Goal: Task Accomplishment & Management: Manage account settings

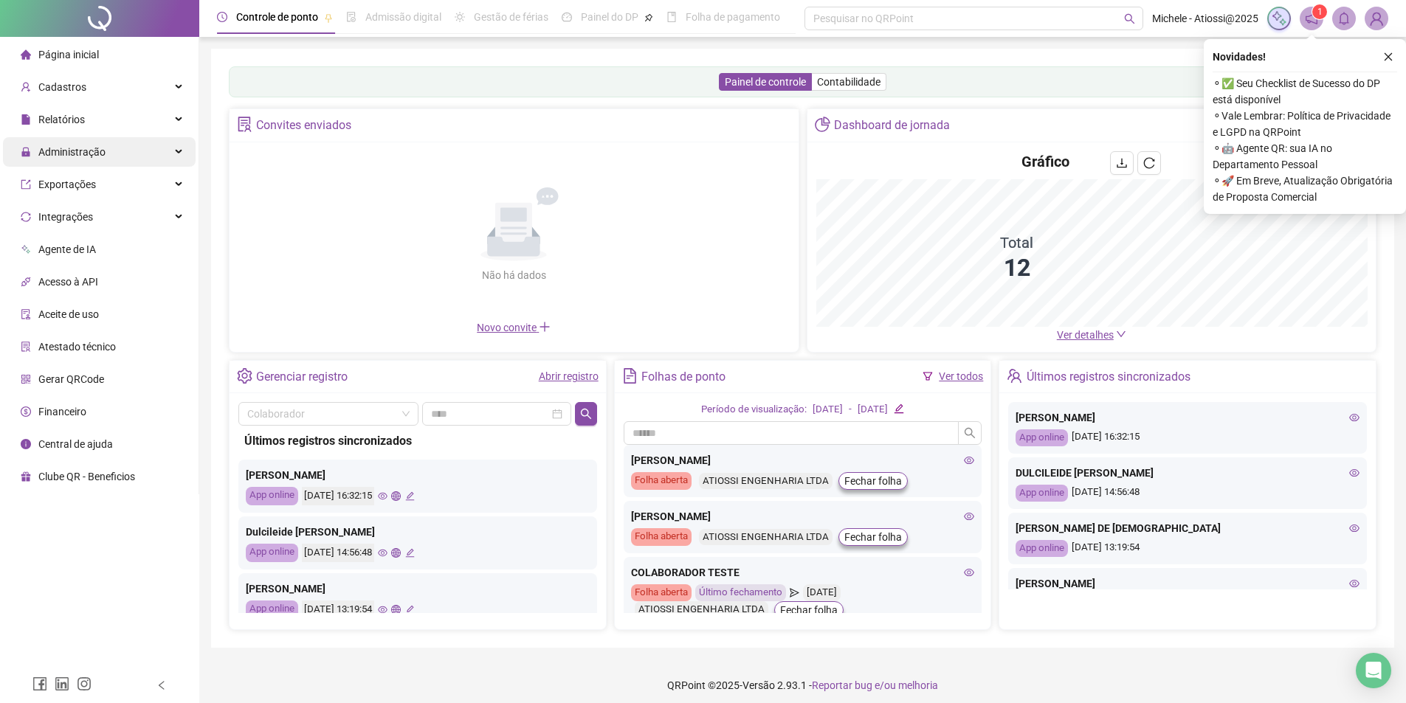
click at [119, 153] on div "Administração" at bounding box center [99, 152] width 193 height 30
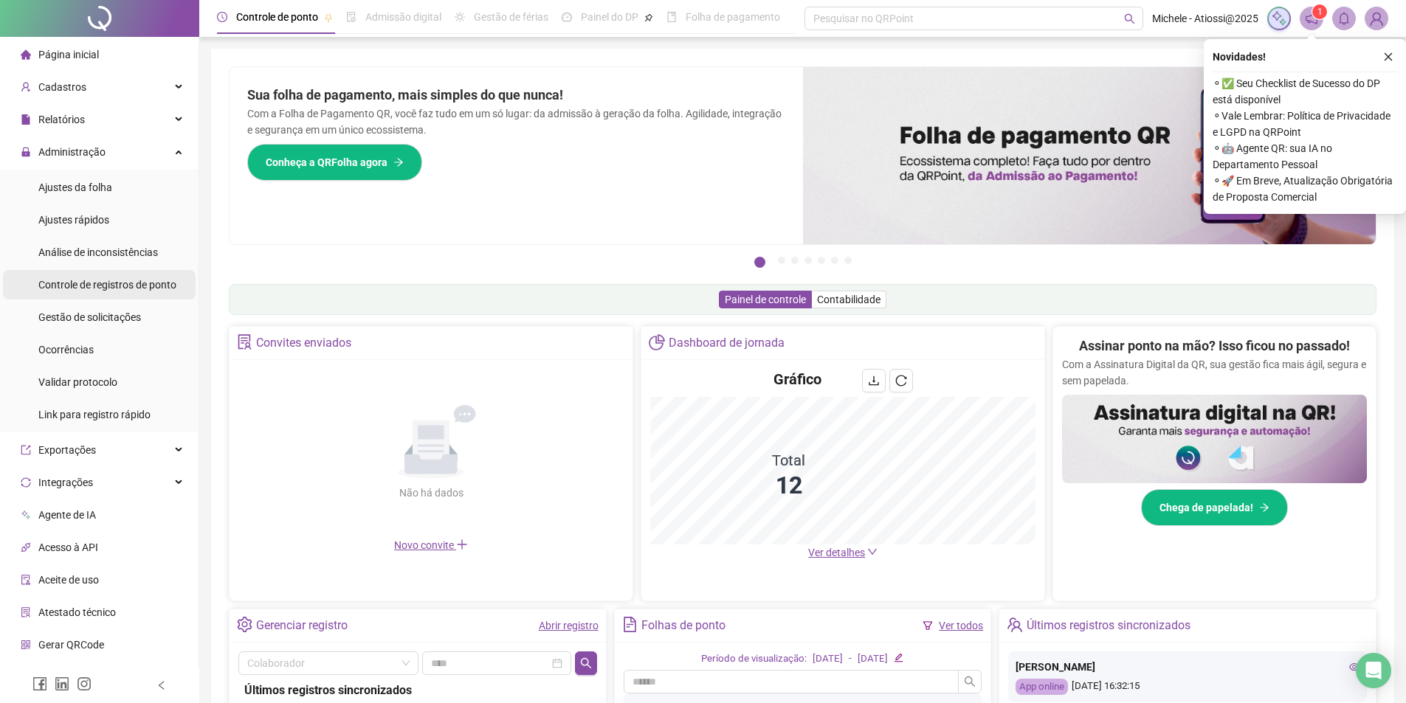
click at [124, 283] on span "Controle de registros de ponto" at bounding box center [107, 285] width 138 height 12
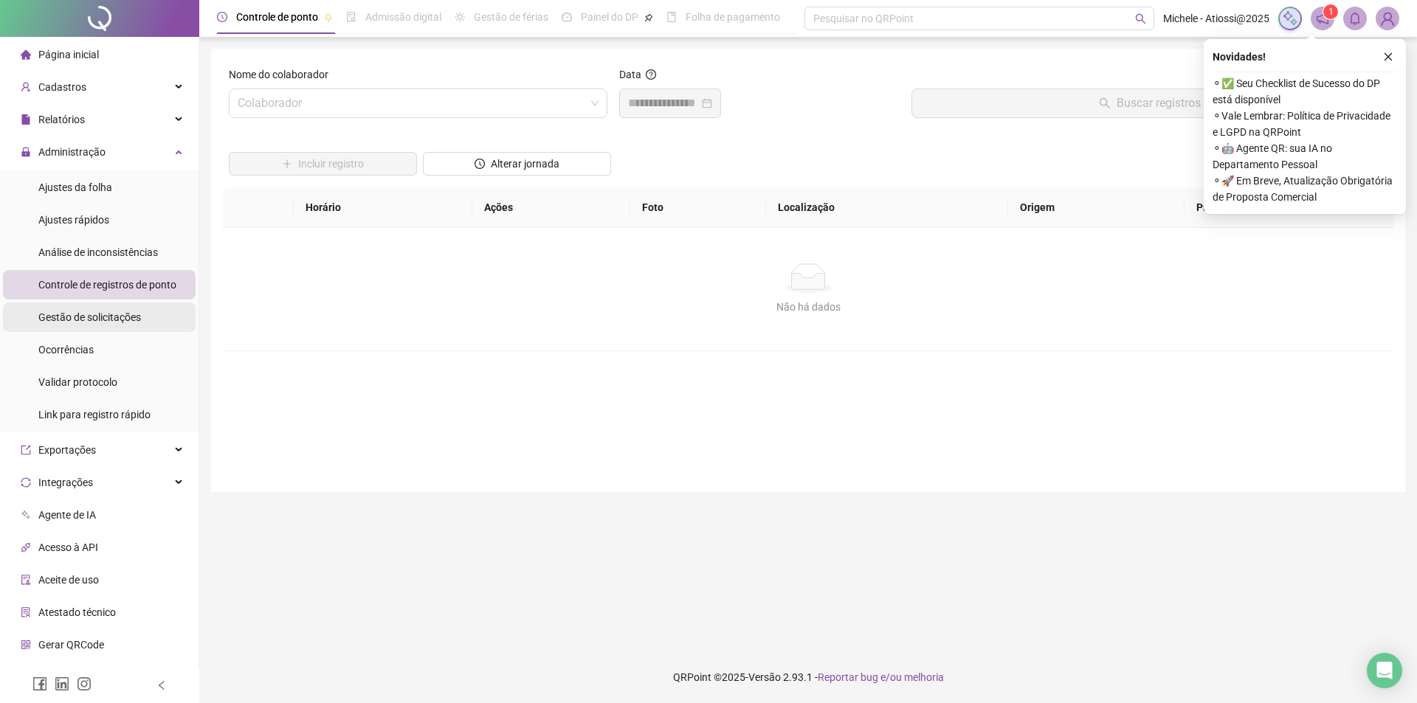
click at [100, 311] on span "Gestão de solicitações" at bounding box center [89, 317] width 103 height 12
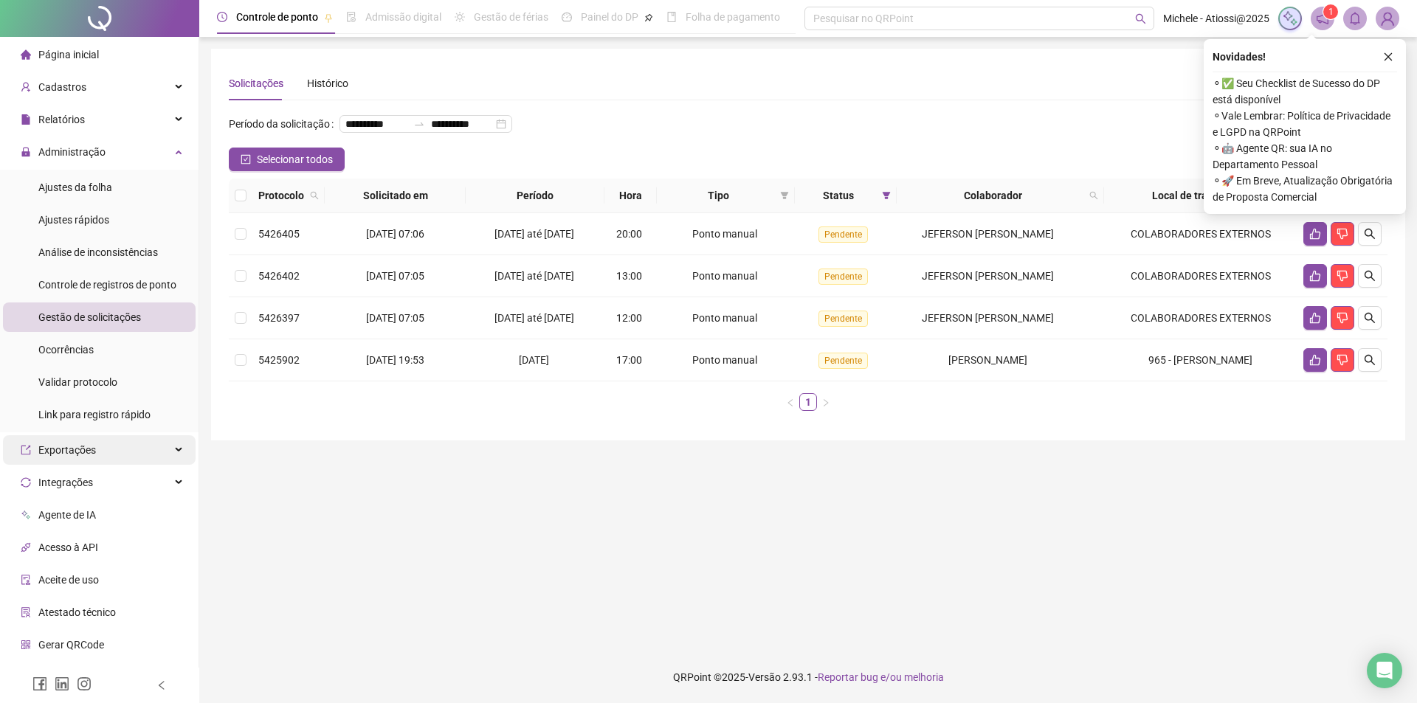
click at [99, 449] on div "Exportações" at bounding box center [99, 450] width 193 height 30
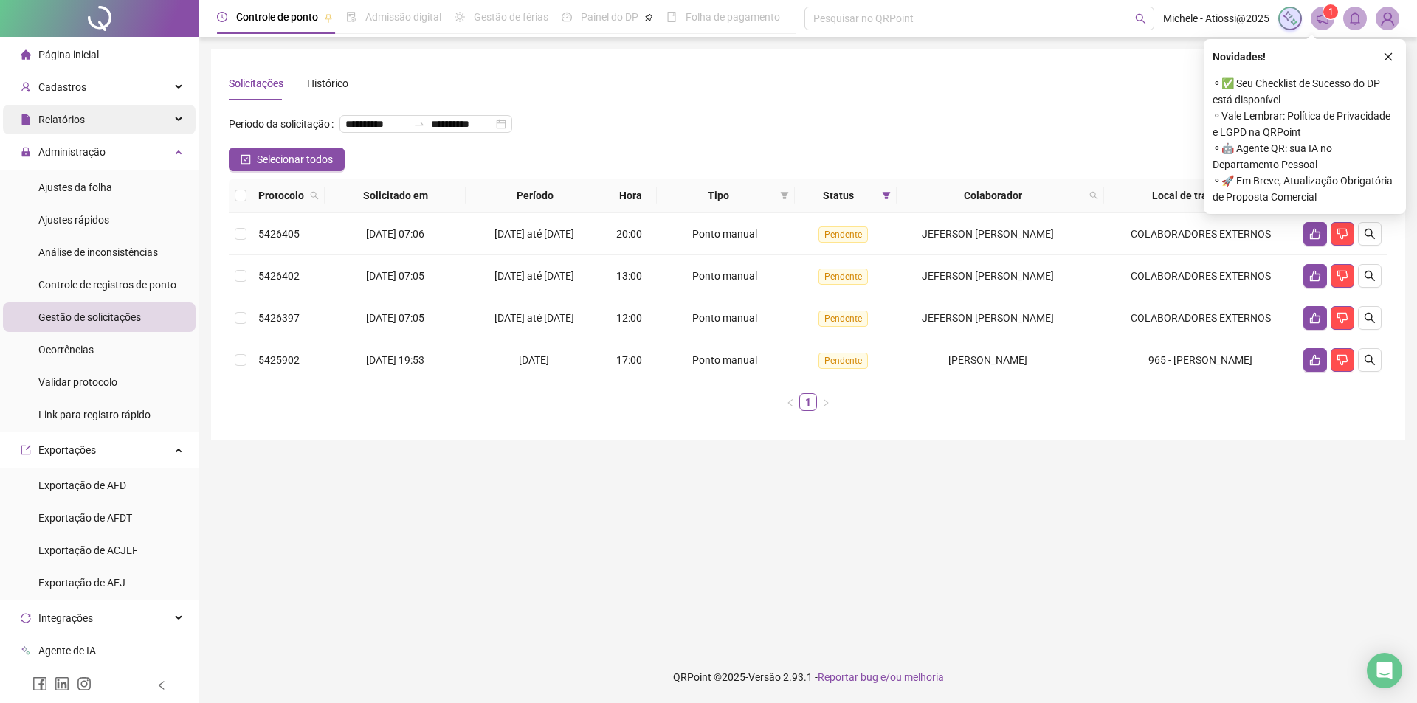
click at [173, 128] on div "Relatórios" at bounding box center [99, 120] width 193 height 30
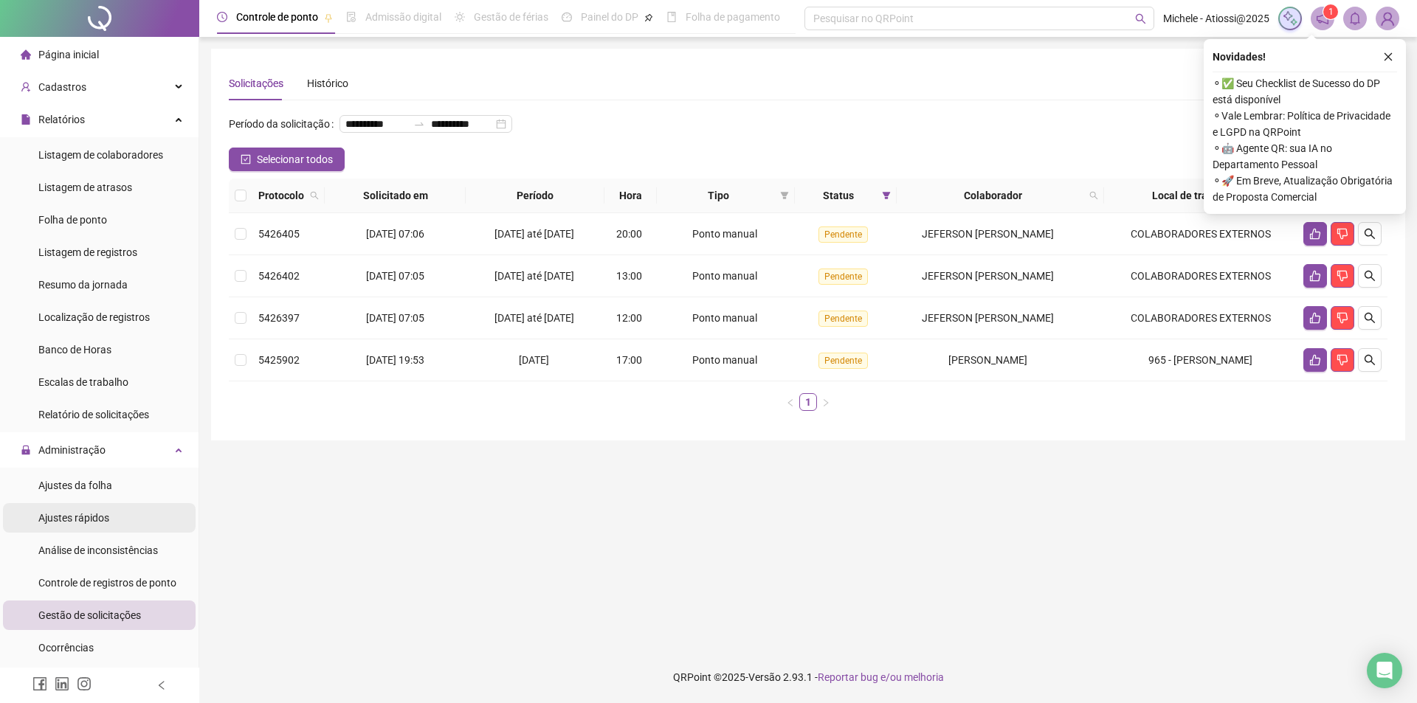
click at [111, 526] on li "Ajustes rápidos" at bounding box center [99, 518] width 193 height 30
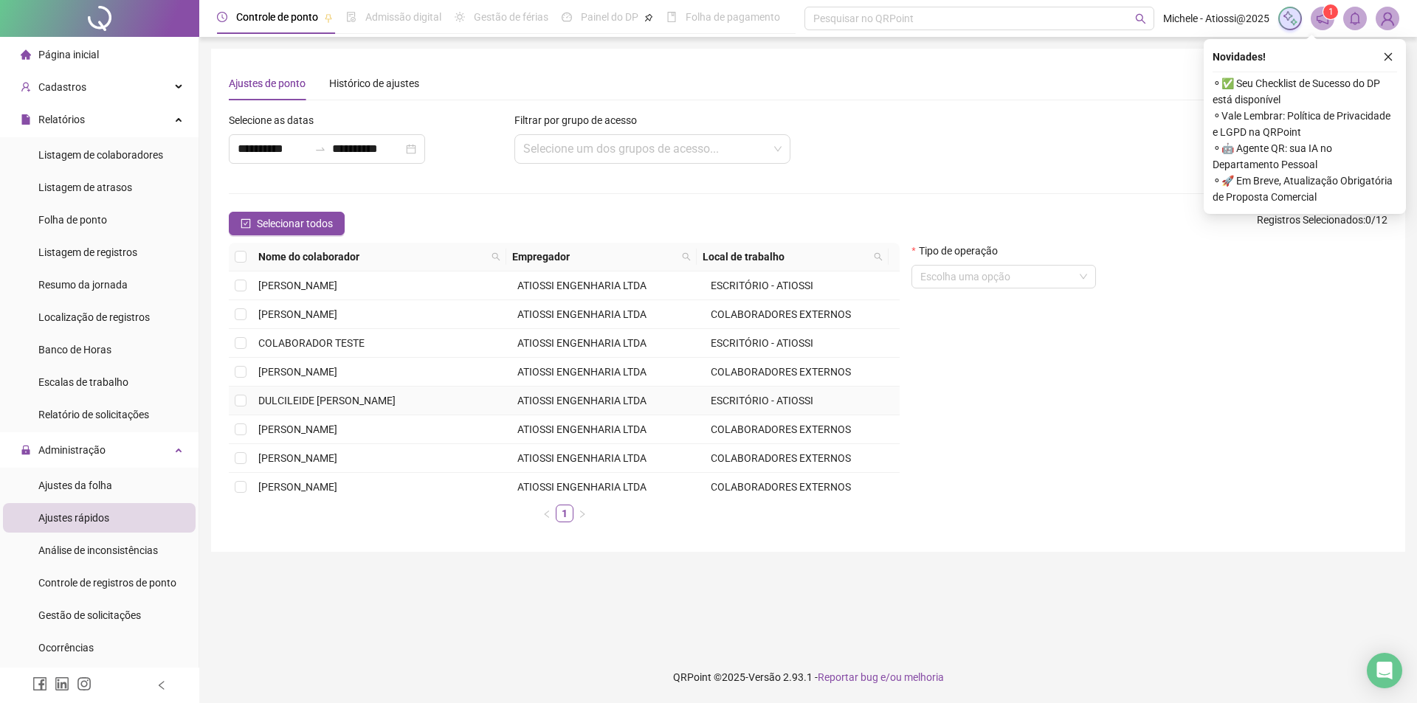
click at [294, 400] on span "DULCILEIDE [PERSON_NAME]" at bounding box center [326, 401] width 137 height 12
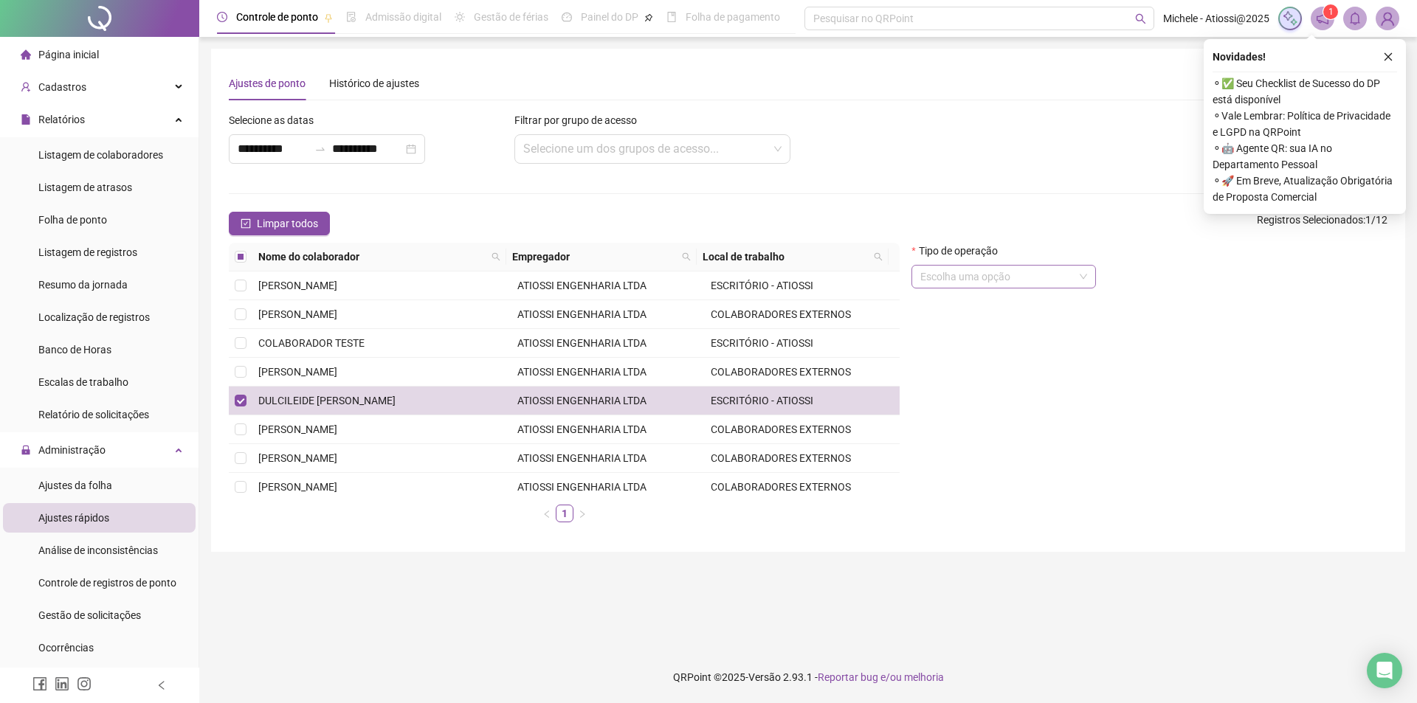
click at [1047, 273] on input "search" at bounding box center [997, 277] width 154 height 22
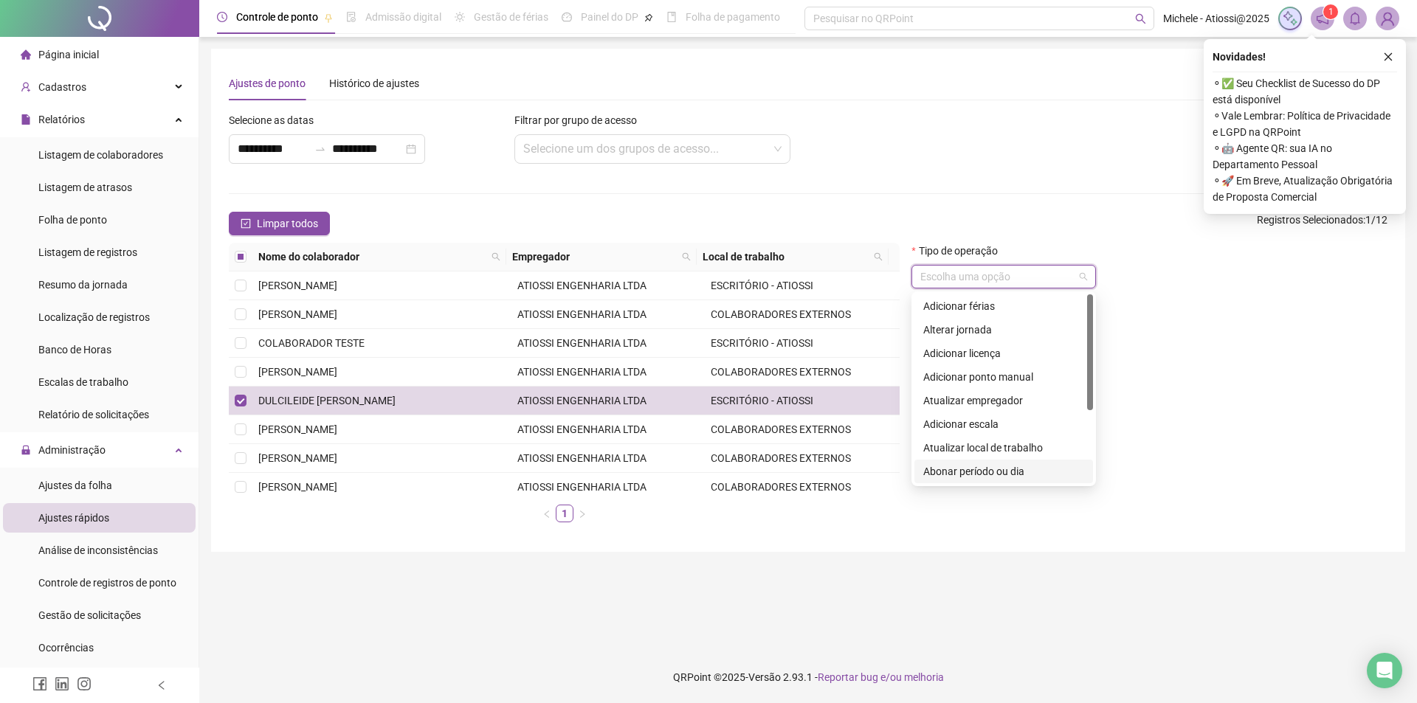
click at [1008, 469] on div "Abonar período ou dia" at bounding box center [1003, 472] width 161 height 16
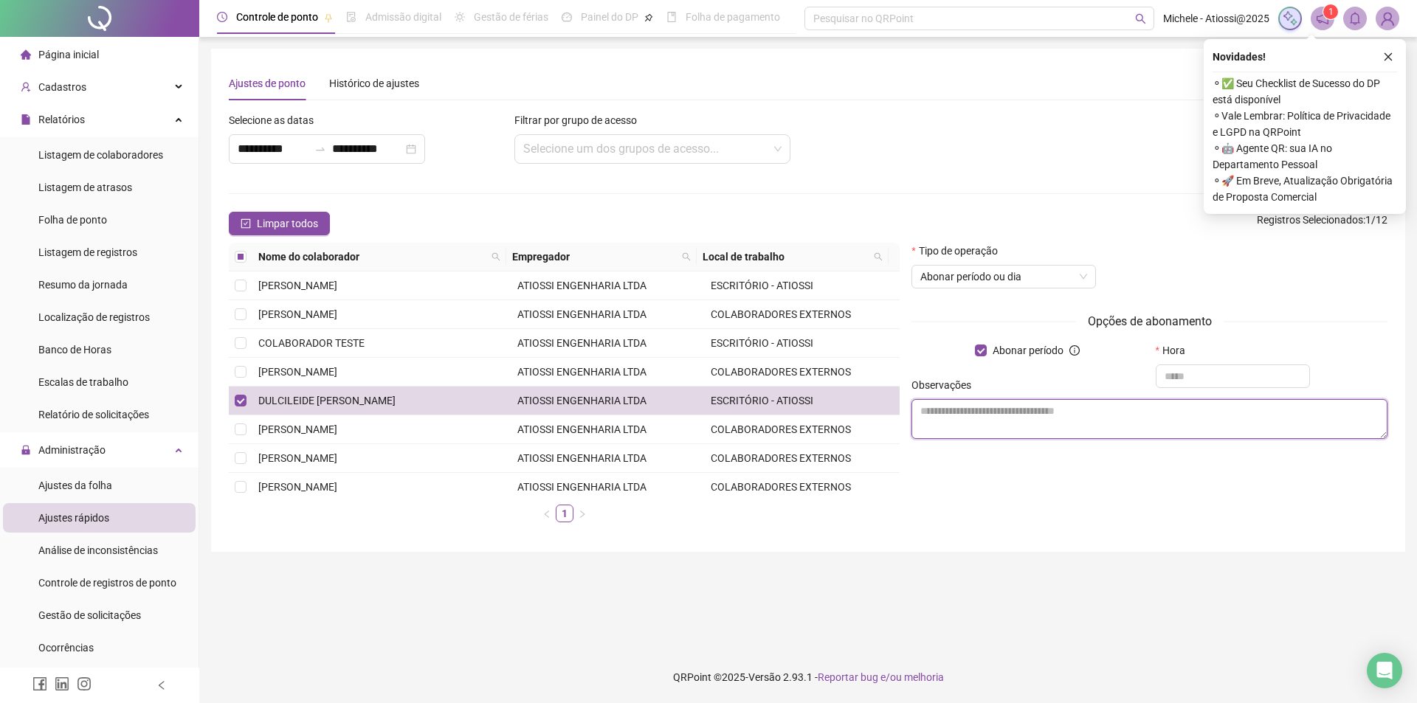
click at [968, 413] on textarea at bounding box center [1150, 419] width 476 height 40
type textarea "**********"
click at [1214, 376] on input "text" at bounding box center [1233, 377] width 155 height 24
click at [1177, 371] on div "**********" at bounding box center [1150, 381] width 476 height 139
click at [1180, 373] on input "text" at bounding box center [1233, 377] width 155 height 24
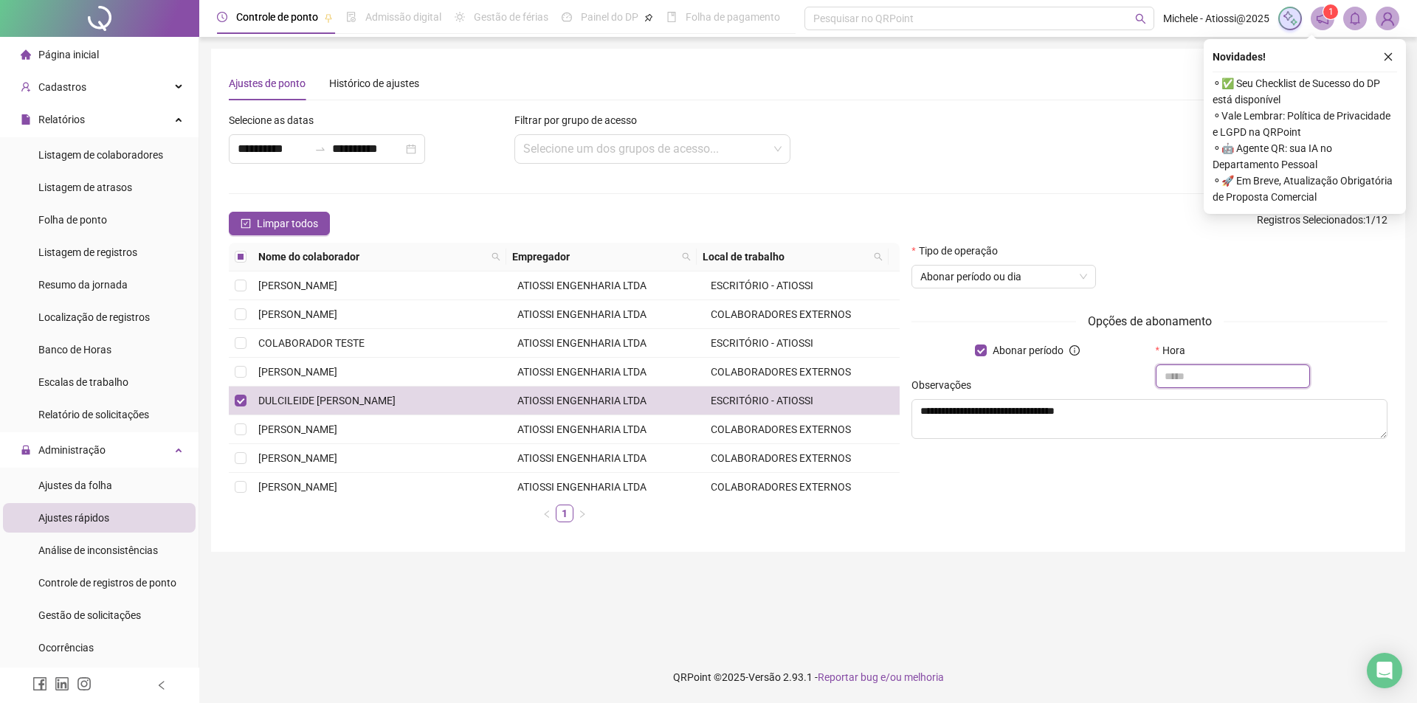
click at [1171, 376] on input "text" at bounding box center [1233, 377] width 155 height 24
type input "*"
type input "***"
click at [1209, 374] on input "text" at bounding box center [1233, 377] width 155 height 24
type input "*****"
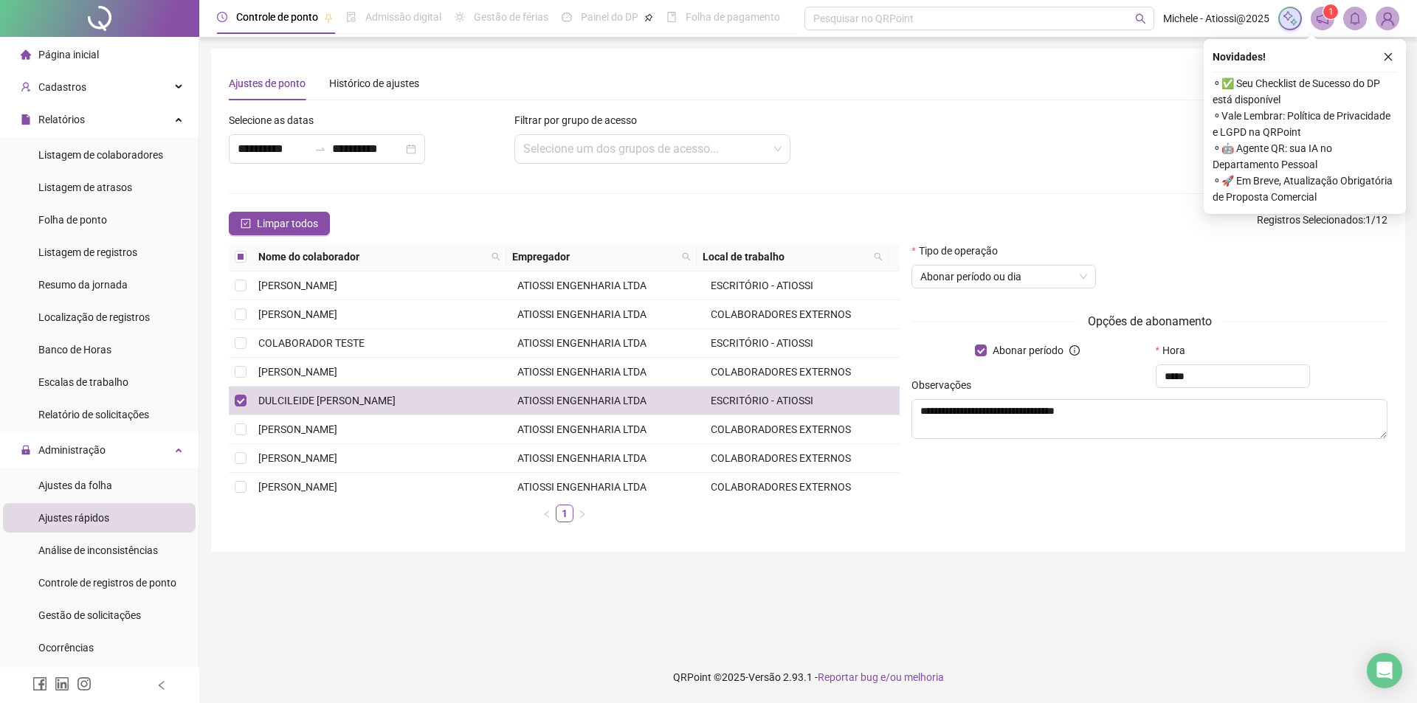
click at [1226, 379] on div "Observações" at bounding box center [1150, 388] width 476 height 22
click at [1198, 384] on div "Observações" at bounding box center [1150, 388] width 476 height 22
click at [1213, 374] on input "*****" at bounding box center [1233, 377] width 155 height 24
drag, startPoint x: 1119, startPoint y: 421, endPoint x: 1126, endPoint y: 417, distance: 7.6
click at [1120, 420] on textarea "**********" at bounding box center [1150, 419] width 476 height 40
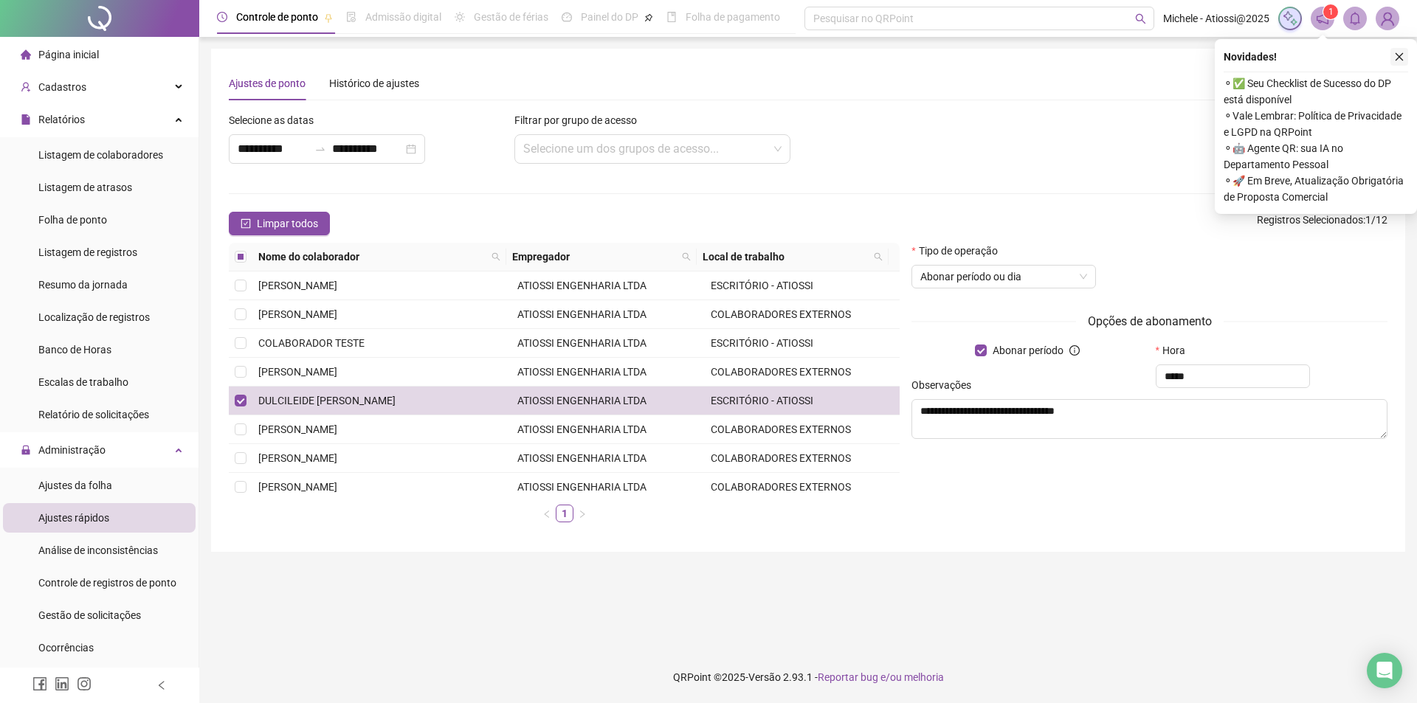
click at [1399, 53] on icon "close" at bounding box center [1399, 57] width 10 height 10
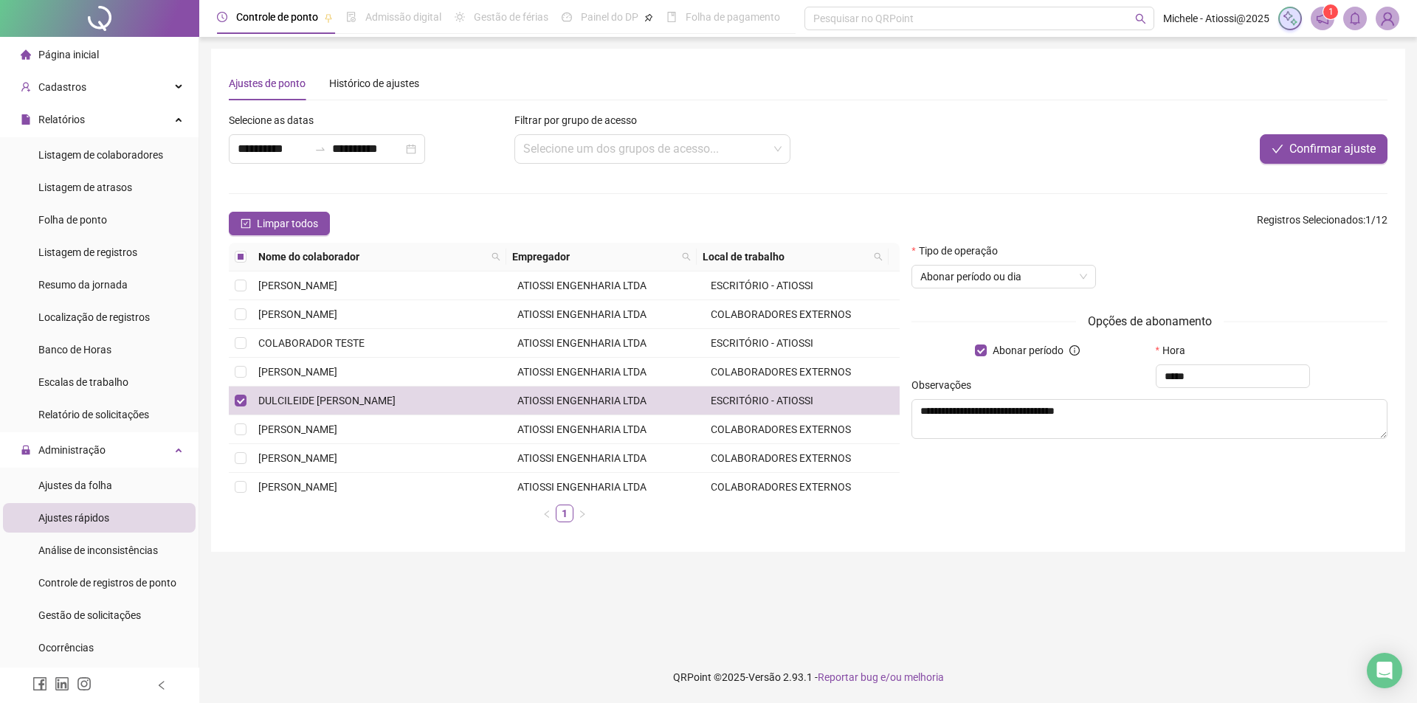
drag, startPoint x: 1212, startPoint y: 378, endPoint x: 1169, endPoint y: 379, distance: 42.8
click at [1169, 379] on div "Observações" at bounding box center [1150, 388] width 476 height 22
drag, startPoint x: 1192, startPoint y: 376, endPoint x: 1154, endPoint y: 377, distance: 38.4
click at [1154, 377] on div "**********" at bounding box center [1150, 381] width 476 height 139
click at [1190, 376] on input "text" at bounding box center [1233, 377] width 155 height 24
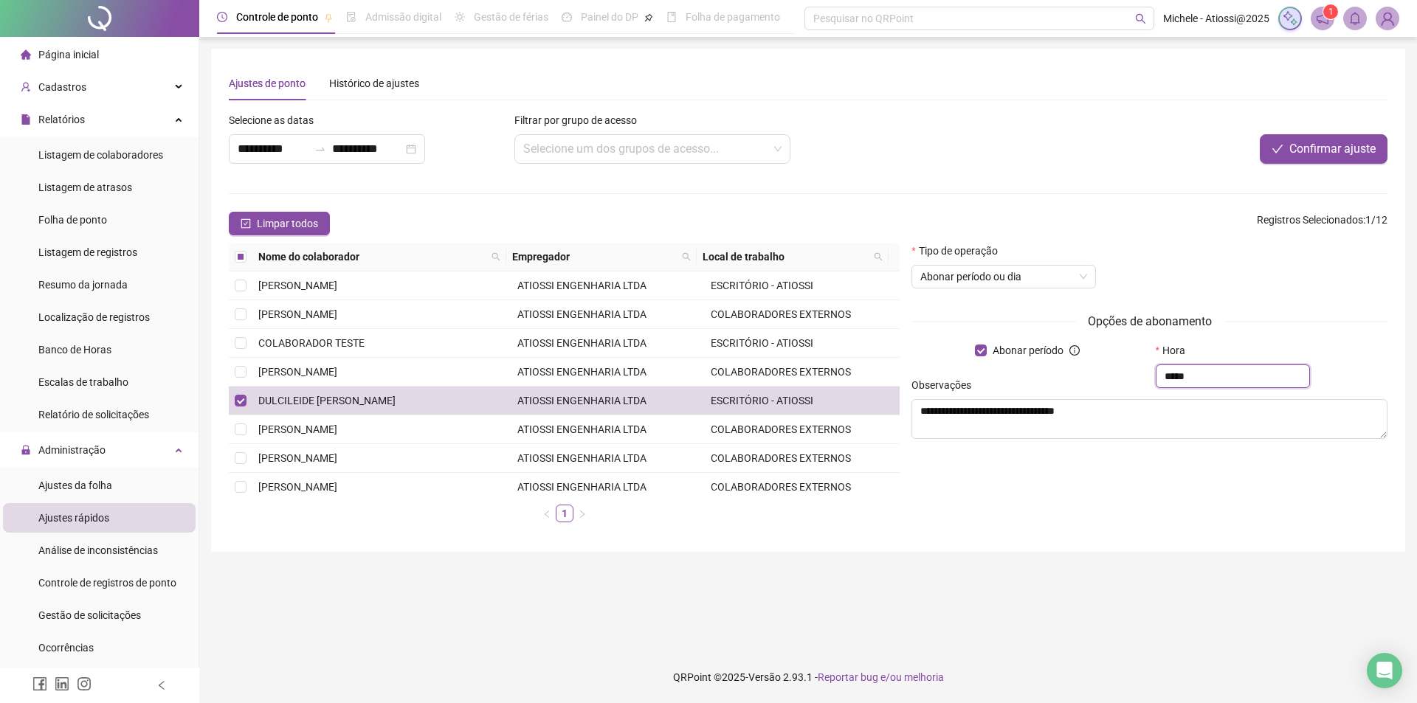
type input "*****"
click at [1244, 476] on div "**********" at bounding box center [1150, 389] width 488 height 292
click at [1298, 144] on span "Confirmar ajuste" at bounding box center [1332, 149] width 86 height 18
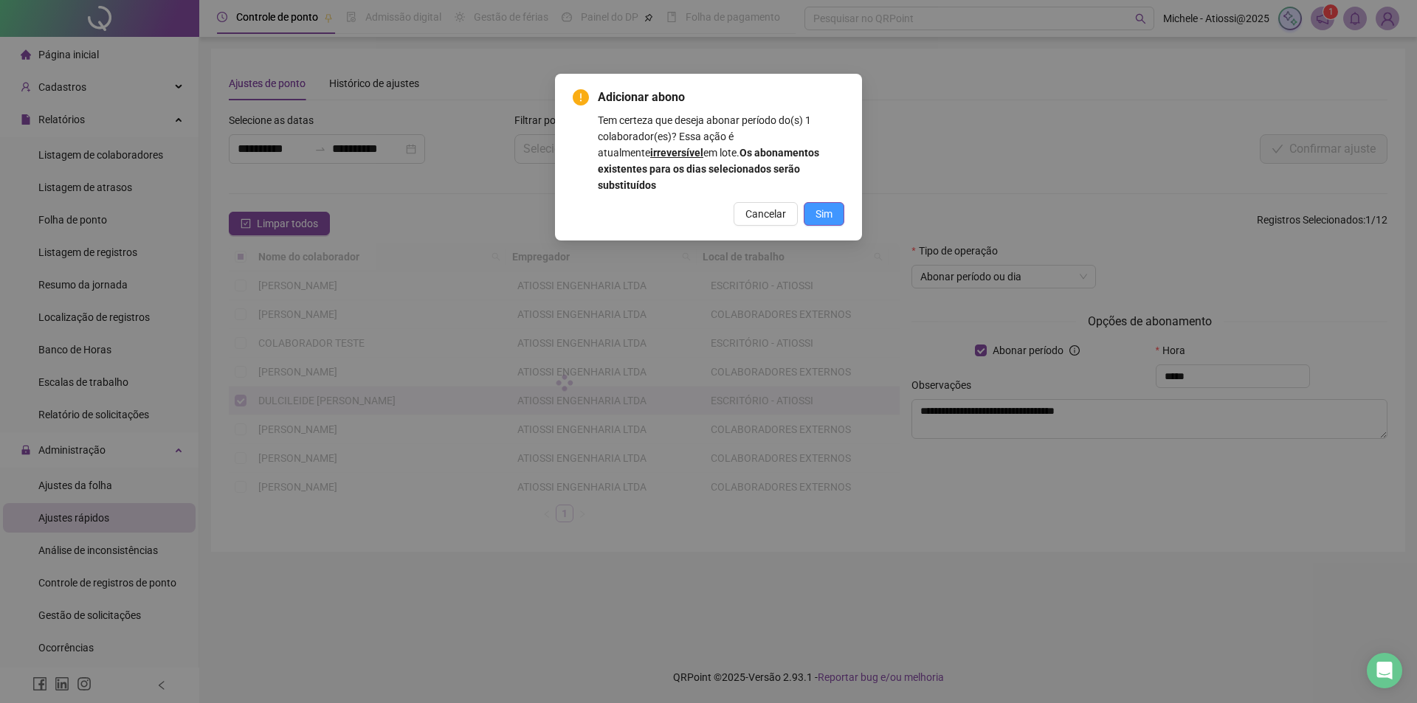
click at [834, 202] on button "Sim" at bounding box center [824, 214] width 41 height 24
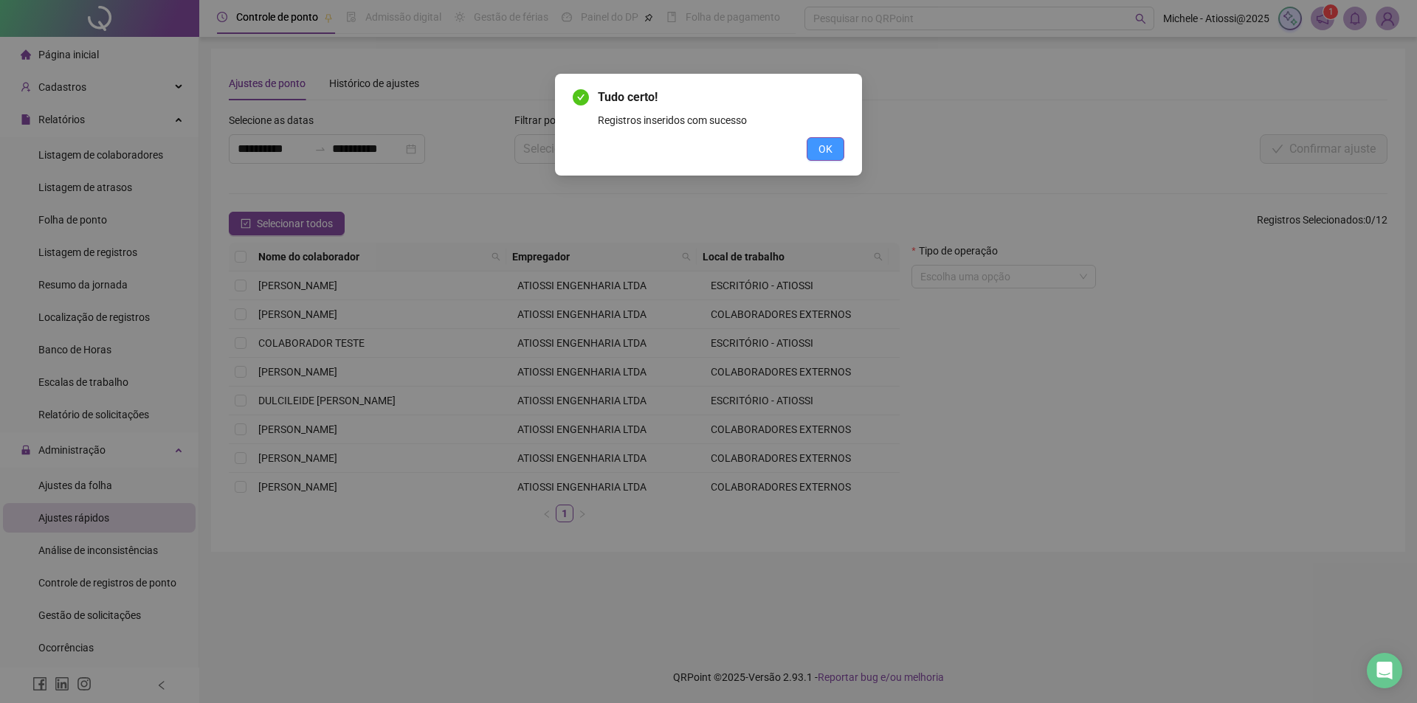
click at [828, 147] on span "OK" at bounding box center [826, 149] width 14 height 16
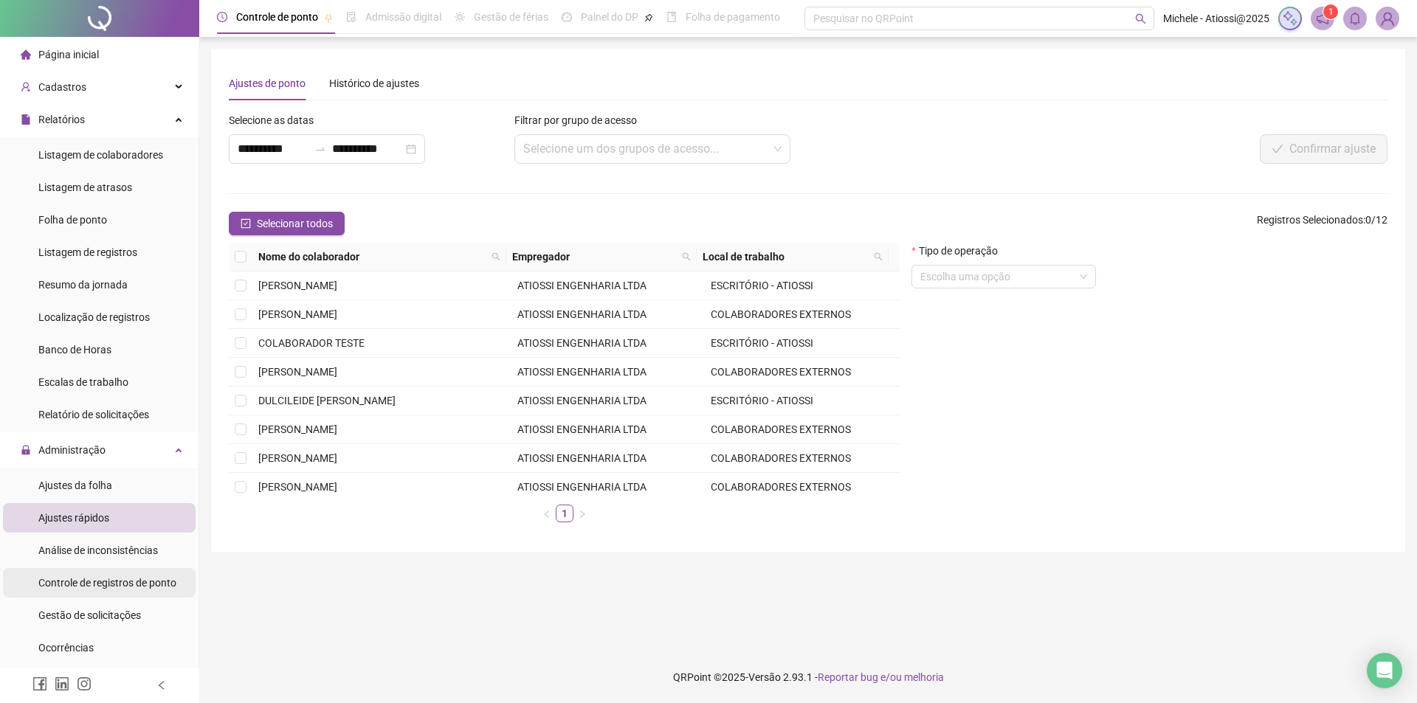
click at [97, 586] on span "Controle de registros de ponto" at bounding box center [107, 583] width 138 height 12
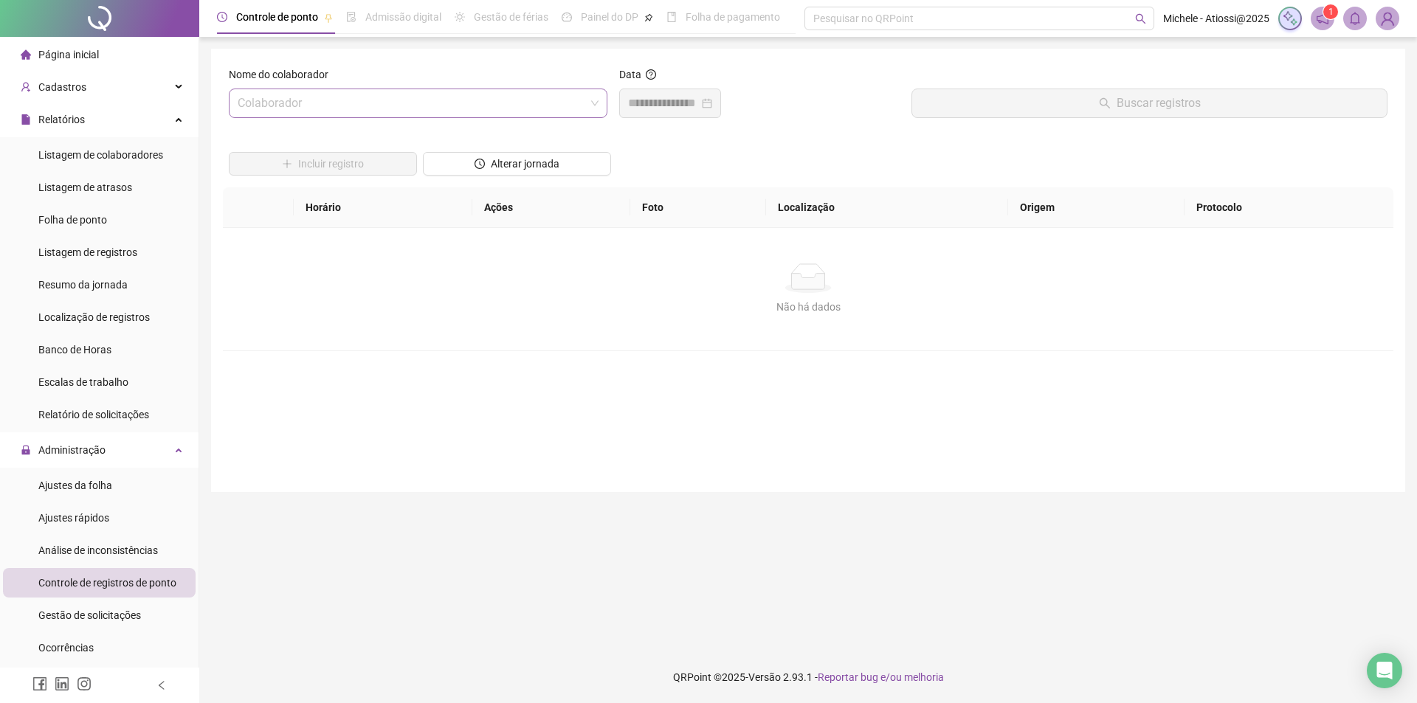
click at [327, 105] on input "search" at bounding box center [412, 103] width 348 height 28
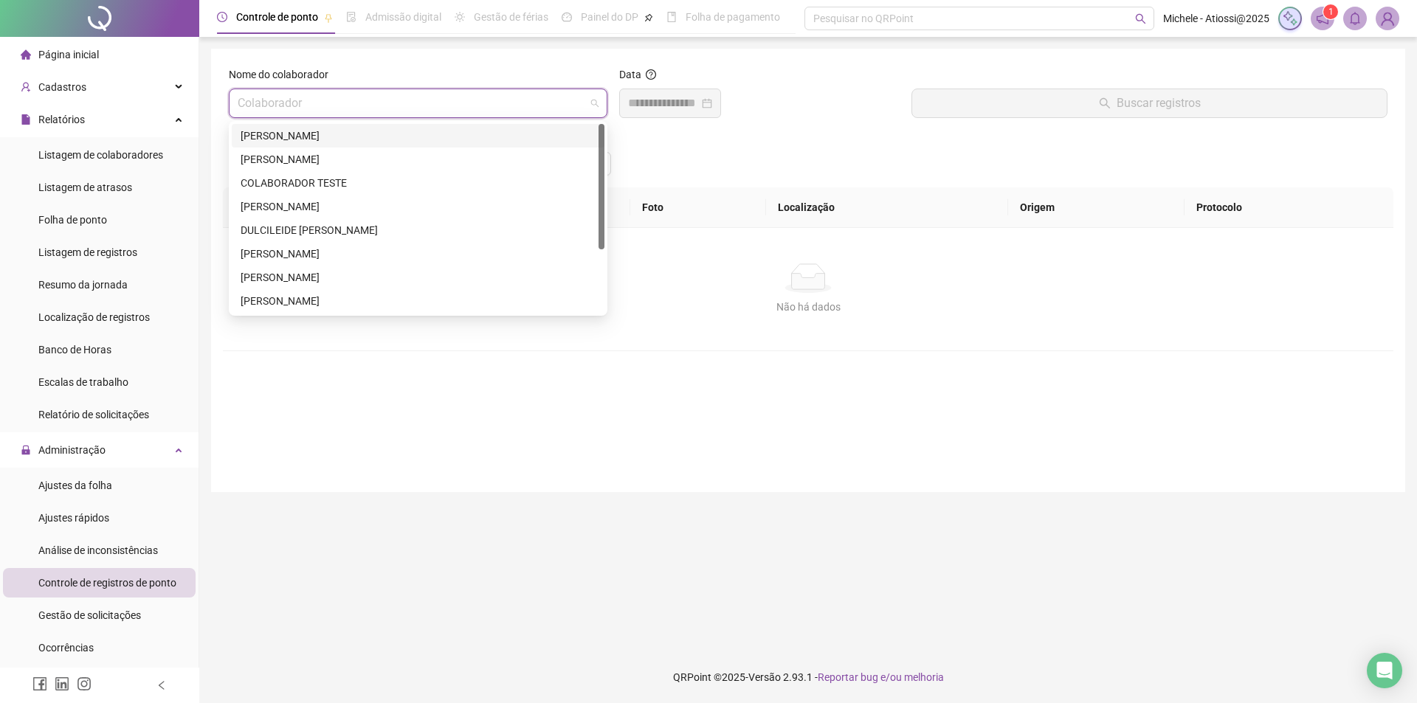
click at [324, 137] on div "[PERSON_NAME]" at bounding box center [418, 136] width 355 height 16
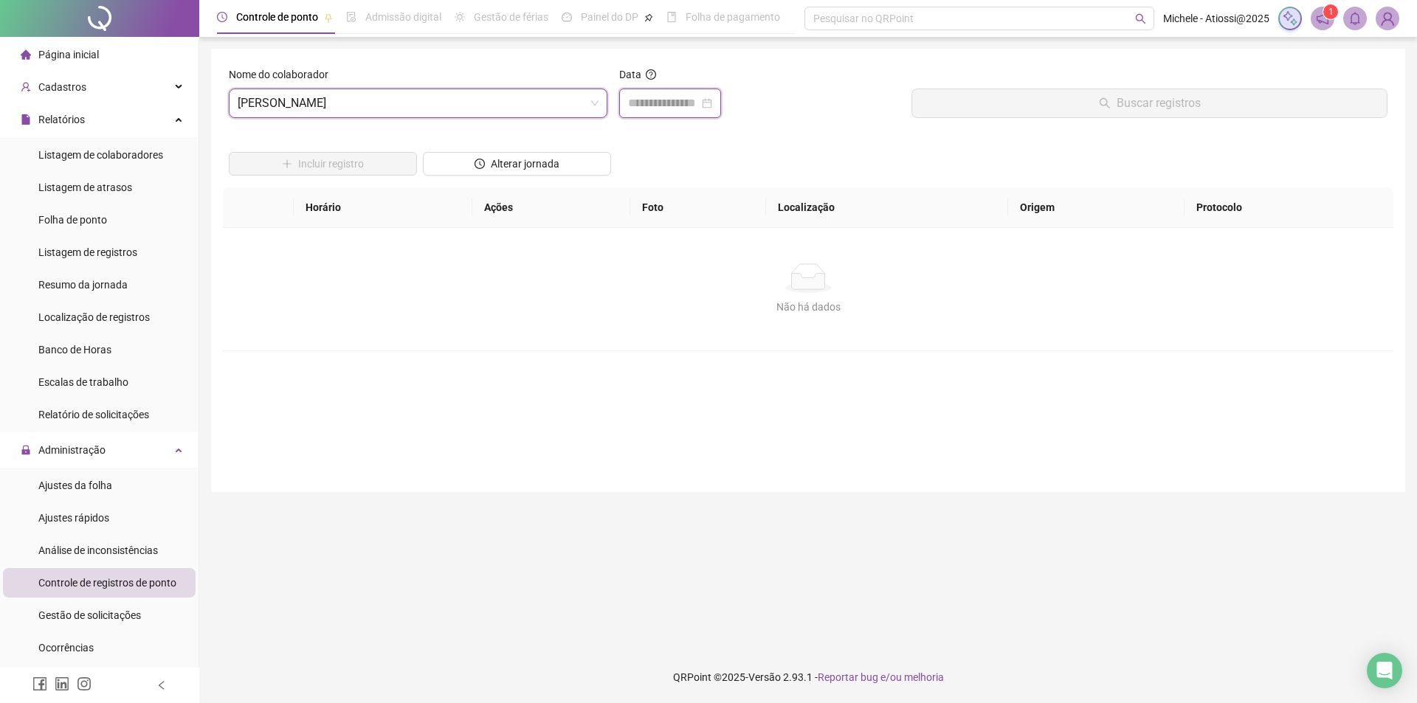
click at [665, 105] on input at bounding box center [663, 103] width 71 height 18
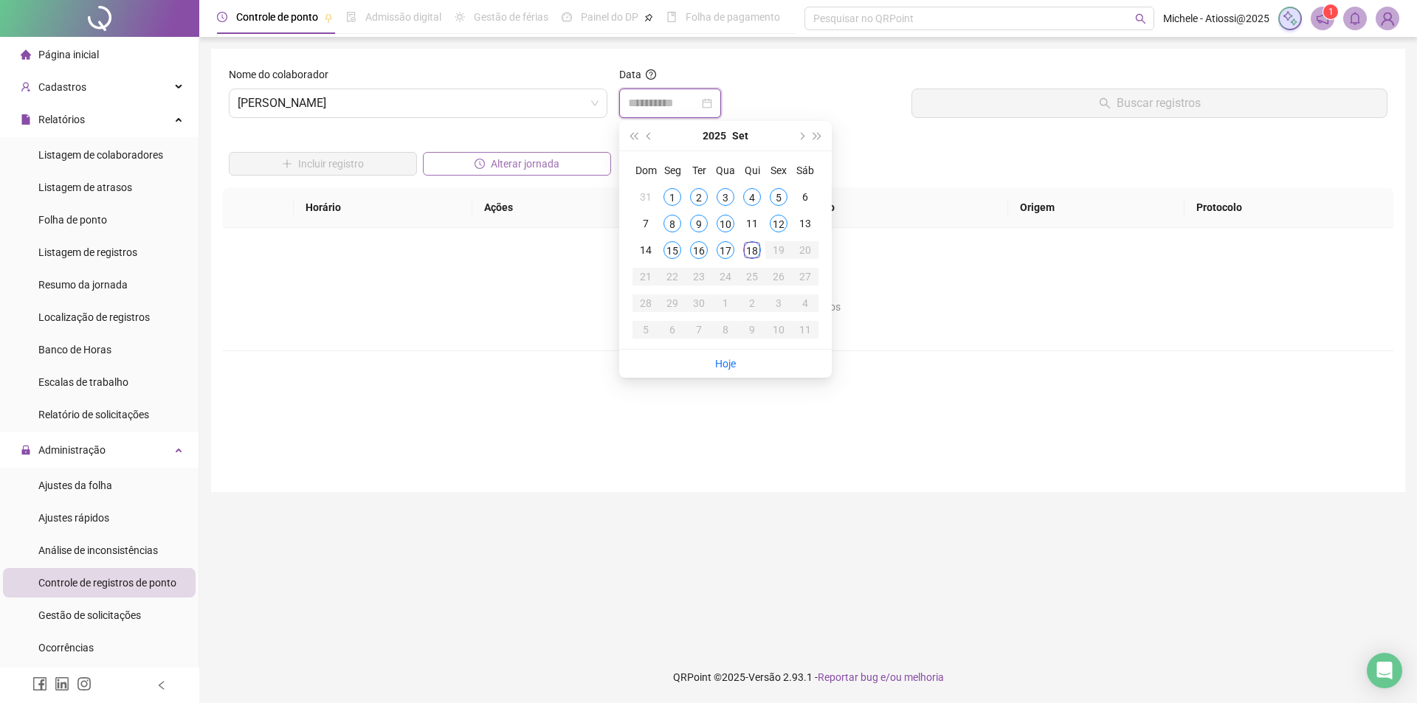
type input "**********"
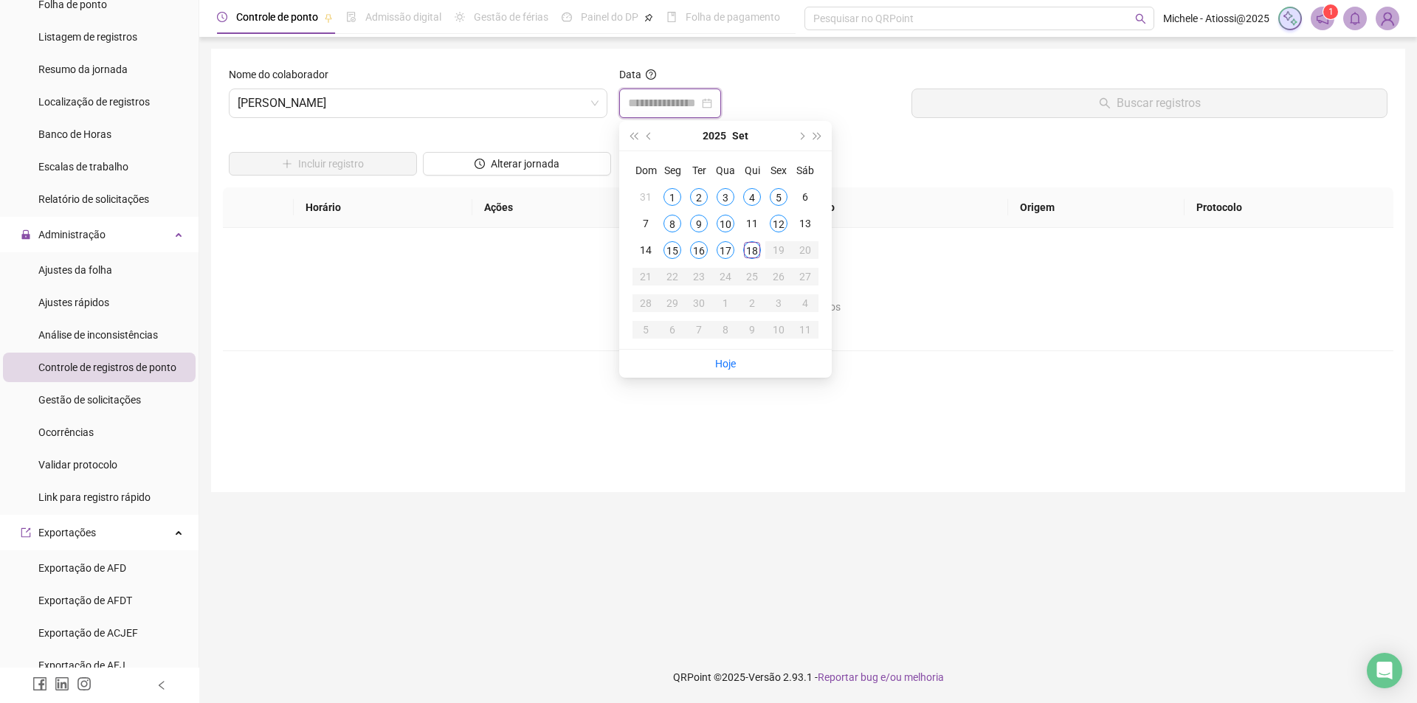
scroll to position [221, 0]
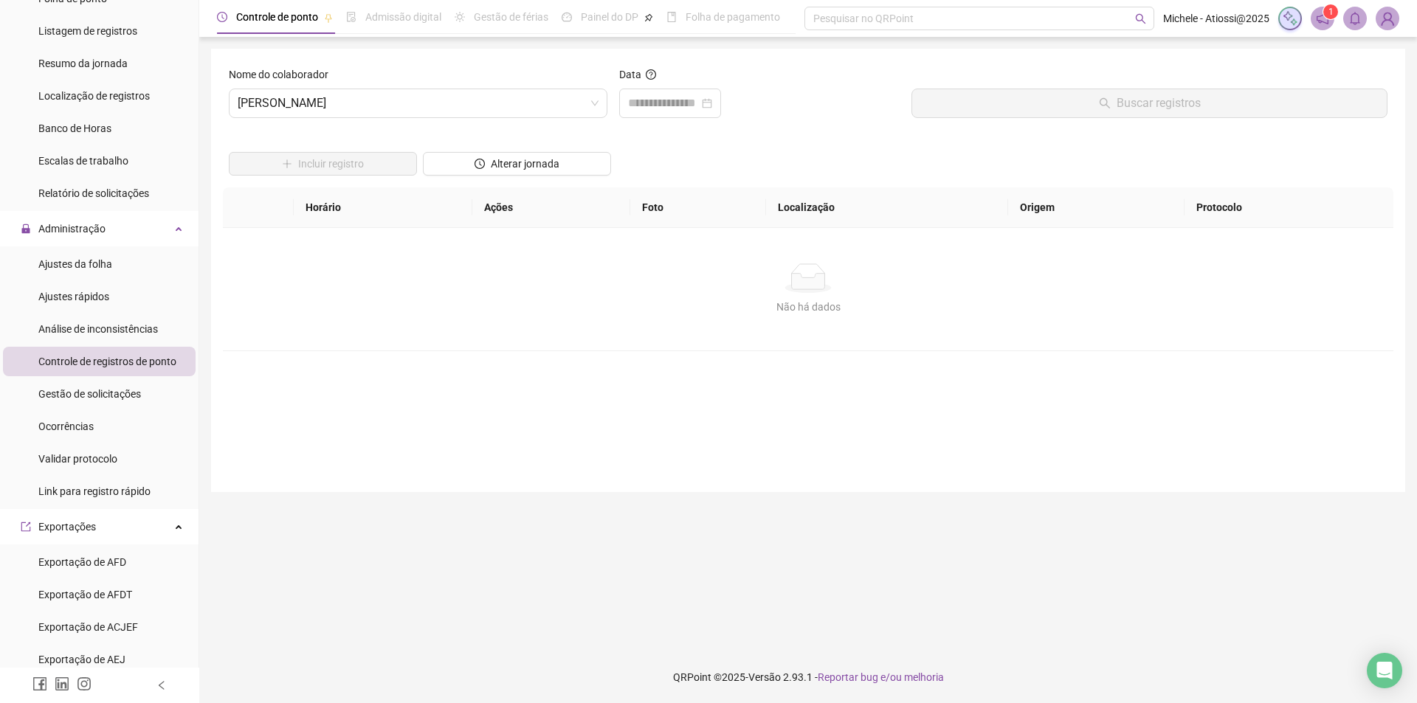
click at [97, 366] on span "Controle de registros de ponto" at bounding box center [107, 362] width 138 height 12
click at [351, 102] on span "[PERSON_NAME]" at bounding box center [418, 103] width 361 height 28
click at [95, 359] on span "Controle de registros de ponto" at bounding box center [107, 362] width 138 height 12
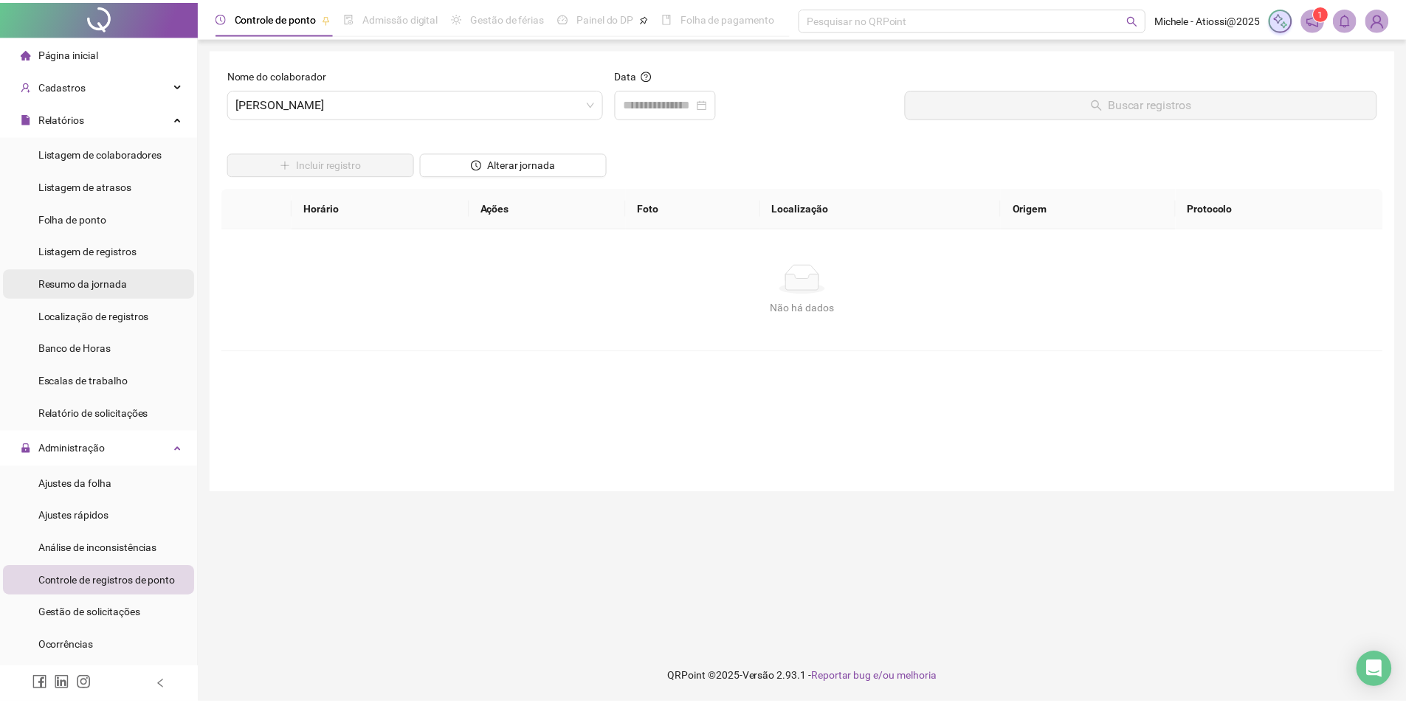
scroll to position [0, 0]
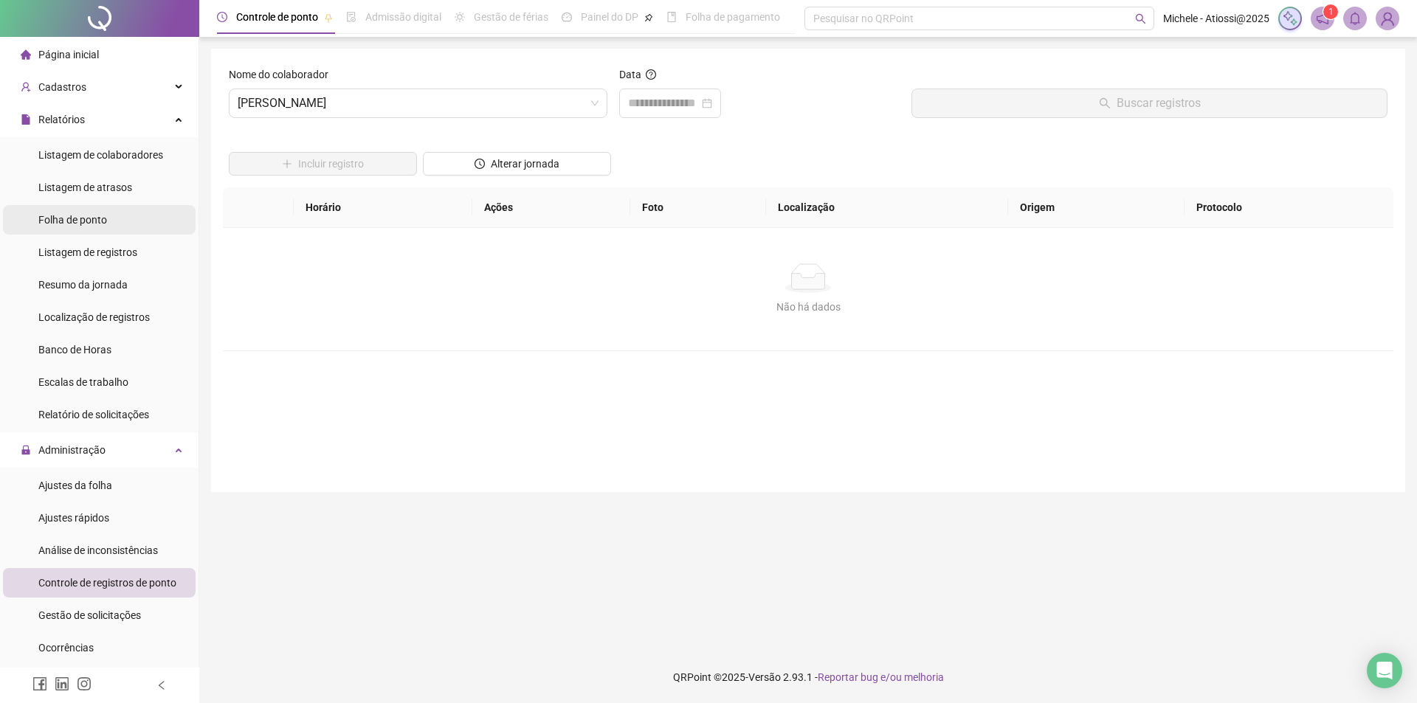
click at [108, 214] on li "Folha de ponto" at bounding box center [99, 220] width 193 height 30
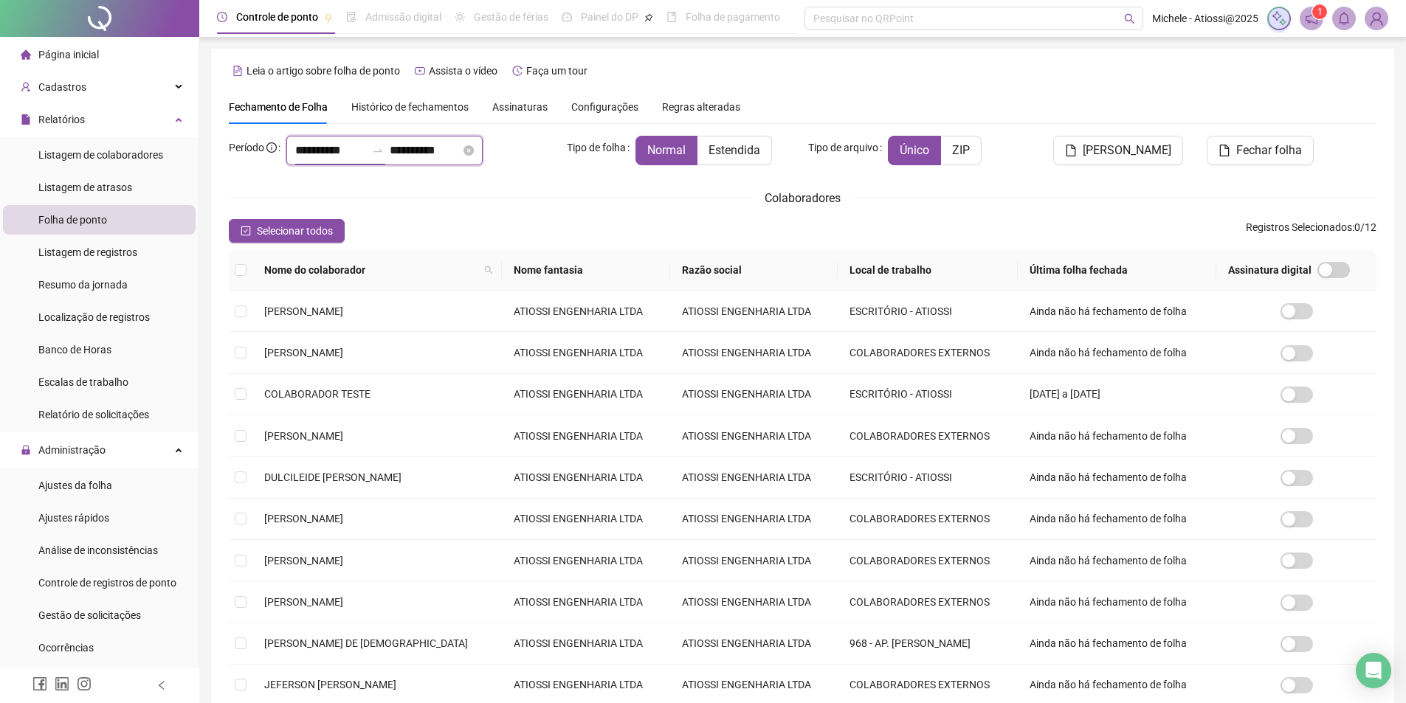
click at [328, 148] on input "**********" at bounding box center [330, 151] width 71 height 18
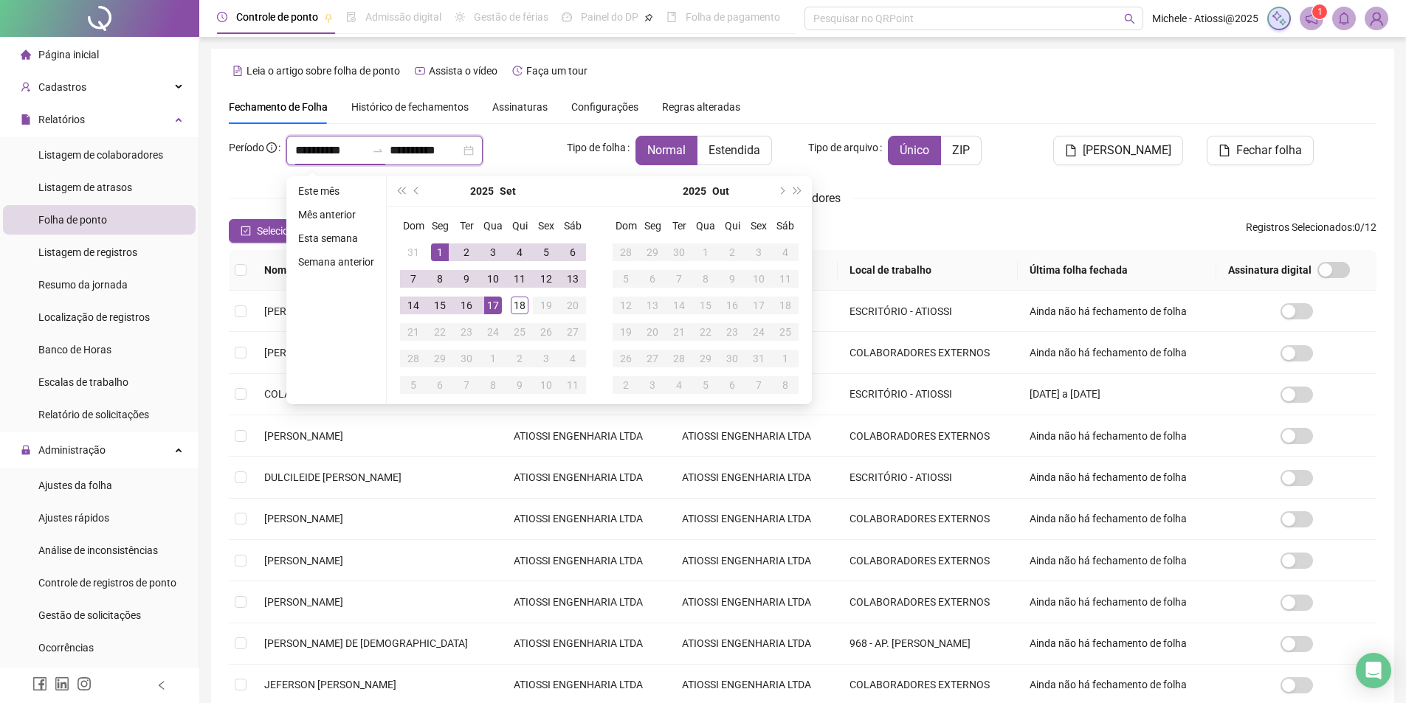
type input "**********"
click at [414, 191] on span "prev-year" at bounding box center [417, 190] width 7 height 7
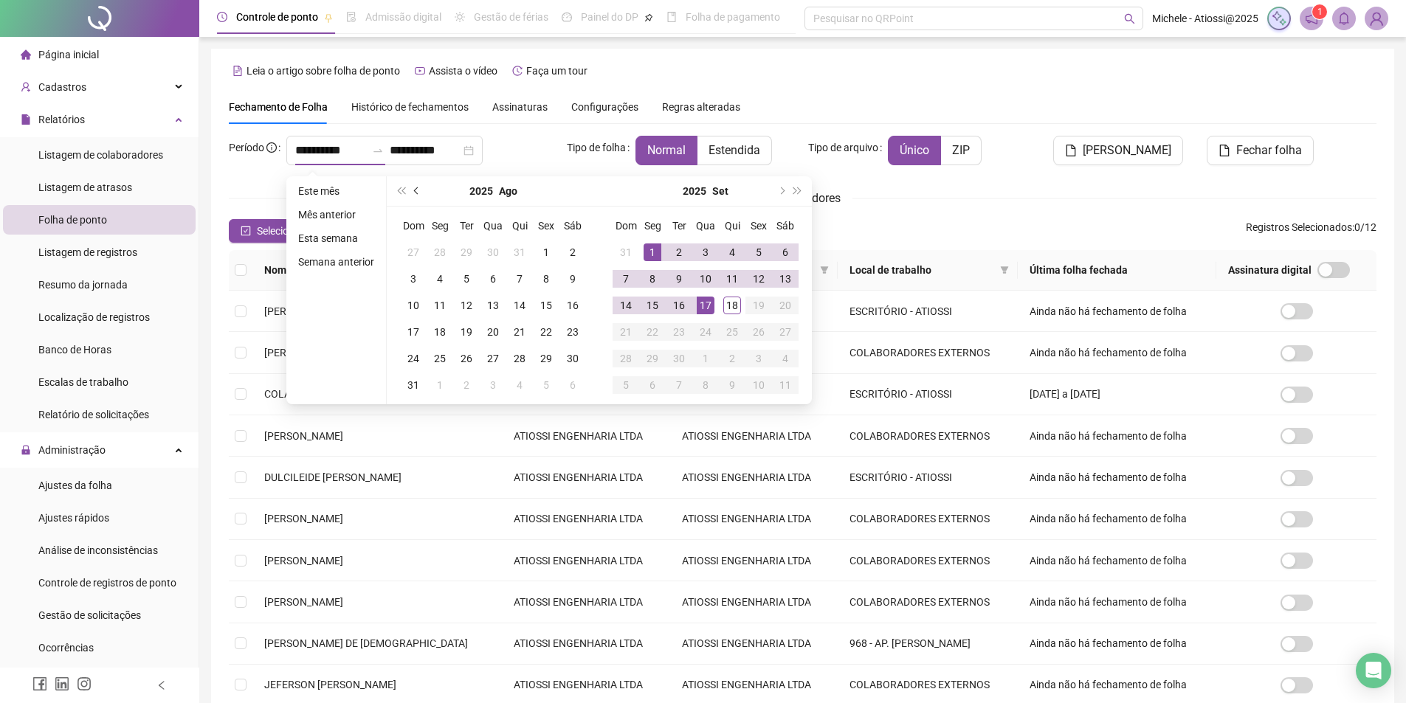
click at [415, 186] on button "prev-year" at bounding box center [417, 191] width 16 height 30
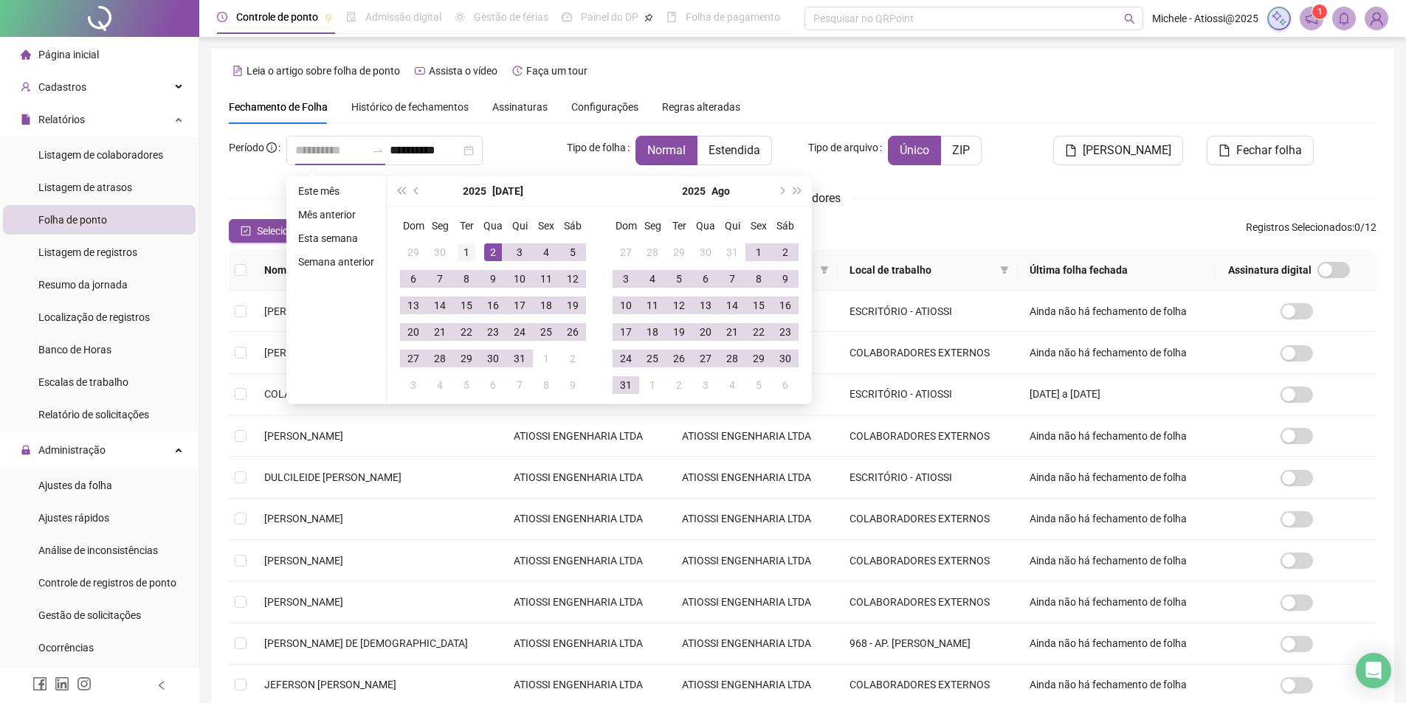
type input "**********"
click at [466, 252] on div "1" at bounding box center [467, 253] width 18 height 18
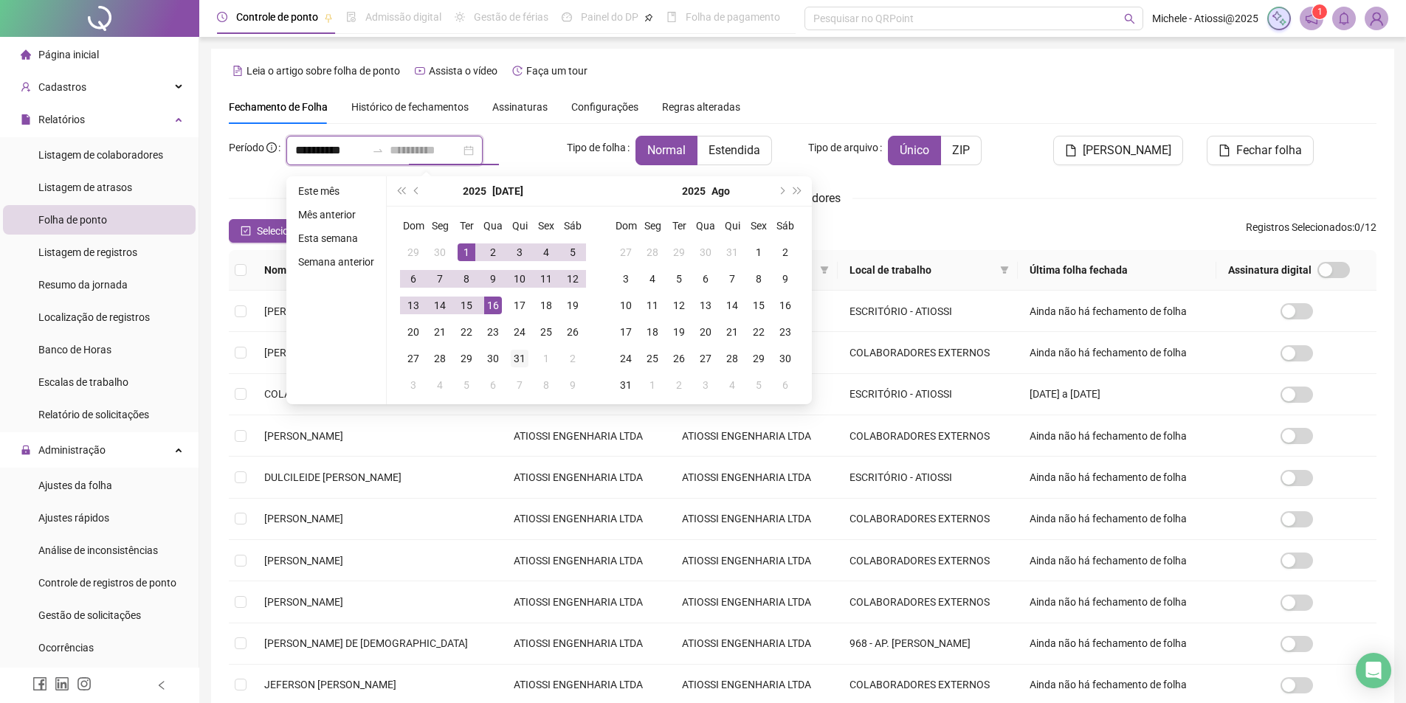
type input "**********"
click at [516, 362] on div "31" at bounding box center [520, 359] width 18 height 18
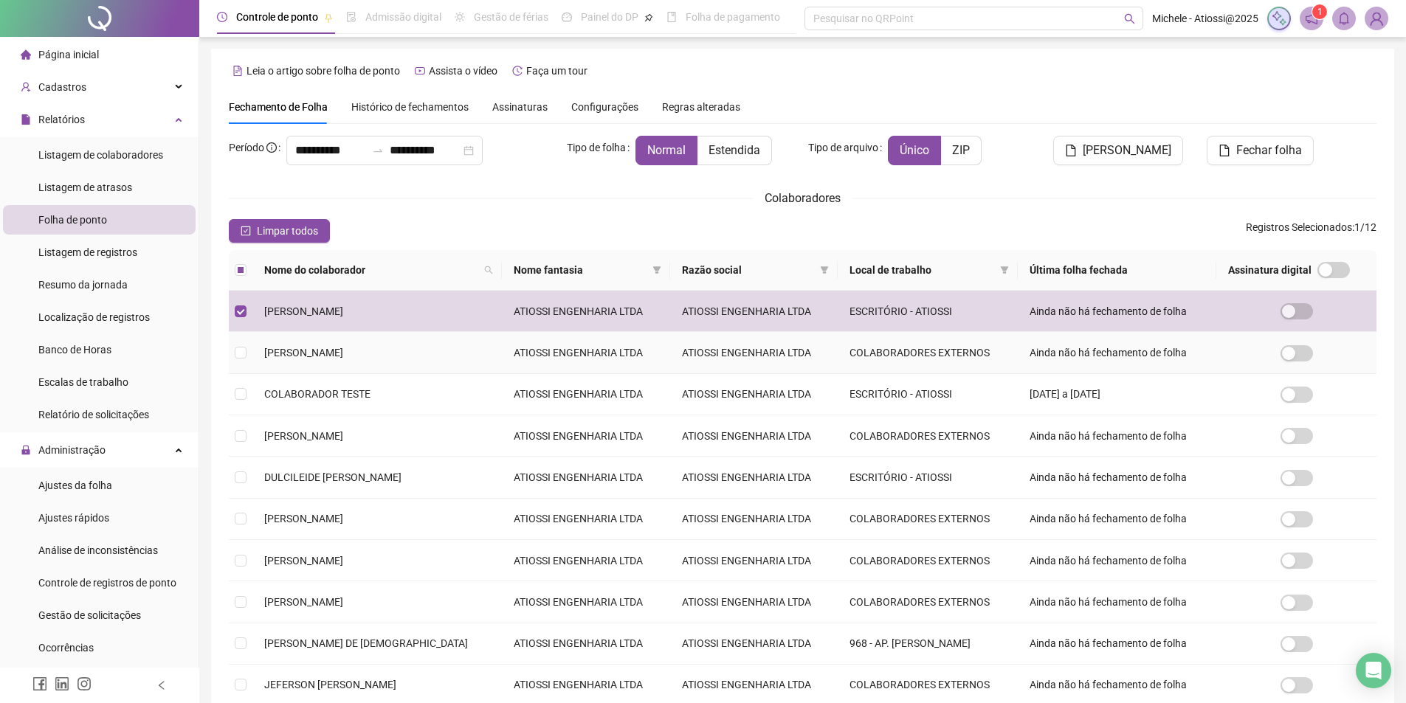
click at [248, 356] on td at bounding box center [241, 352] width 24 height 41
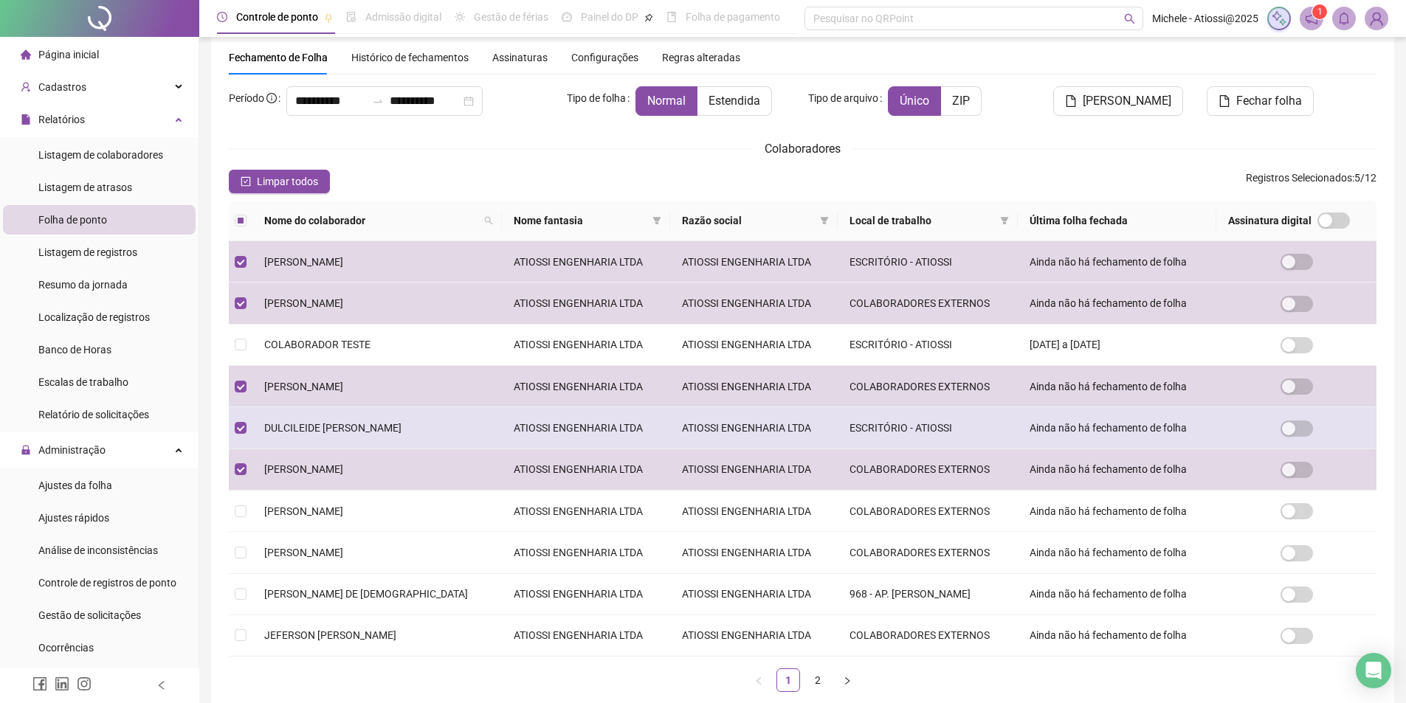
scroll to position [133, 0]
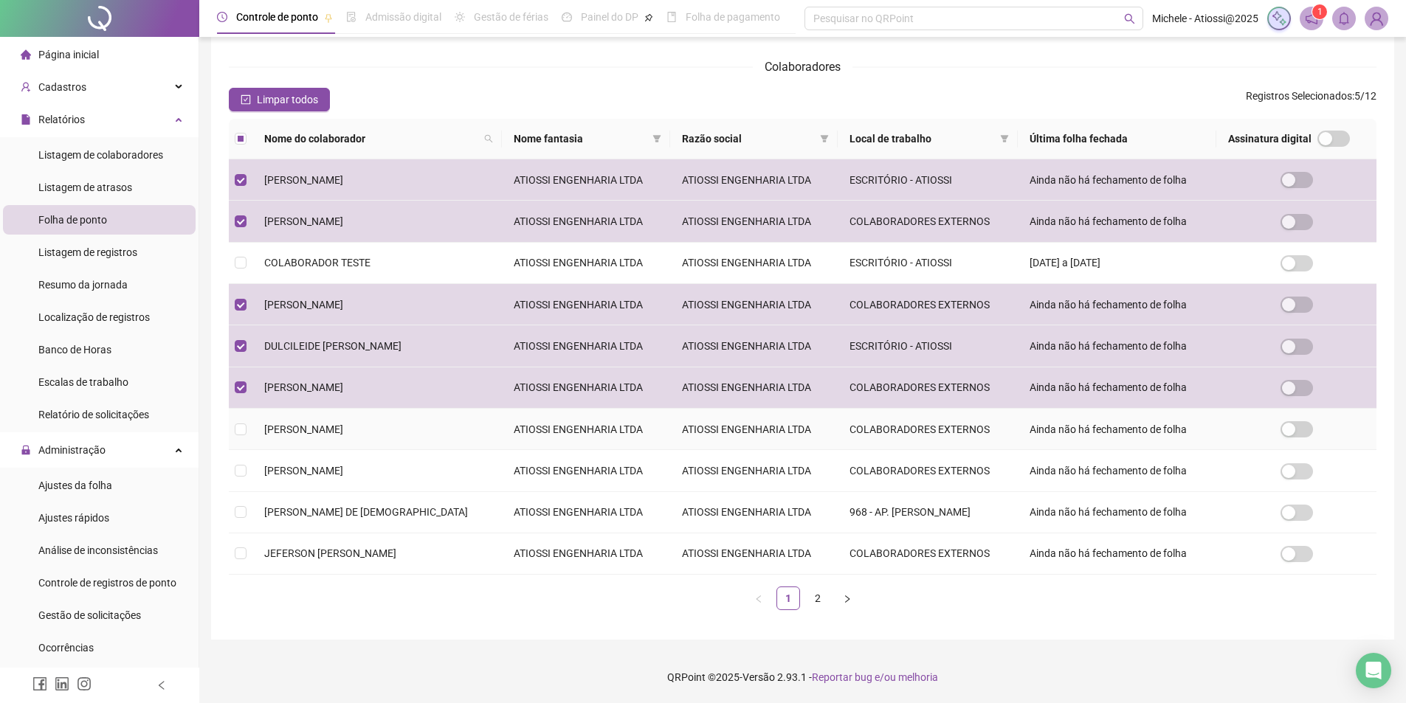
click at [254, 434] on td "[PERSON_NAME]" at bounding box center [376, 429] width 249 height 41
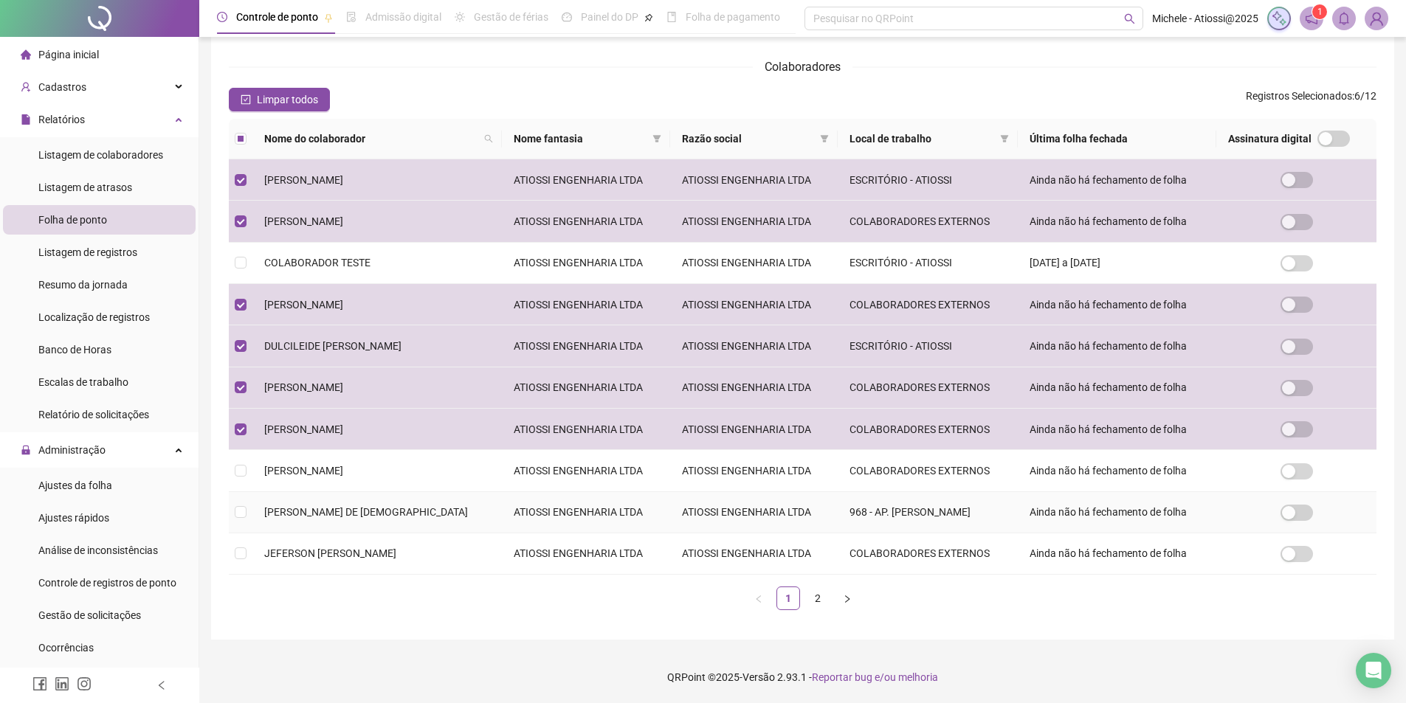
click at [263, 517] on td "[PERSON_NAME] DE [DEMOGRAPHIC_DATA]" at bounding box center [376, 512] width 249 height 41
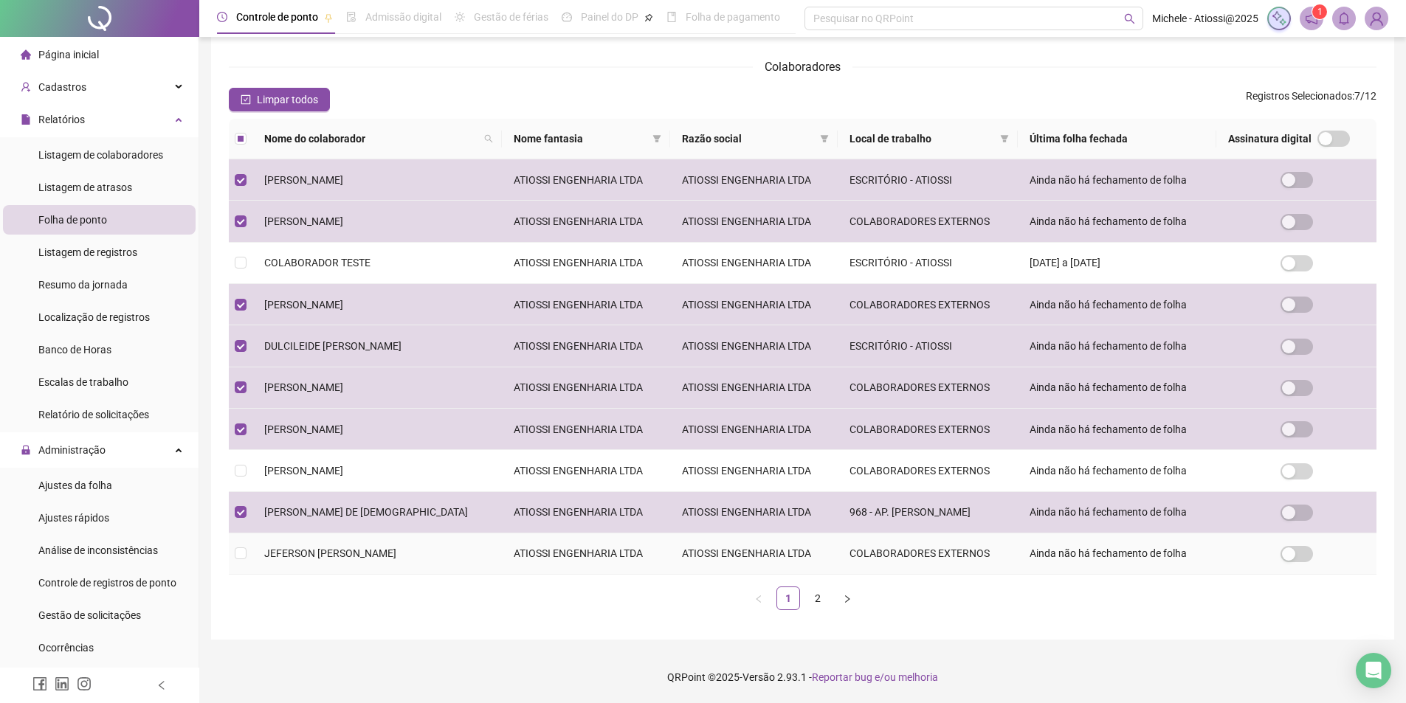
click at [267, 561] on td "JEFERSON [PERSON_NAME]" at bounding box center [376, 554] width 249 height 41
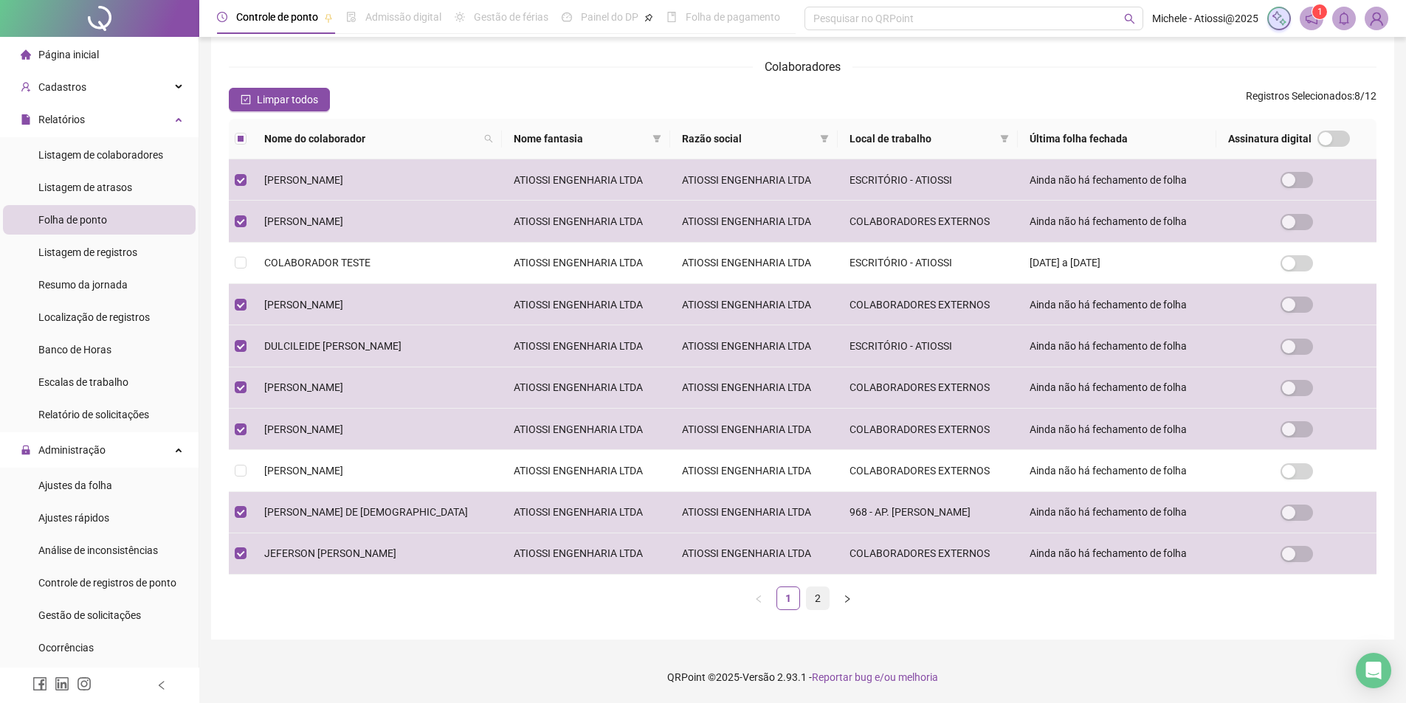
click at [819, 606] on link "2" at bounding box center [818, 599] width 22 height 22
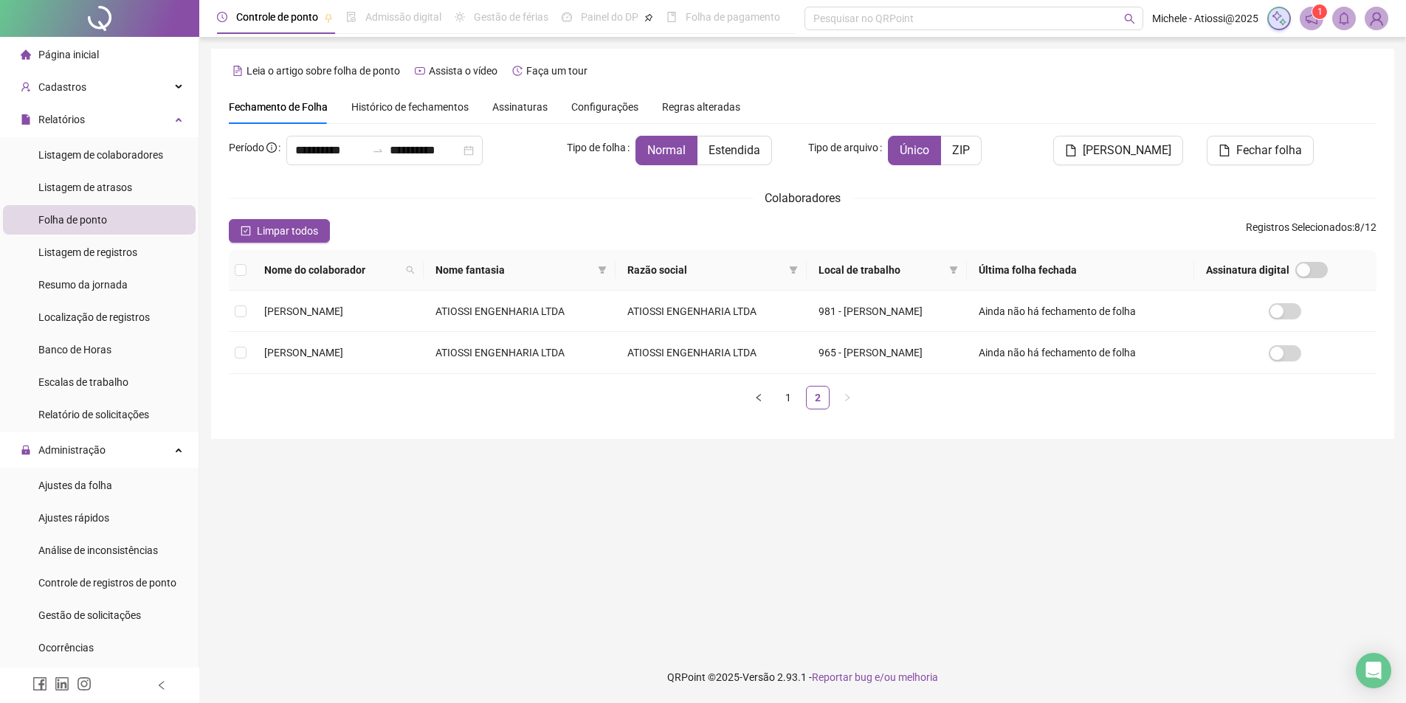
scroll to position [0, 0]
click at [264, 309] on span "[PERSON_NAME]" at bounding box center [303, 312] width 79 height 12
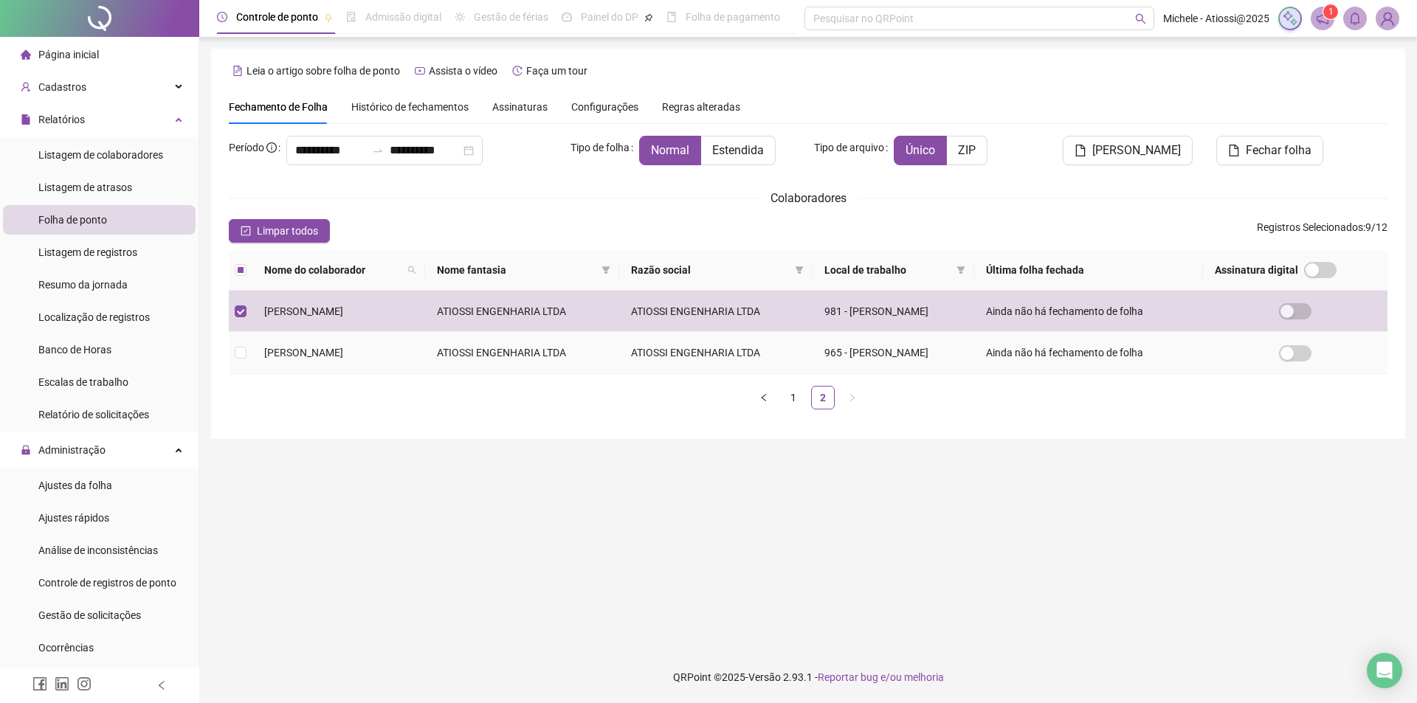
click at [280, 355] on span "[PERSON_NAME]" at bounding box center [303, 353] width 79 height 12
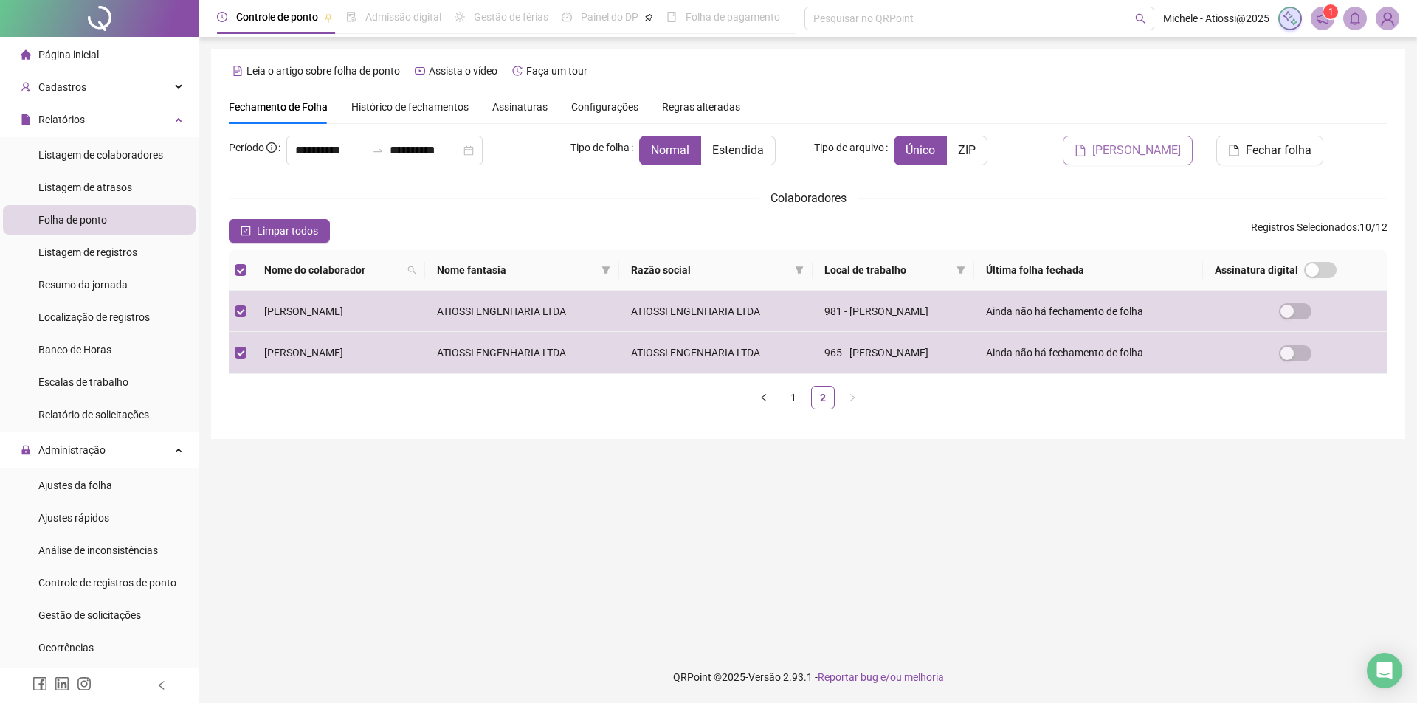
click at [1159, 151] on span "[PERSON_NAME]" at bounding box center [1136, 151] width 89 height 18
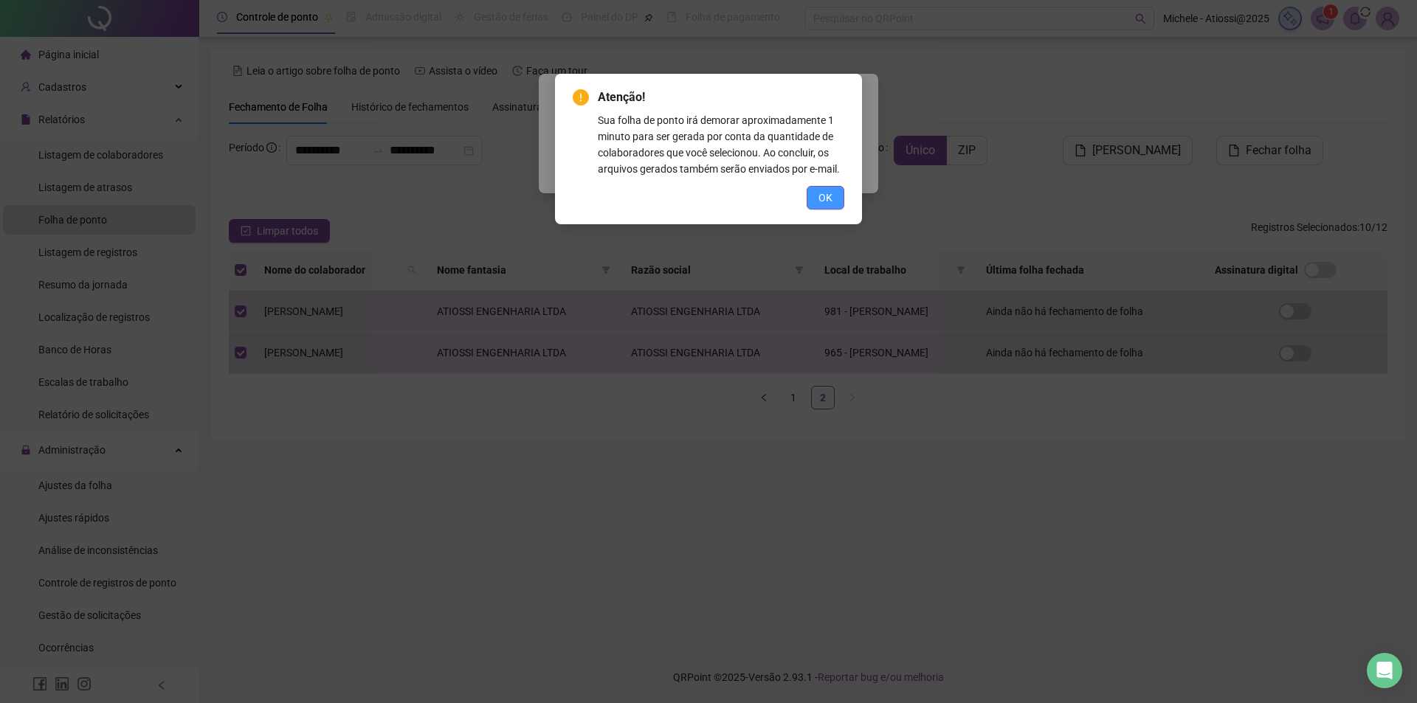
click at [840, 203] on button "OK" at bounding box center [826, 198] width 38 height 24
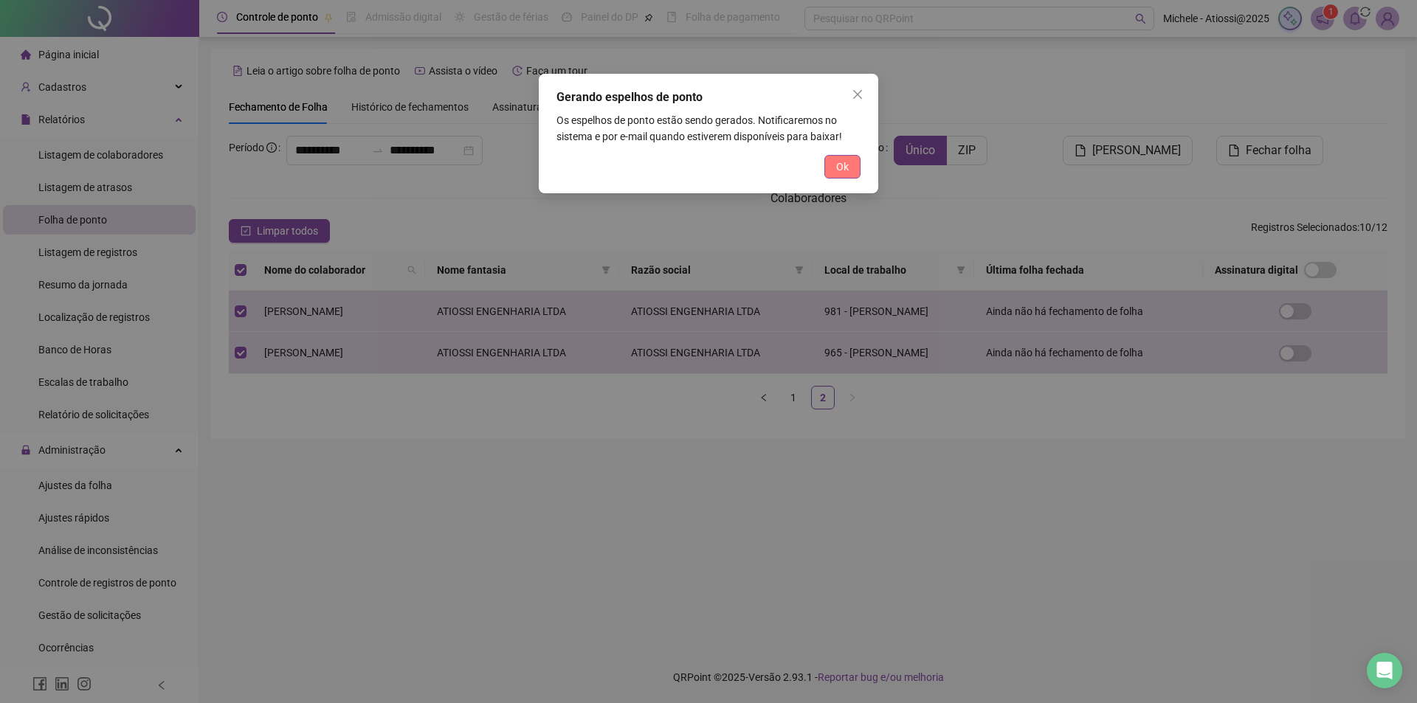
click at [844, 168] on span "Ok" at bounding box center [842, 167] width 13 height 16
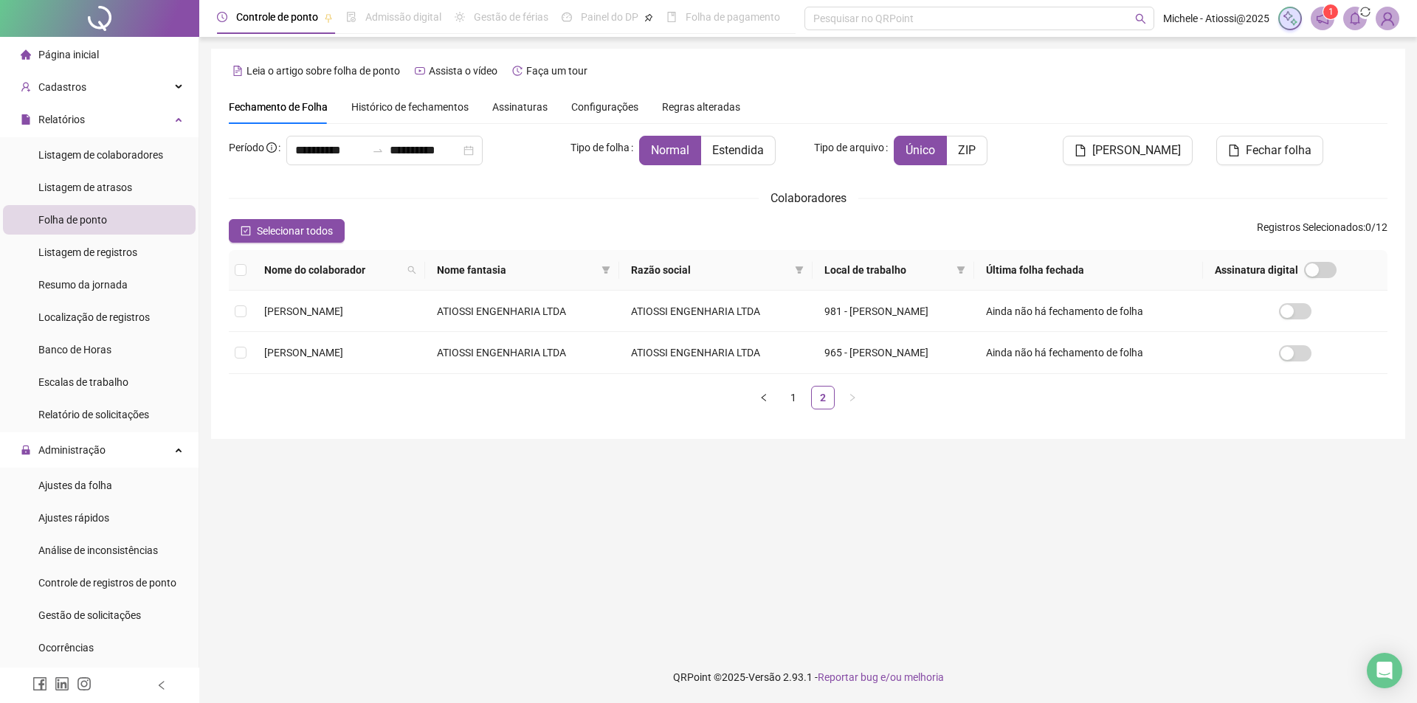
click at [1347, 24] on span at bounding box center [1355, 19] width 24 height 24
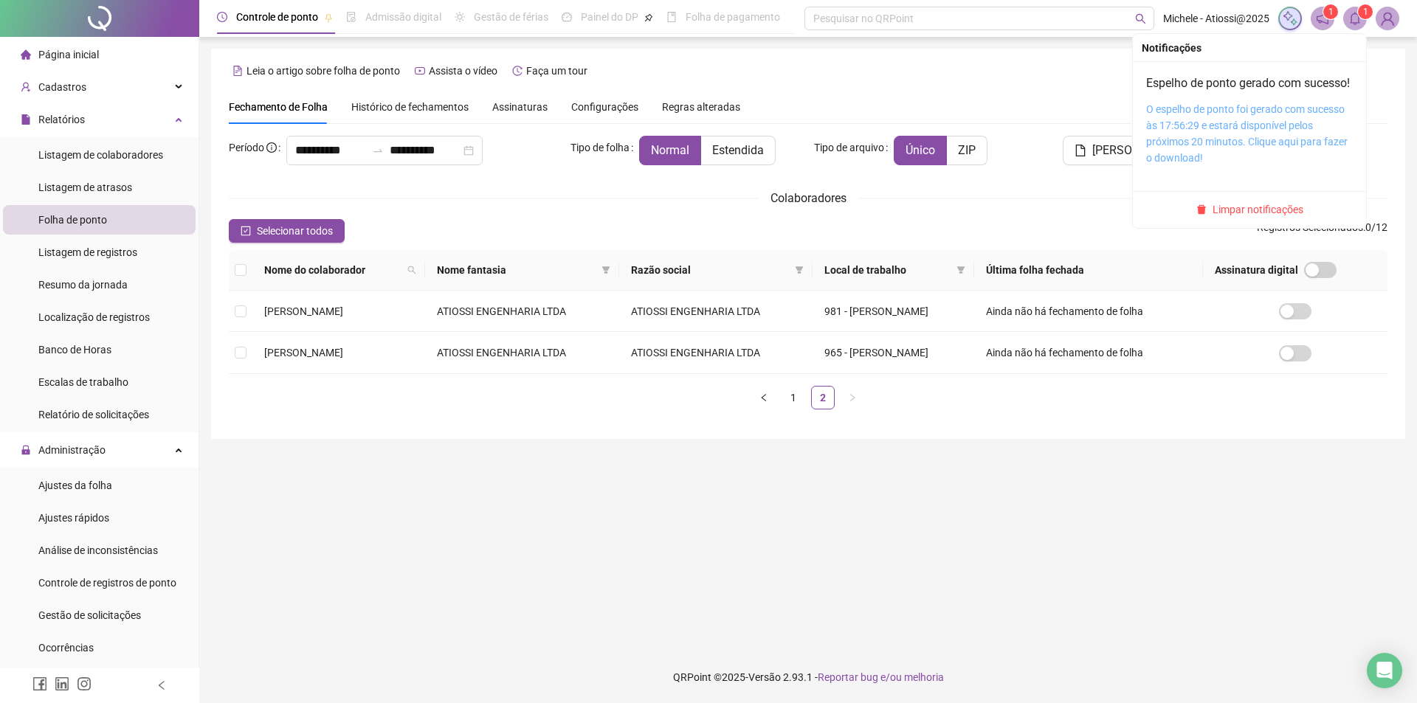
click at [1238, 141] on link "O espelho de ponto foi gerado com sucesso às 17:56:29 e estará disponível pelos…" at bounding box center [1246, 133] width 201 height 61
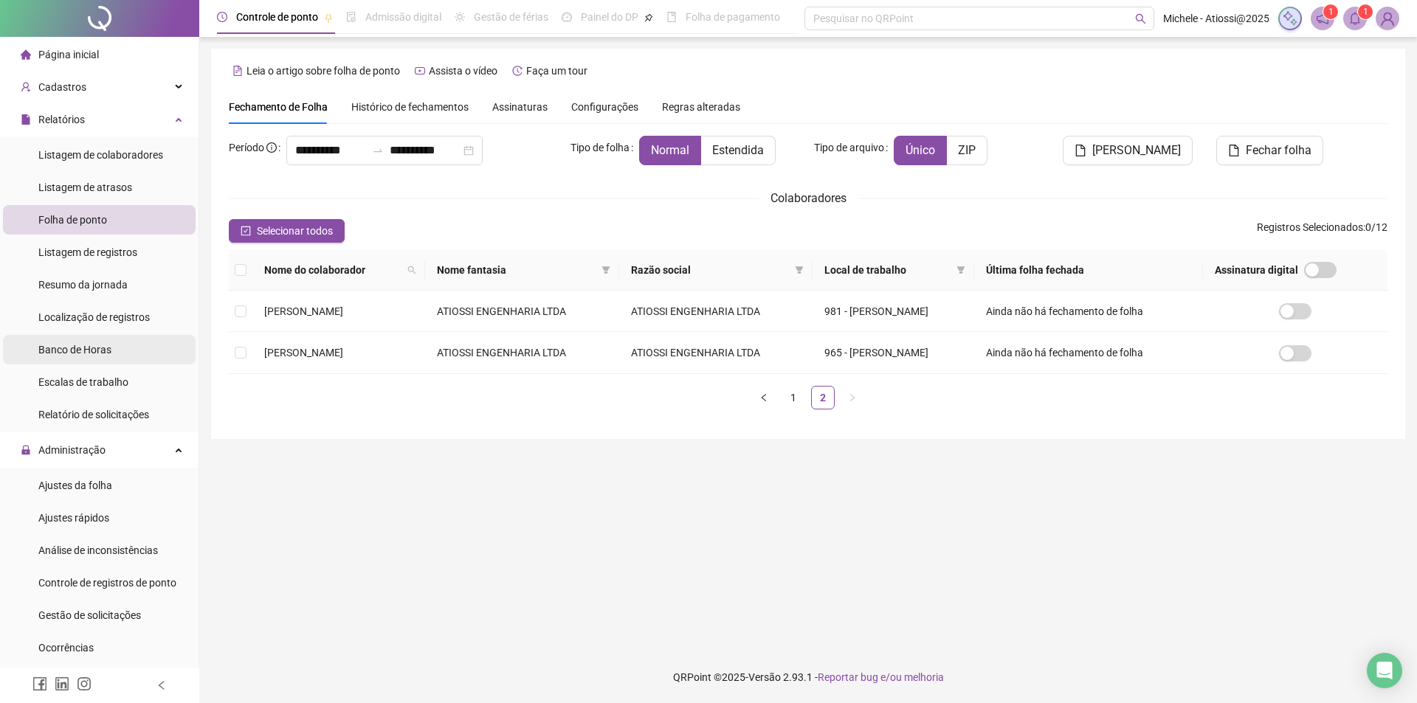
click at [106, 354] on span "Banco de Horas" at bounding box center [74, 350] width 73 height 12
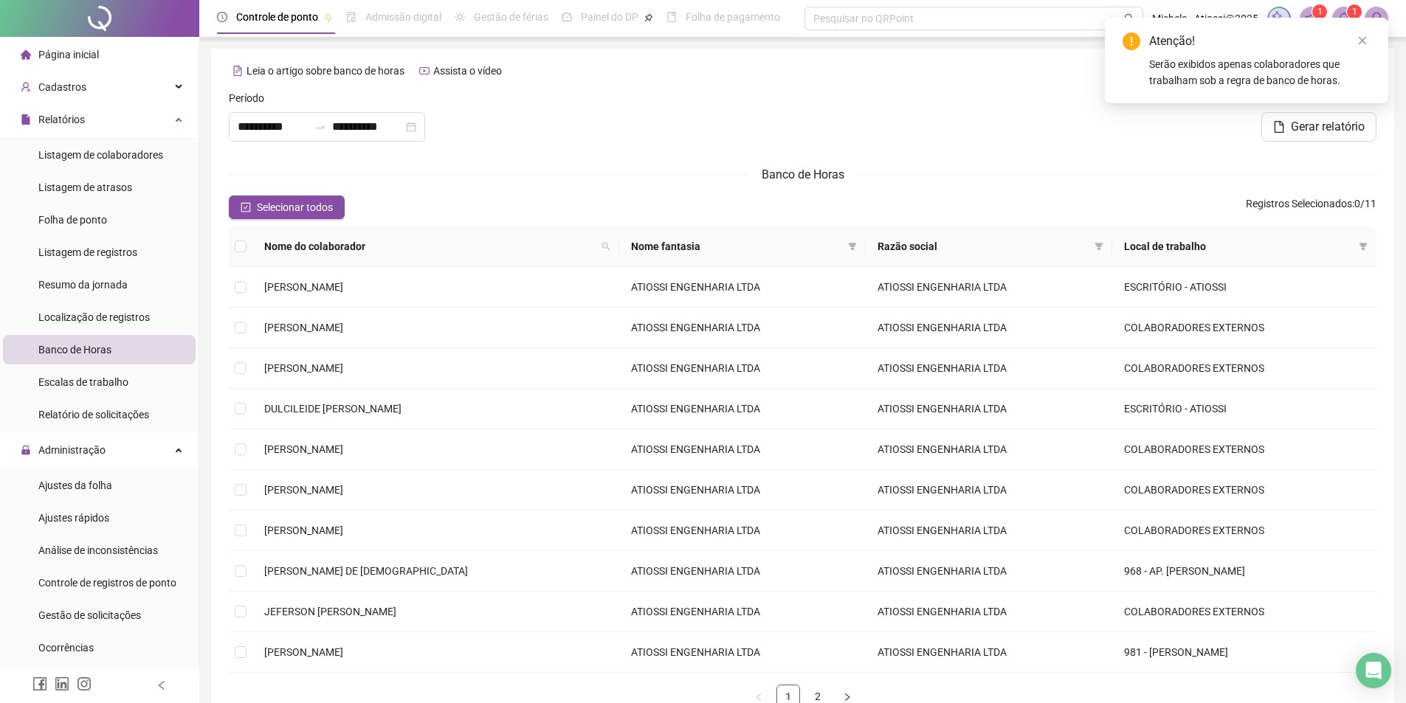
type input "**********"
click at [1366, 38] on link "Close" at bounding box center [1362, 40] width 16 height 16
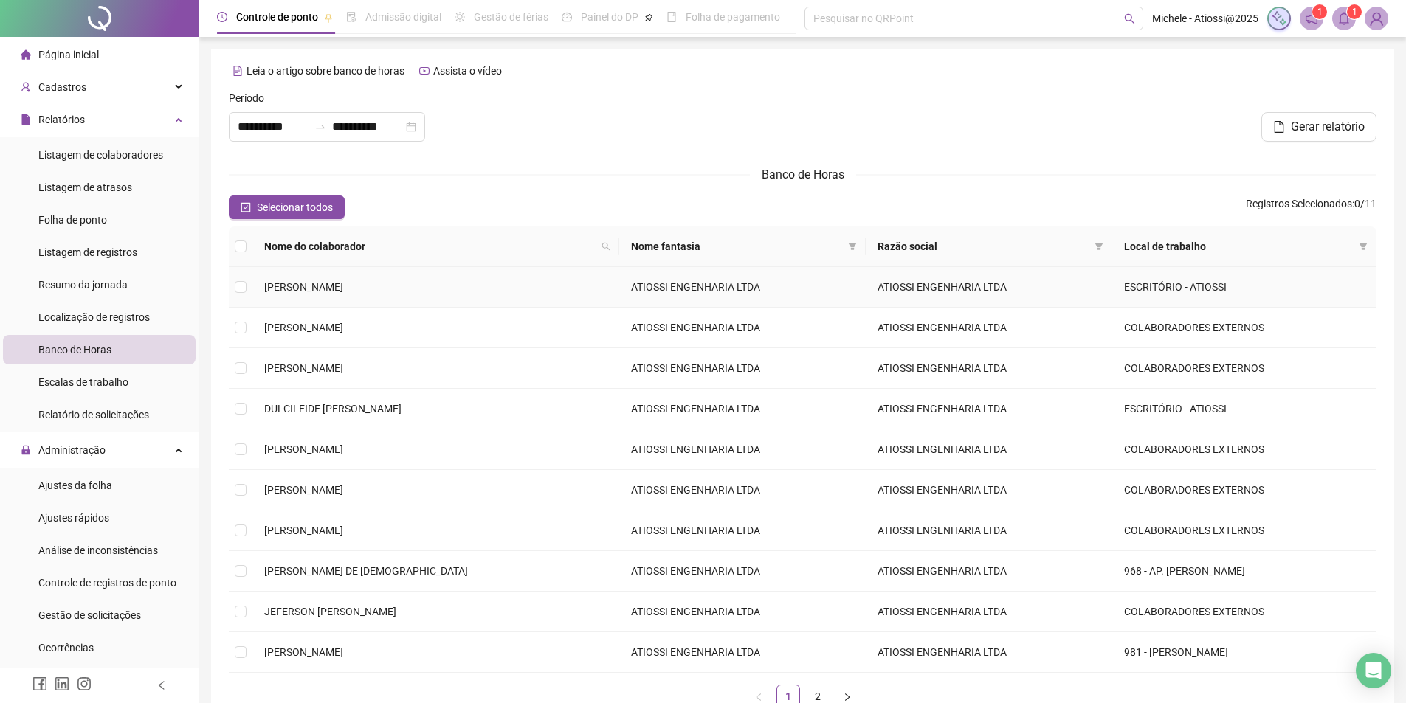
click at [341, 291] on span "[PERSON_NAME]" at bounding box center [303, 287] width 79 height 12
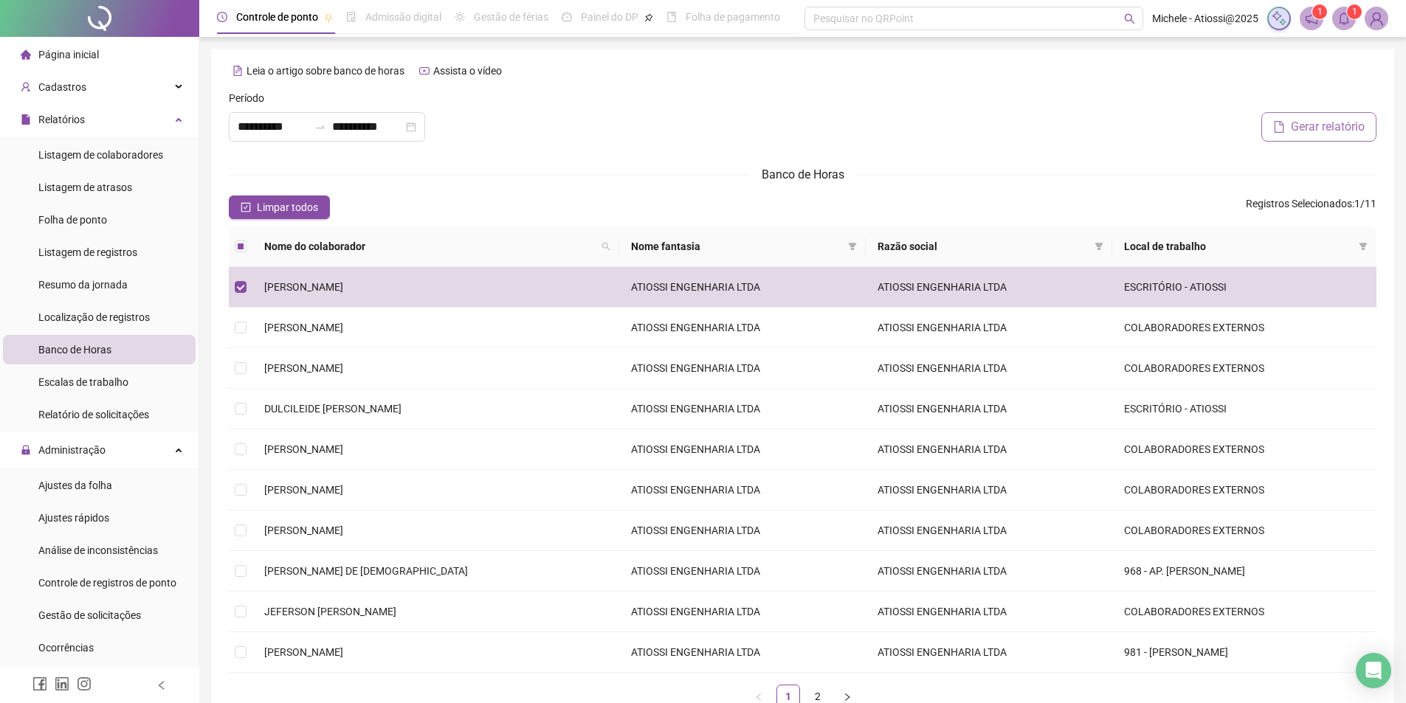
click at [1359, 131] on span "Gerar relatório" at bounding box center [1328, 127] width 74 height 18
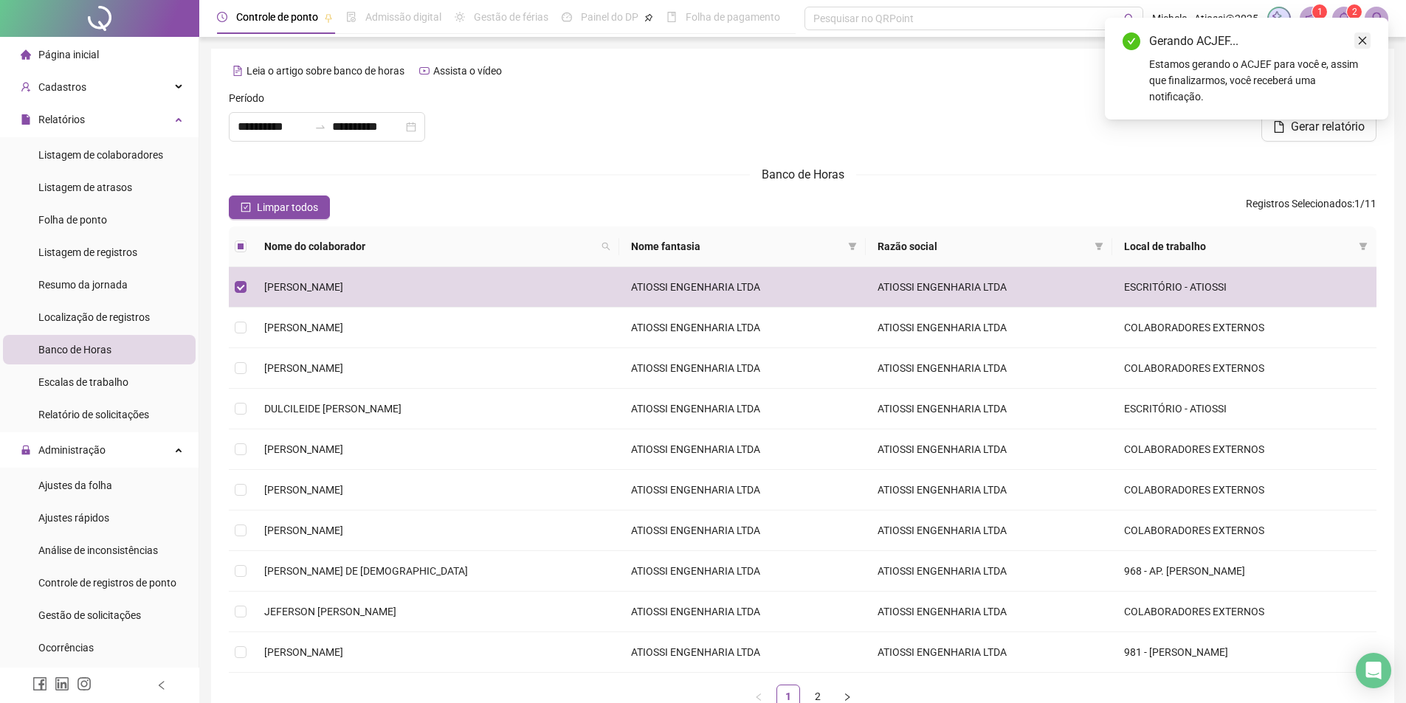
click at [1367, 41] on icon "close" at bounding box center [1362, 40] width 10 height 10
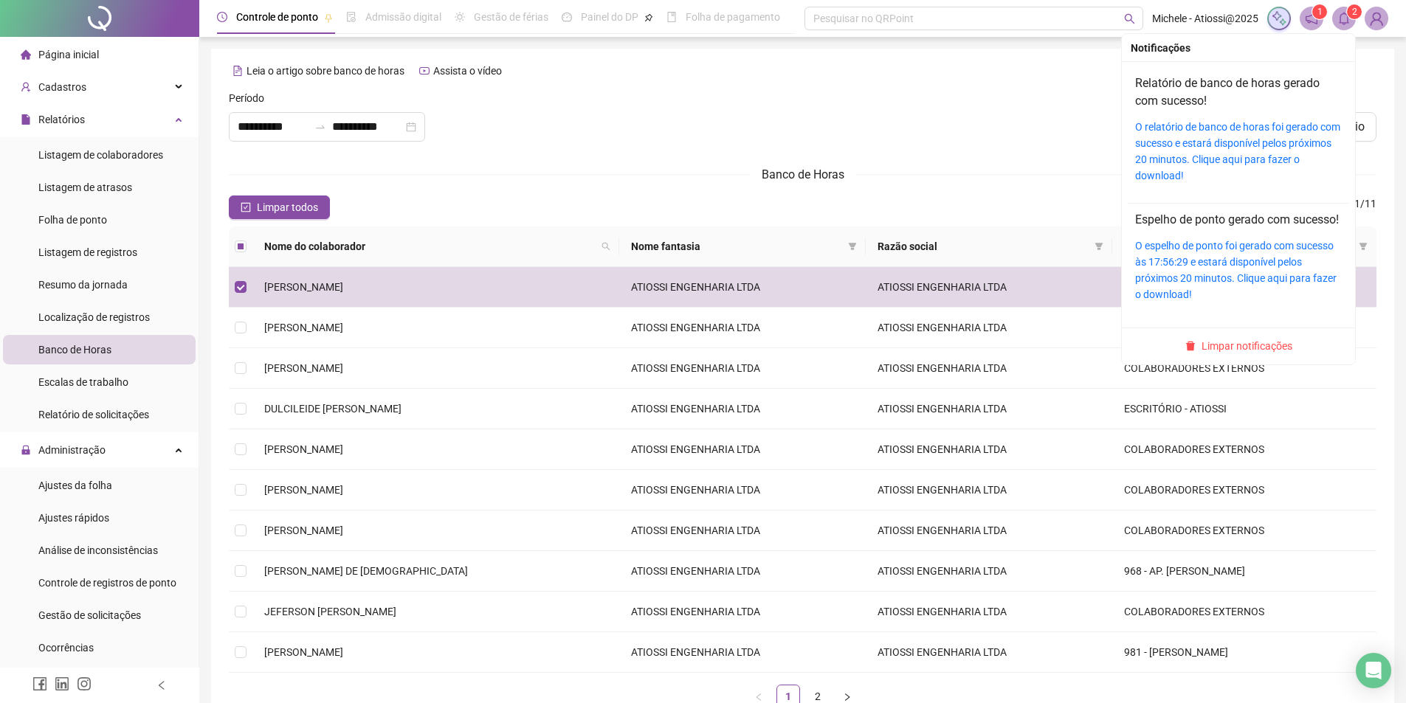
click at [1346, 20] on icon "bell" at bounding box center [1343, 18] width 13 height 13
click at [1213, 144] on link "O relatório de banco de horas foi gerado com sucesso e estará disponível pelos …" at bounding box center [1237, 151] width 205 height 61
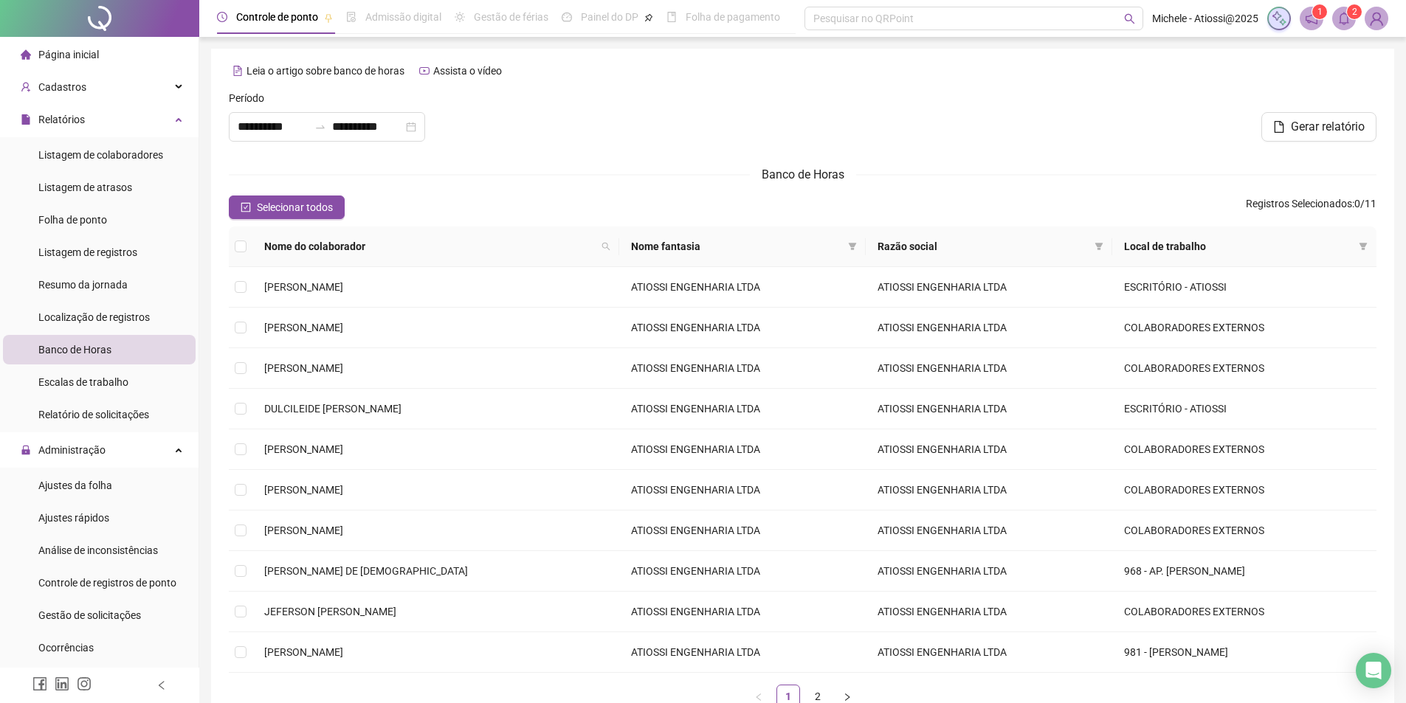
click at [1355, 19] on span at bounding box center [1344, 19] width 24 height 24
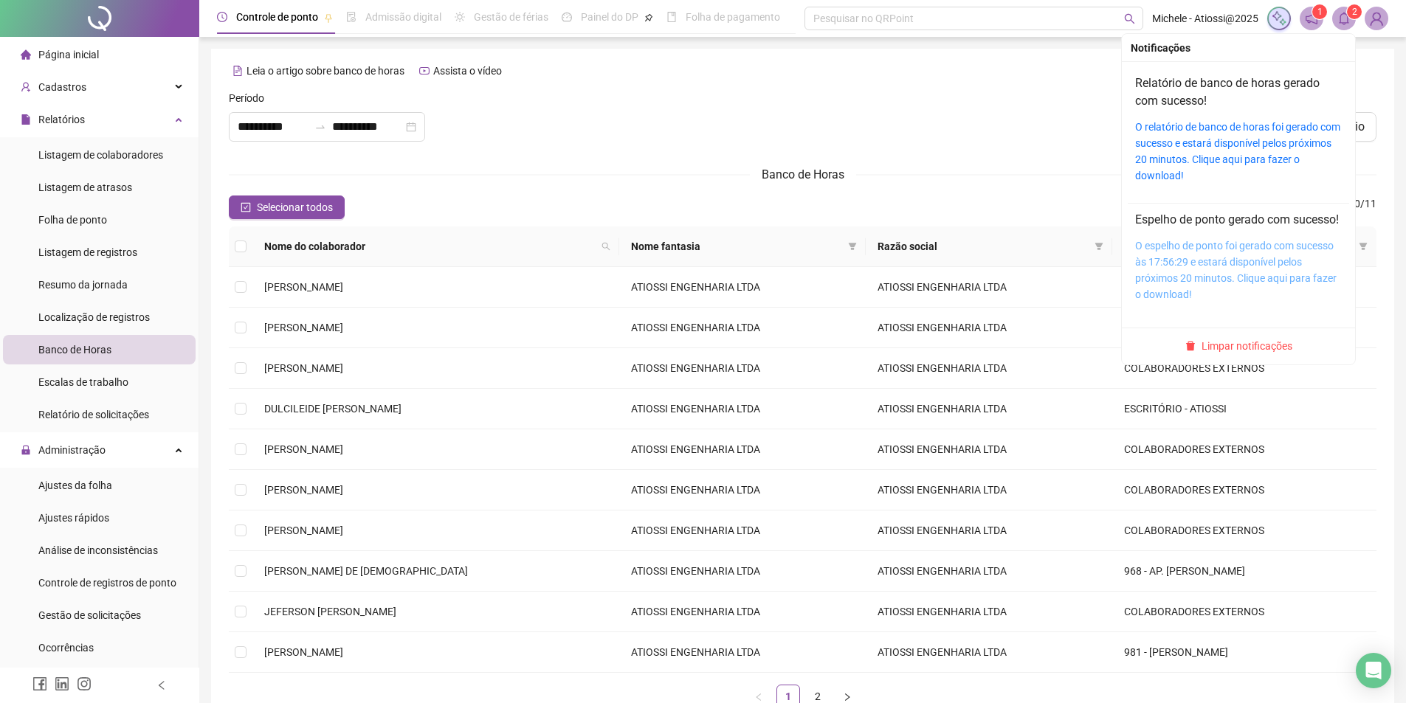
click at [1201, 280] on link "O espelho de ponto foi gerado com sucesso às 17:56:29 e estará disponível pelos…" at bounding box center [1235, 270] width 201 height 61
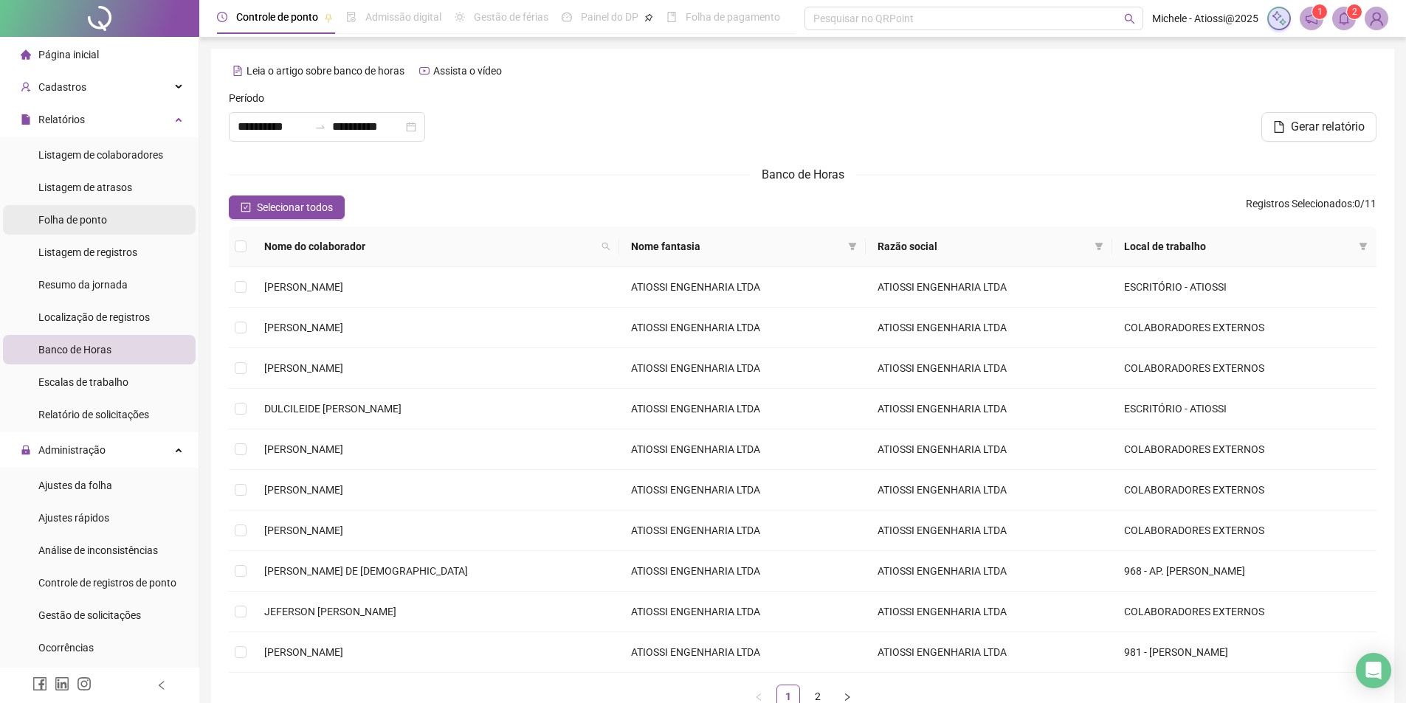
click at [97, 221] on span "Folha de ponto" at bounding box center [72, 220] width 69 height 12
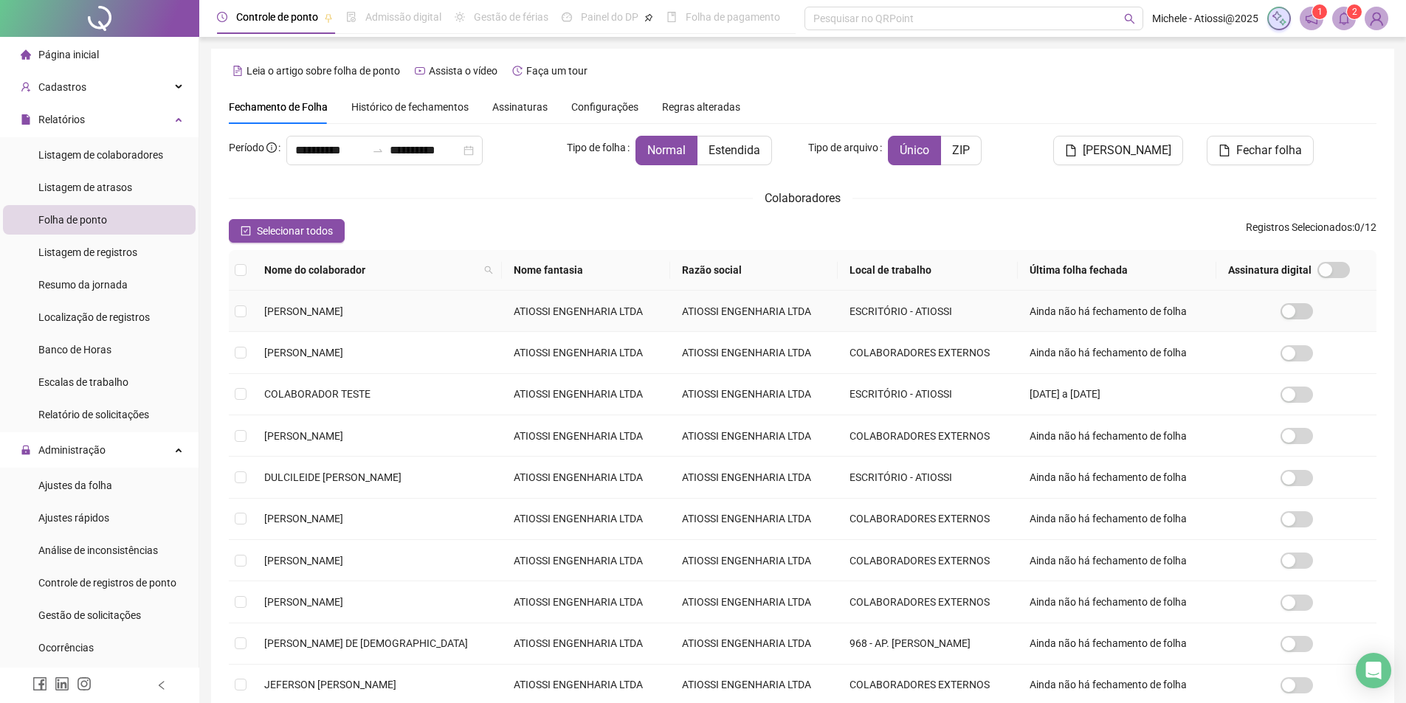
click at [312, 306] on span "[PERSON_NAME]" at bounding box center [303, 312] width 79 height 12
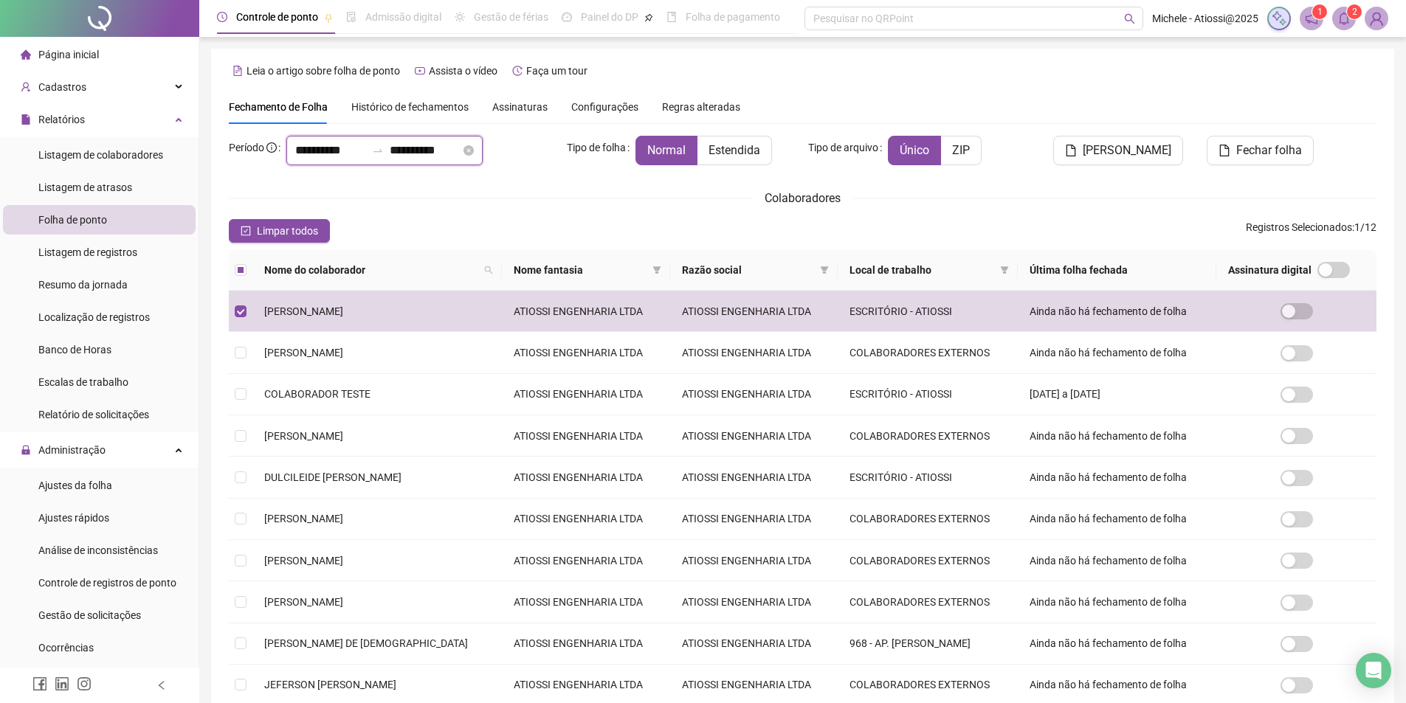
click at [300, 153] on input "**********" at bounding box center [330, 151] width 71 height 18
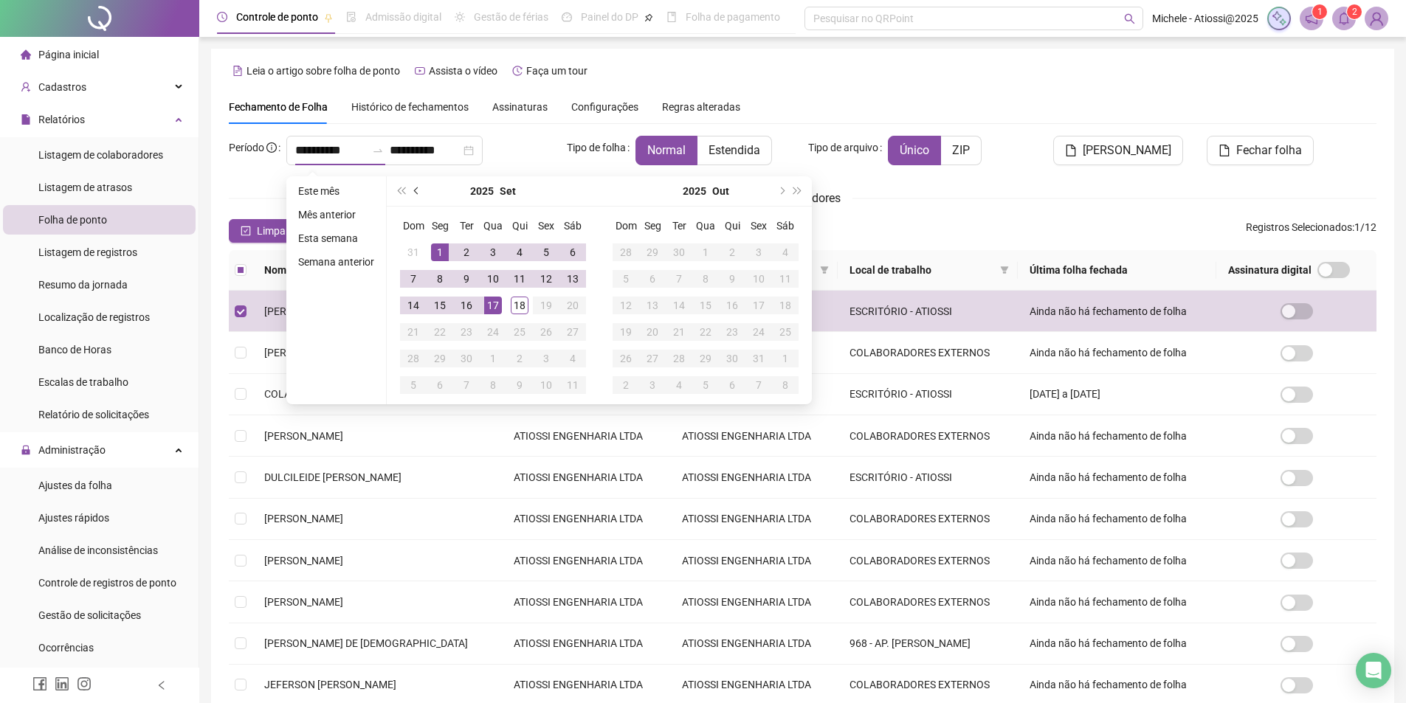
click at [421, 196] on button "prev-year" at bounding box center [417, 191] width 16 height 30
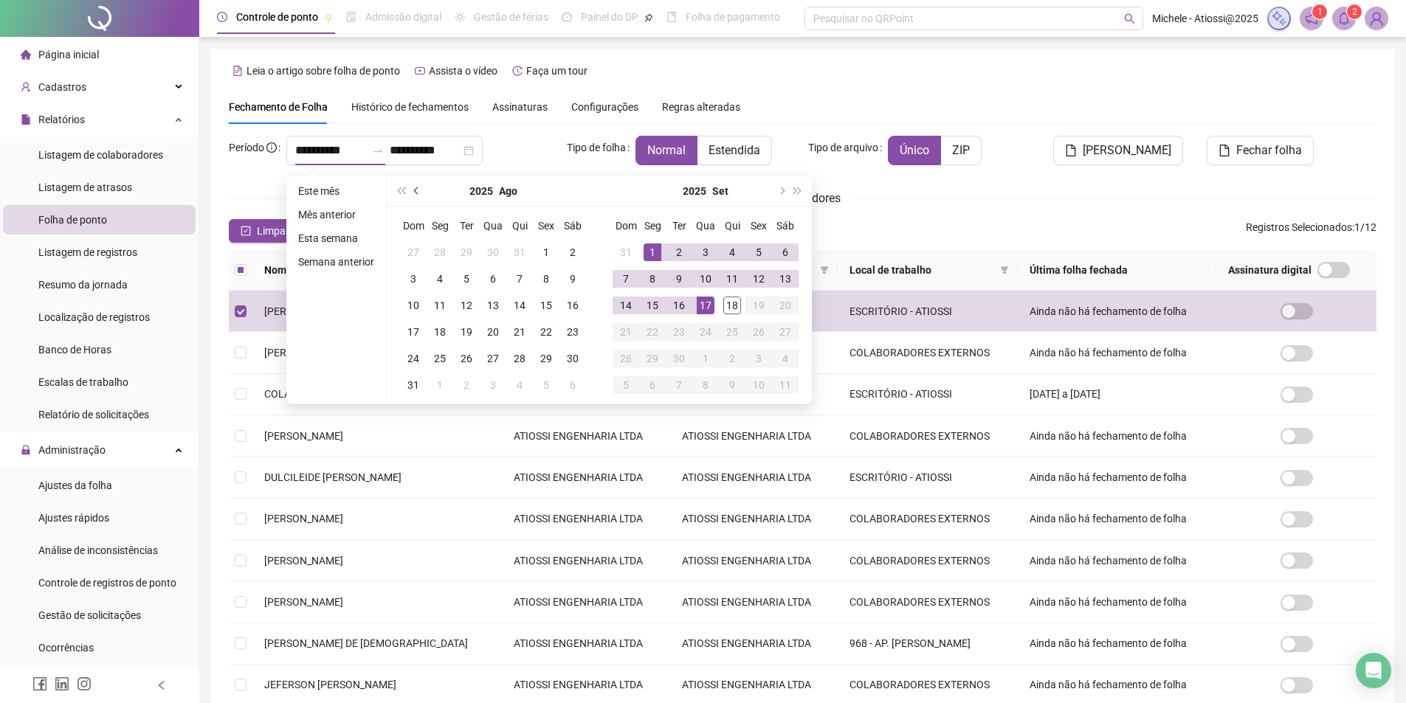
click at [421, 195] on button "prev-year" at bounding box center [417, 191] width 16 height 30
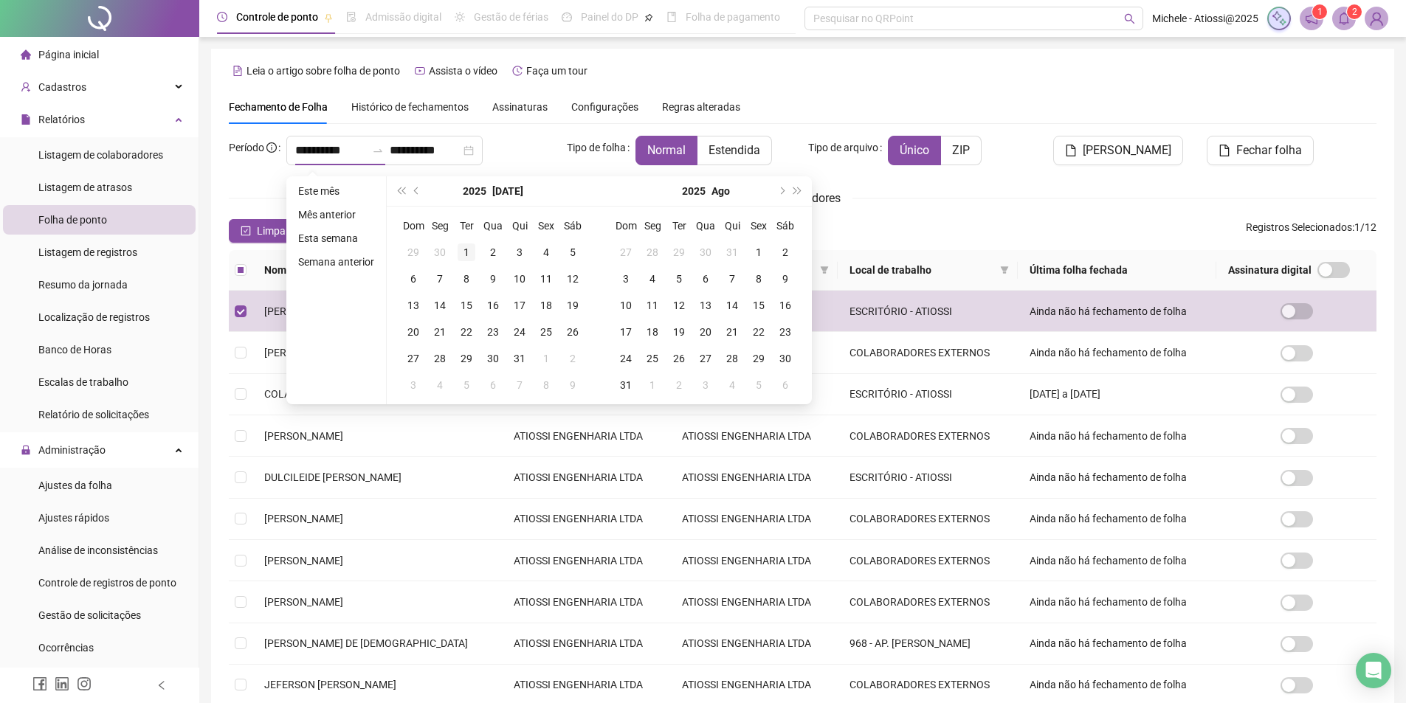
type input "**********"
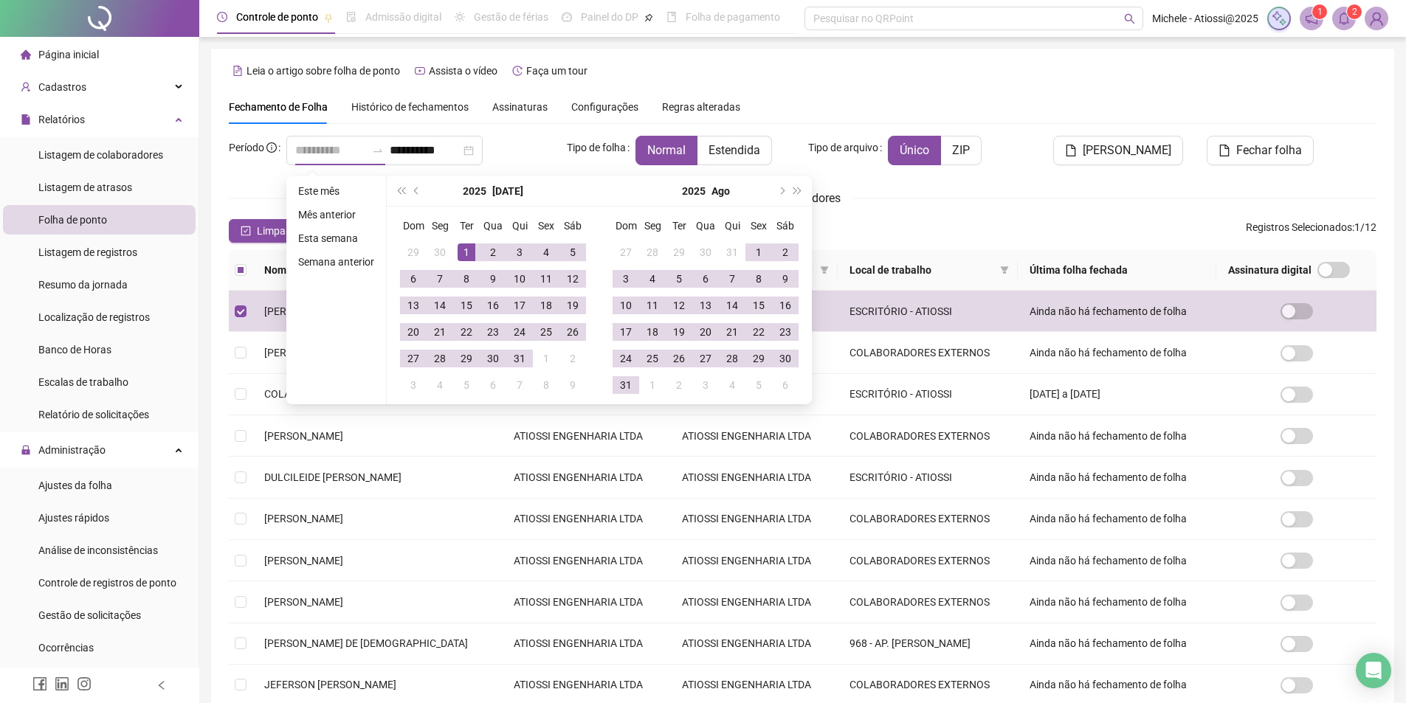
click at [464, 246] on div "1" at bounding box center [467, 253] width 18 height 18
click at [778, 190] on span "next-year" at bounding box center [780, 190] width 7 height 7
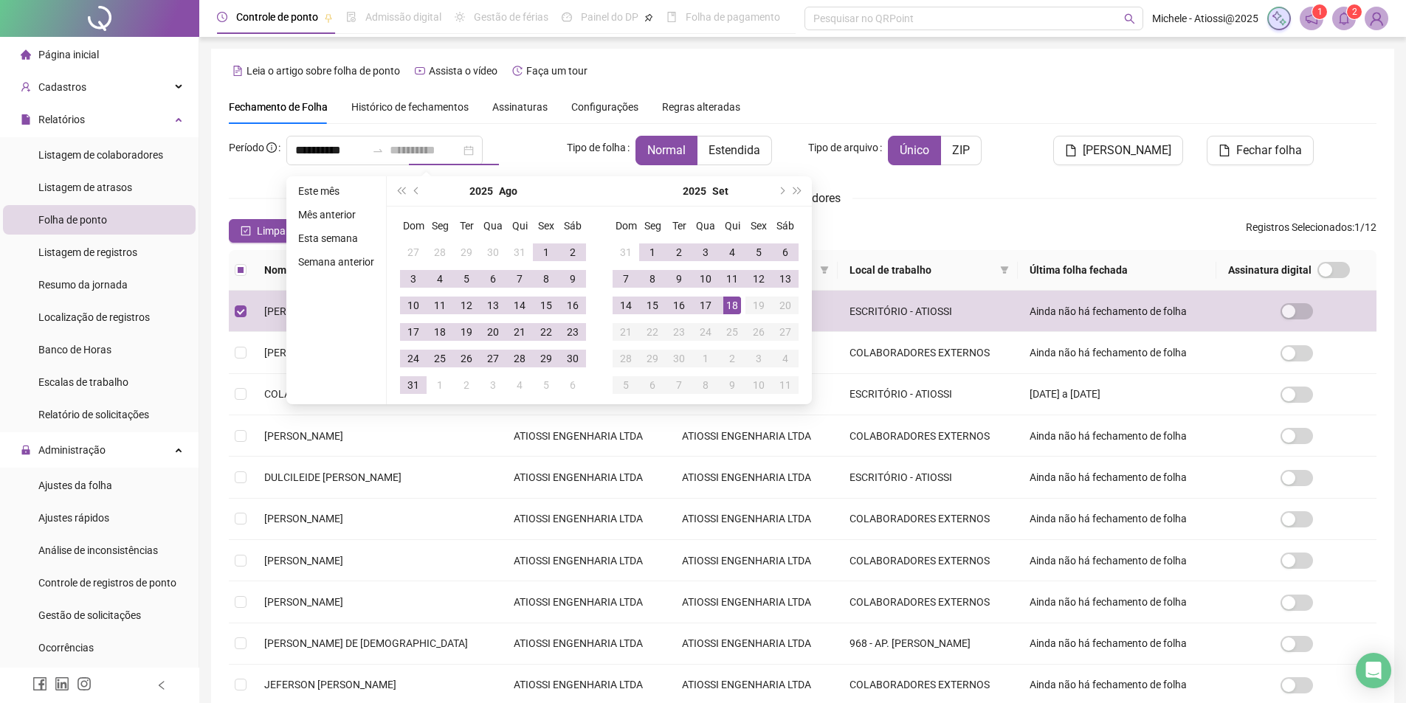
type input "**********"
click at [706, 311] on div "17" at bounding box center [706, 306] width 18 height 18
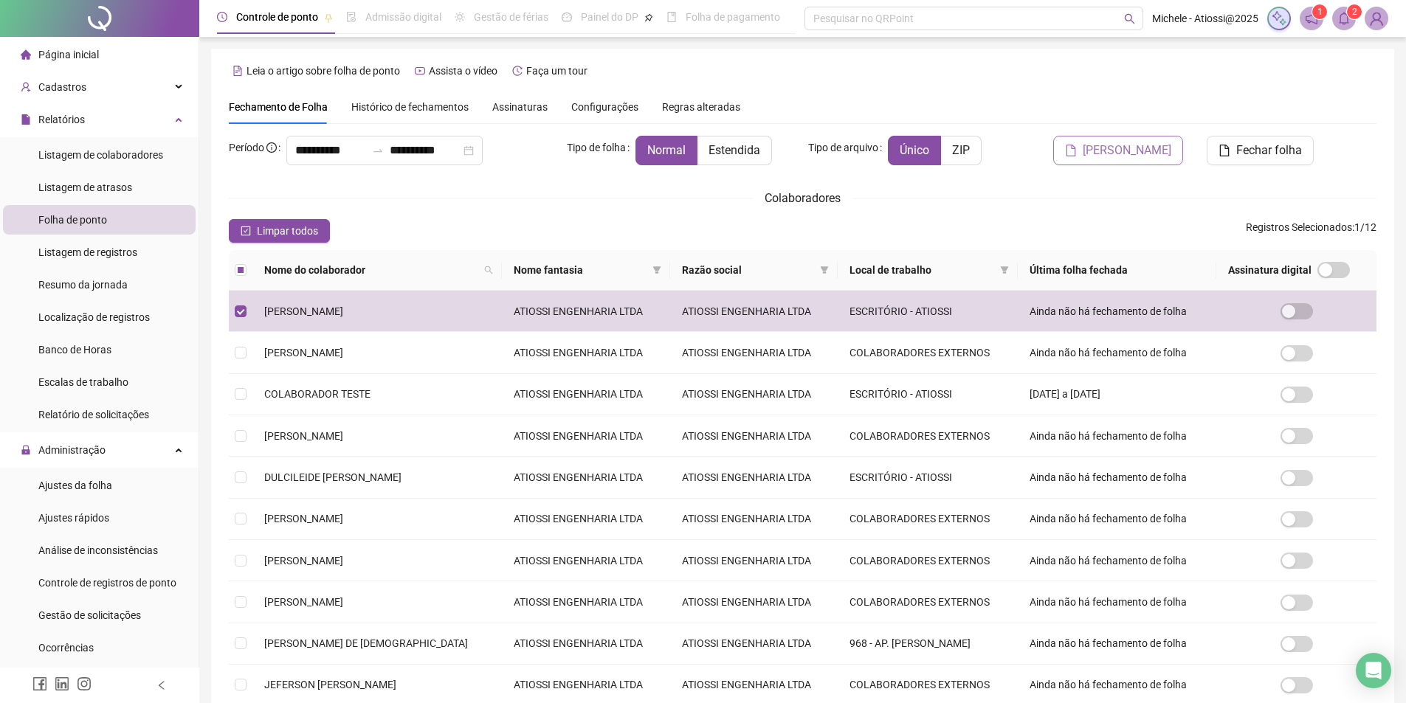
click at [1120, 161] on button "[PERSON_NAME]" at bounding box center [1118, 151] width 130 height 30
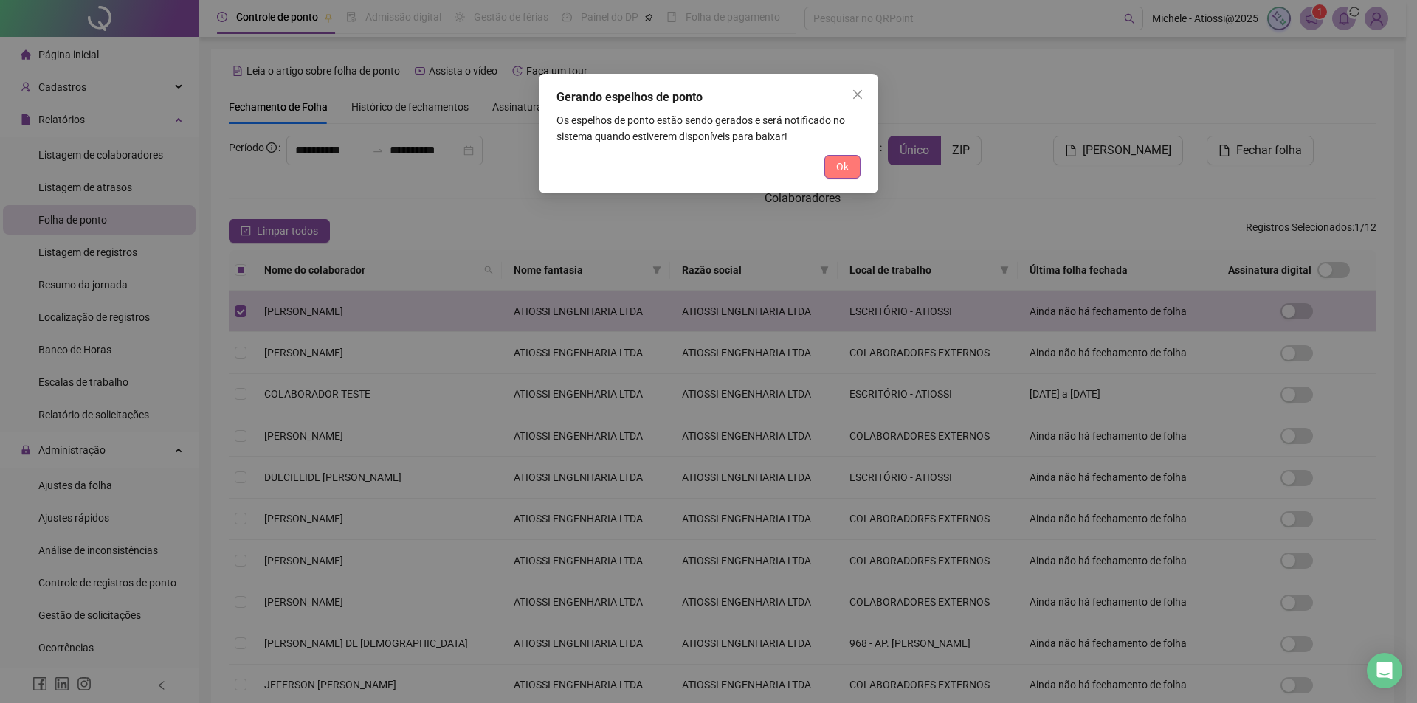
click at [847, 168] on span "Ok" at bounding box center [842, 167] width 13 height 16
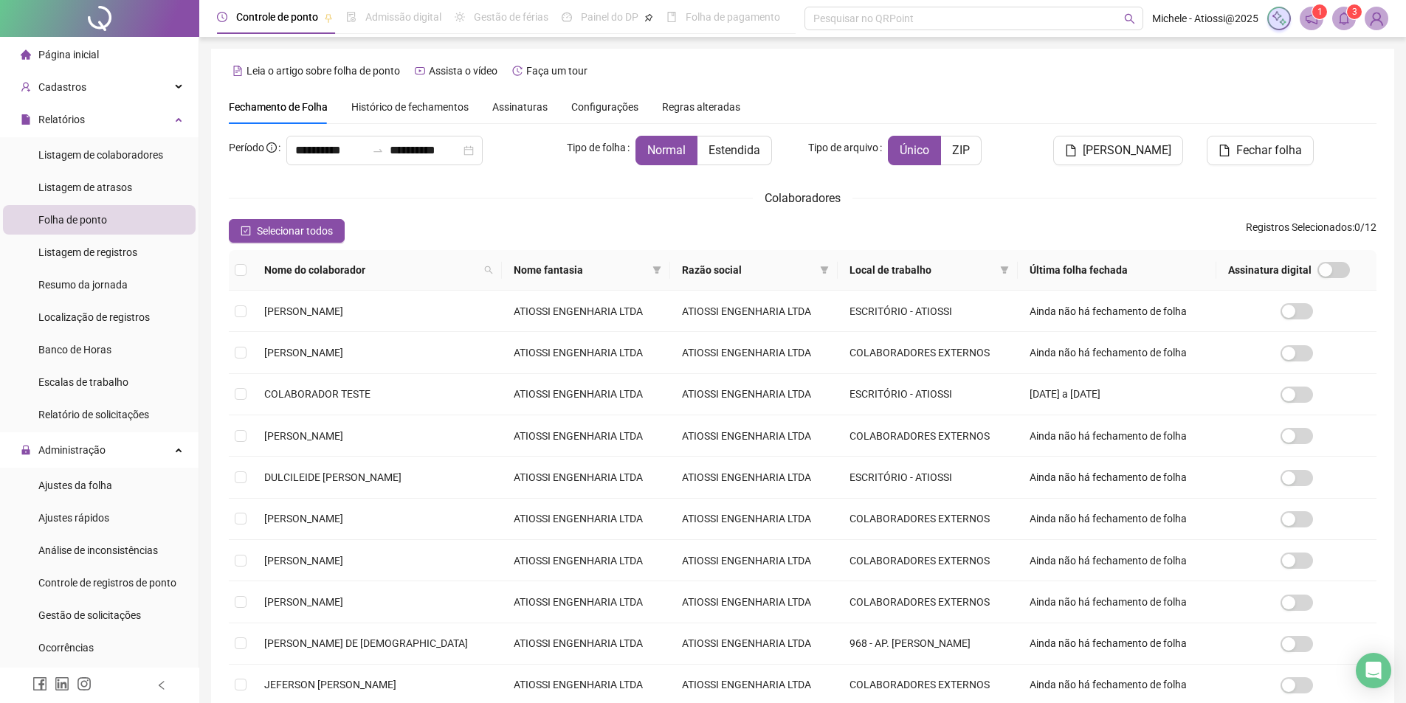
click at [1345, 16] on icon "bell" at bounding box center [1343, 18] width 13 height 13
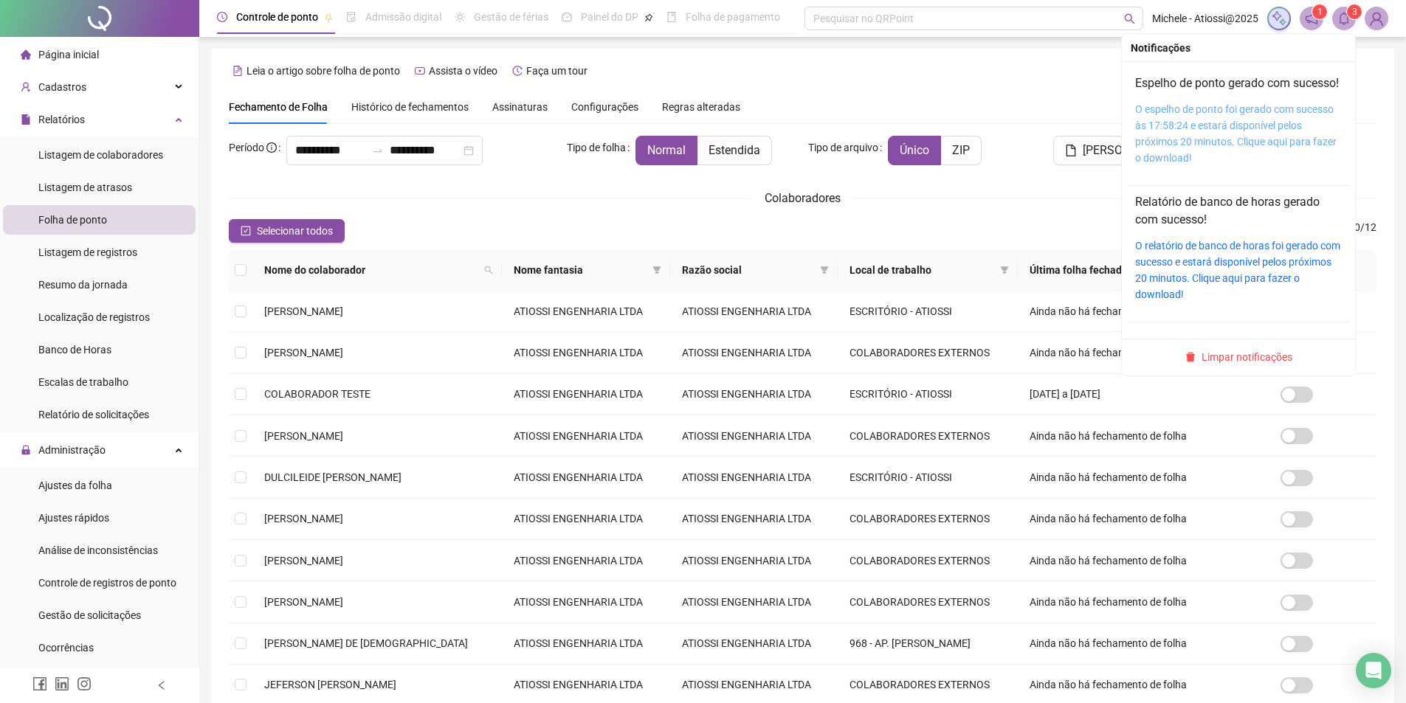
click at [1238, 139] on link "O espelho de ponto foi gerado com sucesso às 17:58:24 e estará disponível pelos…" at bounding box center [1235, 133] width 201 height 61
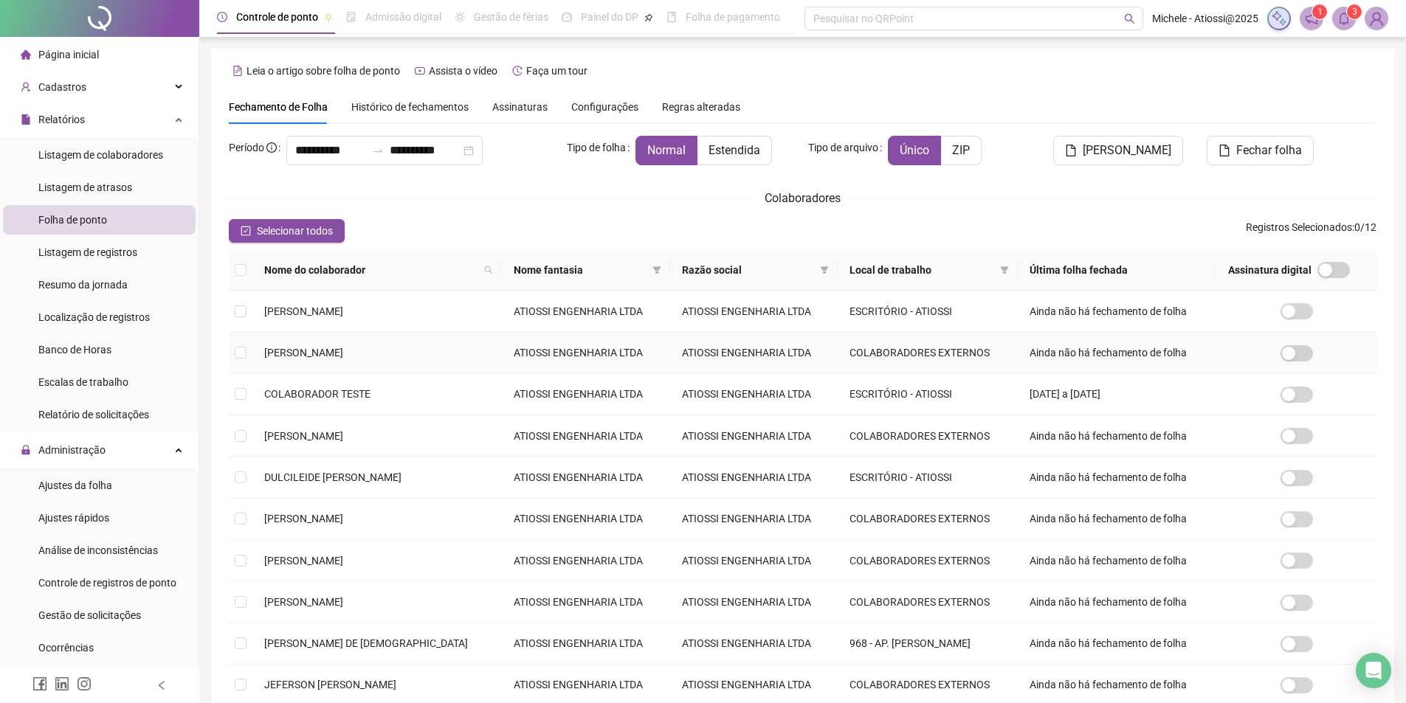
click at [323, 358] on span "[PERSON_NAME]" at bounding box center [303, 353] width 79 height 12
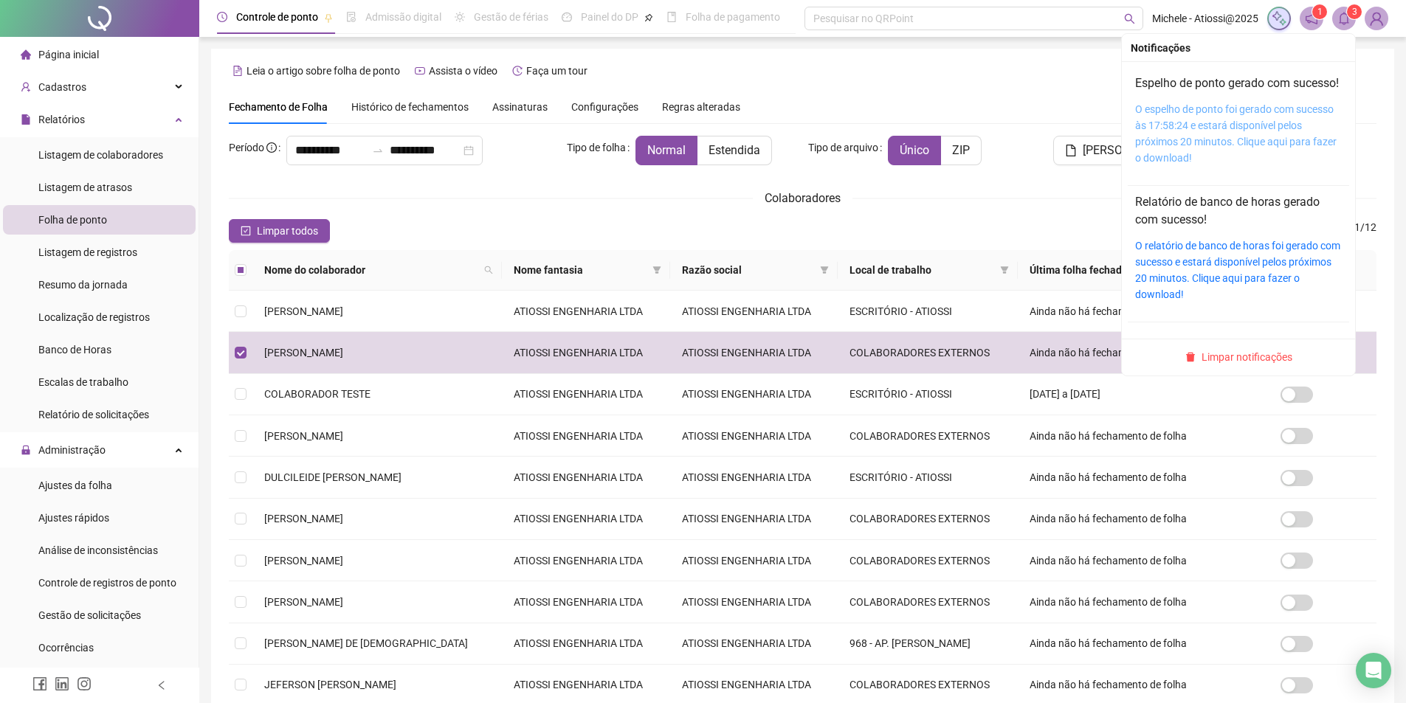
click at [1271, 156] on link "O espelho de ponto foi gerado com sucesso às 17:58:24 e estará disponível pelos…" at bounding box center [1235, 133] width 201 height 61
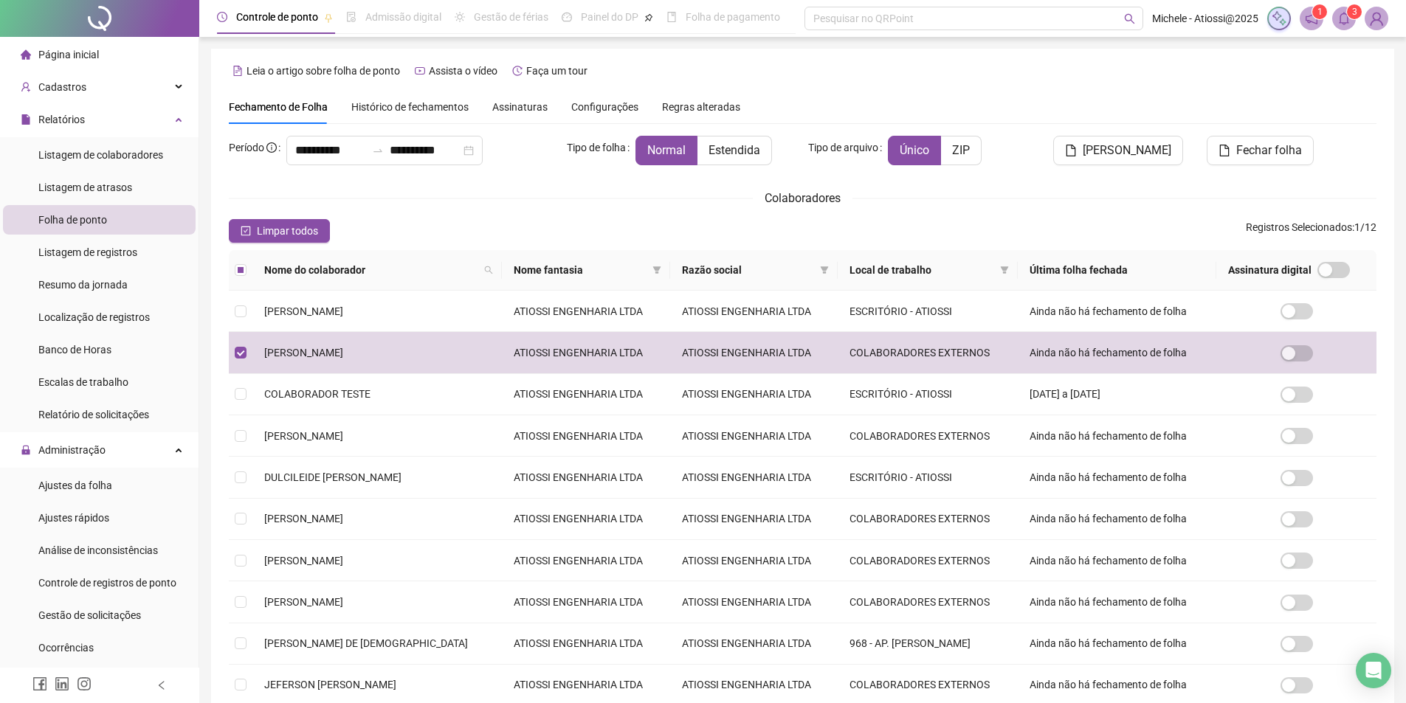
click at [1371, 108] on div "Fechamento de Folha Histórico de fechamentos Assinaturas Configurações Regras a…" at bounding box center [803, 107] width 1148 height 34
click at [1108, 155] on span "[PERSON_NAME]" at bounding box center [1127, 151] width 89 height 18
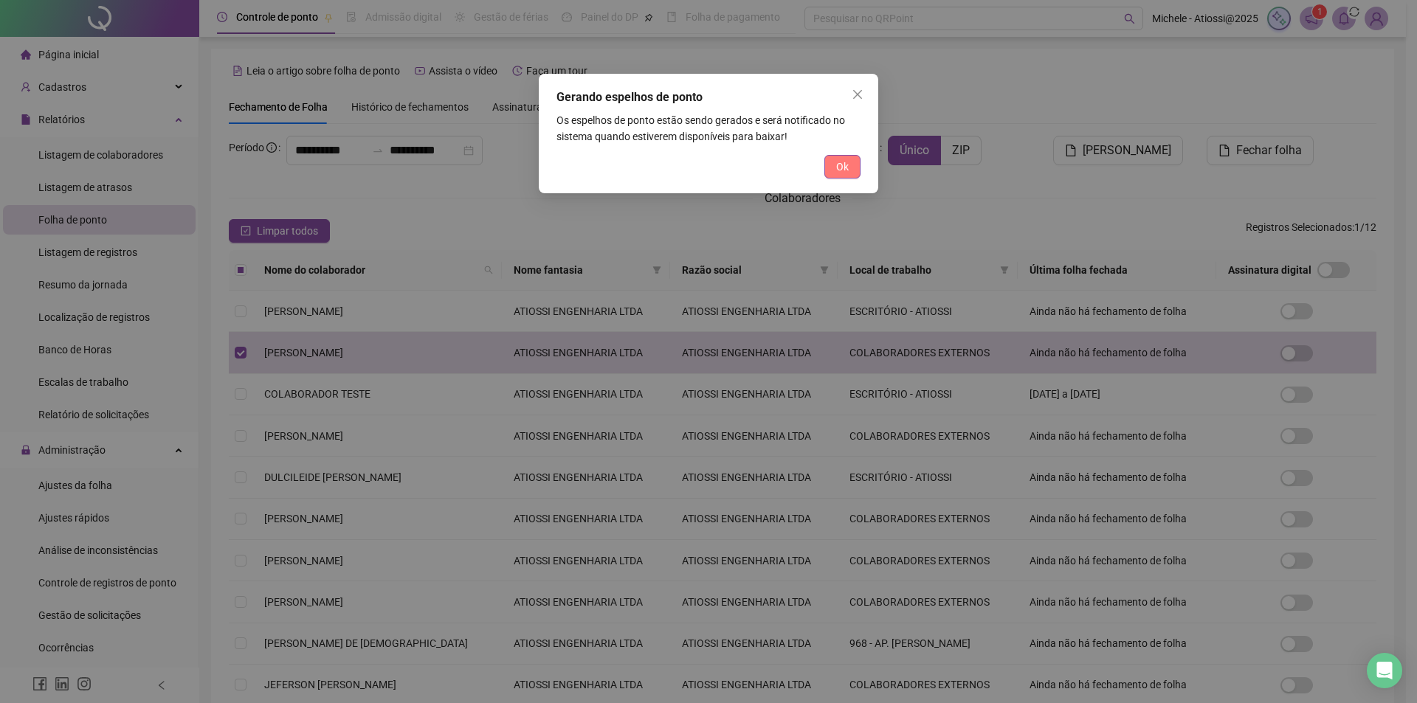
click at [847, 163] on span "Ok" at bounding box center [842, 167] width 13 height 16
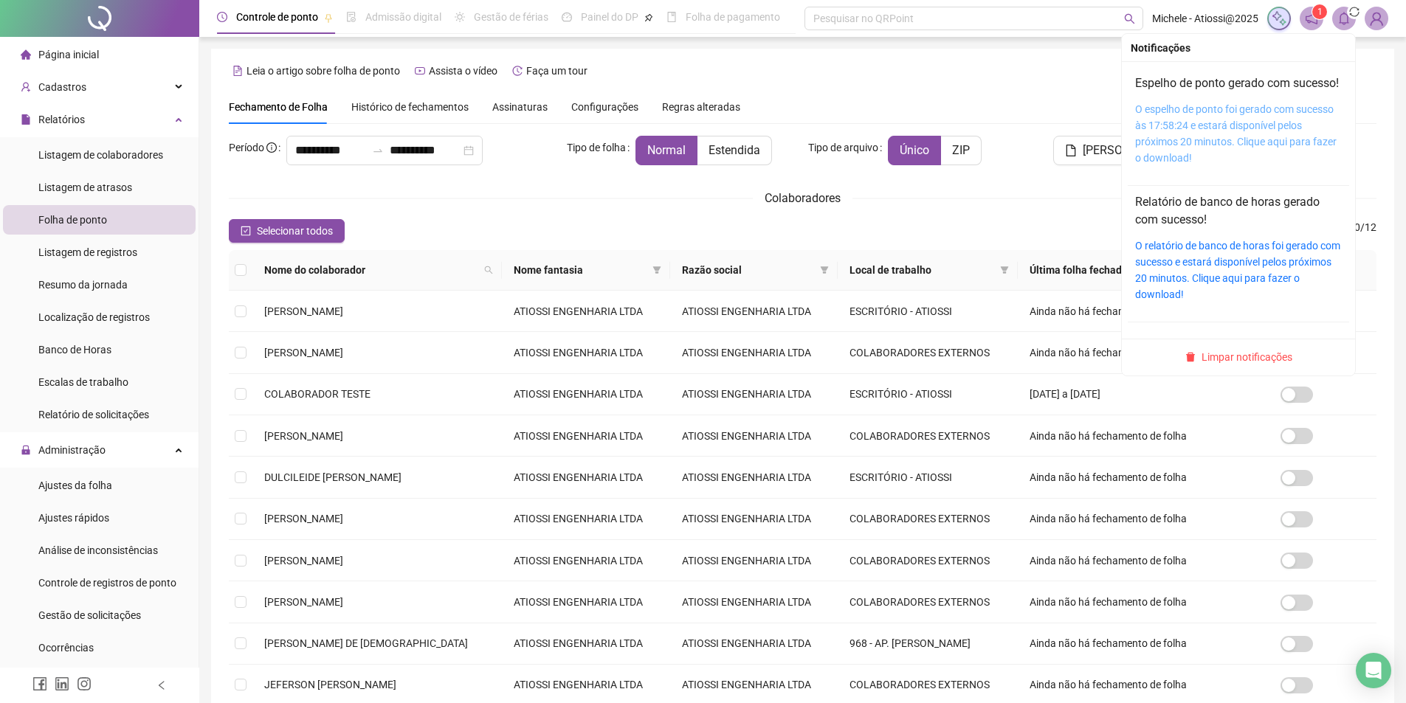
click at [1230, 139] on link "O espelho de ponto foi gerado com sucesso às 17:58:24 e estará disponível pelos…" at bounding box center [1235, 133] width 201 height 61
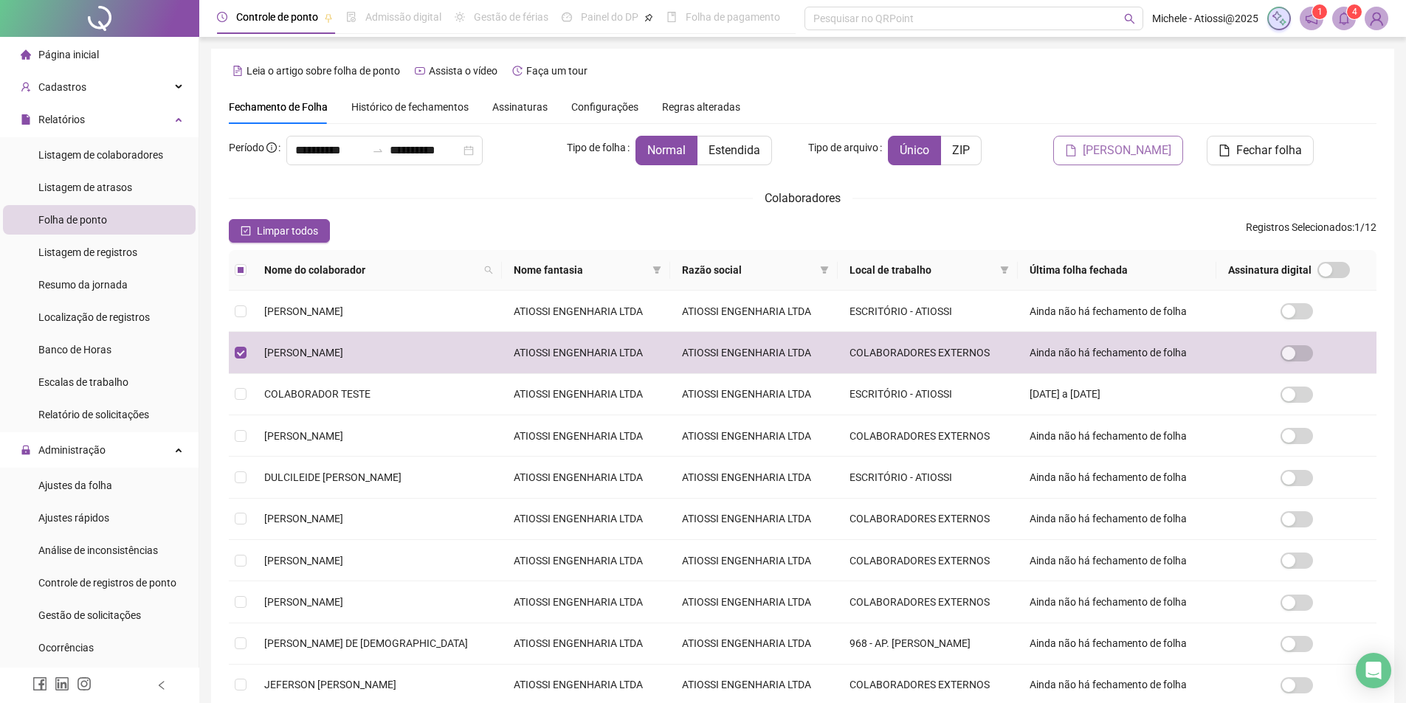
click at [1134, 141] on button "[PERSON_NAME]" at bounding box center [1118, 151] width 130 height 30
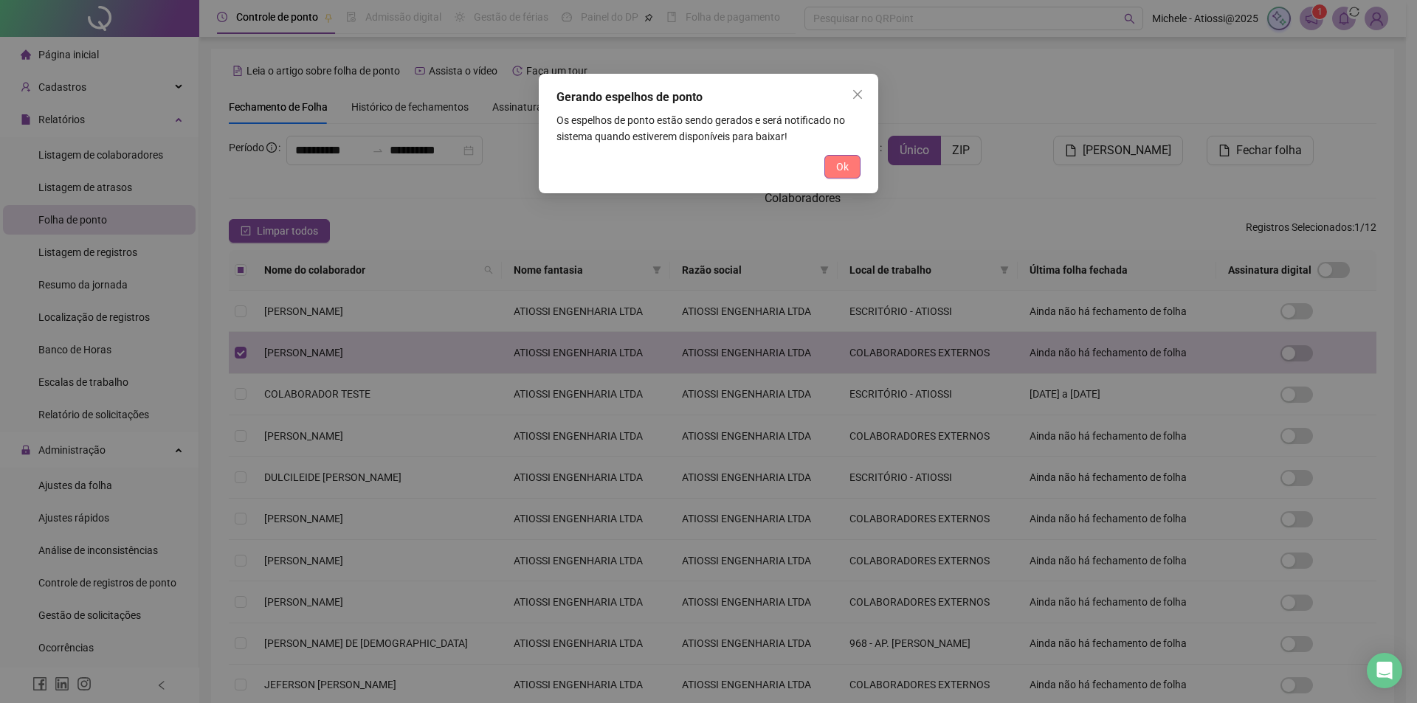
click at [852, 169] on button "Ok" at bounding box center [842, 167] width 36 height 24
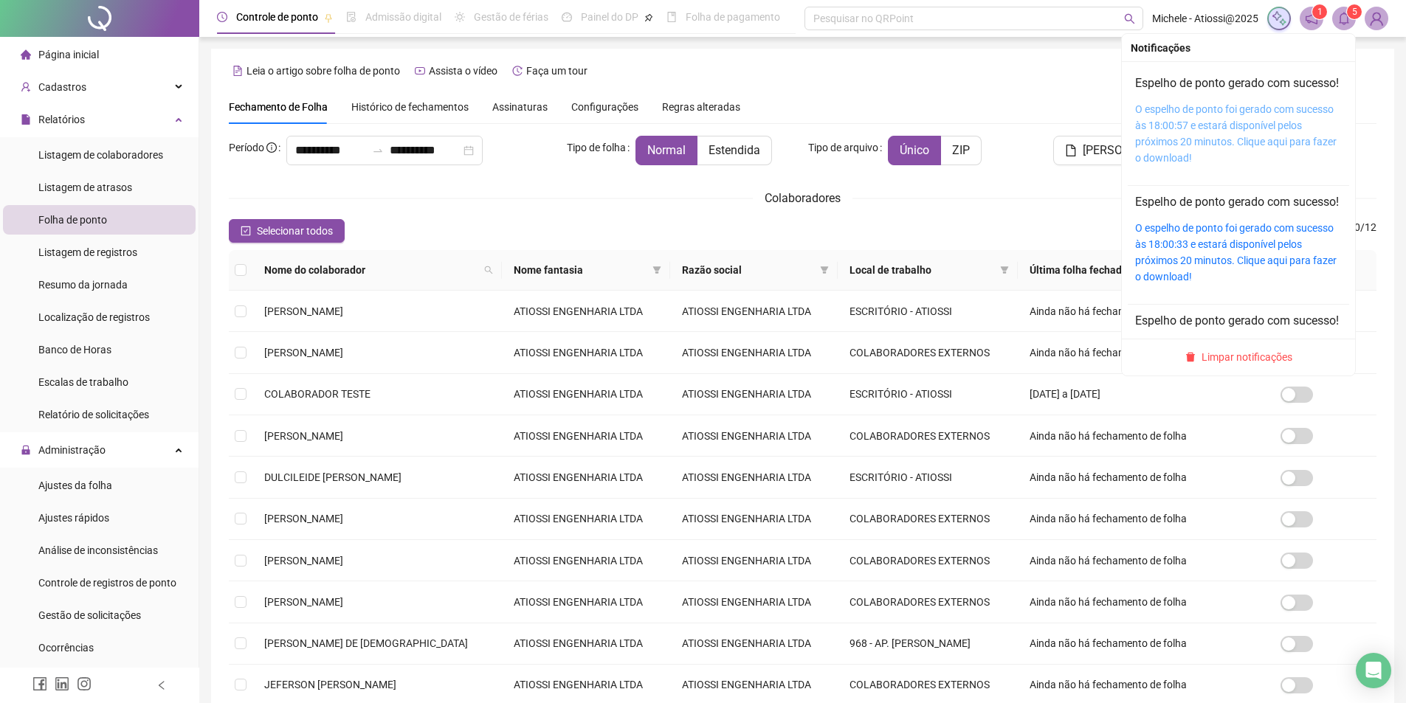
click at [1214, 137] on link "O espelho de ponto foi gerado com sucesso às 18:00:57 e estará disponível pelos…" at bounding box center [1235, 133] width 201 height 61
click at [1346, 13] on icon "bell" at bounding box center [1343, 18] width 13 height 13
click at [1191, 136] on link "O espelho de ponto foi gerado com sucesso às 18:00:57 e estará disponível pelos…" at bounding box center [1235, 133] width 201 height 61
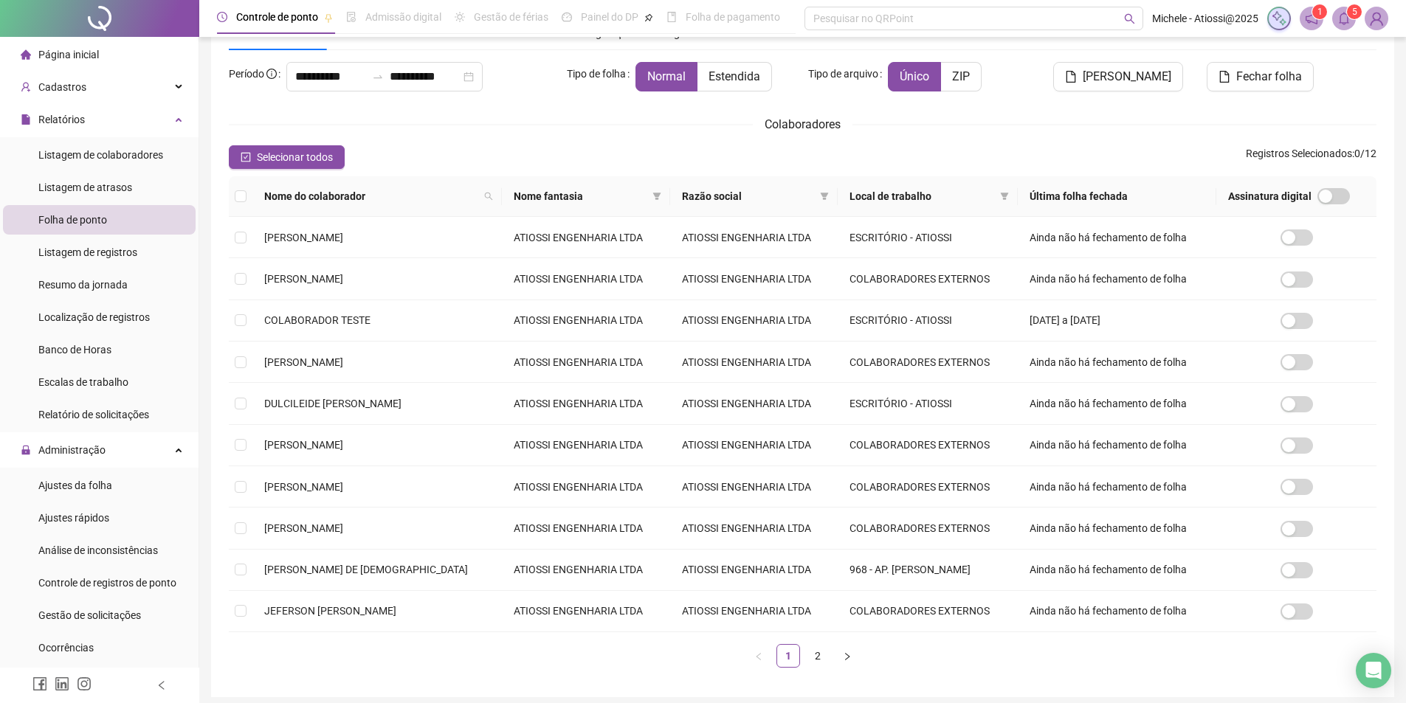
scroll to position [133, 0]
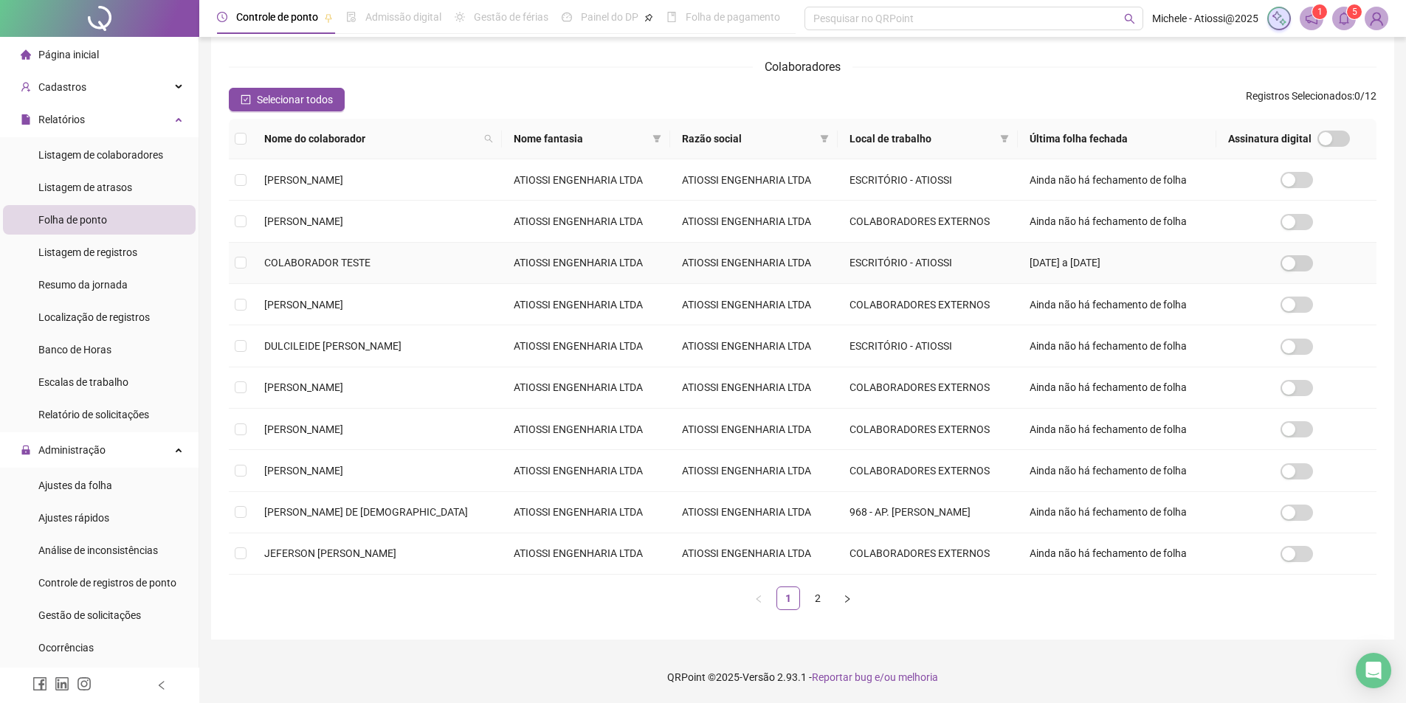
click at [322, 258] on span "COLABORADOR TESTE" at bounding box center [317, 263] width 106 height 12
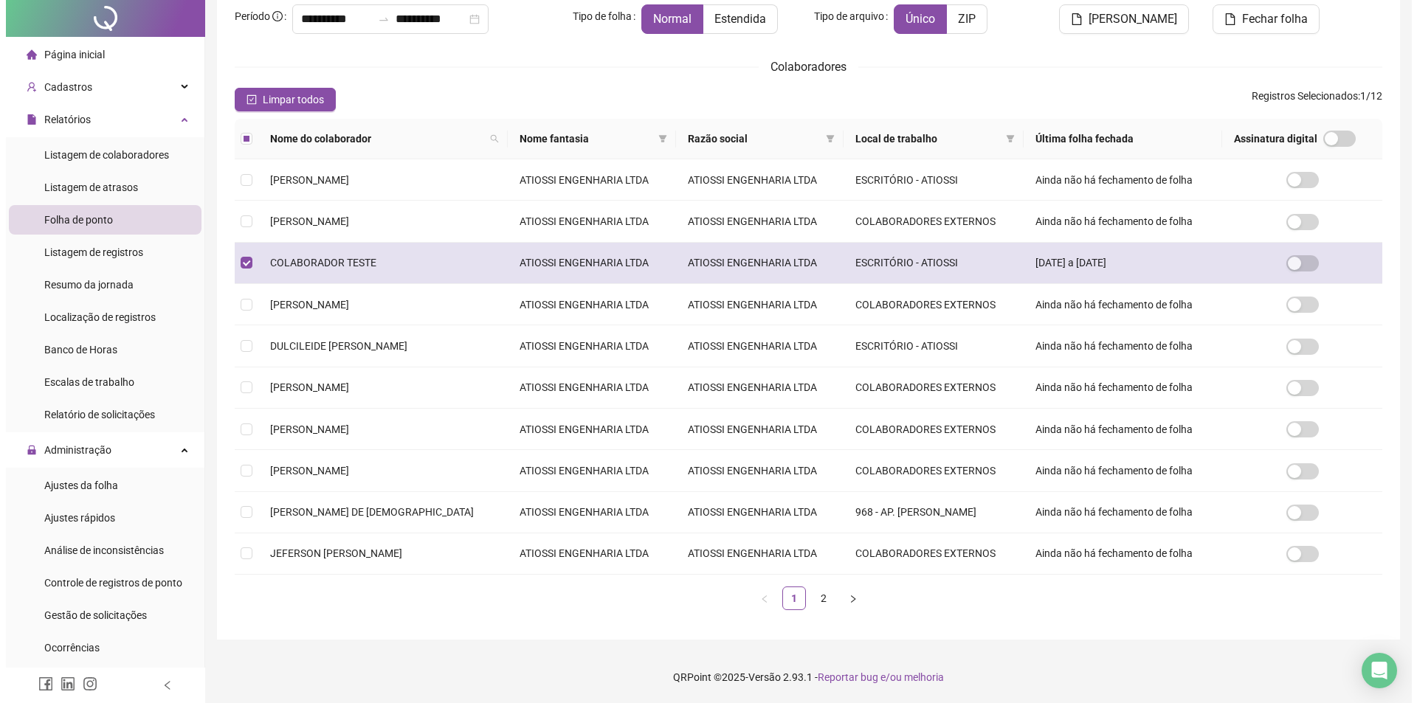
scroll to position [0, 0]
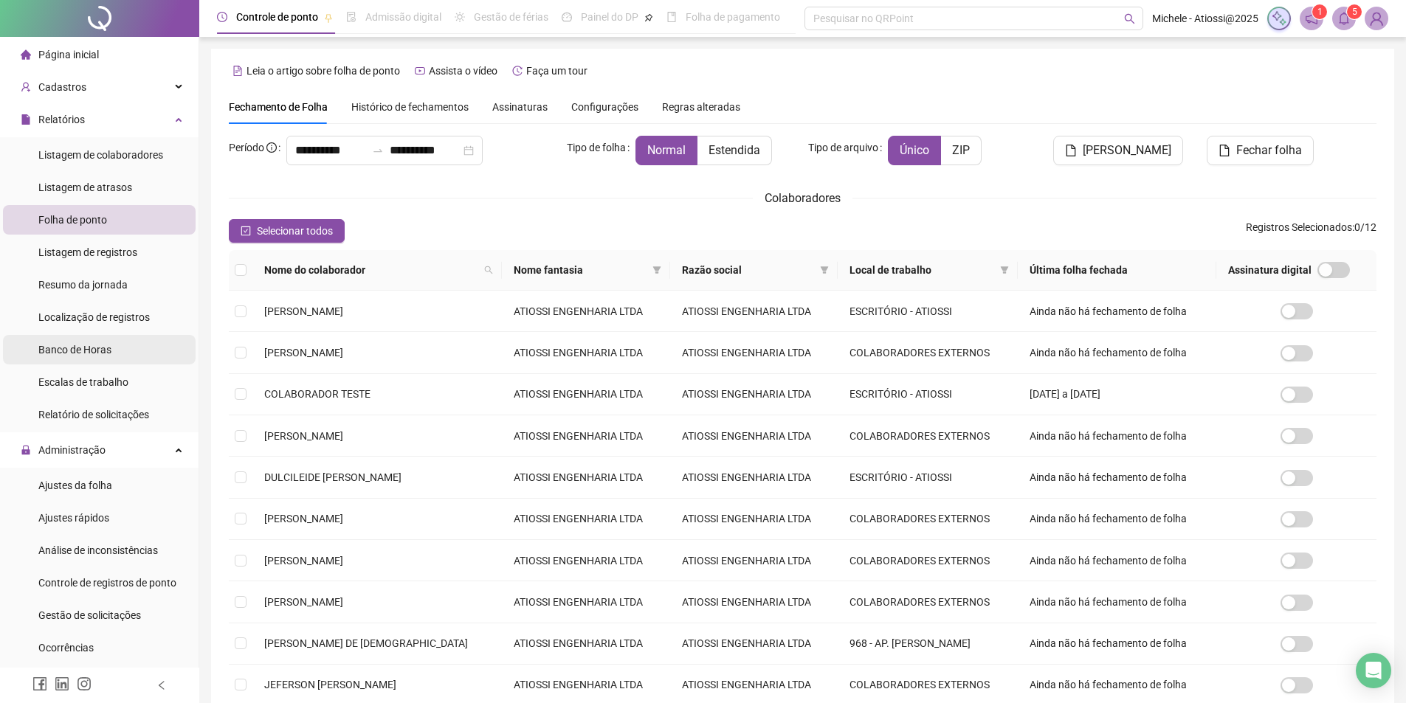
click at [89, 355] on span "Banco de Horas" at bounding box center [74, 350] width 73 height 12
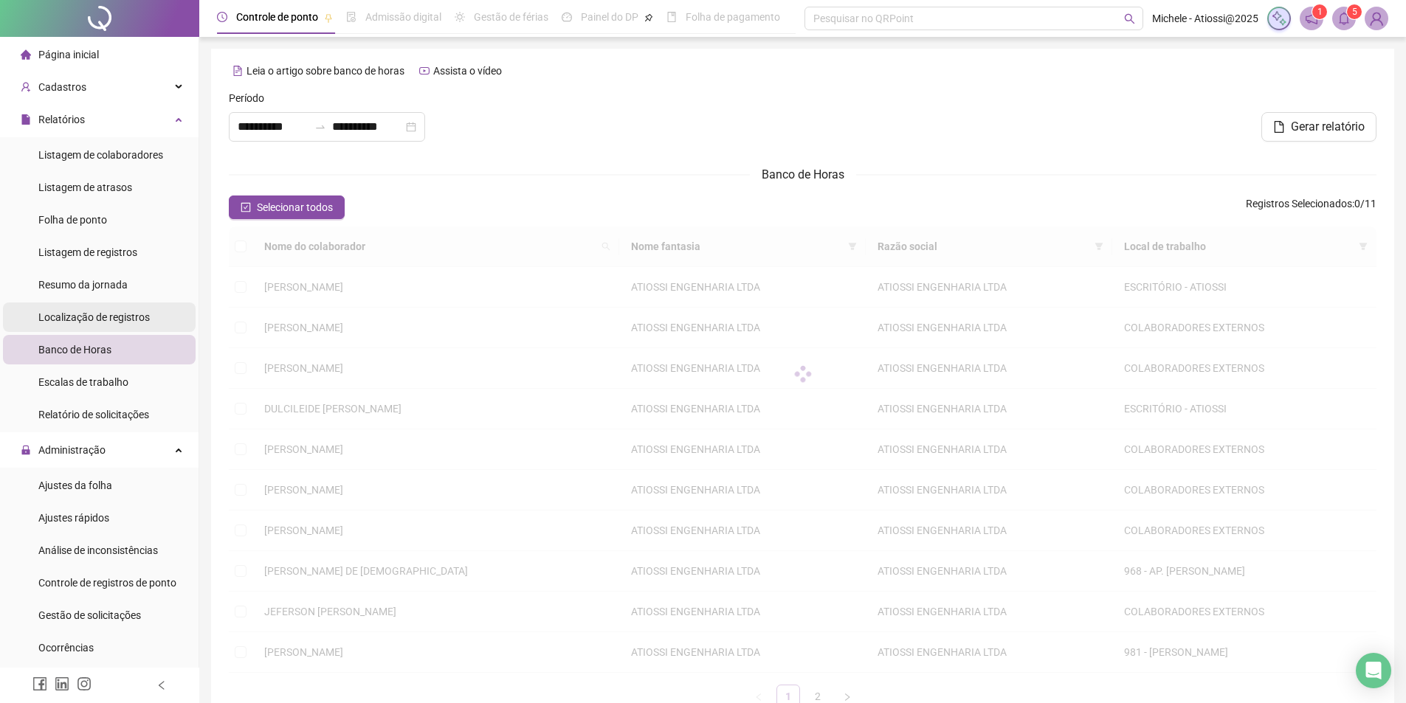
type input "**********"
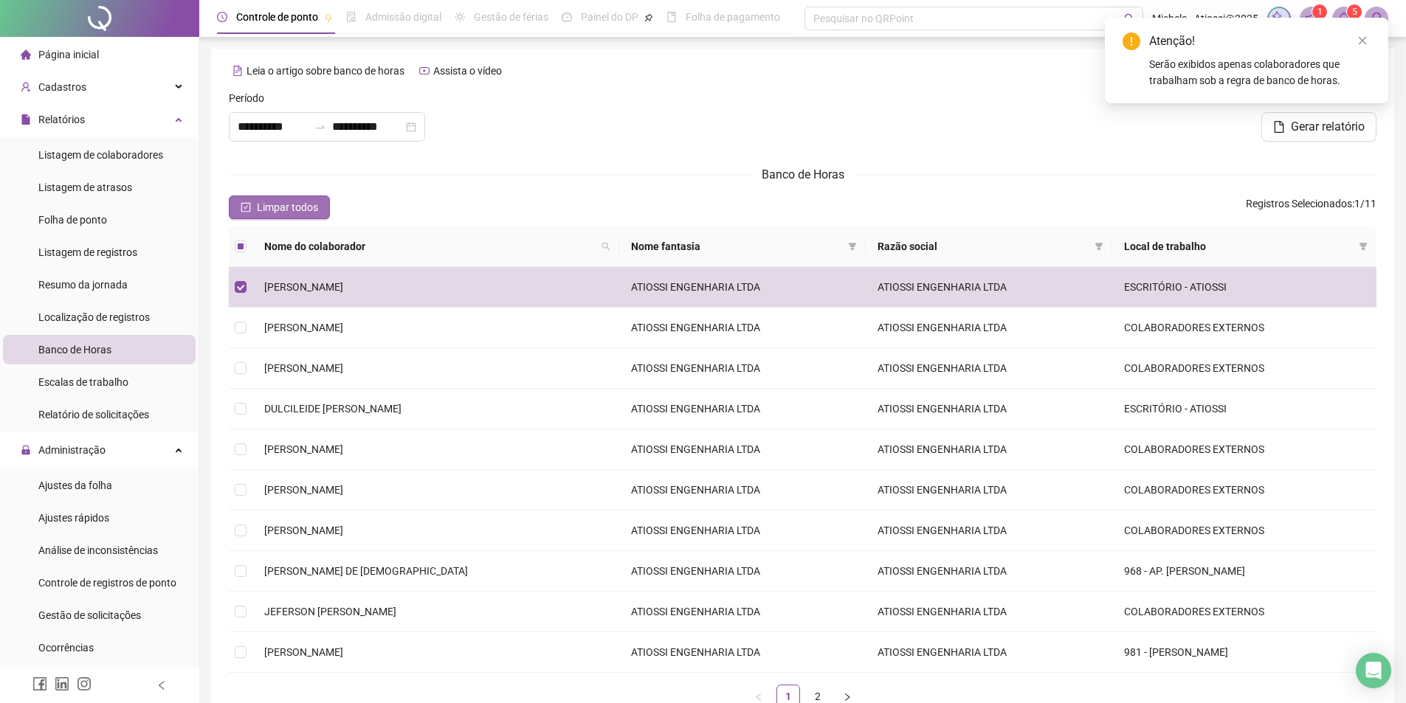
click at [283, 206] on span "Limpar todos" at bounding box center [287, 207] width 61 height 16
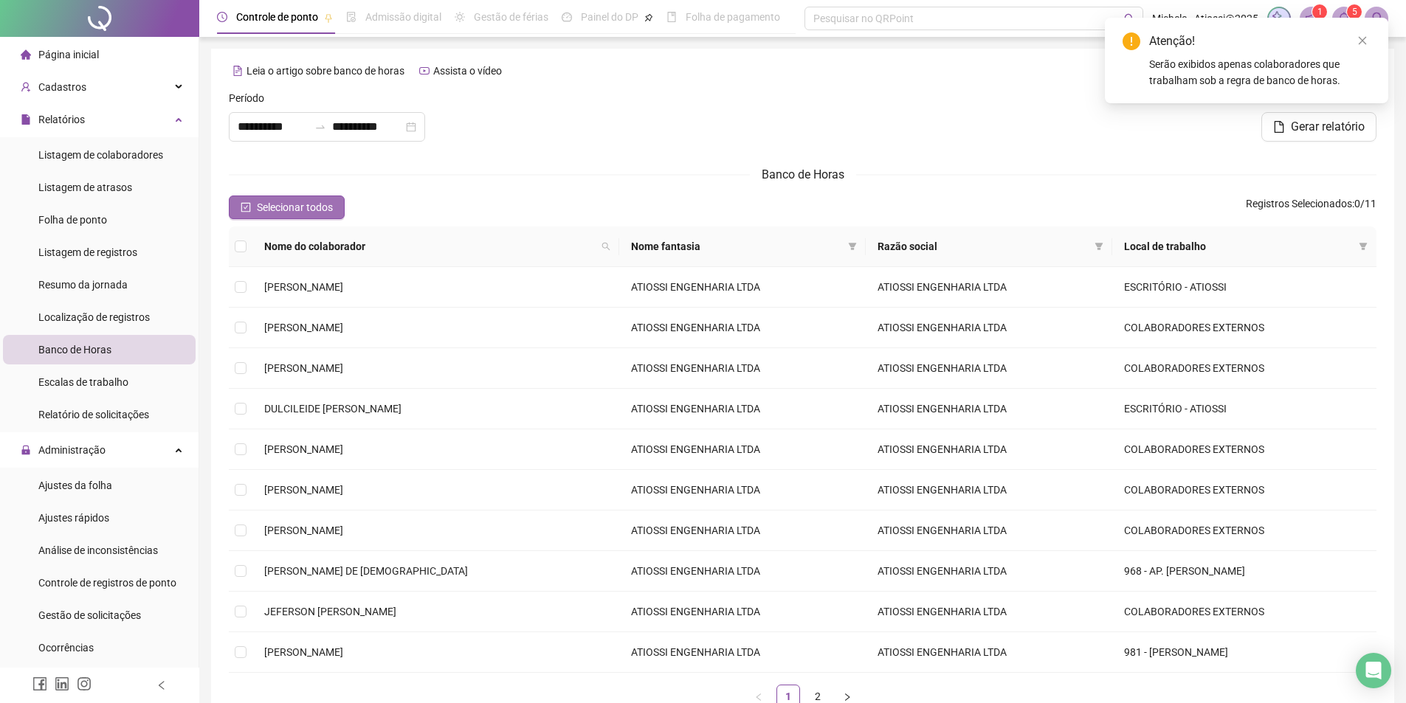
click at [311, 211] on span "Selecionar todos" at bounding box center [295, 207] width 76 height 16
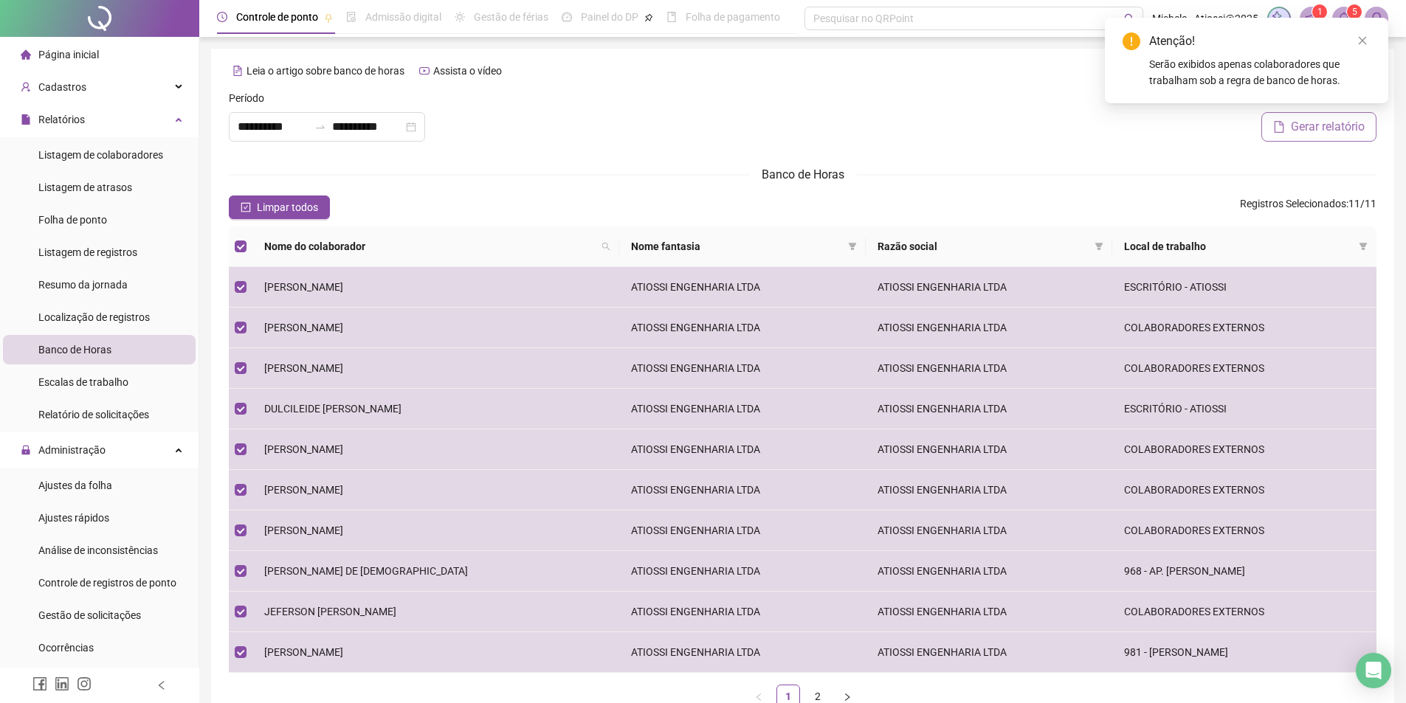
click at [1329, 129] on span "Gerar relatório" at bounding box center [1328, 127] width 74 height 18
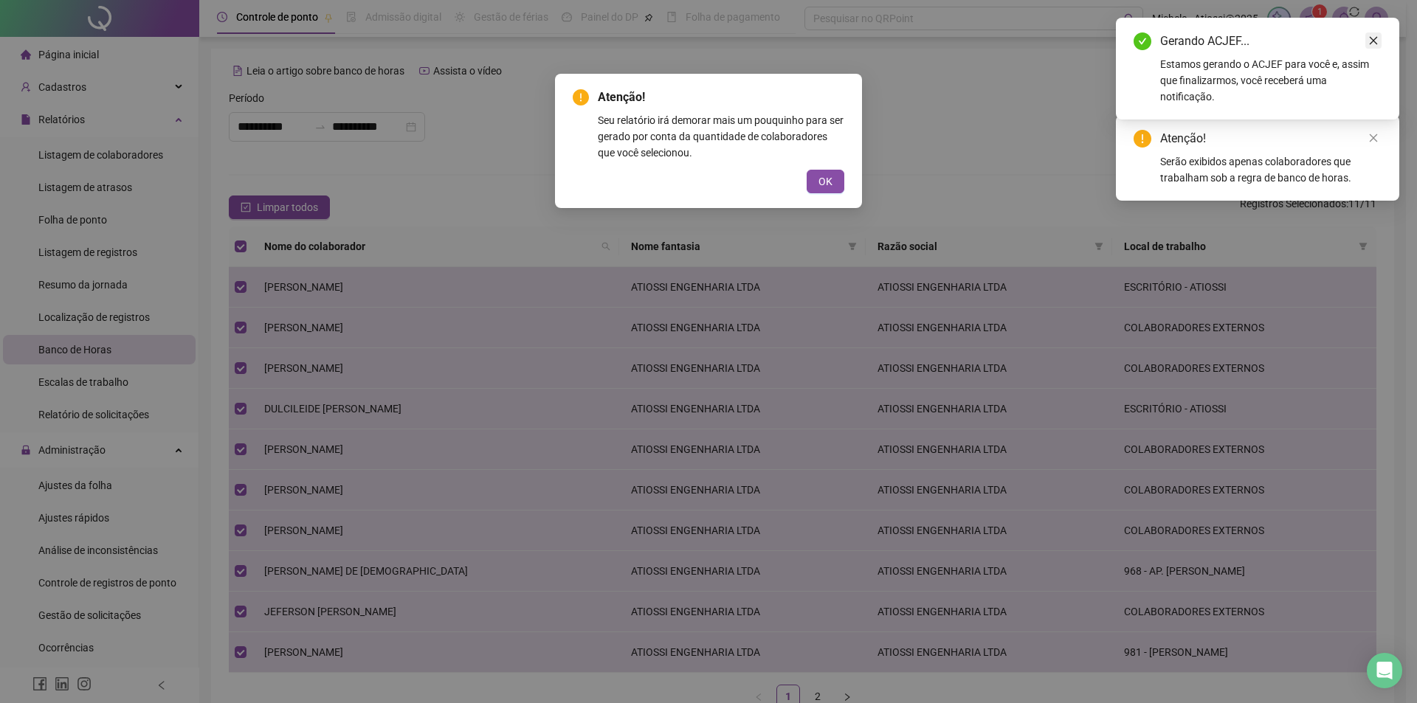
click at [1367, 37] on link "Close" at bounding box center [1373, 40] width 16 height 16
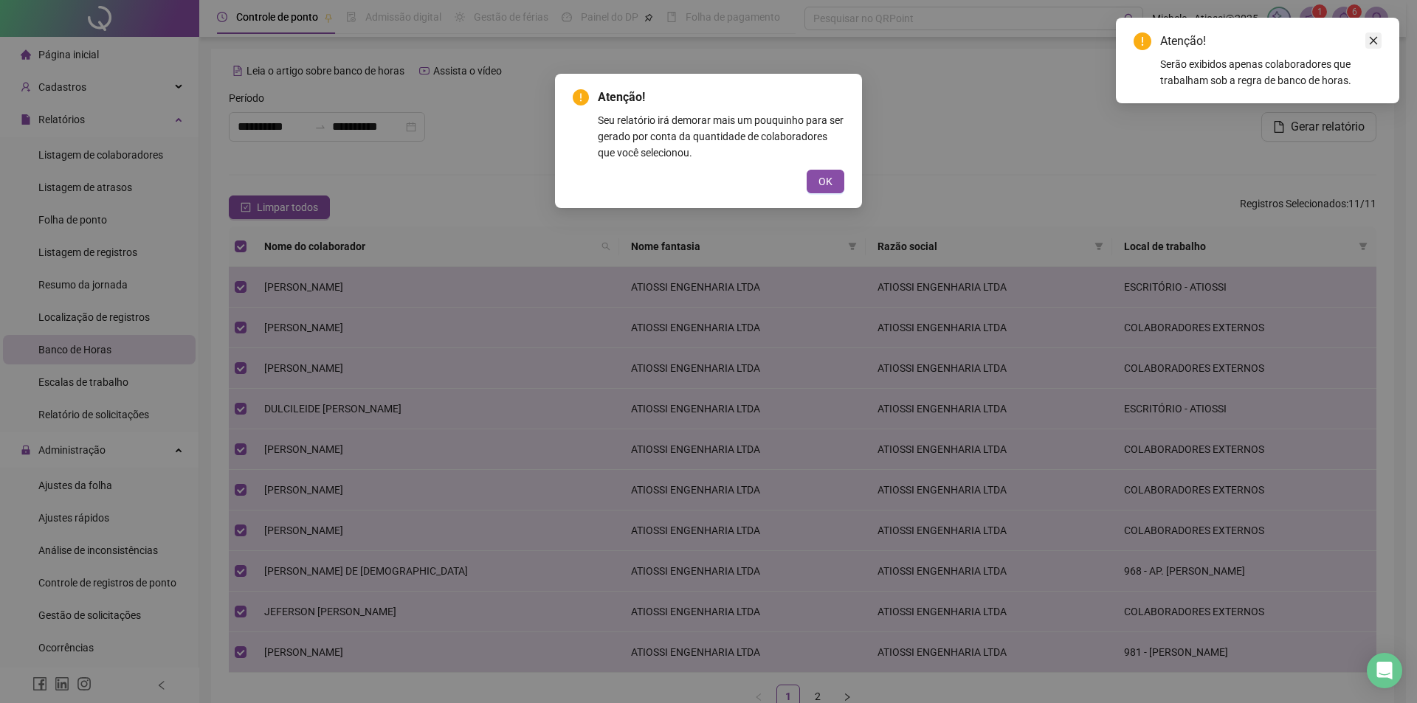
click at [1374, 34] on link "Close" at bounding box center [1373, 40] width 16 height 16
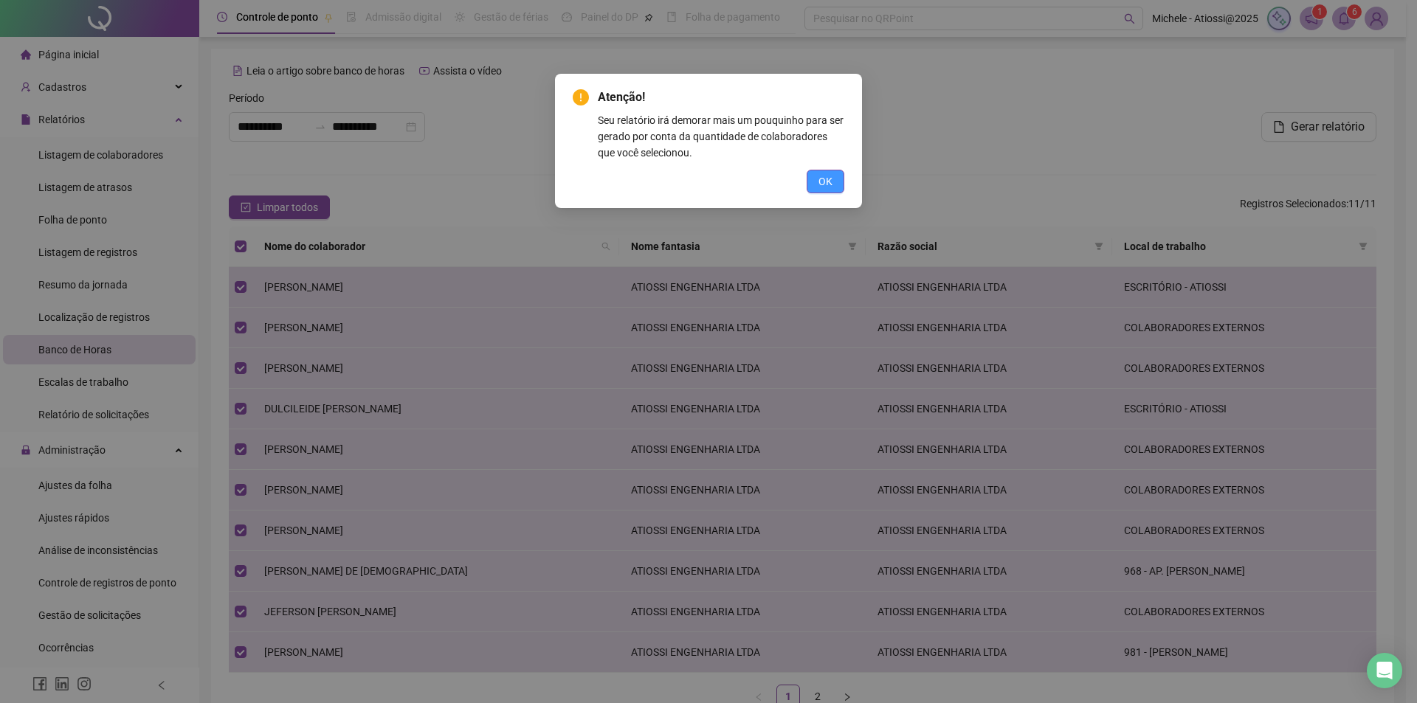
click at [834, 187] on button "OK" at bounding box center [826, 182] width 38 height 24
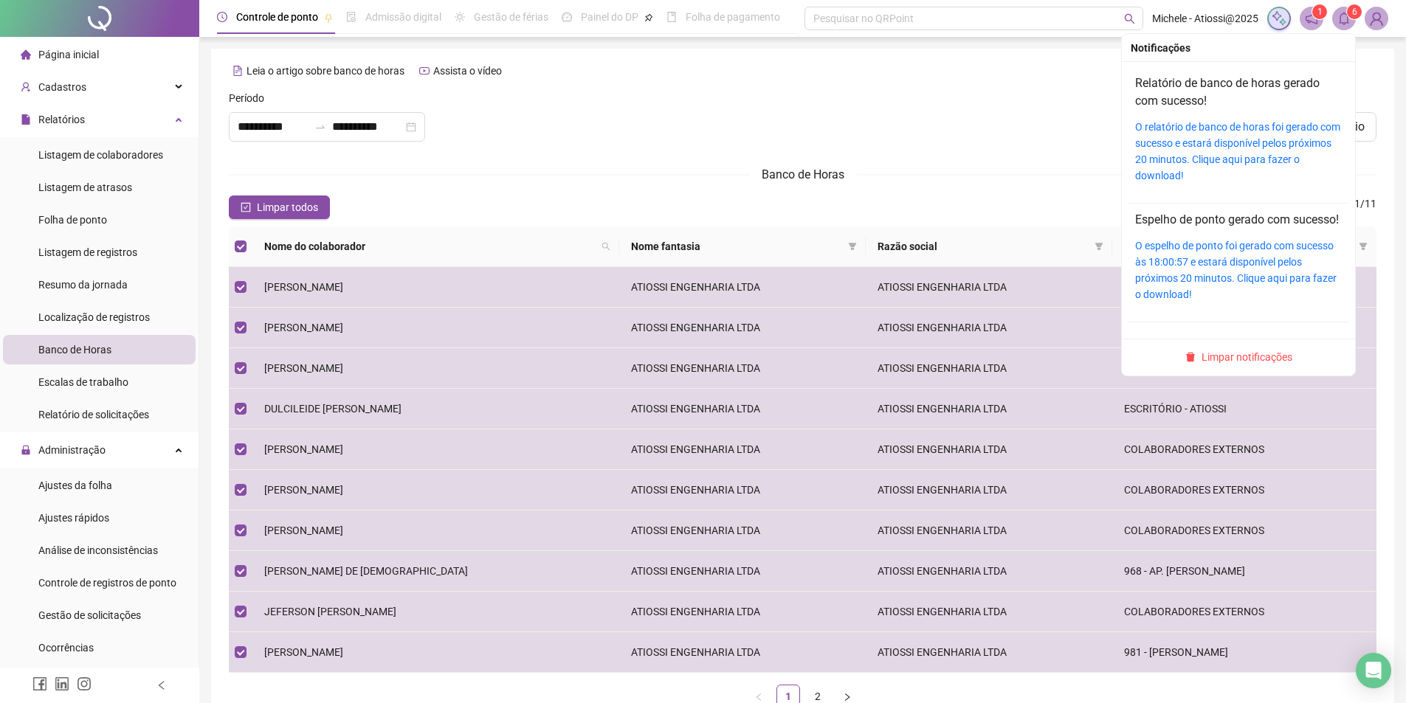
click at [1344, 17] on icon "bell" at bounding box center [1343, 18] width 13 height 13
click at [1241, 137] on link "O relatório de banco de horas foi gerado com sucesso e estará disponível pelos …" at bounding box center [1237, 151] width 205 height 61
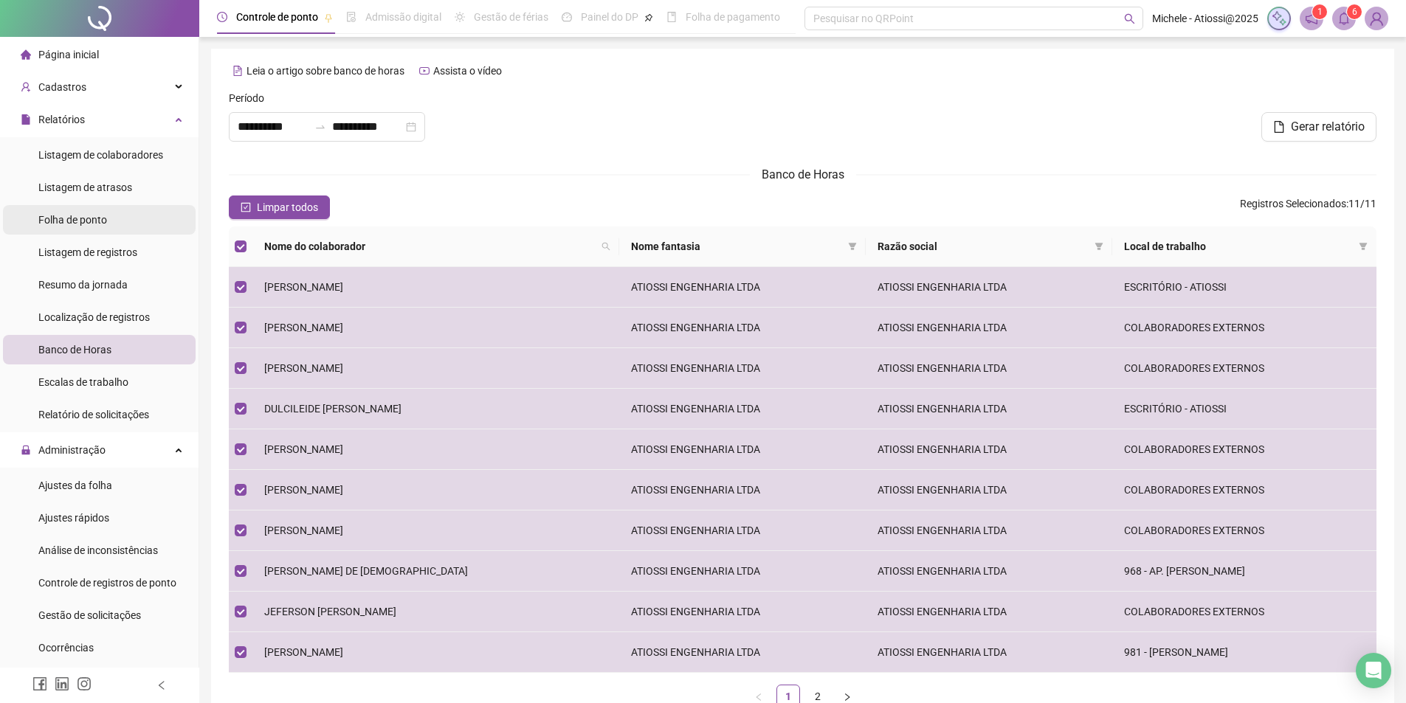
click at [94, 221] on span "Folha de ponto" at bounding box center [72, 220] width 69 height 12
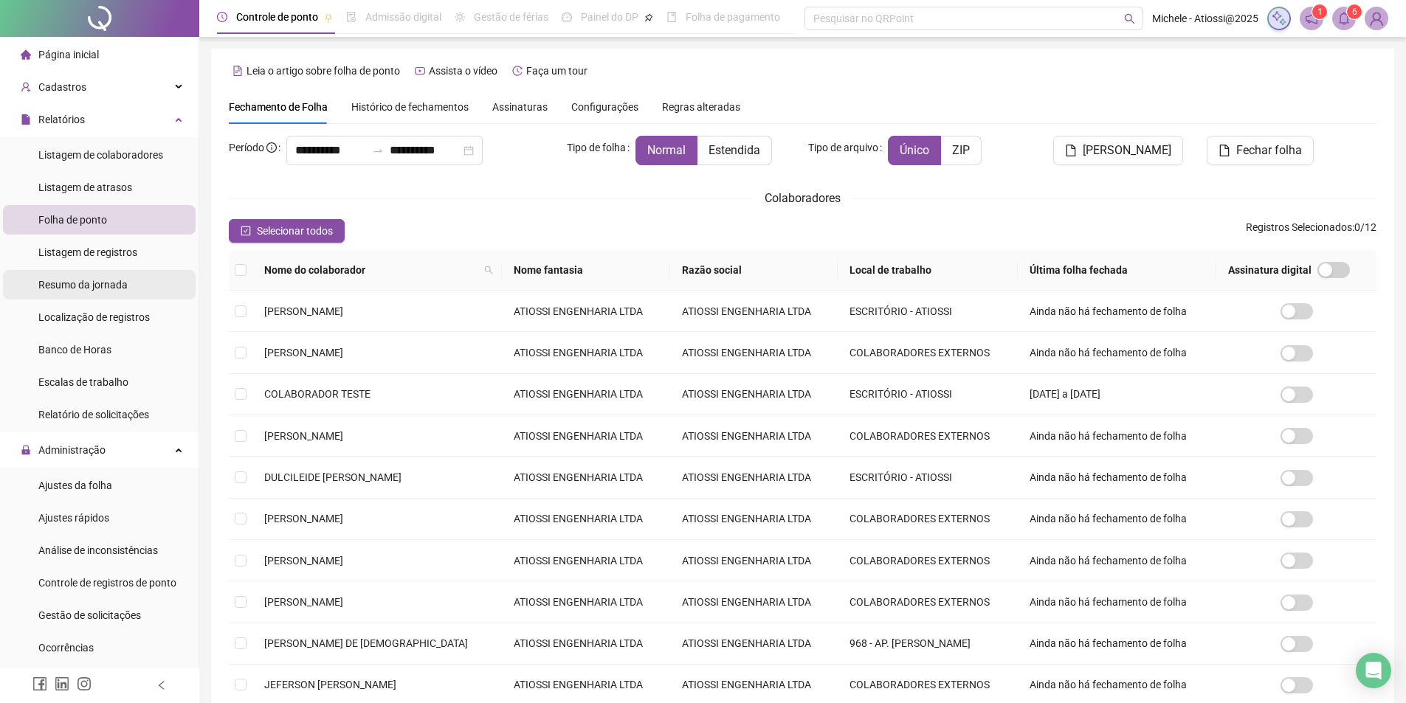
click at [104, 274] on div "Resumo da jornada" at bounding box center [82, 285] width 89 height 30
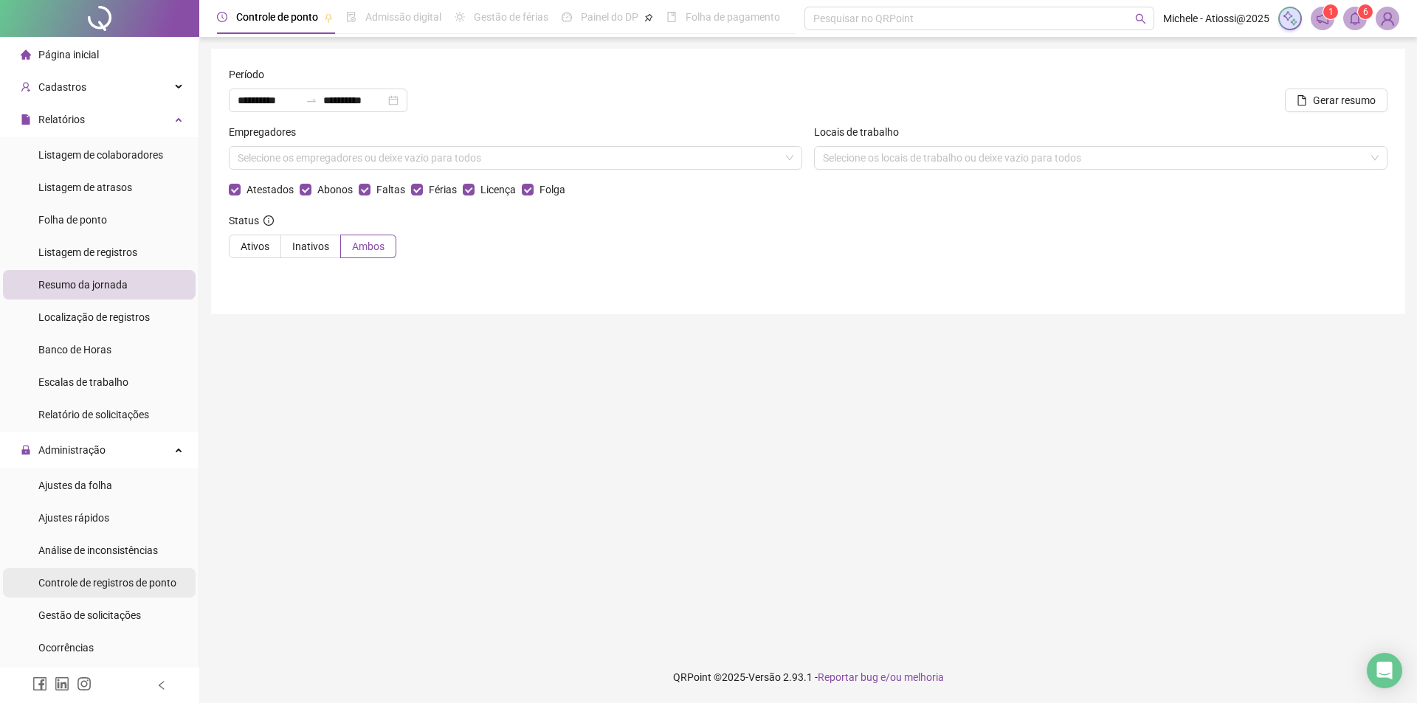
click at [73, 585] on span "Controle de registros de ponto" at bounding box center [107, 583] width 138 height 12
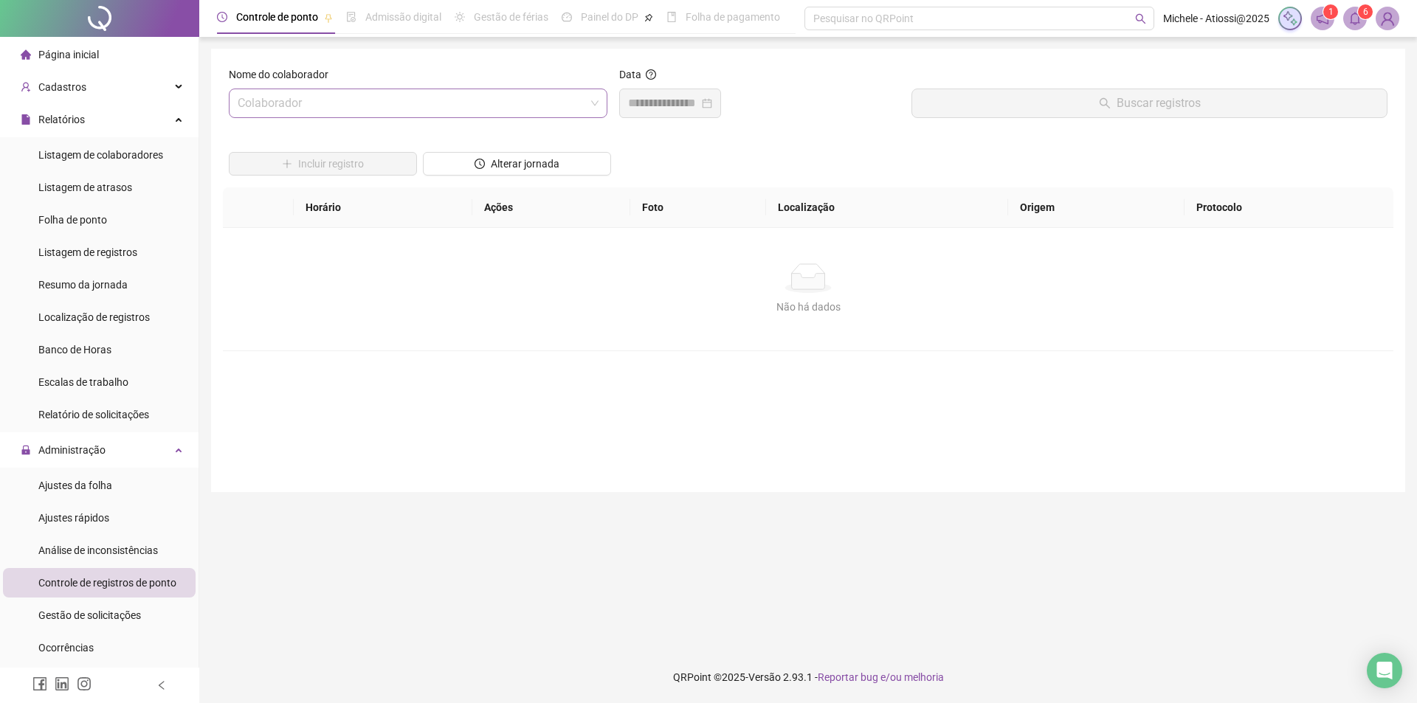
click at [397, 102] on input "search" at bounding box center [412, 103] width 348 height 28
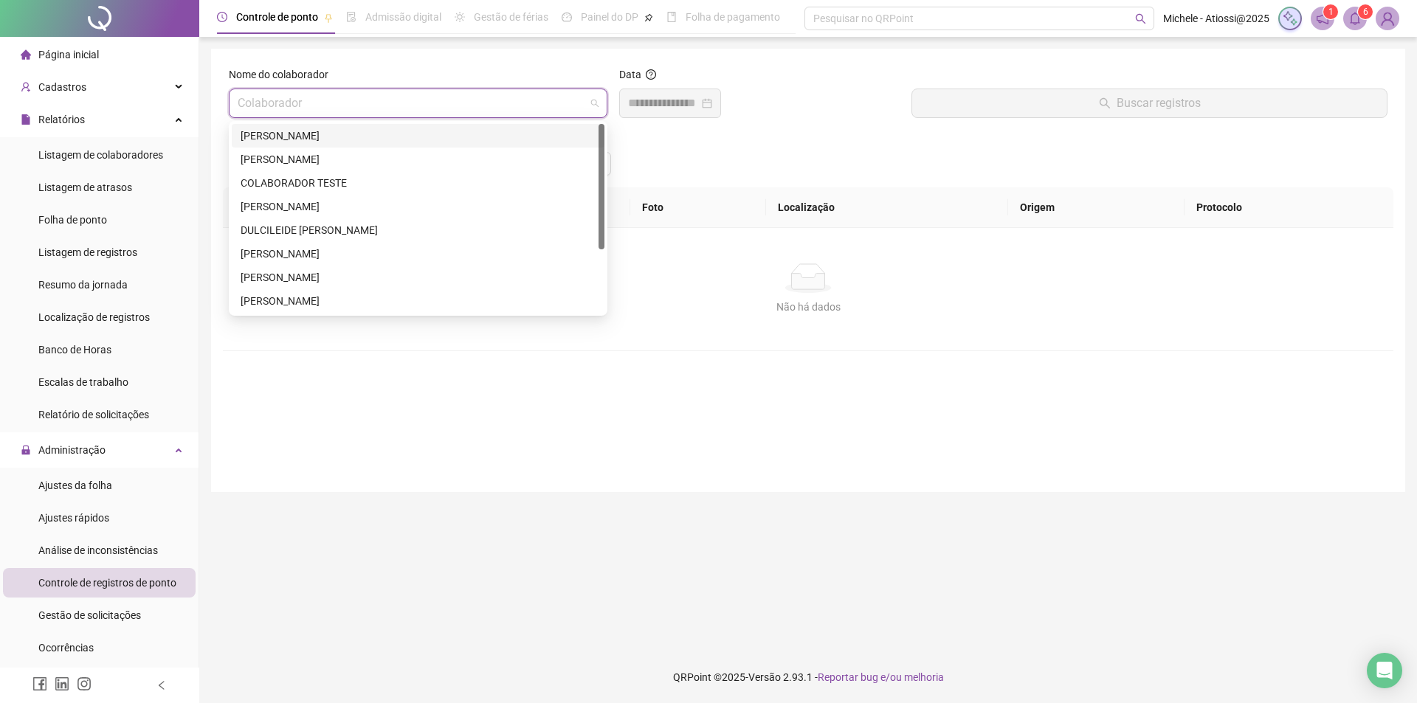
click at [328, 137] on div "[PERSON_NAME]" at bounding box center [418, 136] width 355 height 16
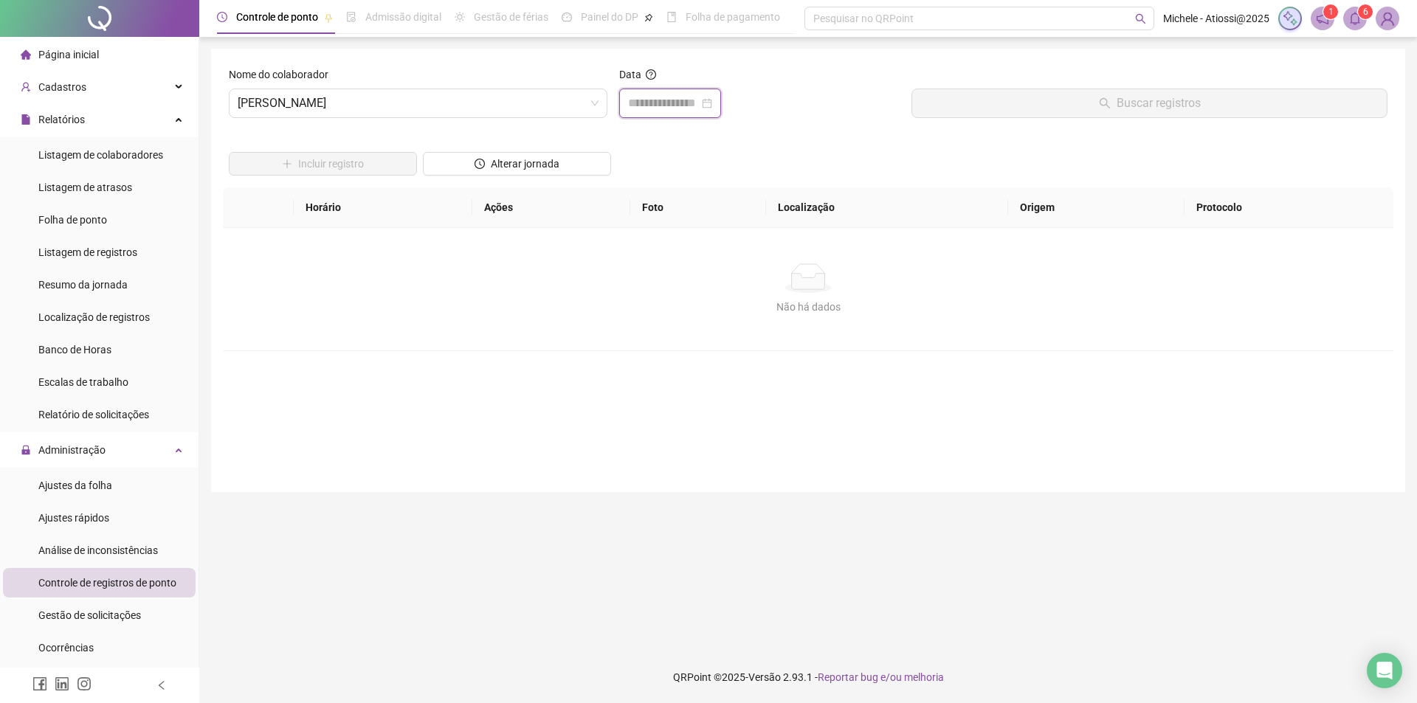
click at [669, 100] on input at bounding box center [663, 103] width 71 height 18
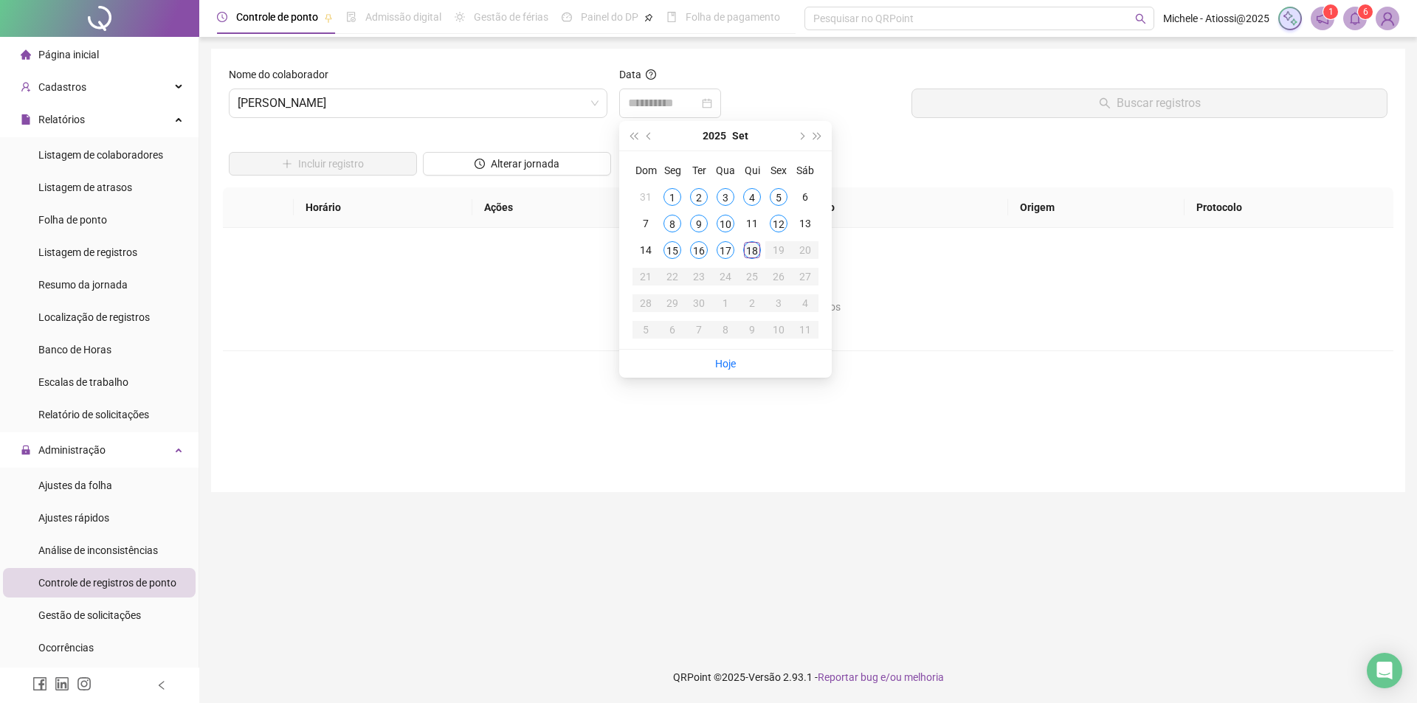
click at [751, 255] on div "18" at bounding box center [752, 250] width 18 height 18
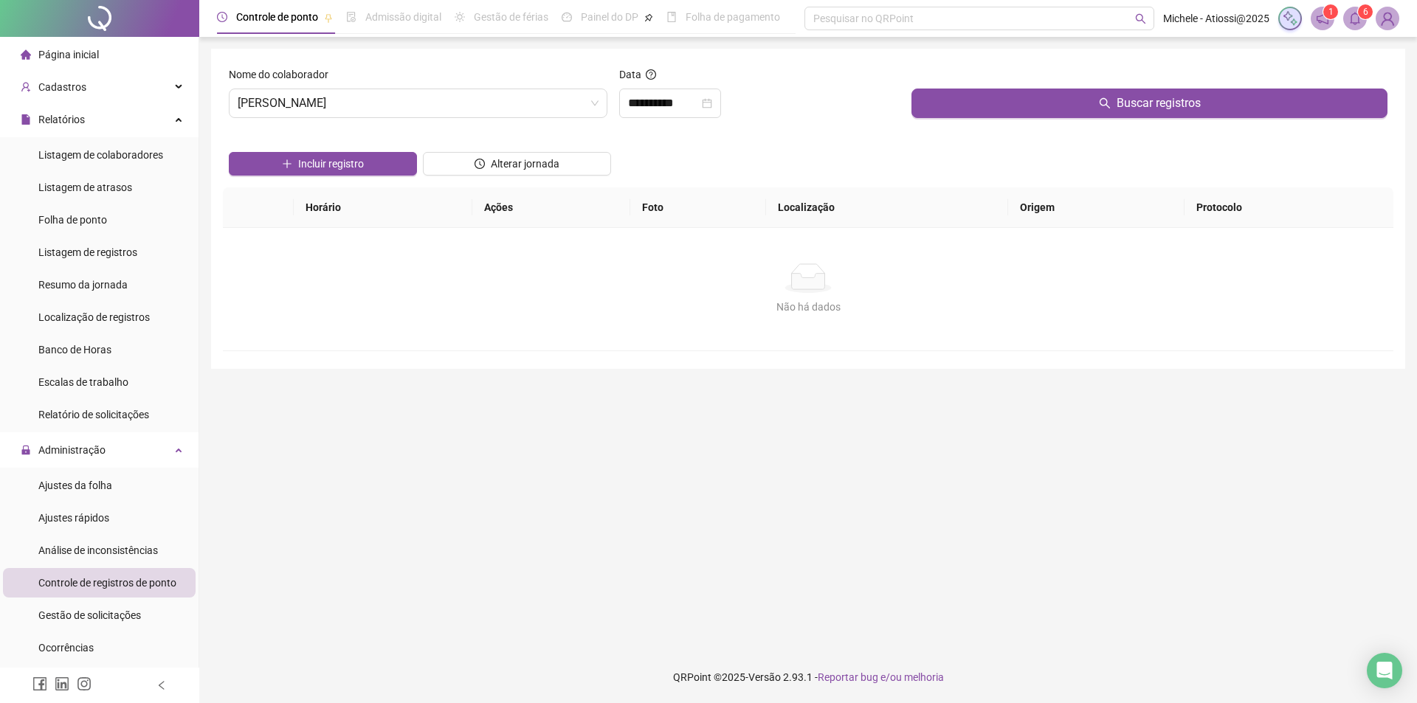
click at [1054, 85] on div at bounding box center [1150, 77] width 476 height 22
click at [1055, 98] on button "Buscar registros" at bounding box center [1150, 104] width 476 height 30
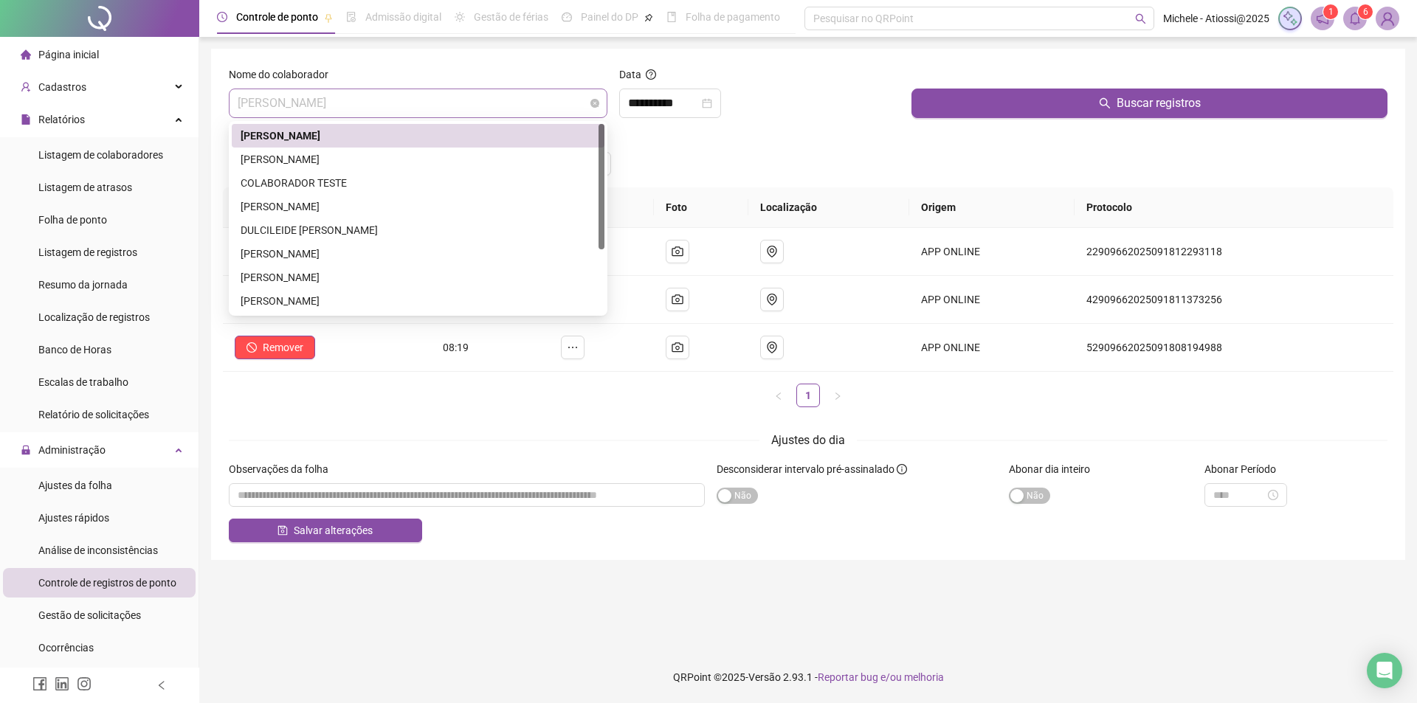
click at [511, 104] on span "[PERSON_NAME]" at bounding box center [418, 103] width 361 height 28
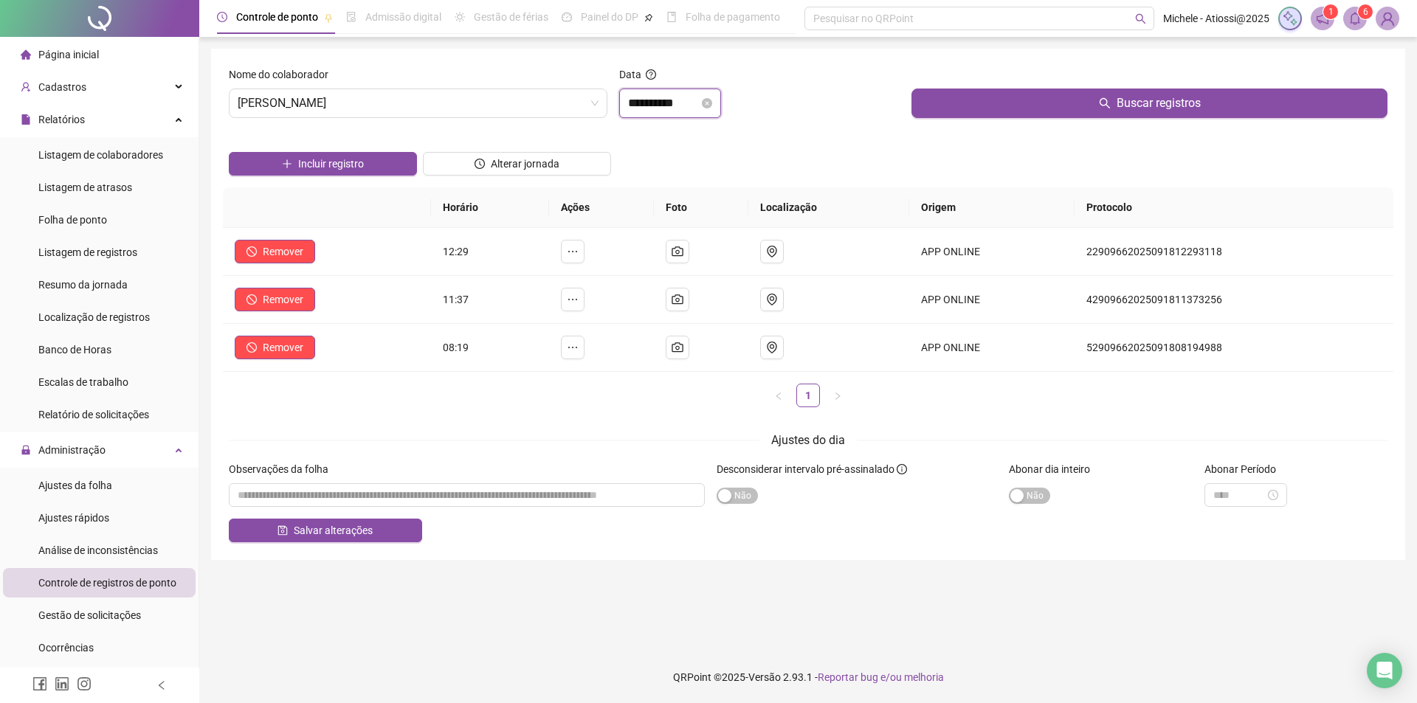
click at [666, 108] on input "**********" at bounding box center [663, 103] width 71 height 18
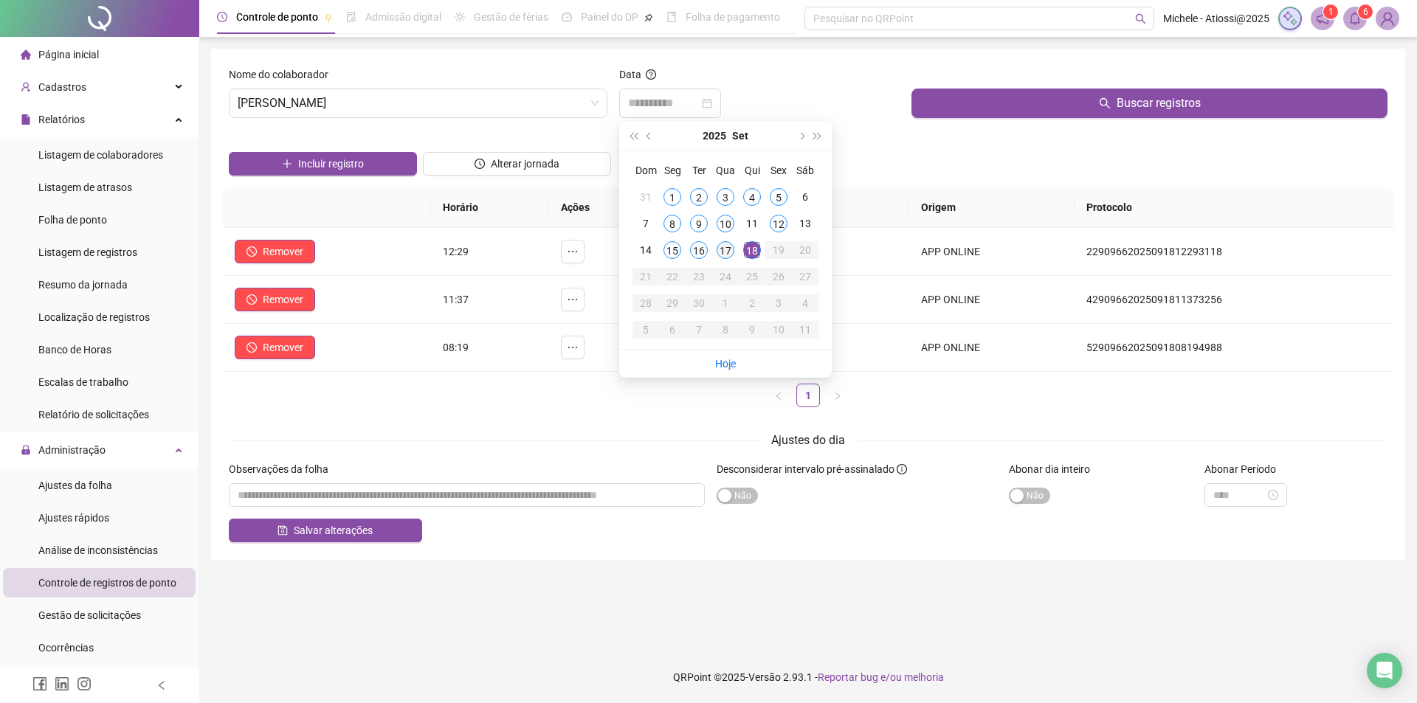
click at [726, 248] on div "17" at bounding box center [726, 250] width 18 height 18
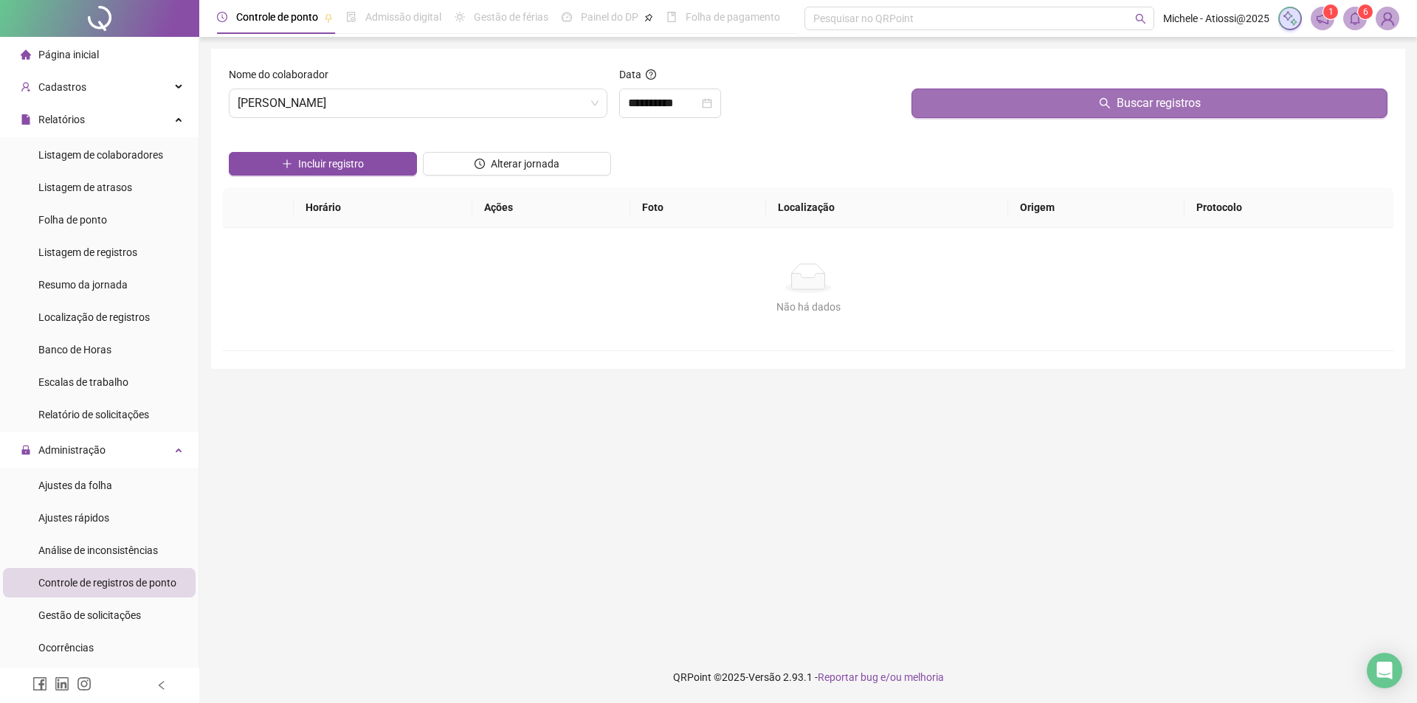
click at [1032, 98] on button "Buscar registros" at bounding box center [1150, 104] width 476 height 30
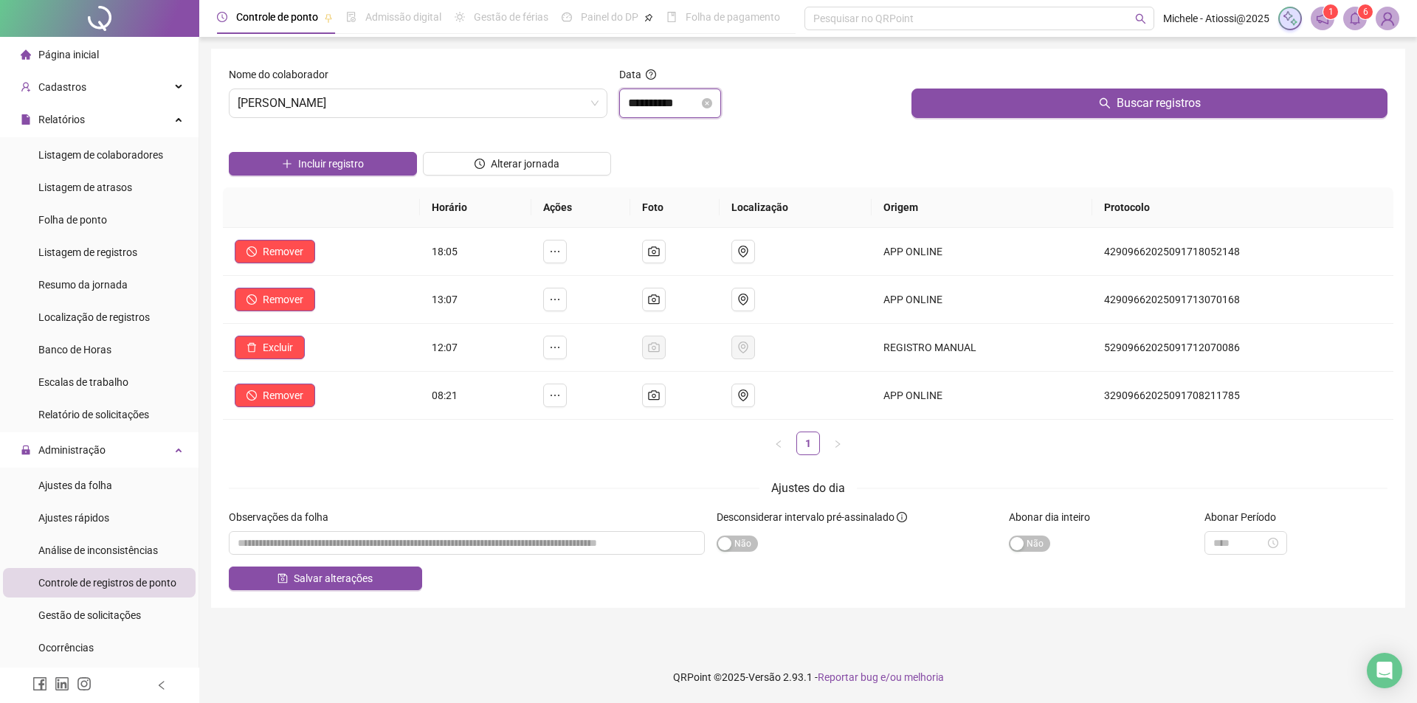
click at [658, 102] on input "**********" at bounding box center [663, 103] width 71 height 18
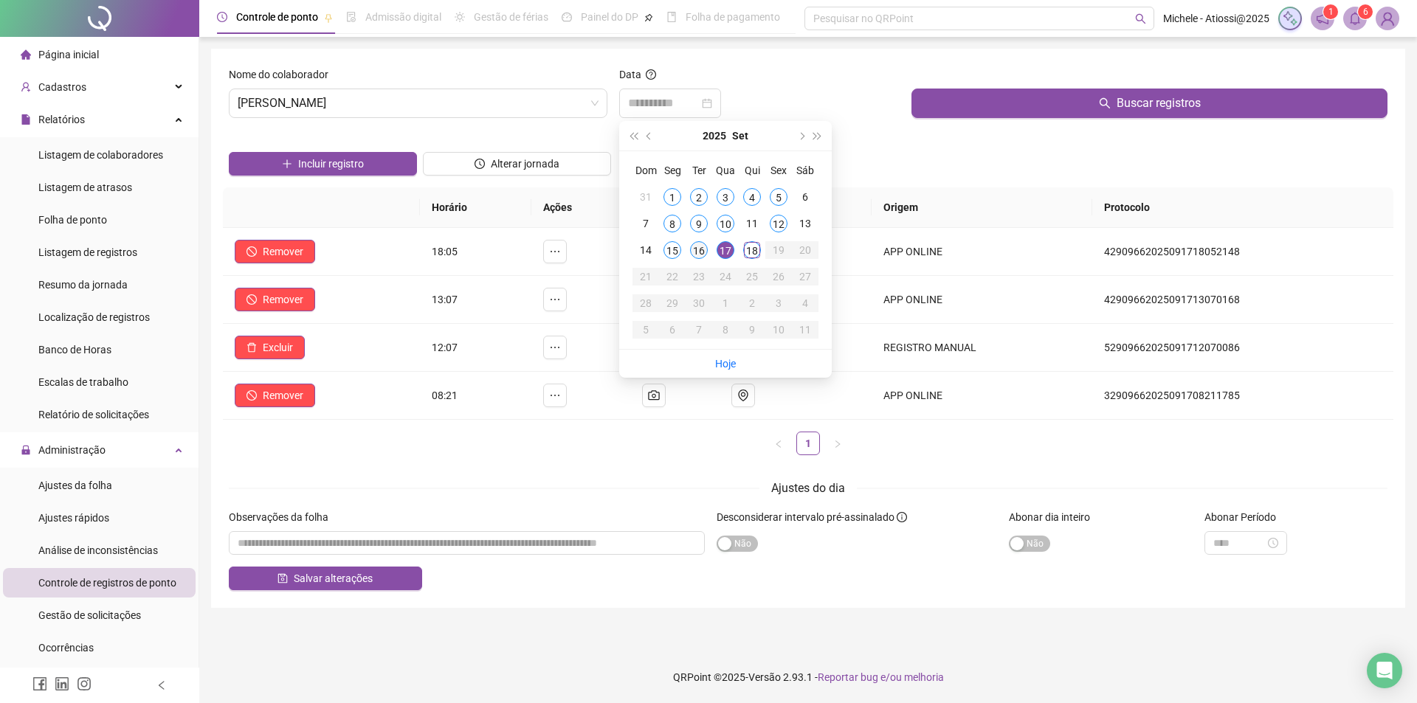
click at [702, 250] on div "16" at bounding box center [699, 250] width 18 height 18
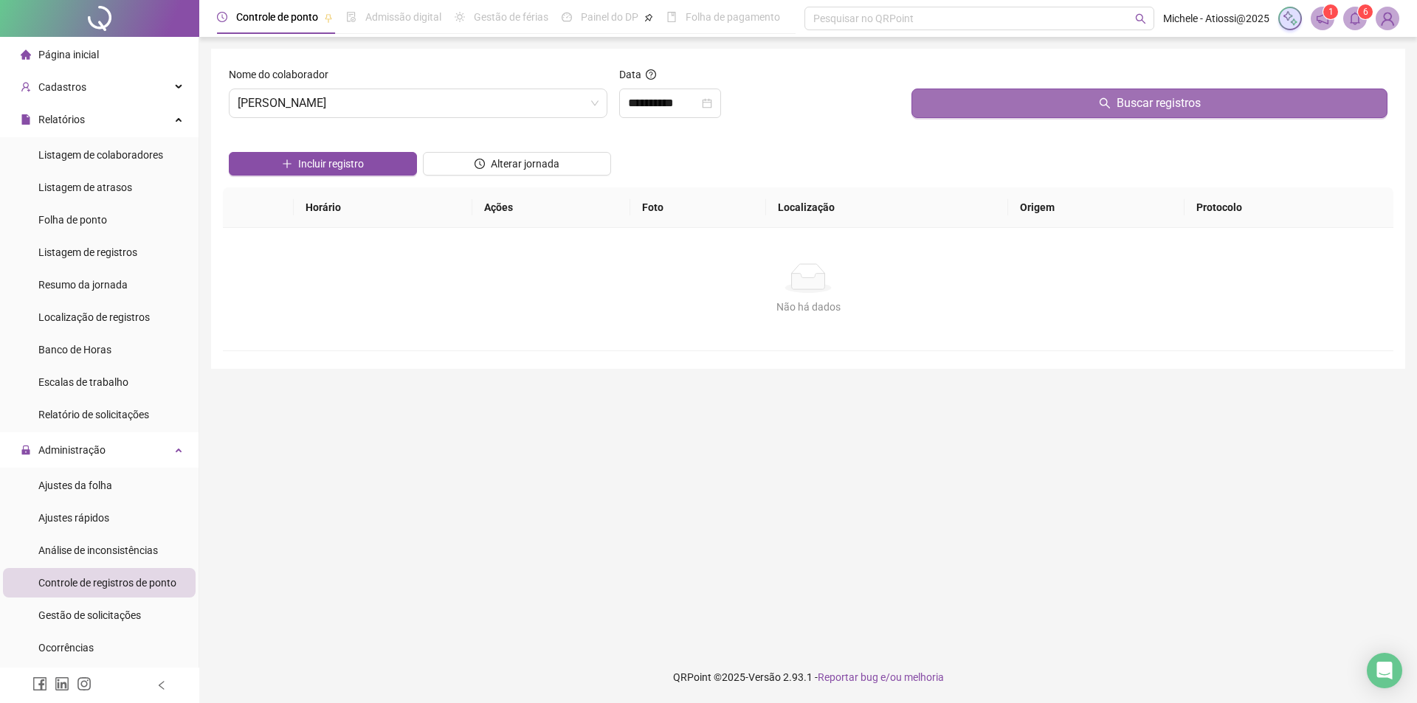
click at [993, 103] on button "Buscar registros" at bounding box center [1150, 104] width 476 height 30
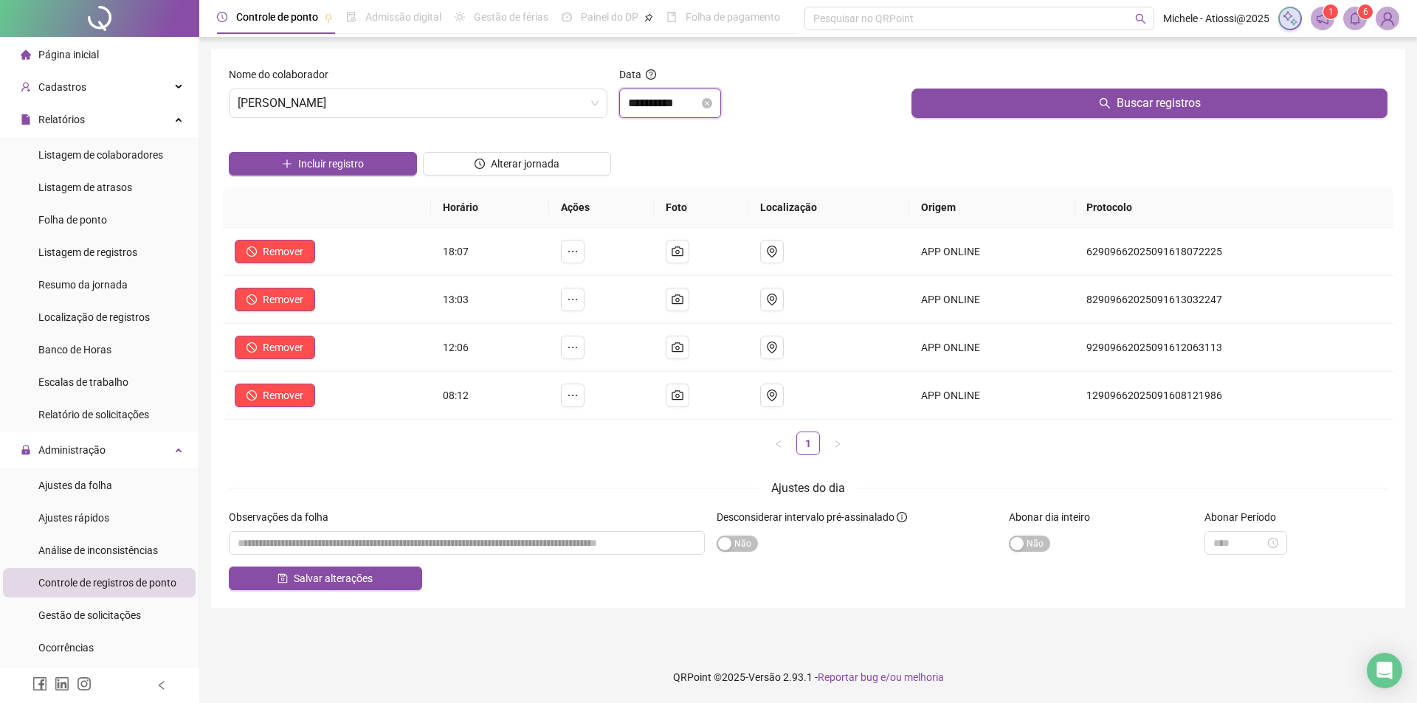
click at [634, 98] on input "**********" at bounding box center [663, 103] width 71 height 18
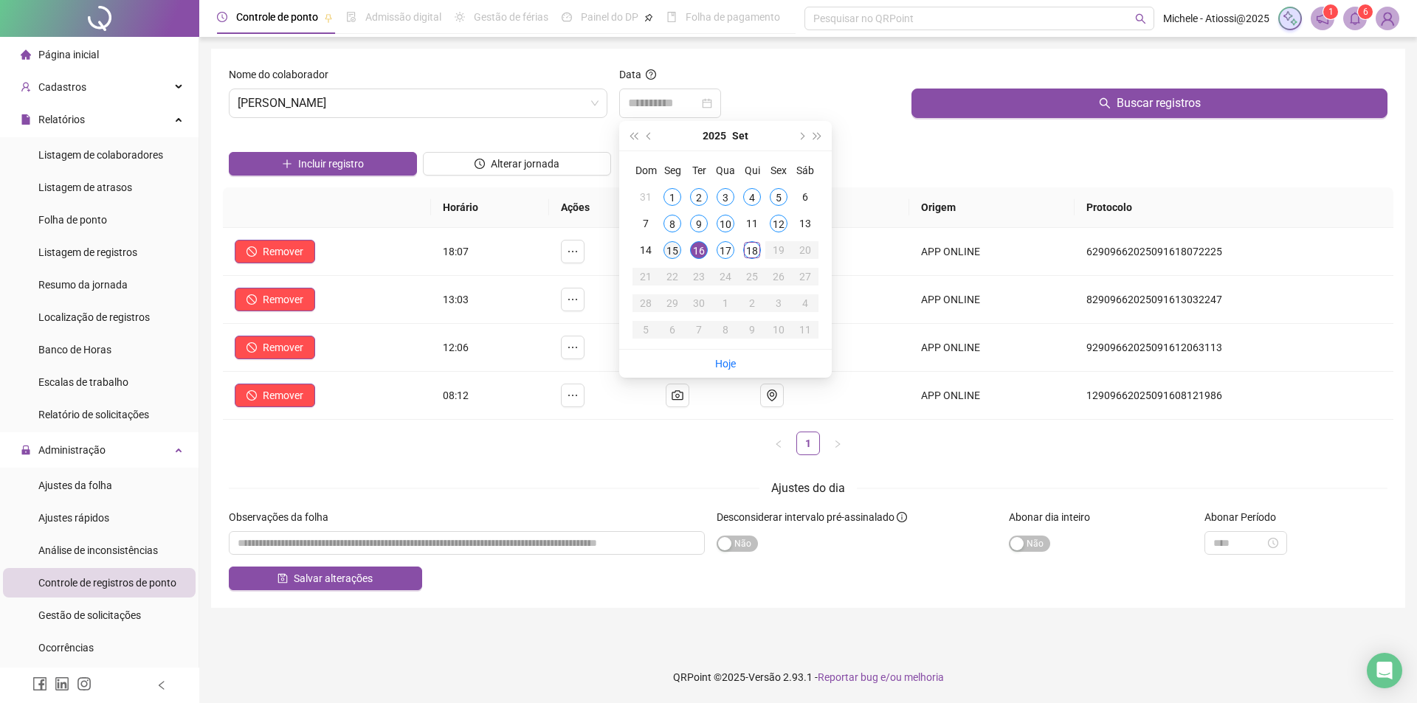
click at [668, 249] on div "15" at bounding box center [673, 250] width 18 height 18
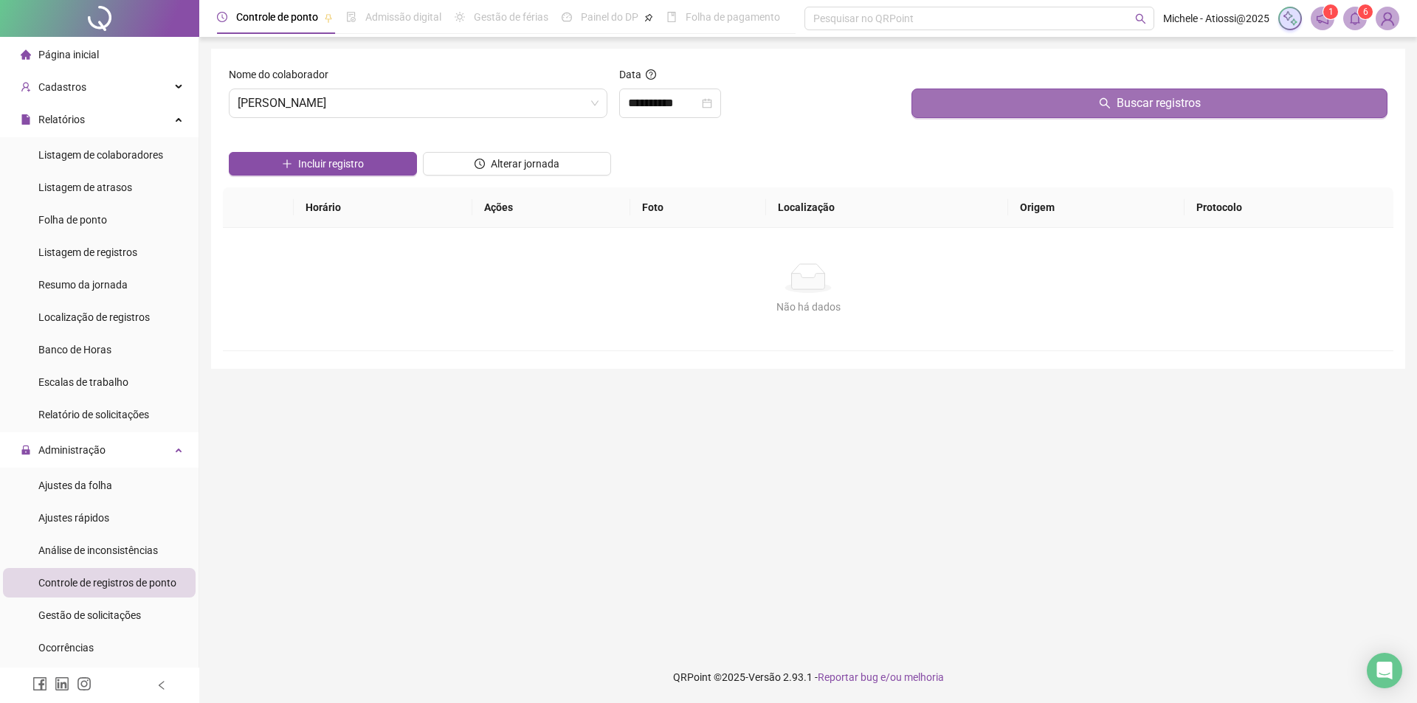
click at [988, 97] on button "Buscar registros" at bounding box center [1150, 104] width 476 height 30
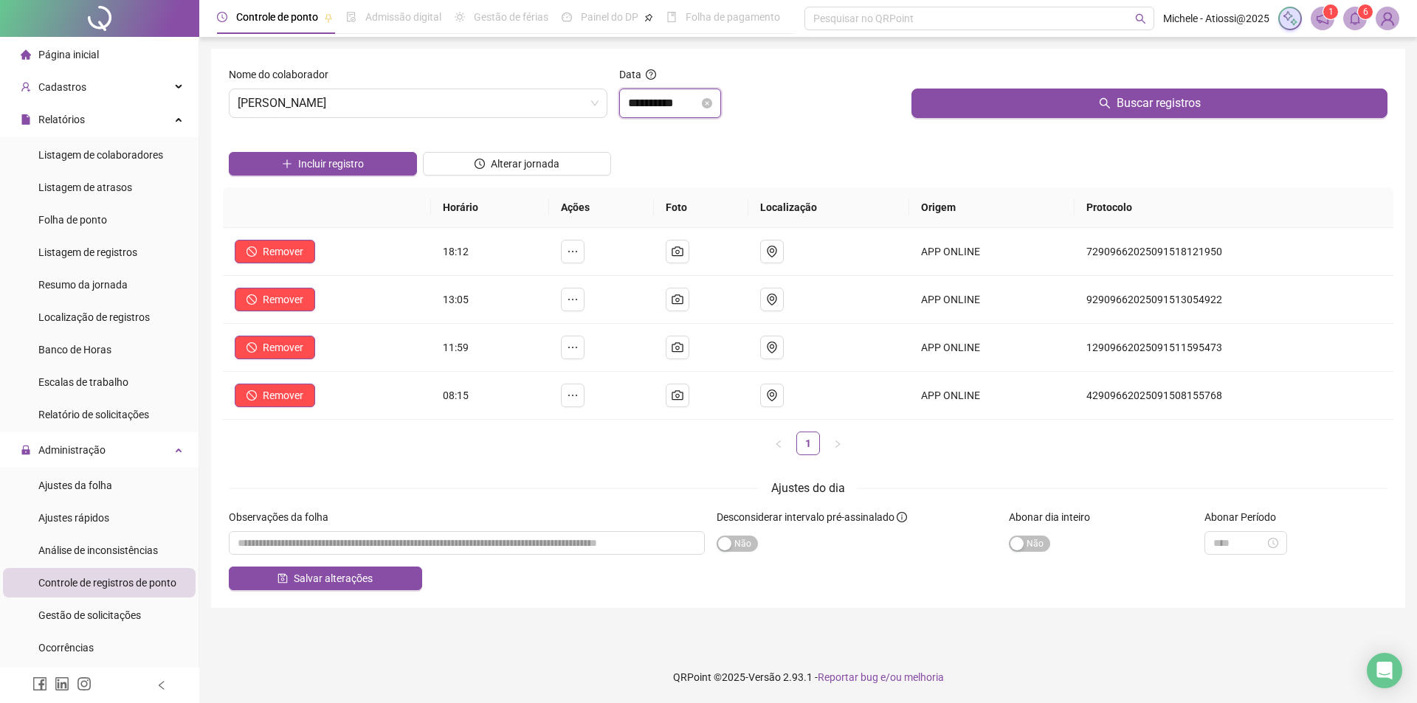
click at [648, 103] on input "**********" at bounding box center [663, 103] width 71 height 18
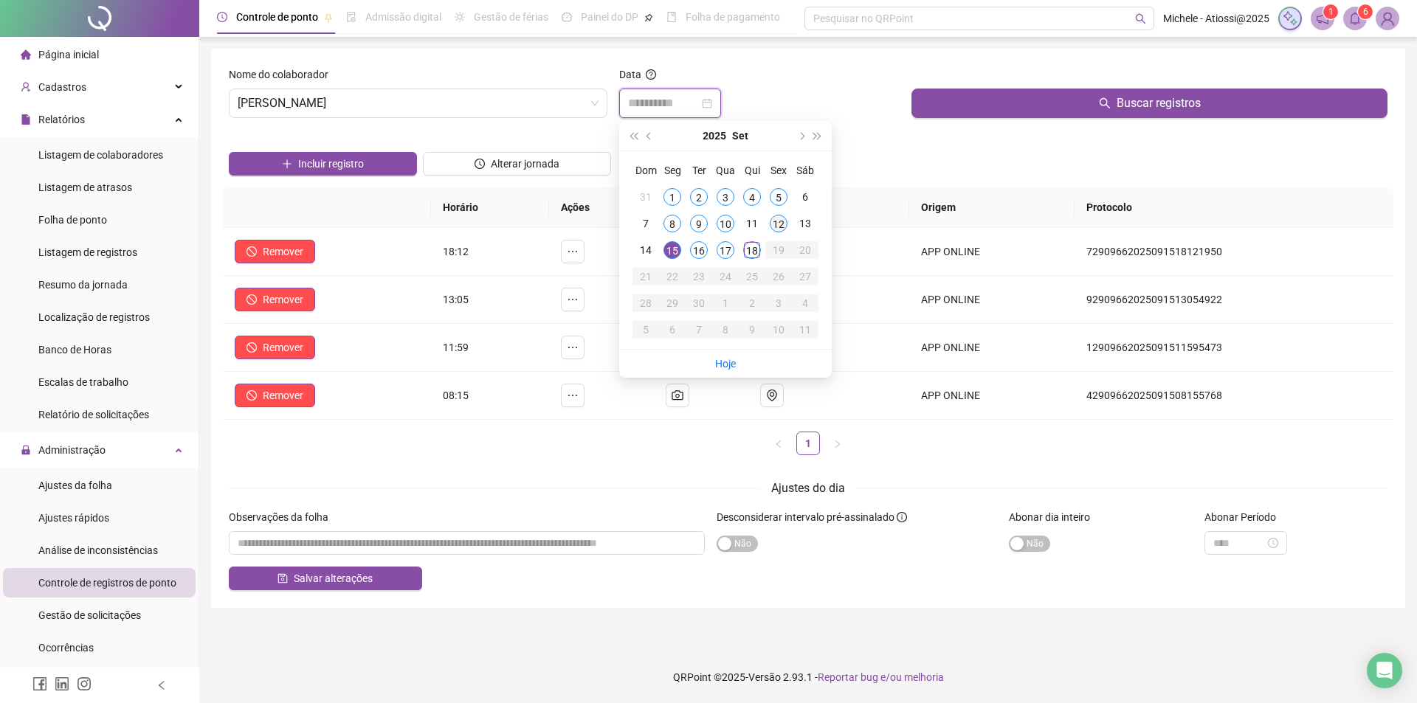
type input "**********"
click at [775, 222] on div "12" at bounding box center [779, 224] width 18 height 18
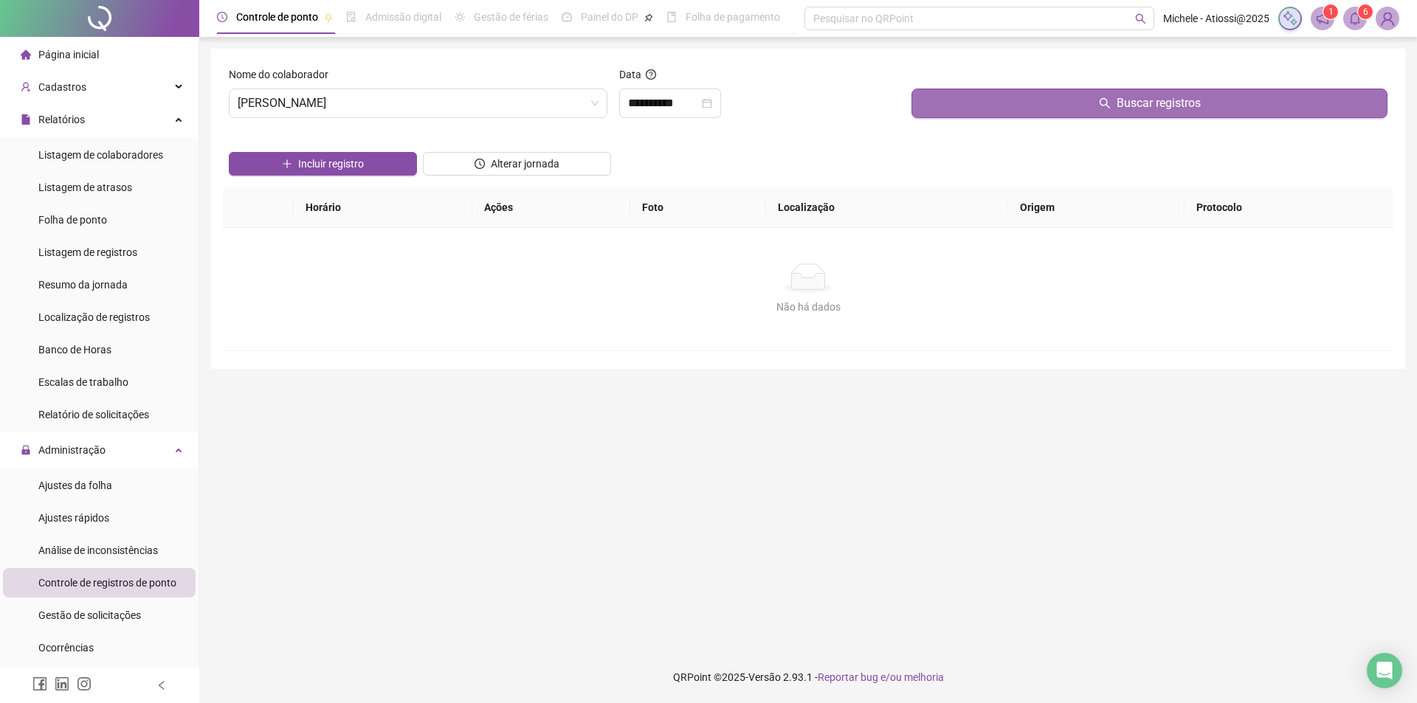
click at [958, 100] on button "Buscar registros" at bounding box center [1150, 104] width 476 height 30
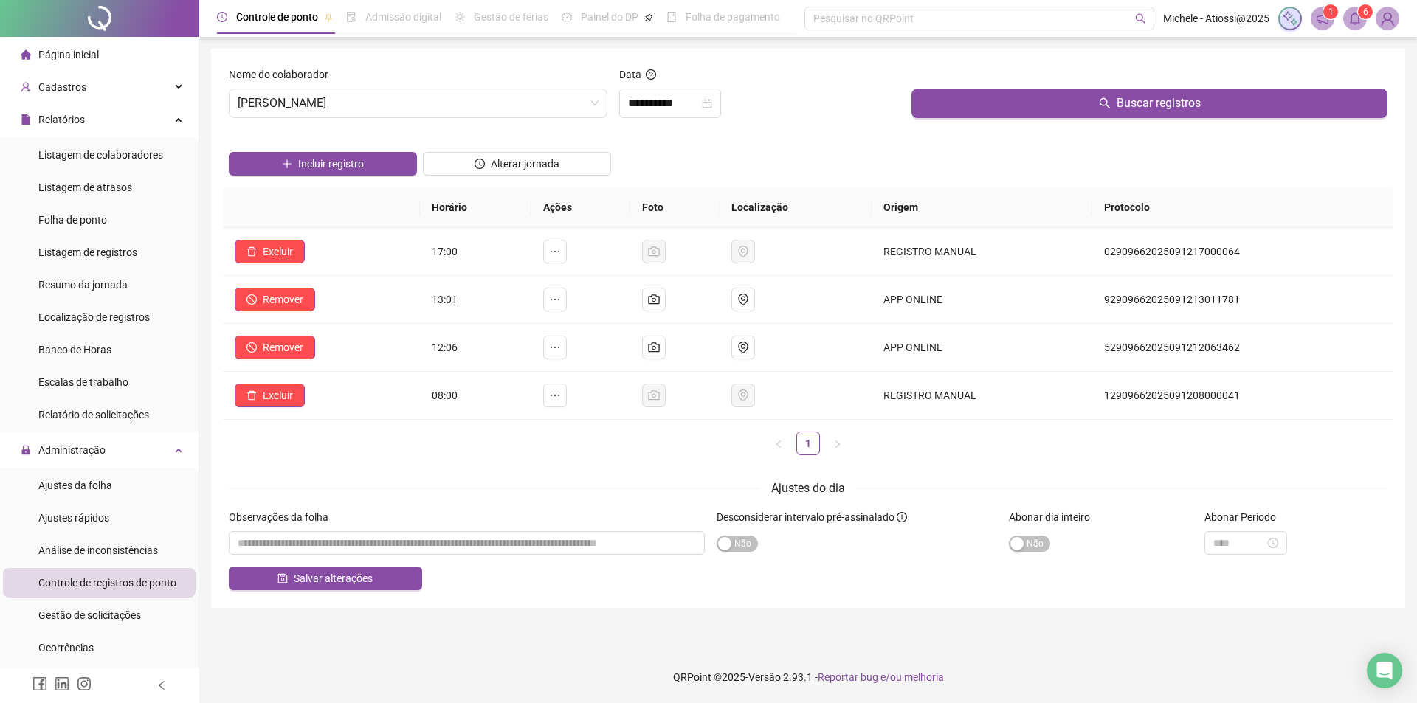
click at [858, 145] on div "Incluir registro Alterar jornada" at bounding box center [808, 159] width 1165 height 58
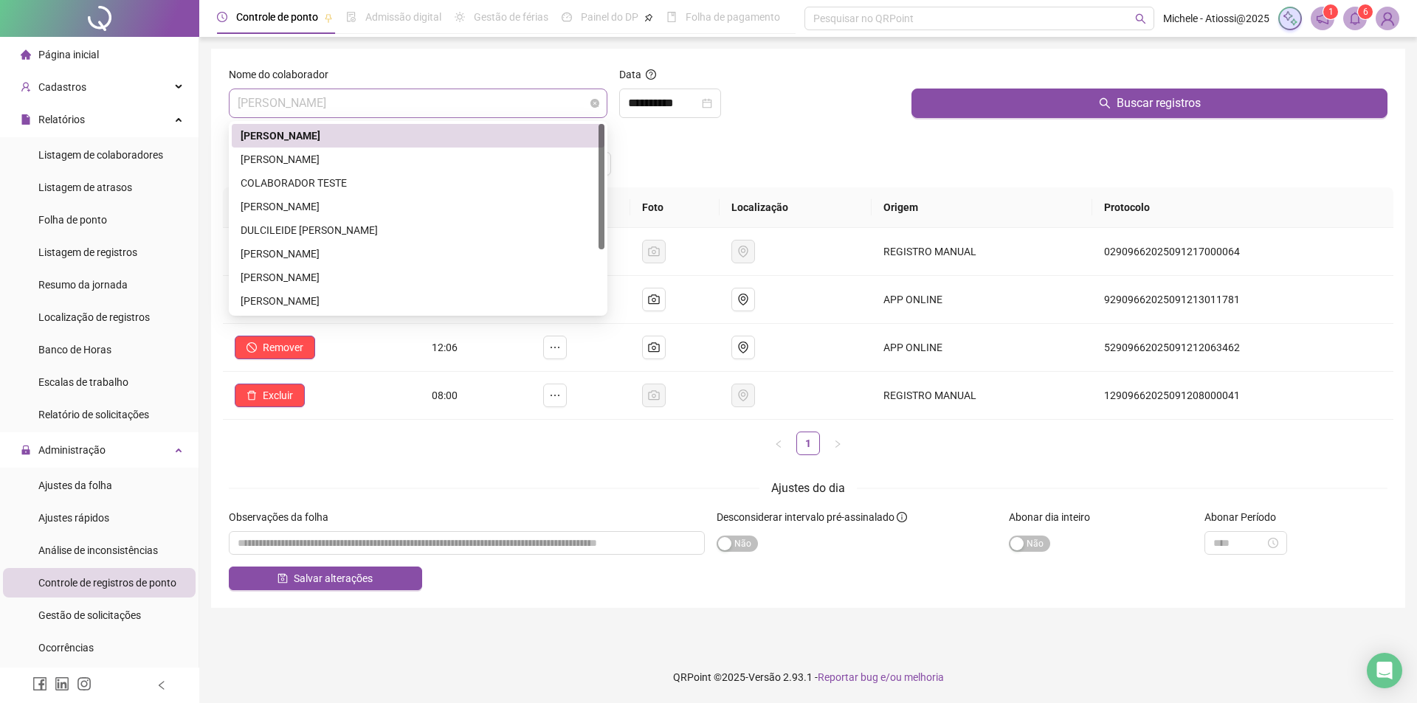
click at [447, 103] on span "[PERSON_NAME]" at bounding box center [418, 103] width 361 height 28
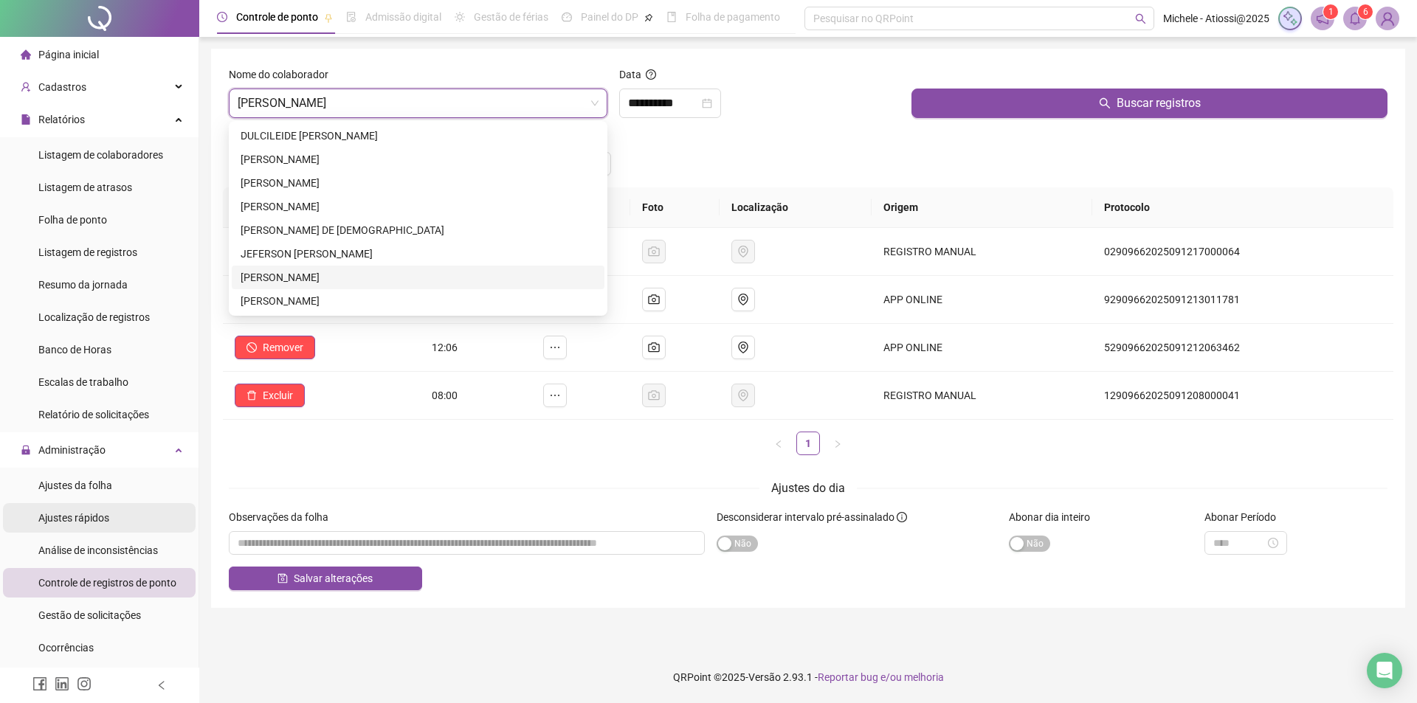
click at [92, 517] on span "Ajustes rápidos" at bounding box center [73, 518] width 71 height 12
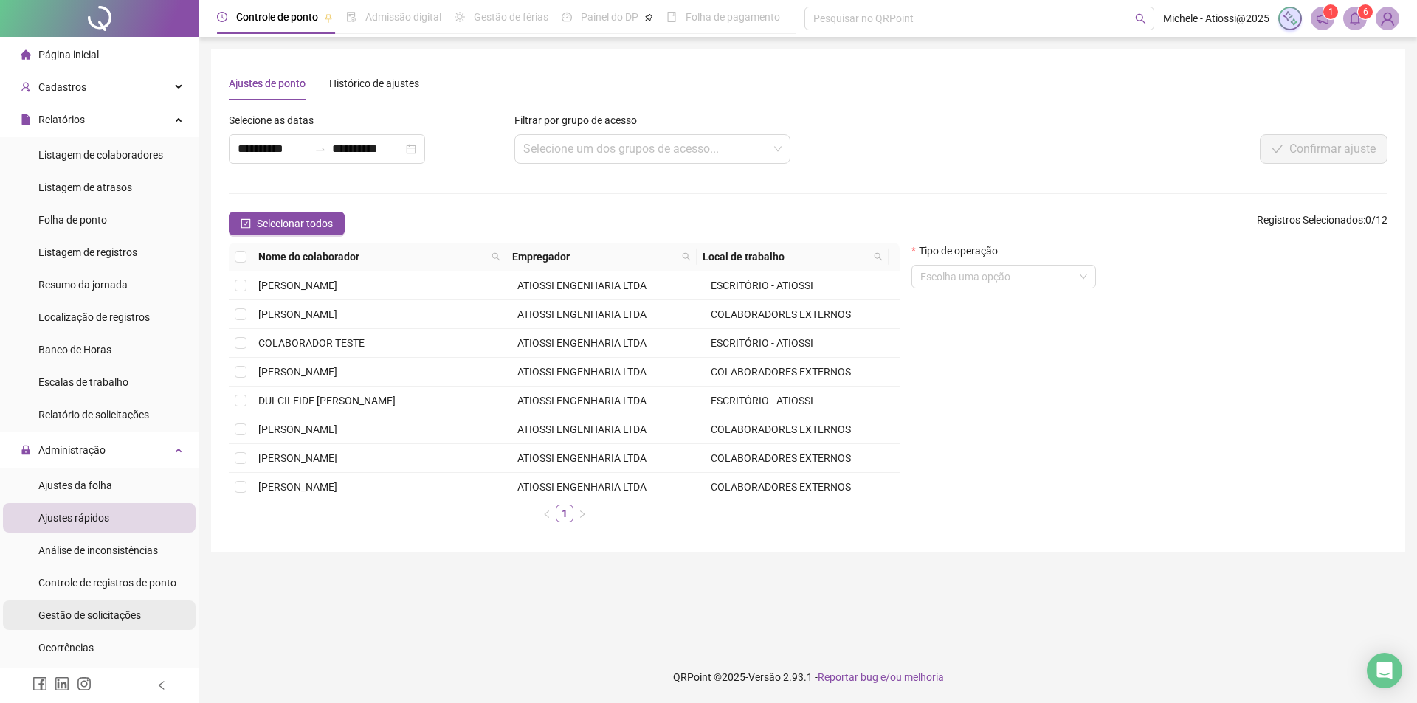
click at [75, 623] on div "Gestão de solicitações" at bounding box center [89, 616] width 103 height 30
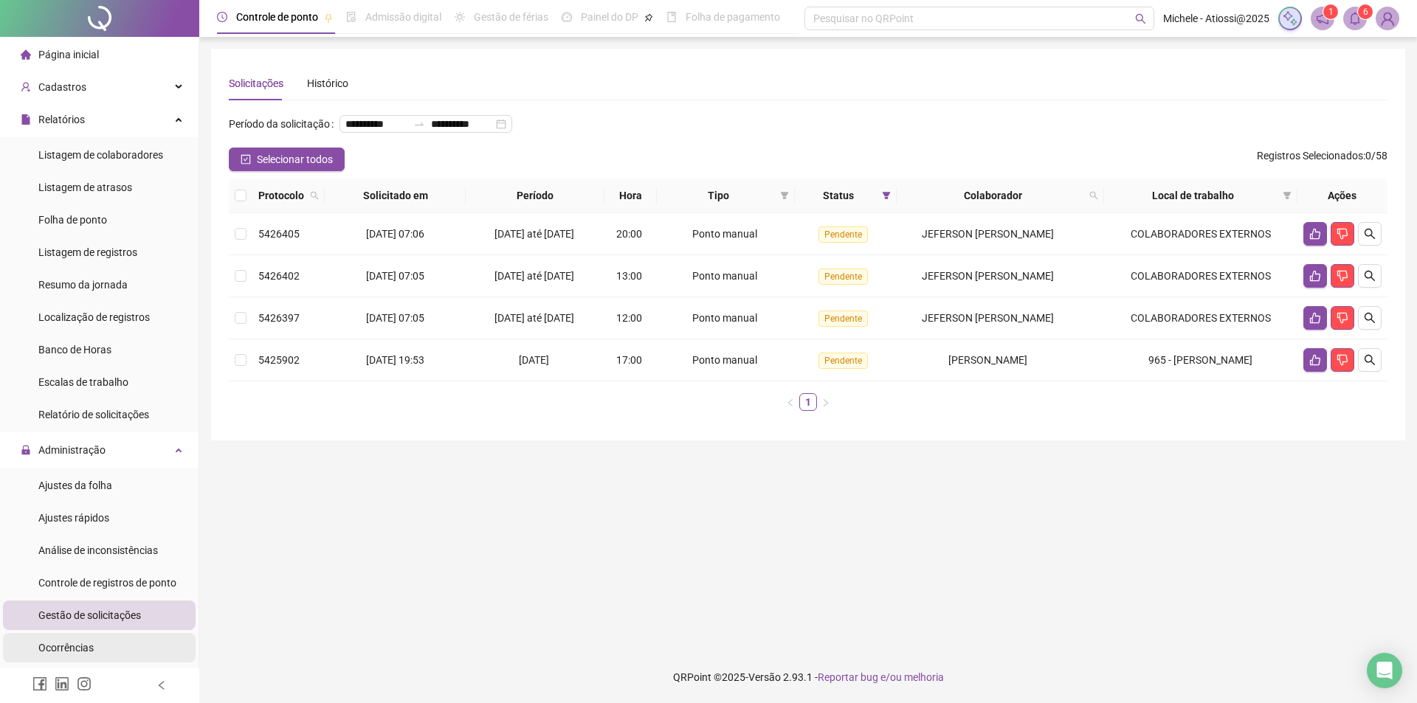
click at [83, 655] on div "Ocorrências" at bounding box center [65, 648] width 55 height 30
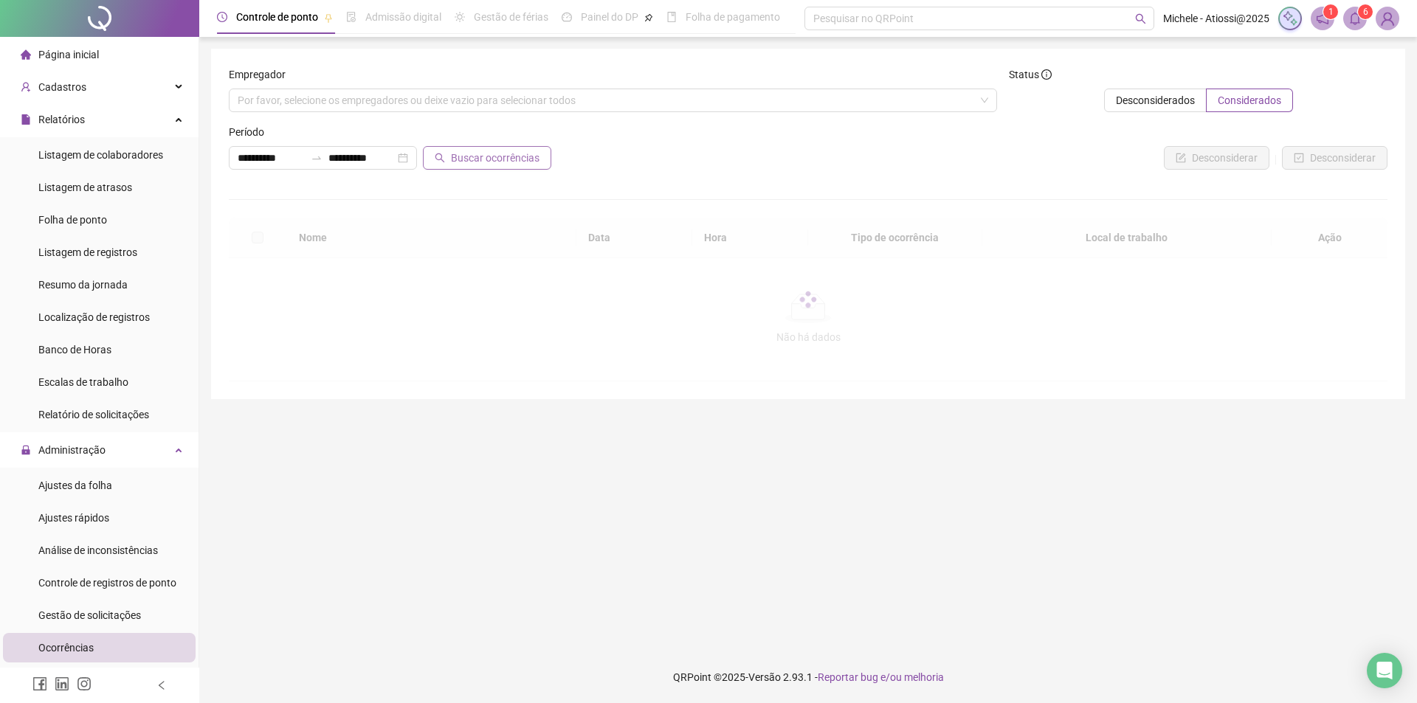
click at [503, 162] on span "Buscar ocorrências" at bounding box center [495, 158] width 89 height 16
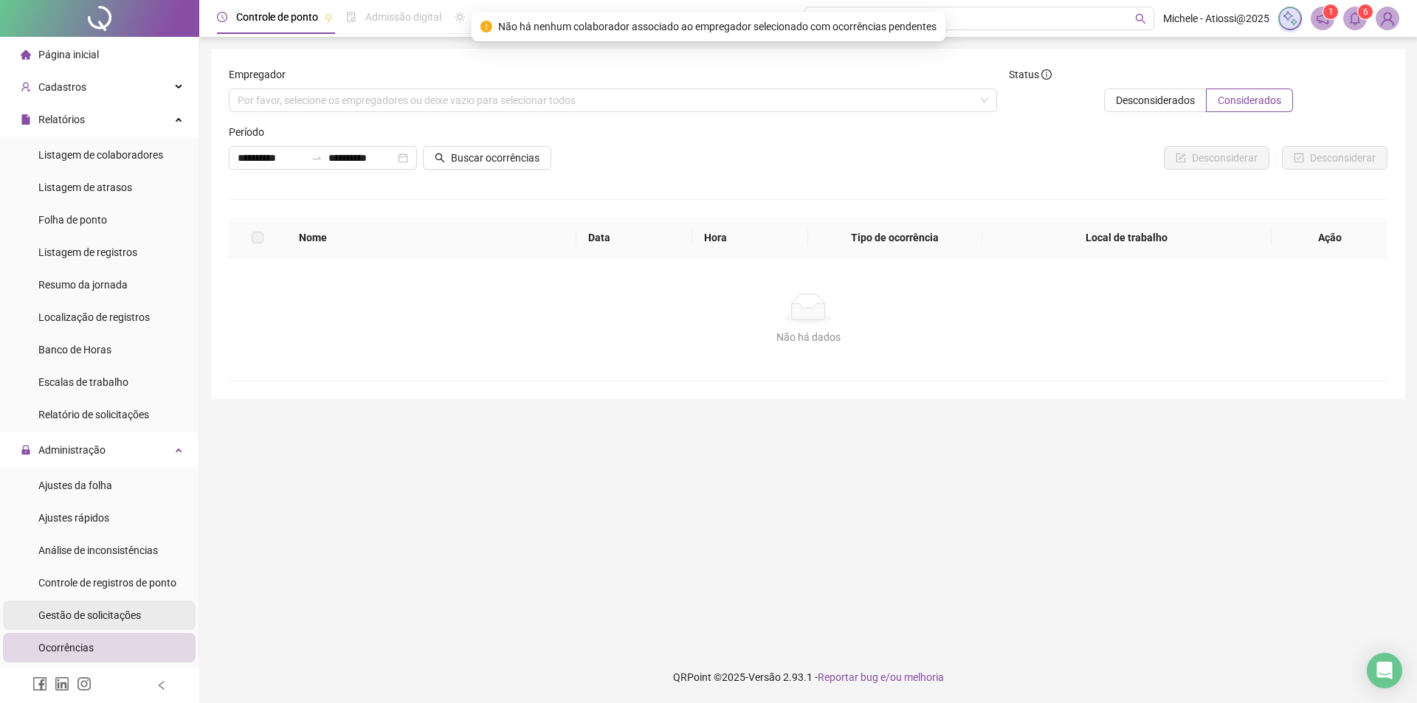
click at [114, 618] on span "Gestão de solicitações" at bounding box center [89, 616] width 103 height 12
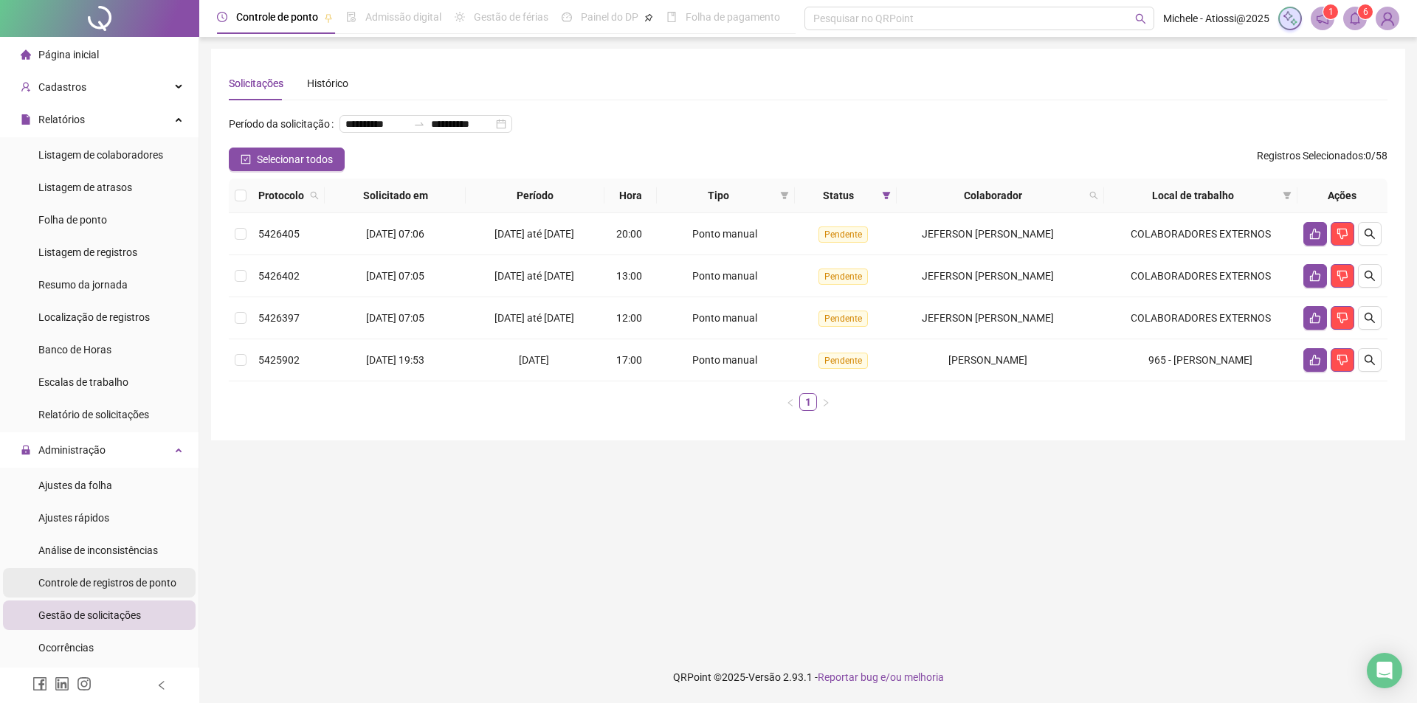
click at [90, 573] on div "Controle de registros de ponto" at bounding box center [107, 583] width 138 height 30
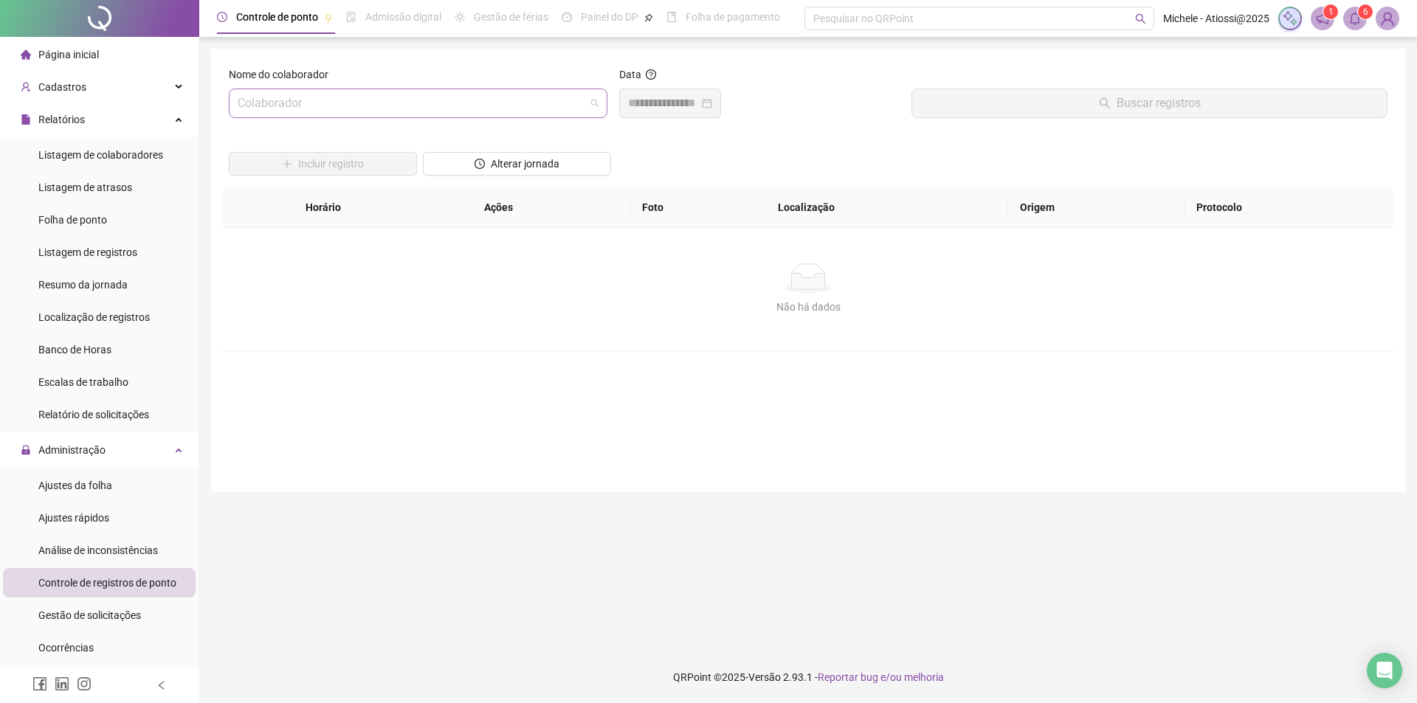
click at [343, 94] on input "search" at bounding box center [412, 103] width 348 height 28
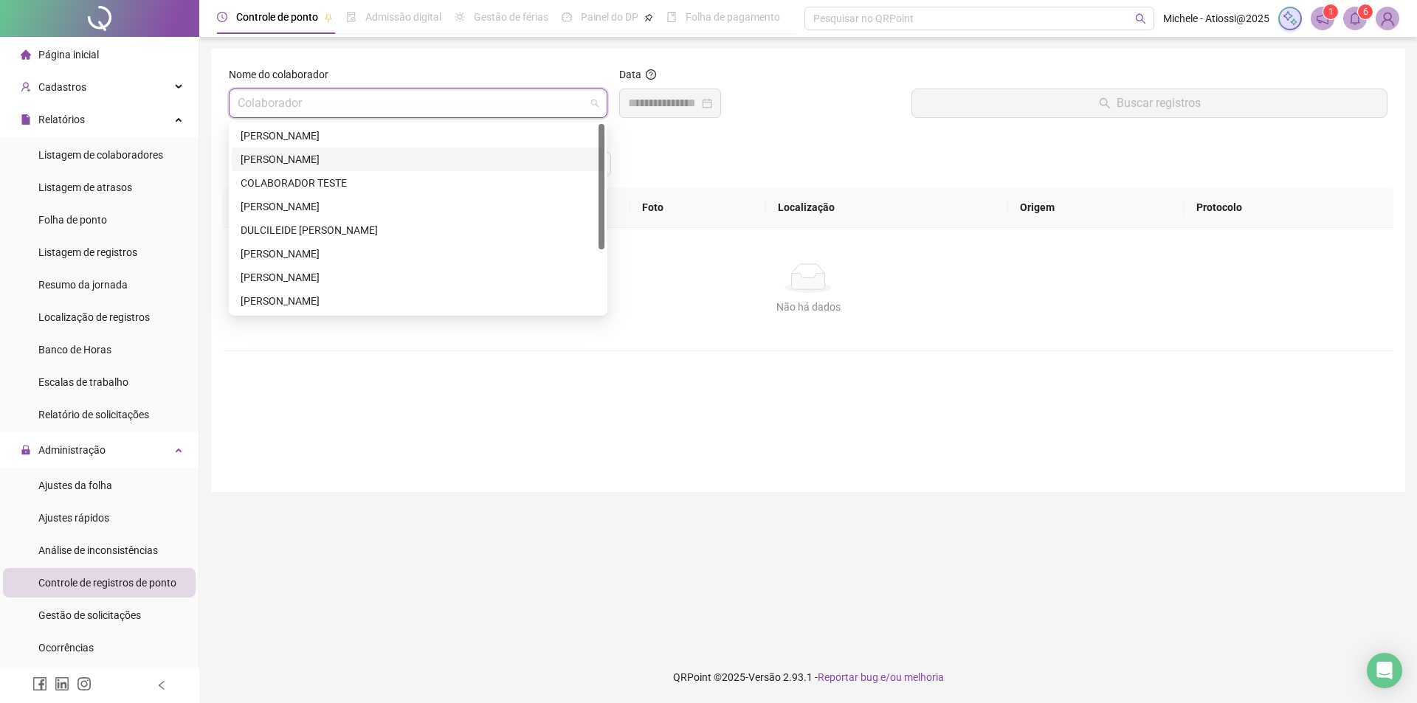
click at [279, 167] on div "[PERSON_NAME]" at bounding box center [418, 159] width 355 height 16
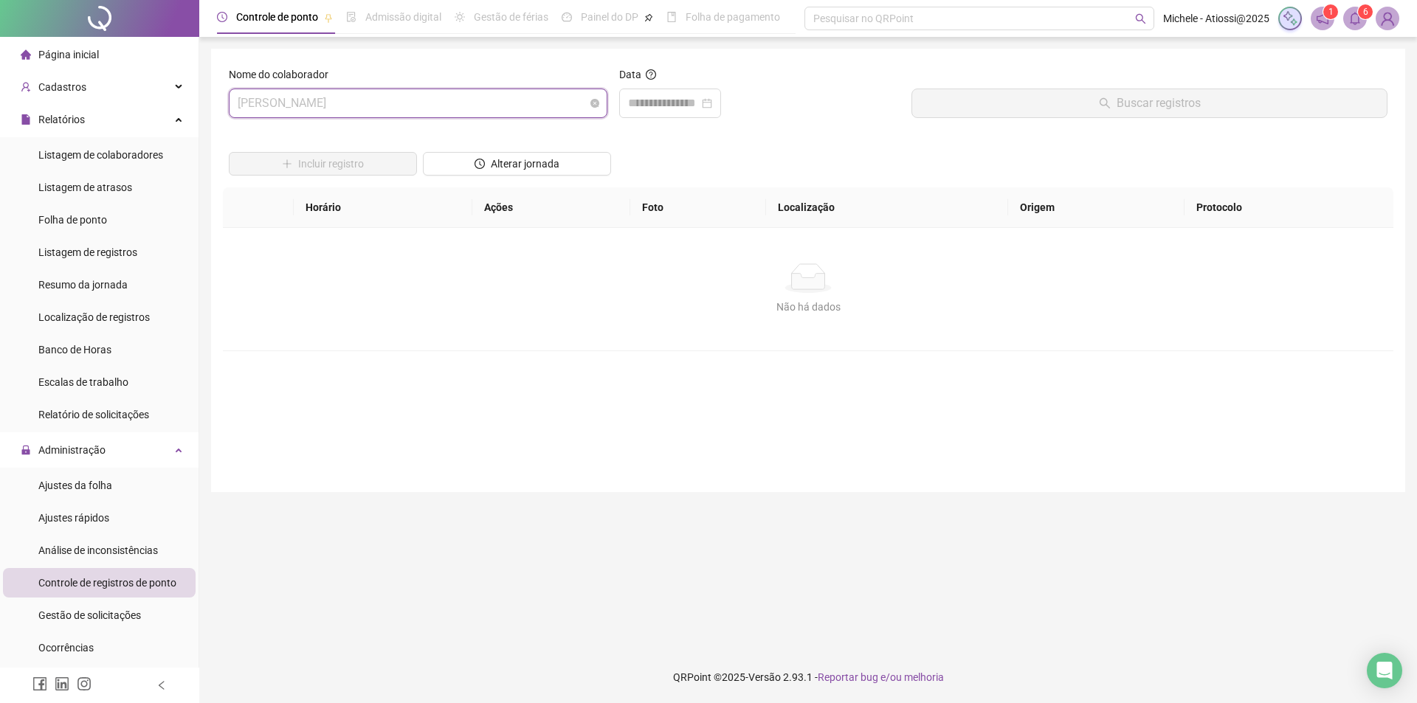
click at [320, 94] on span "[PERSON_NAME]" at bounding box center [418, 103] width 361 height 28
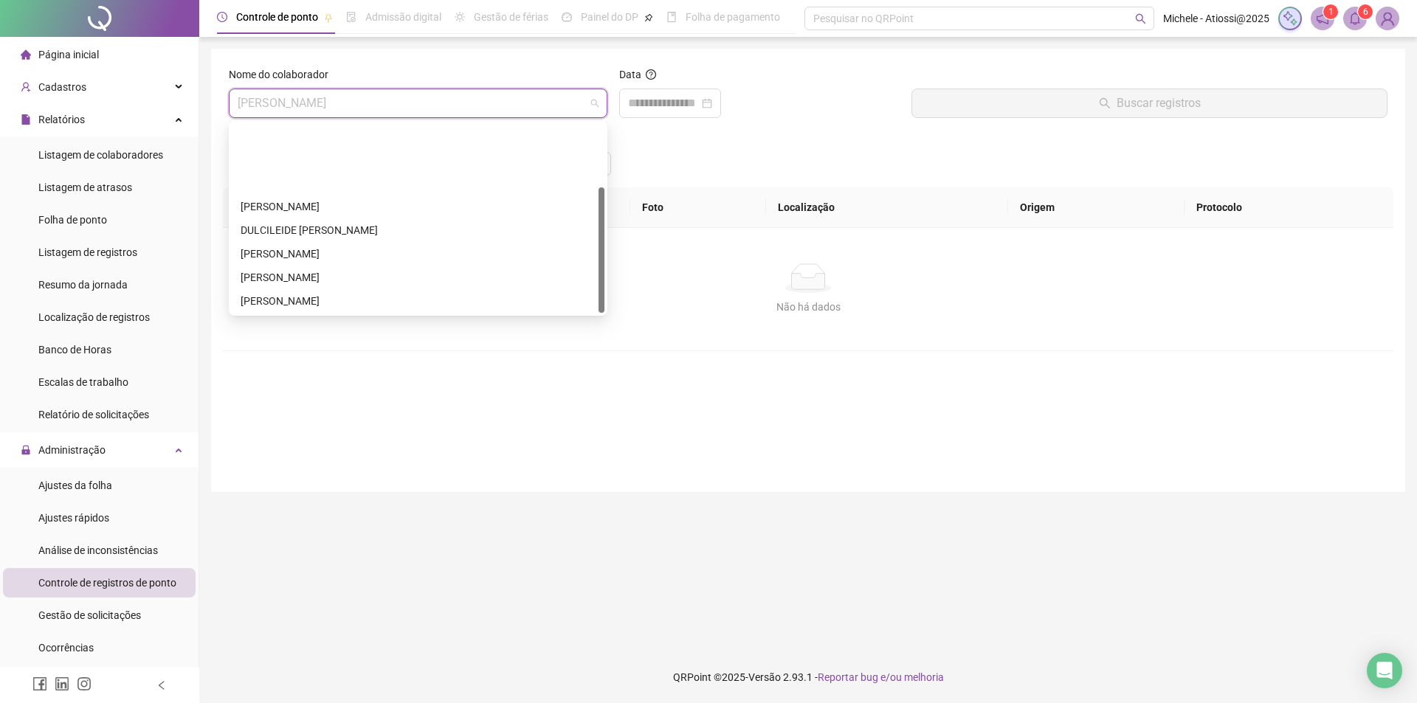
scroll to position [94, 0]
click at [323, 294] on div "[PERSON_NAME]" at bounding box center [418, 301] width 355 height 16
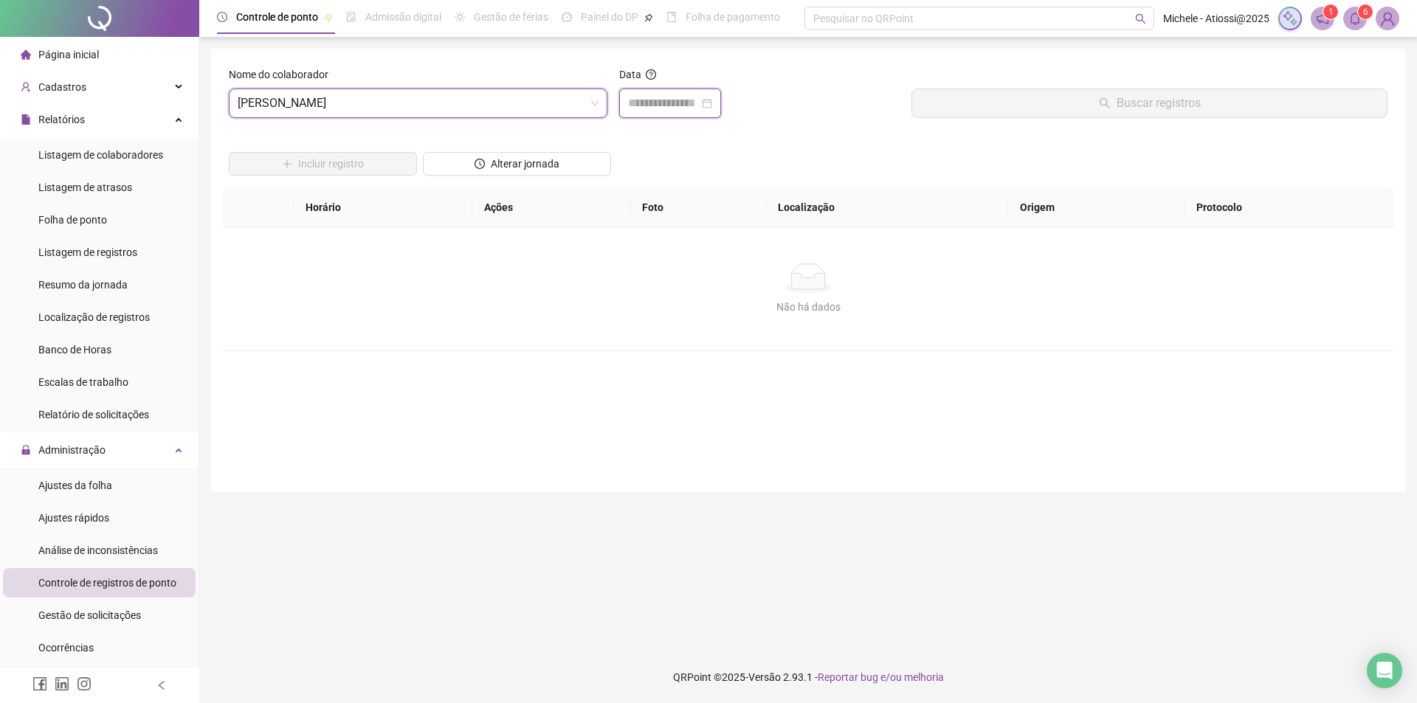
click at [644, 100] on input at bounding box center [663, 103] width 71 height 18
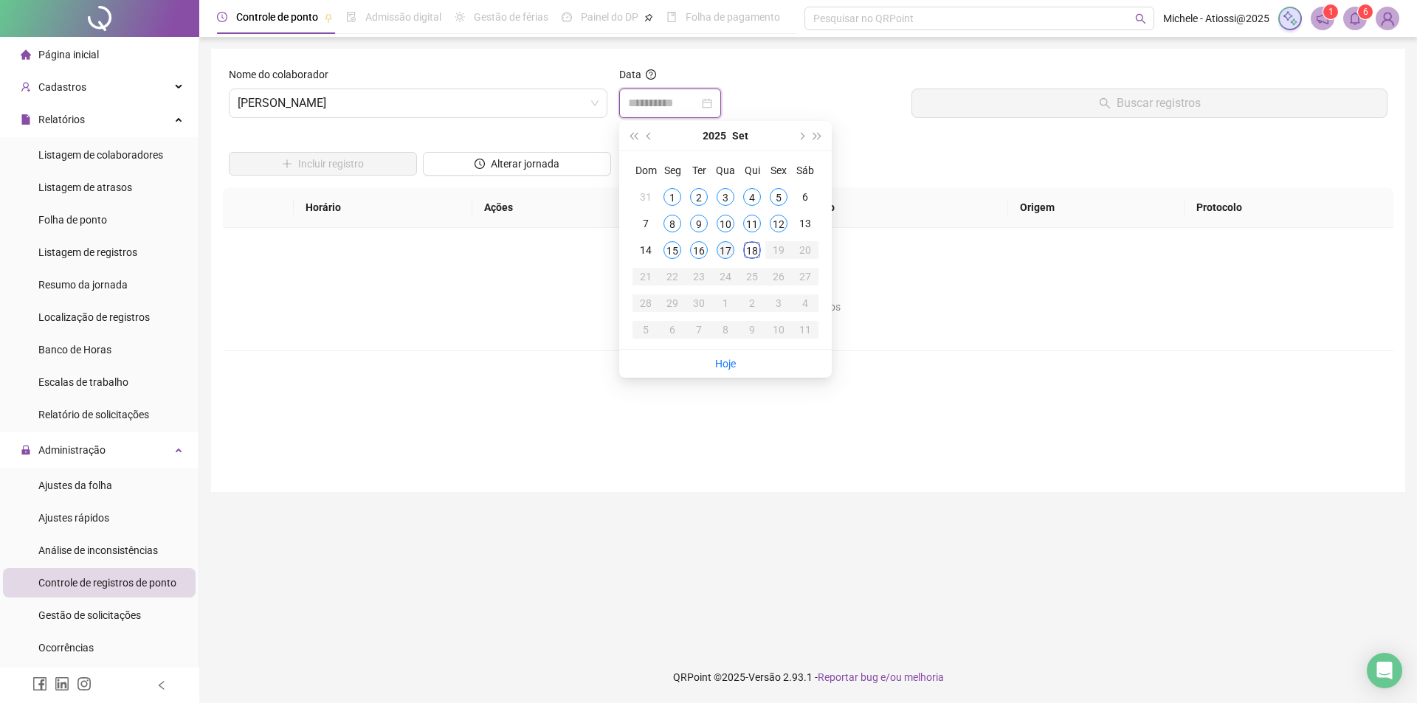
type input "**********"
click at [730, 247] on div "17" at bounding box center [726, 250] width 18 height 18
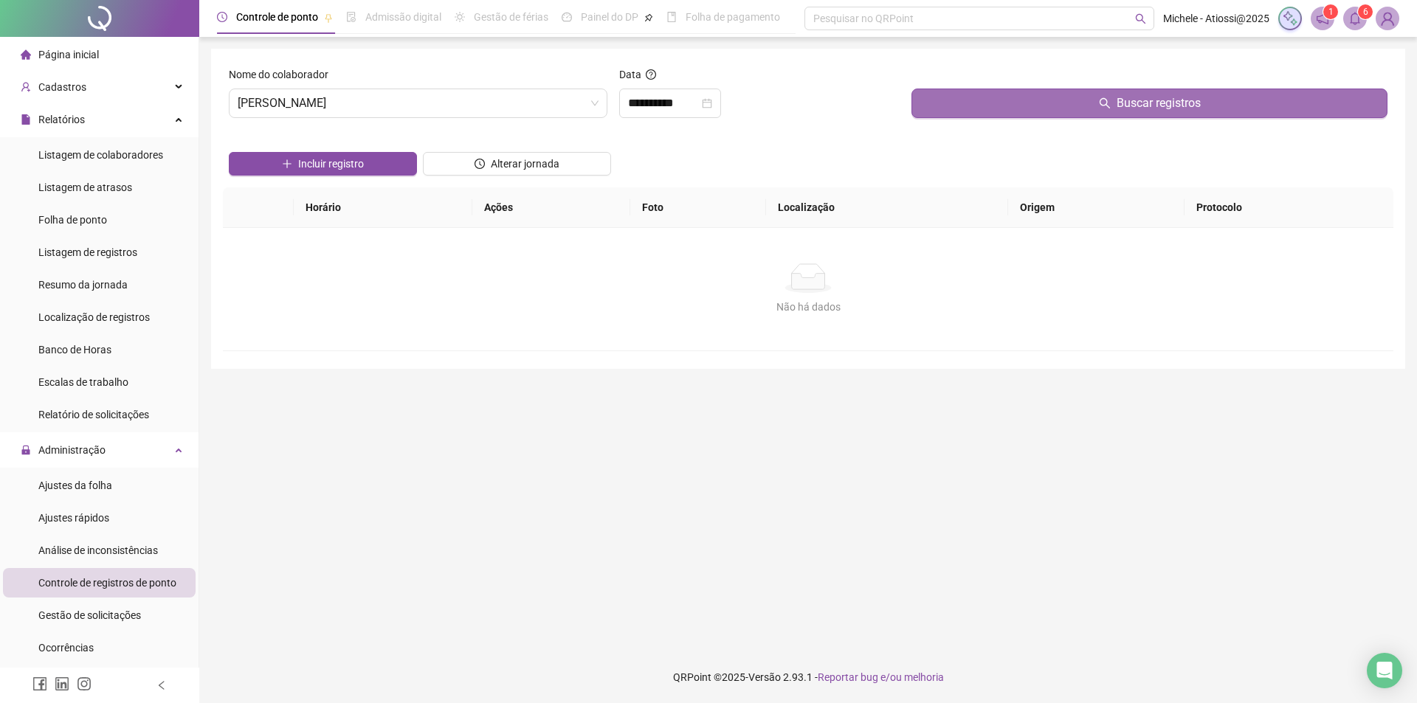
click at [1005, 105] on button "Buscar registros" at bounding box center [1150, 104] width 476 height 30
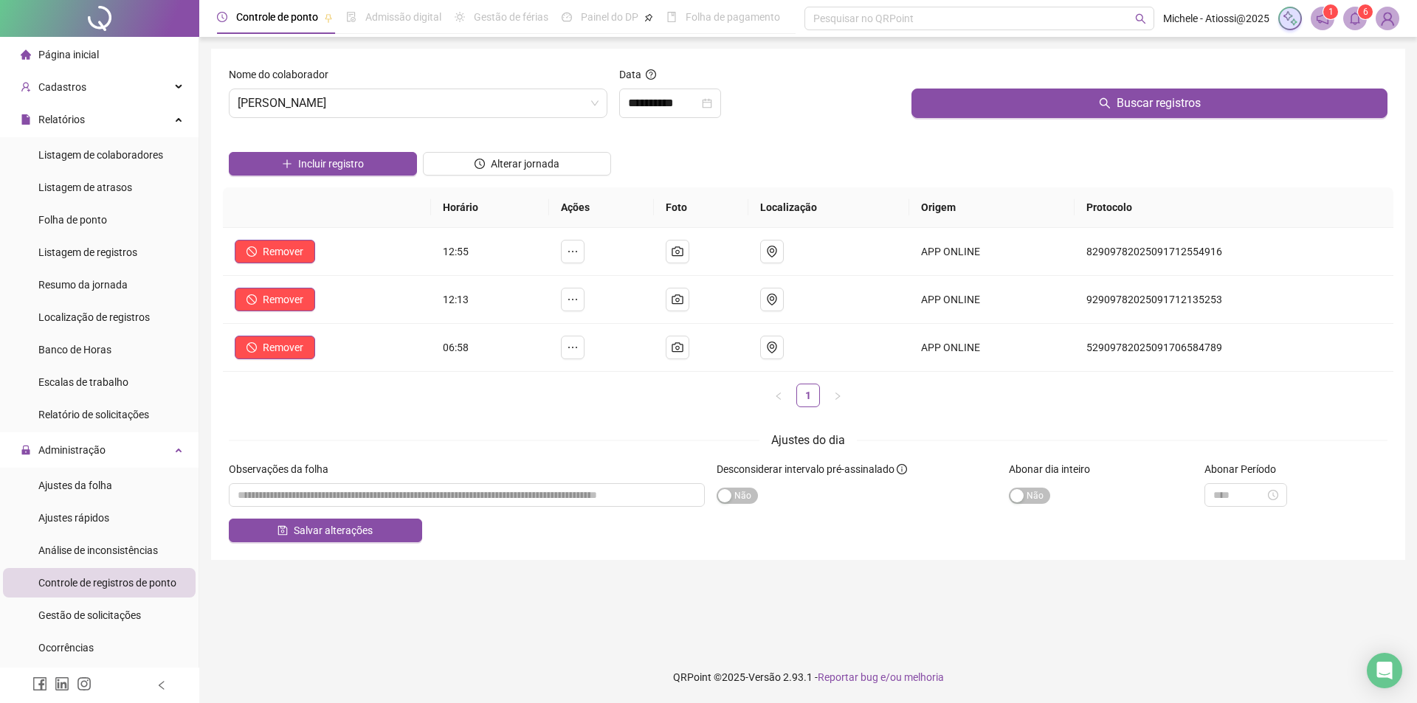
click at [63, 588] on span "Controle de registros de ponto" at bounding box center [107, 583] width 138 height 12
click at [95, 448] on span "Administração" at bounding box center [71, 450] width 67 height 12
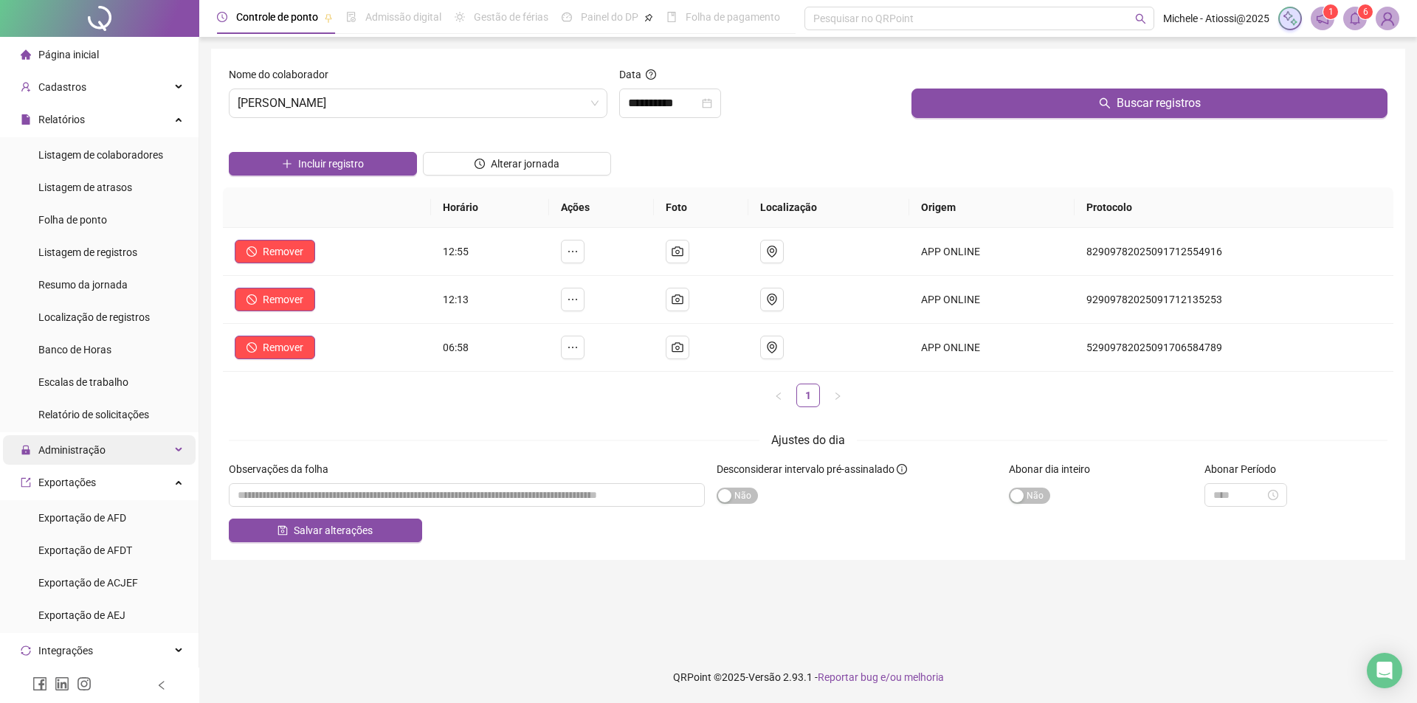
click at [90, 461] on span "Administração" at bounding box center [63, 450] width 85 height 30
click at [89, 444] on span "Administração" at bounding box center [71, 450] width 67 height 12
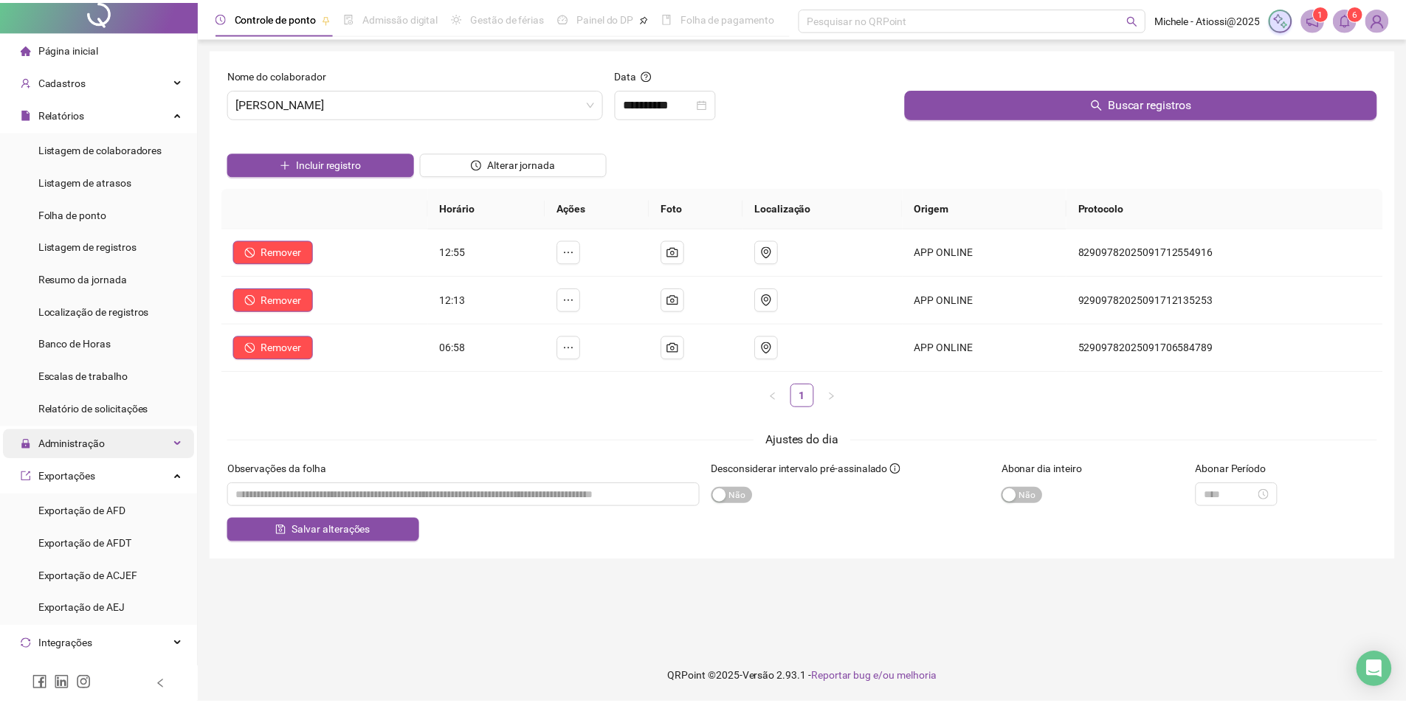
scroll to position [0, 0]
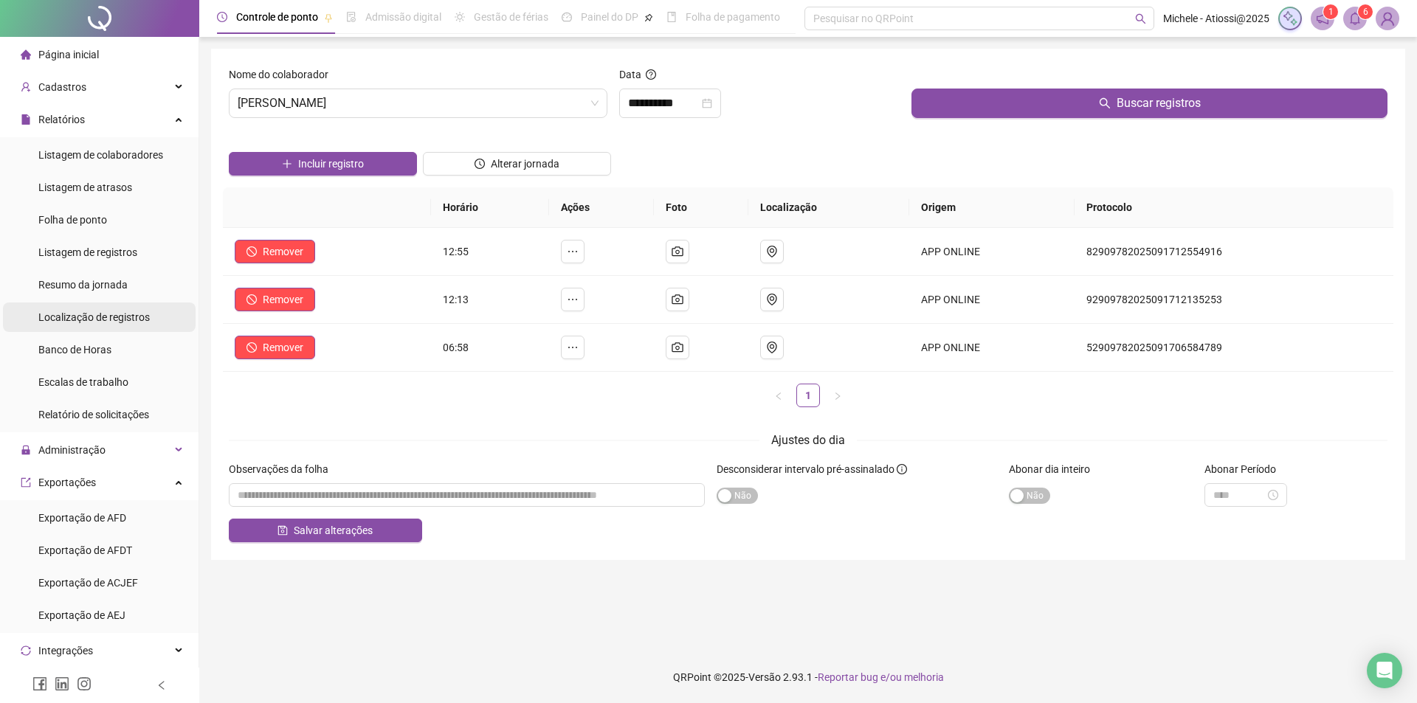
click at [82, 311] on span "Localização de registros" at bounding box center [93, 317] width 111 height 12
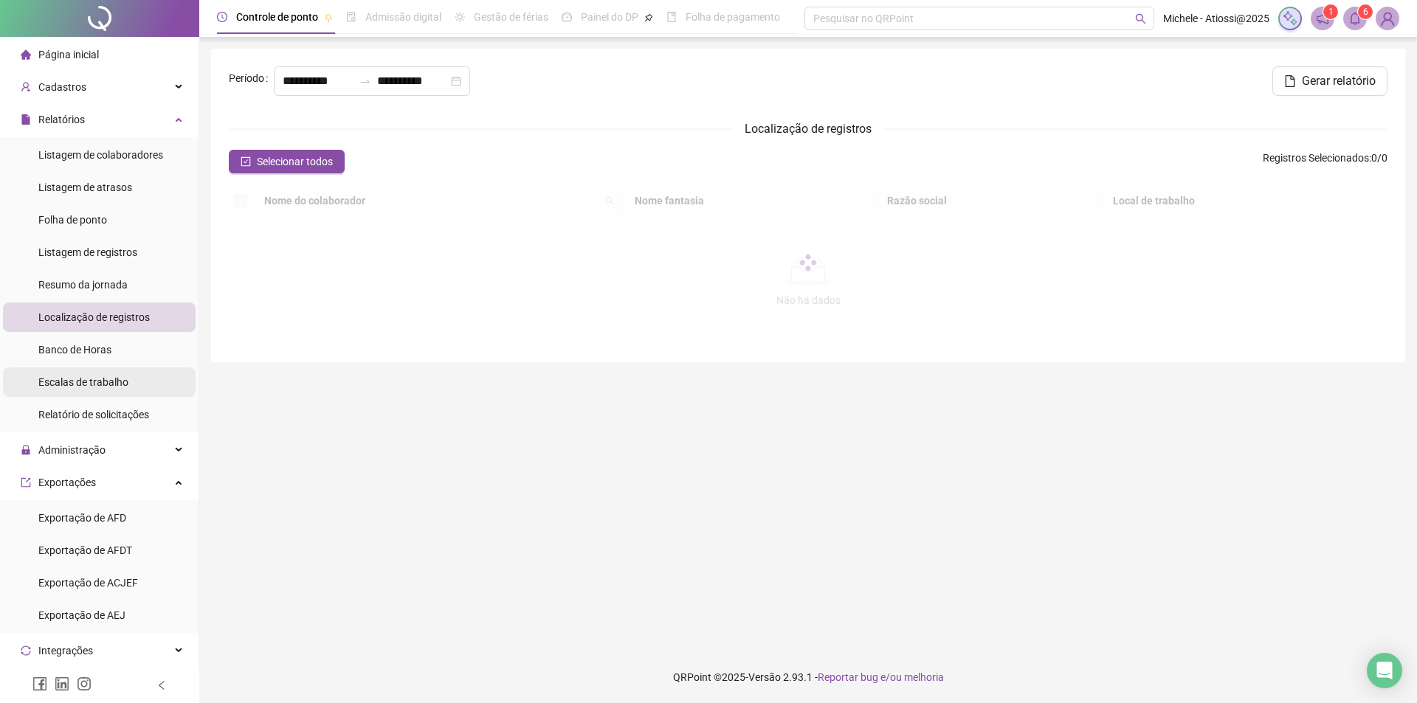
type input "**********"
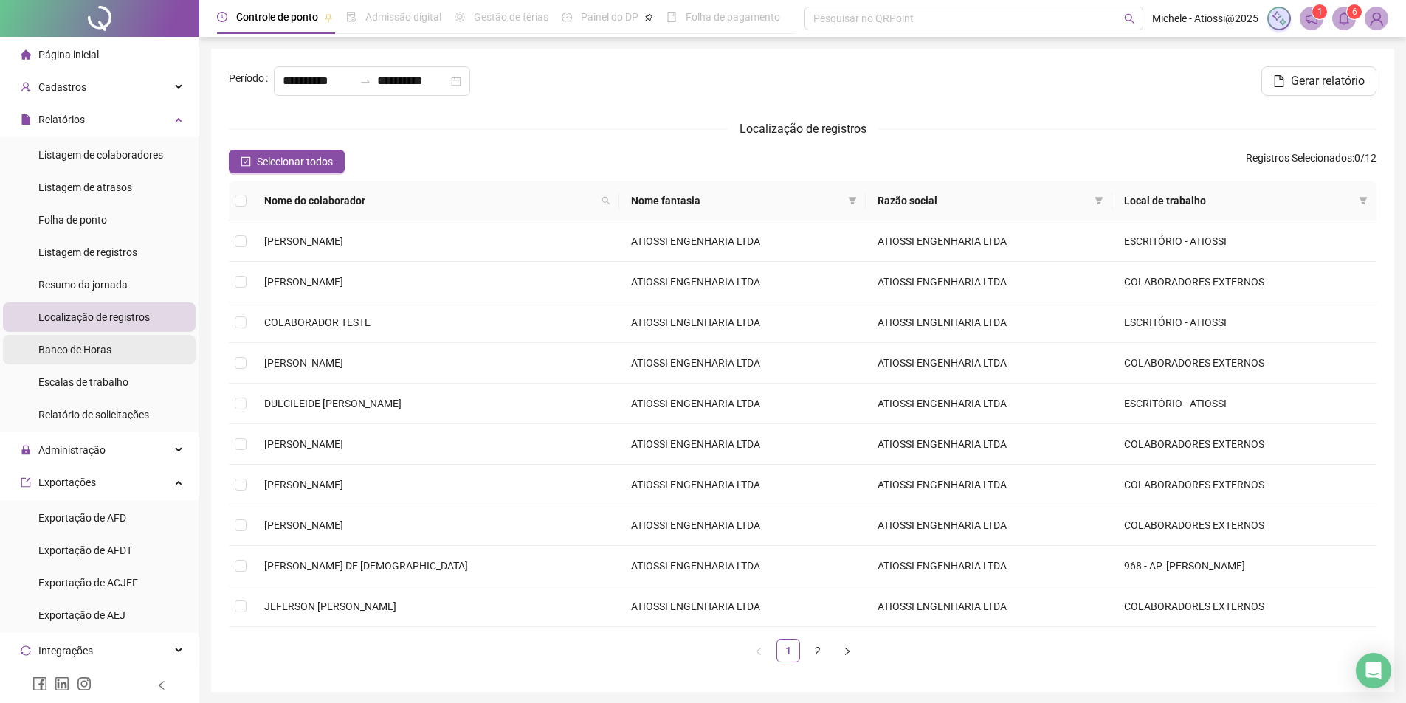
click at [100, 353] on span "Banco de Horas" at bounding box center [74, 350] width 73 height 12
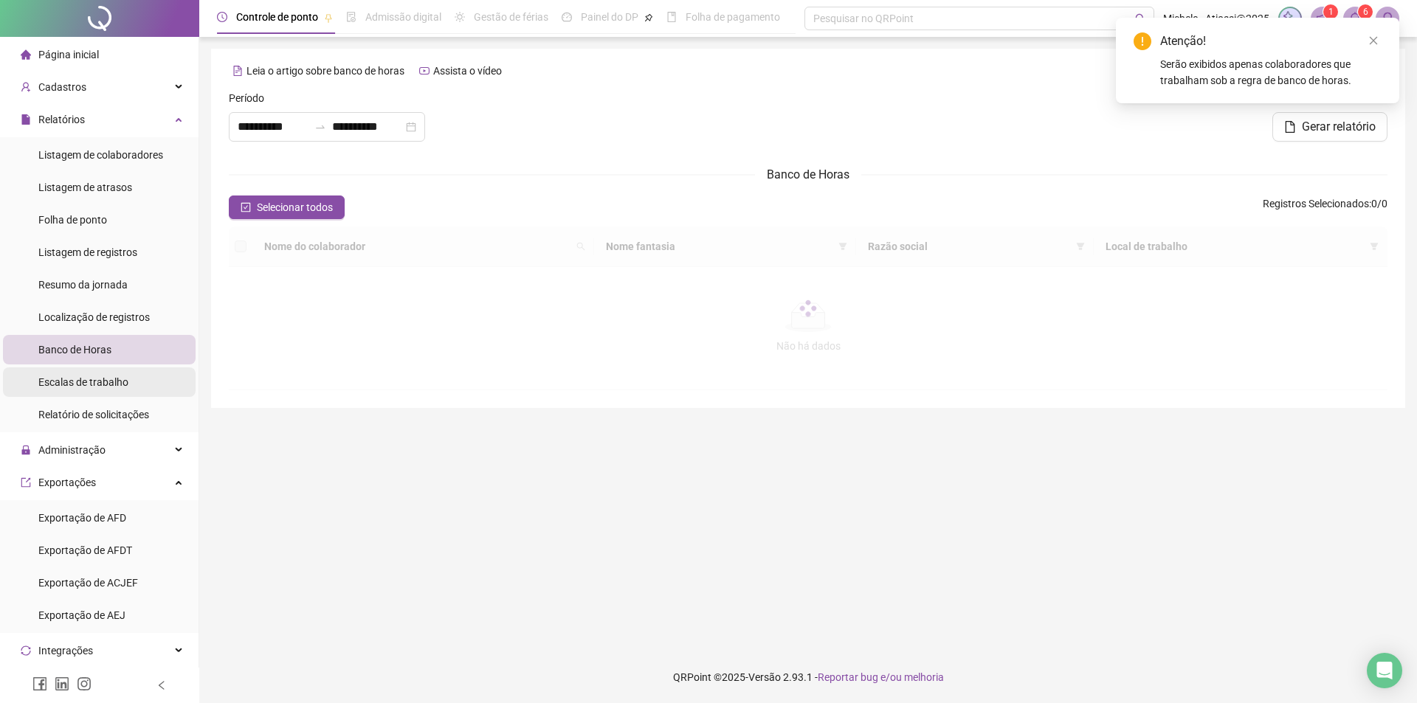
click at [97, 369] on div "Escalas de trabalho" at bounding box center [83, 383] width 90 height 30
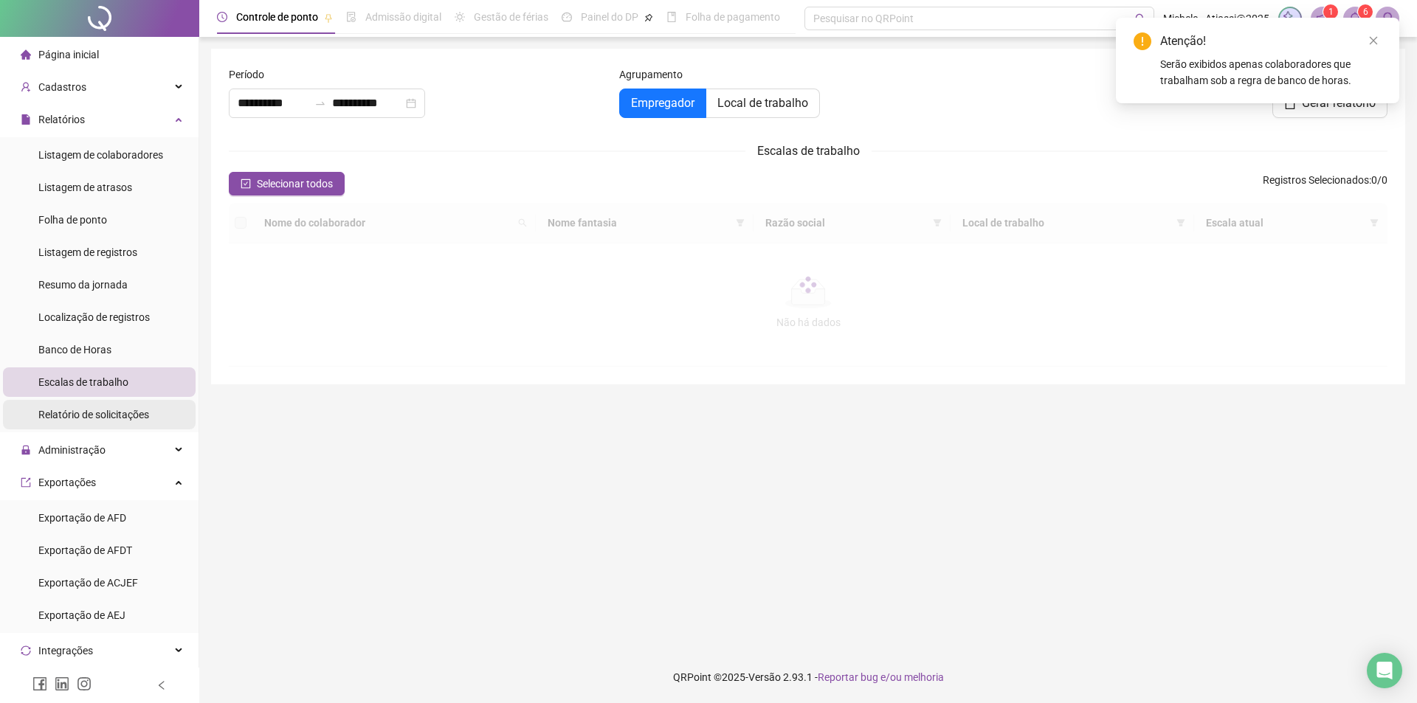
click at [105, 423] on div "Relatório de solicitações" at bounding box center [93, 415] width 111 height 30
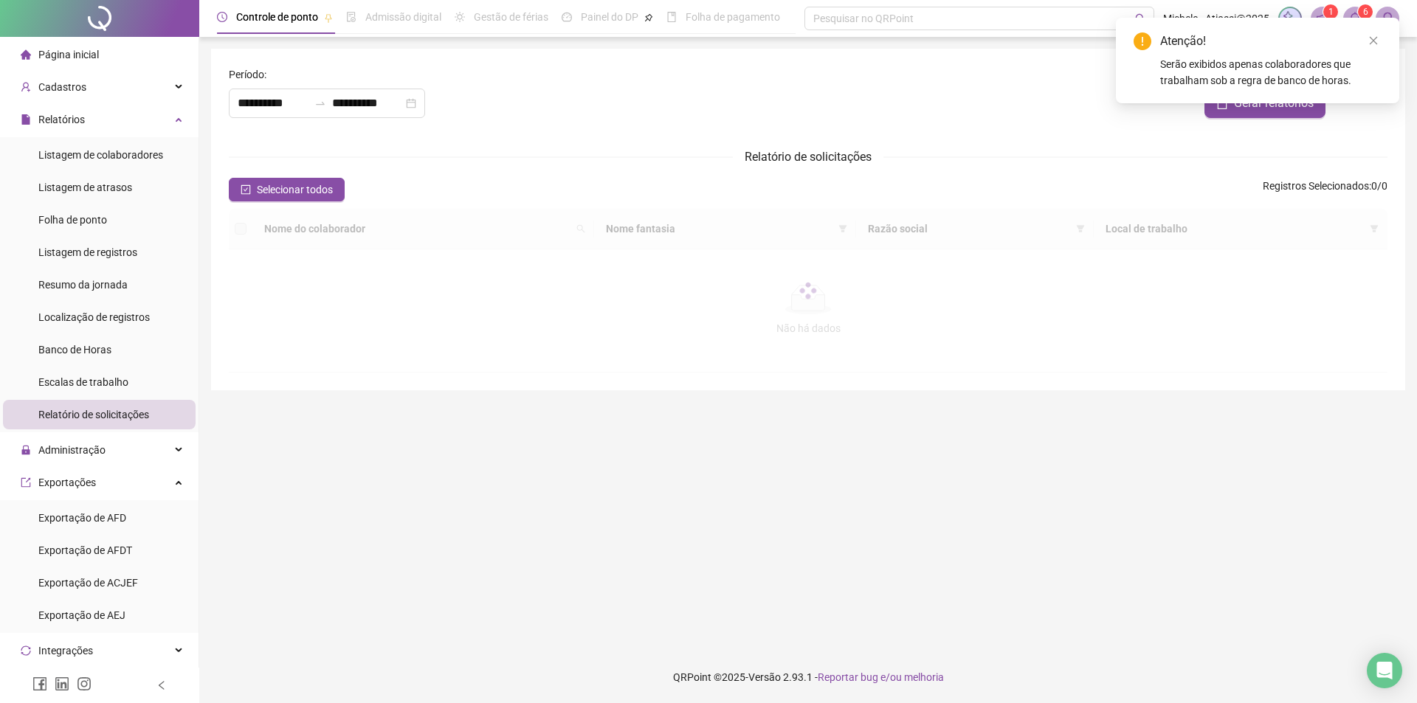
type input "**********"
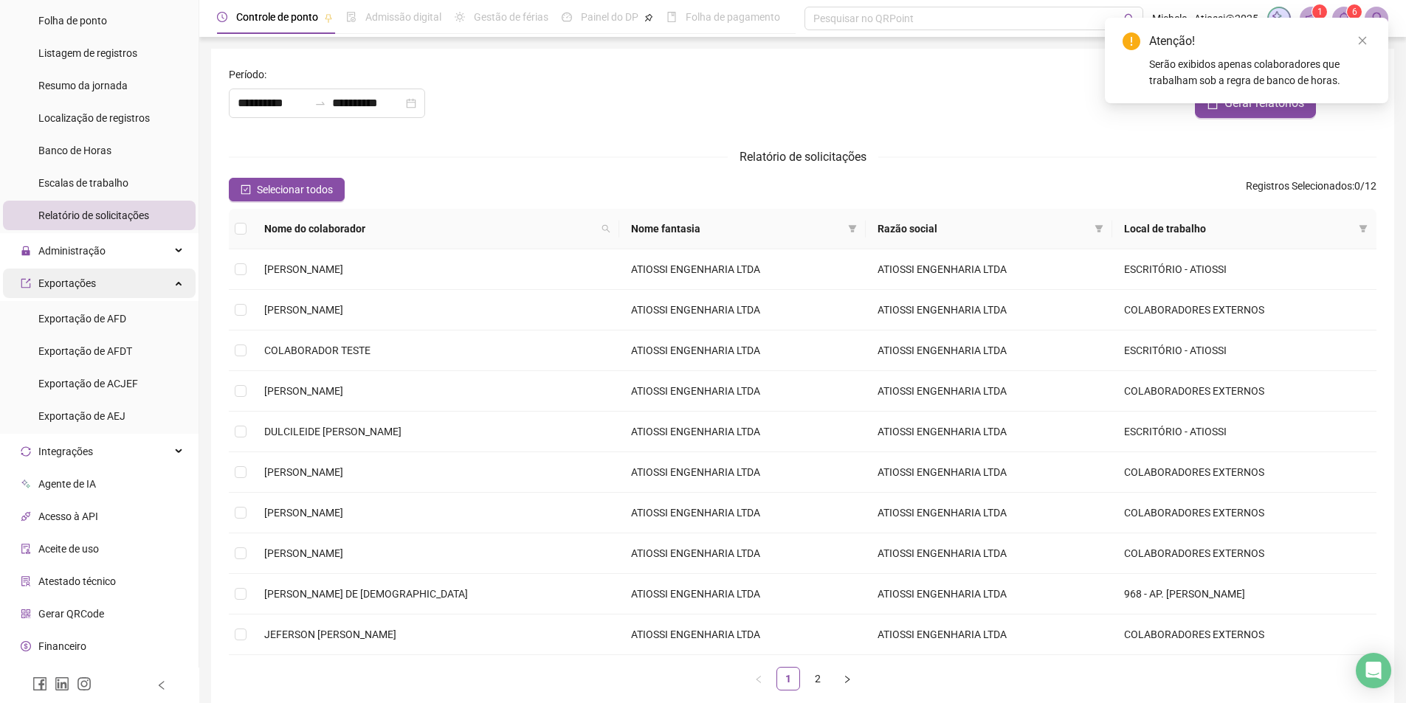
scroll to position [221, 0]
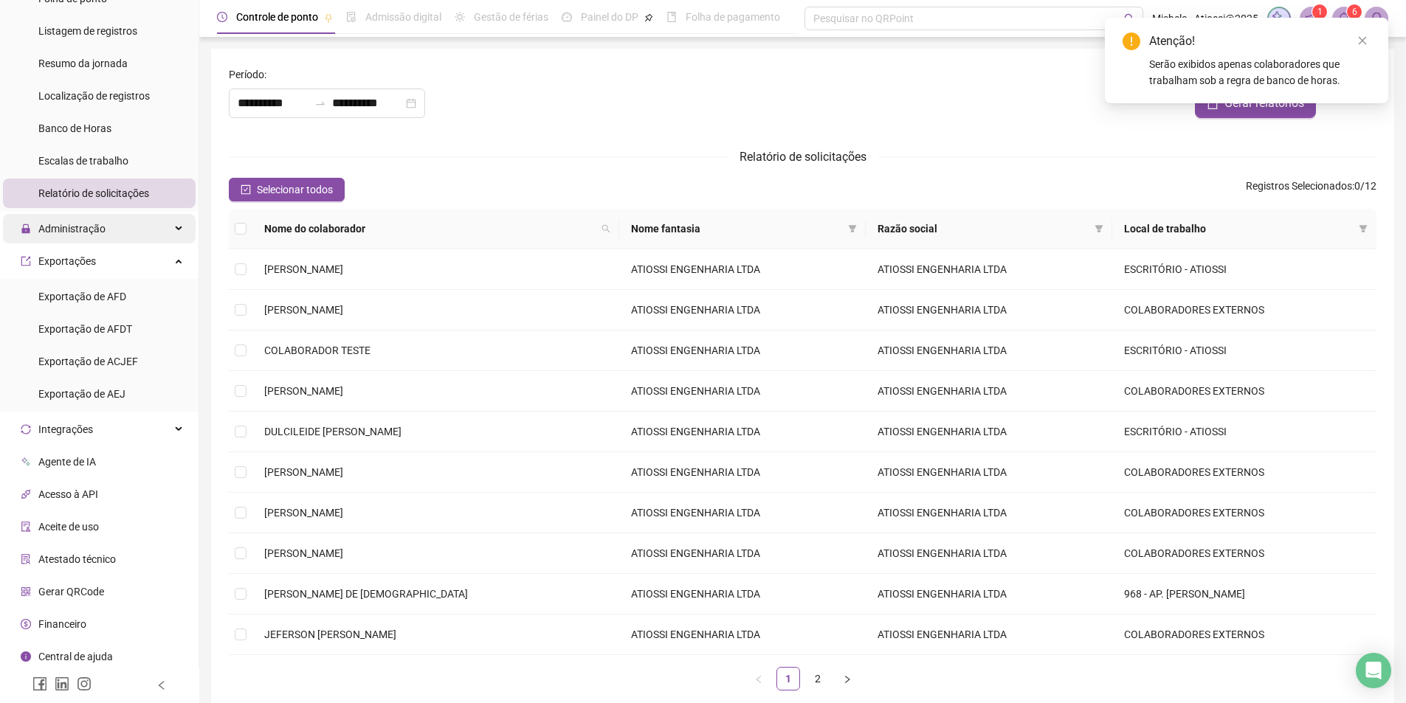
click at [109, 218] on div "Administração" at bounding box center [99, 229] width 193 height 30
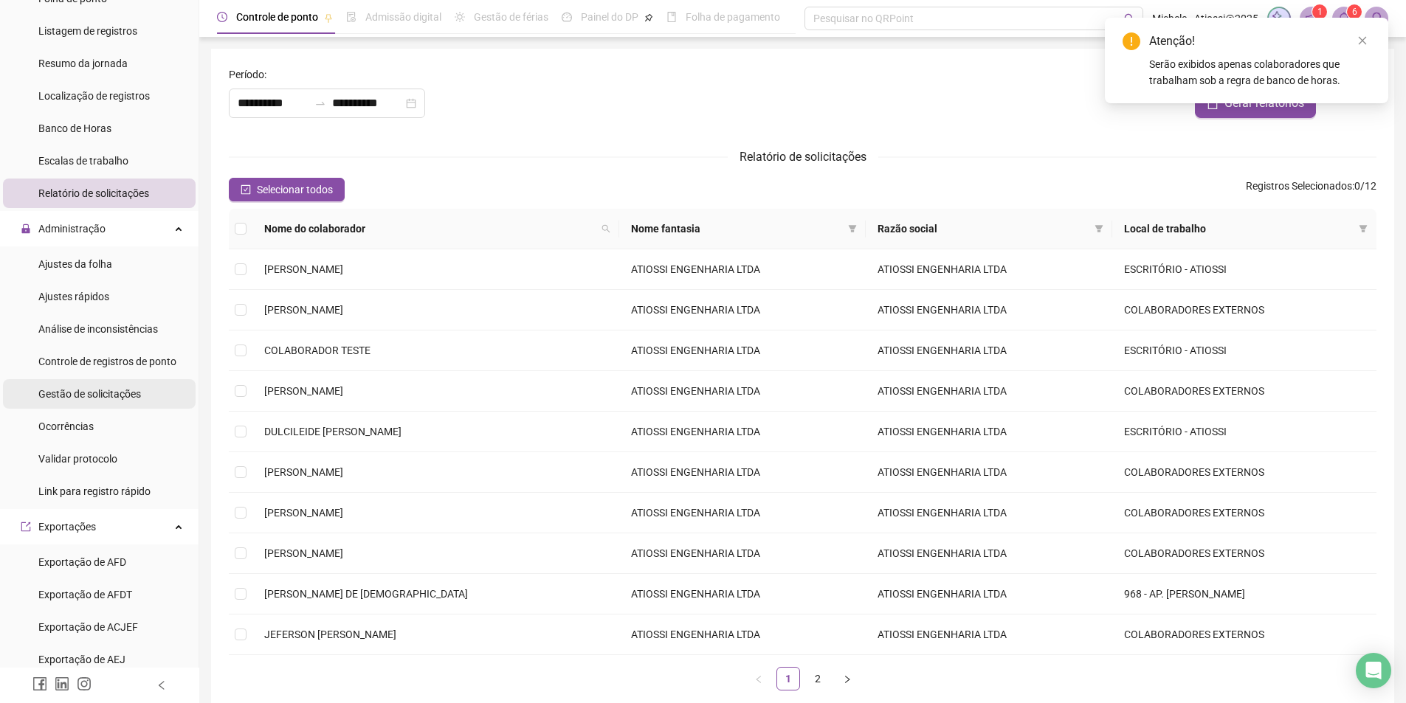
click at [71, 397] on span "Gestão de solicitações" at bounding box center [89, 394] width 103 height 12
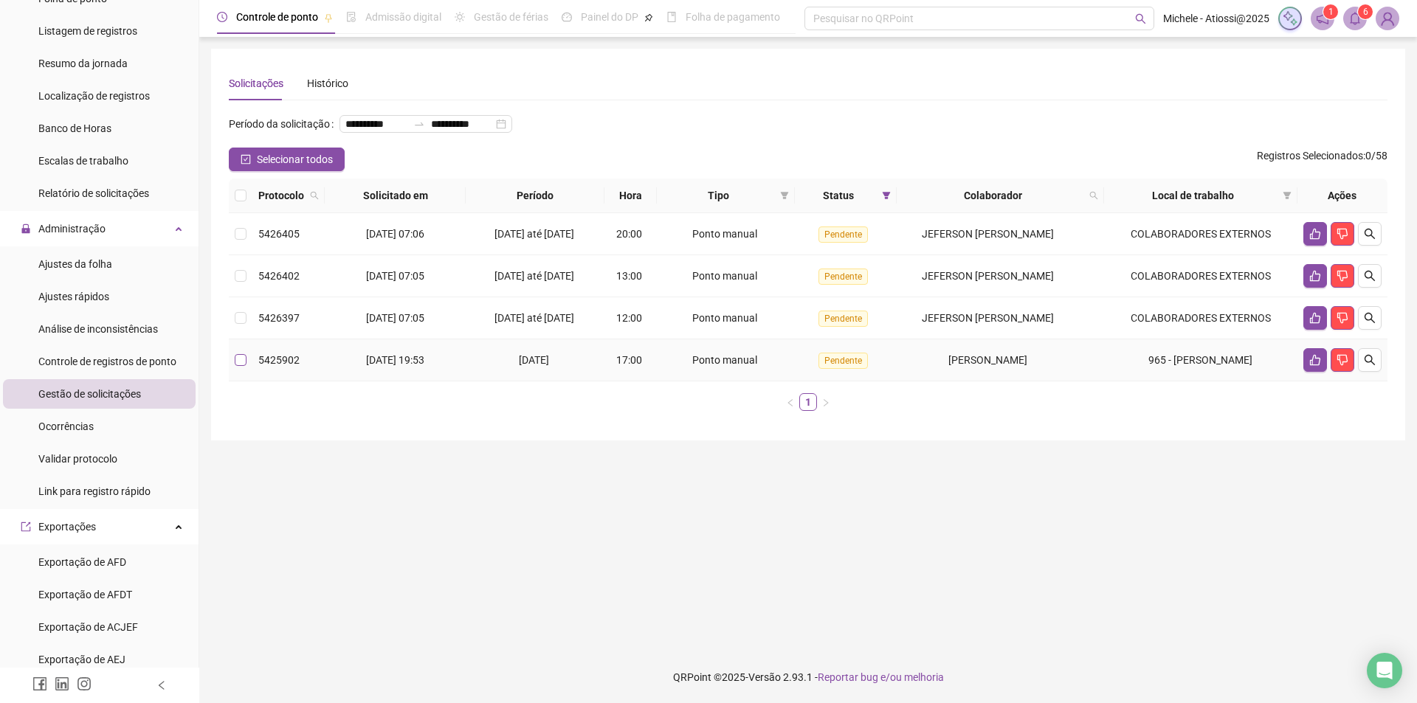
click at [244, 368] on label at bounding box center [241, 360] width 12 height 16
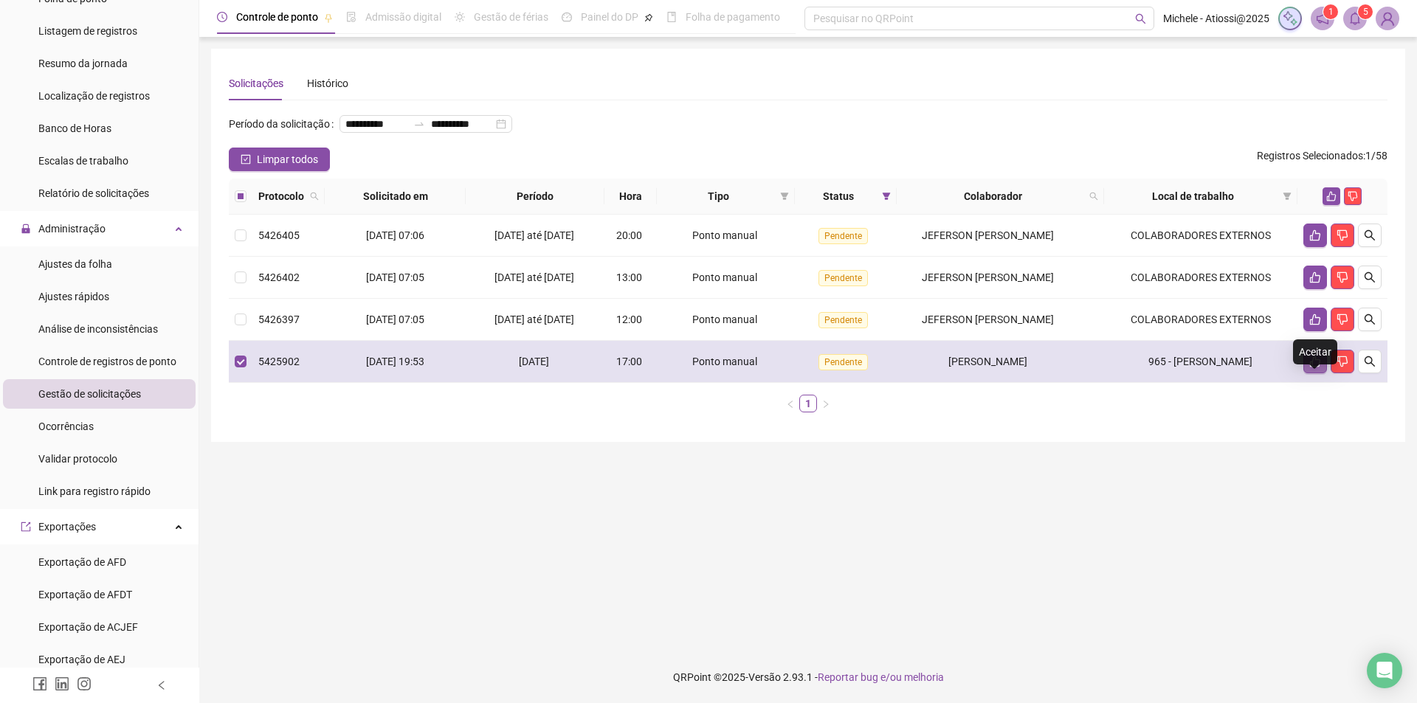
click at [1312, 368] on icon "like" at bounding box center [1315, 362] width 12 height 12
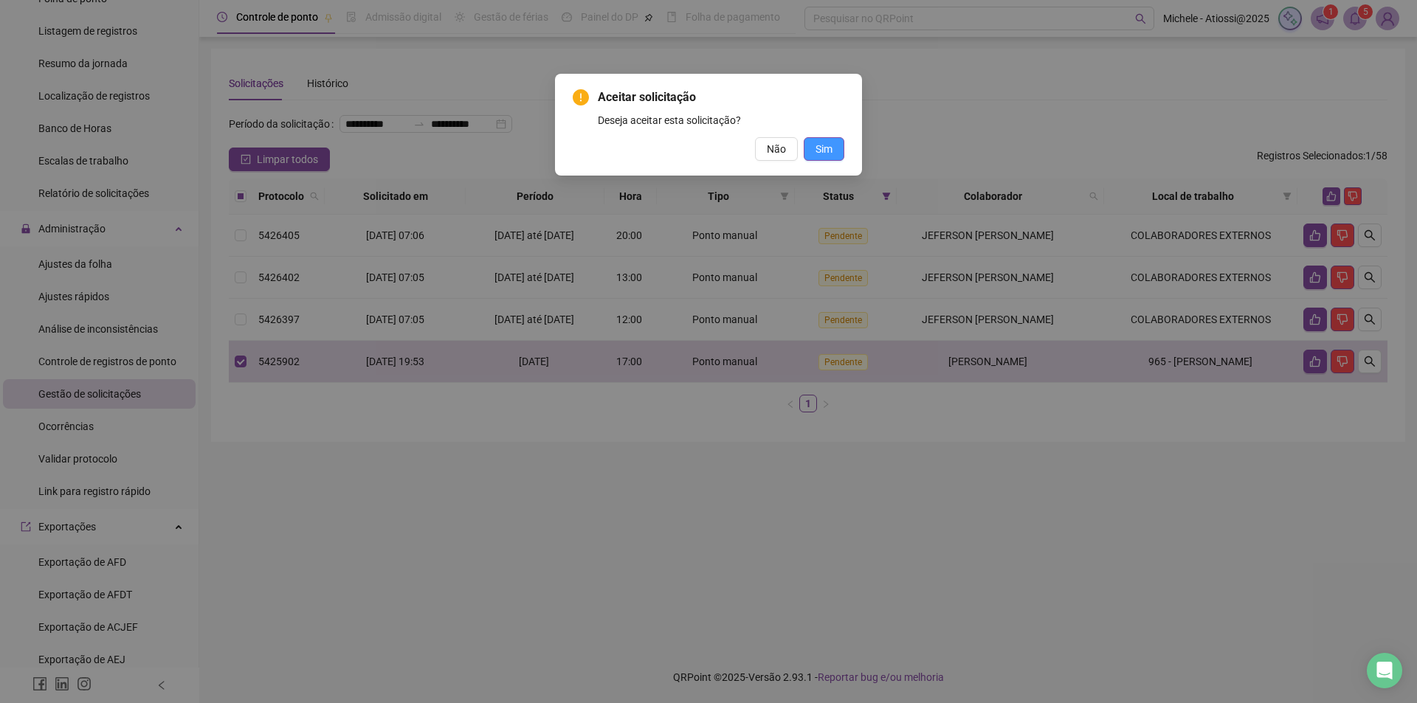
click at [836, 145] on button "Sim" at bounding box center [824, 149] width 41 height 24
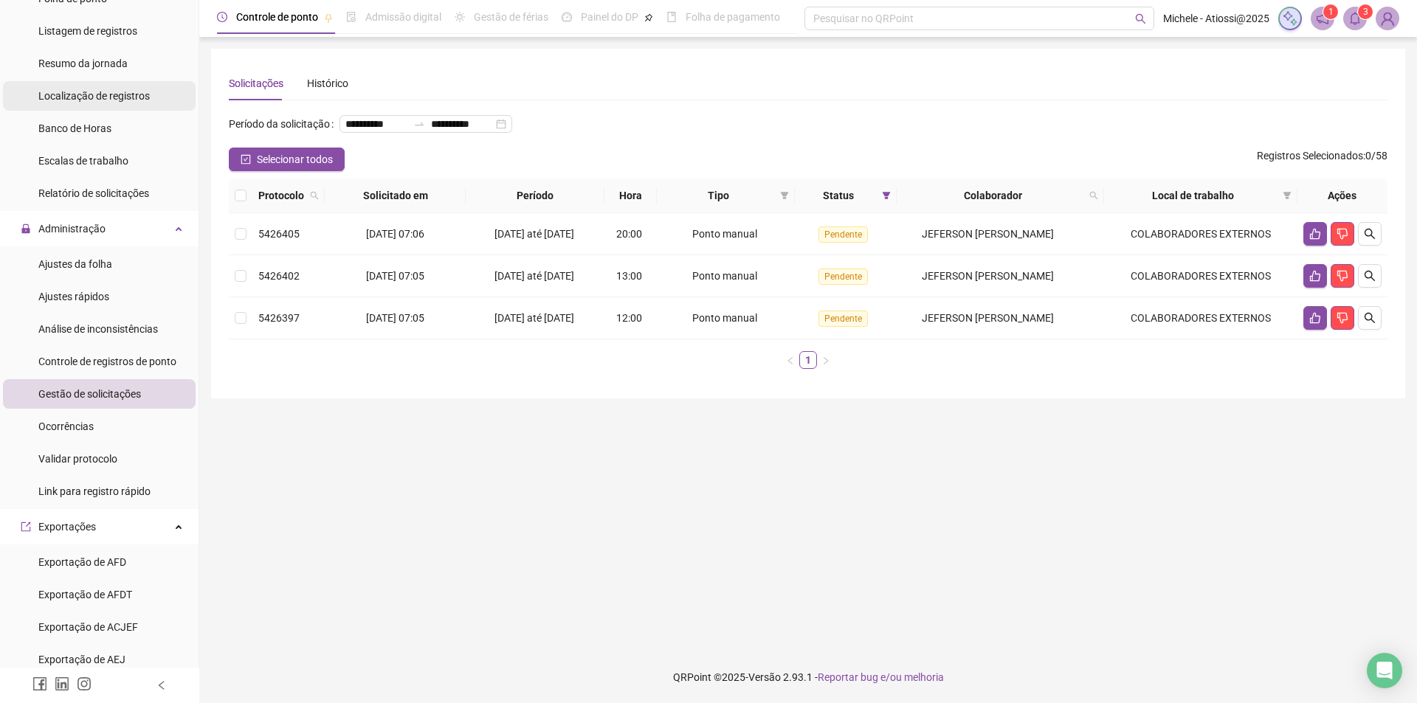
click at [89, 88] on div "Localização de registros" at bounding box center [93, 96] width 111 height 30
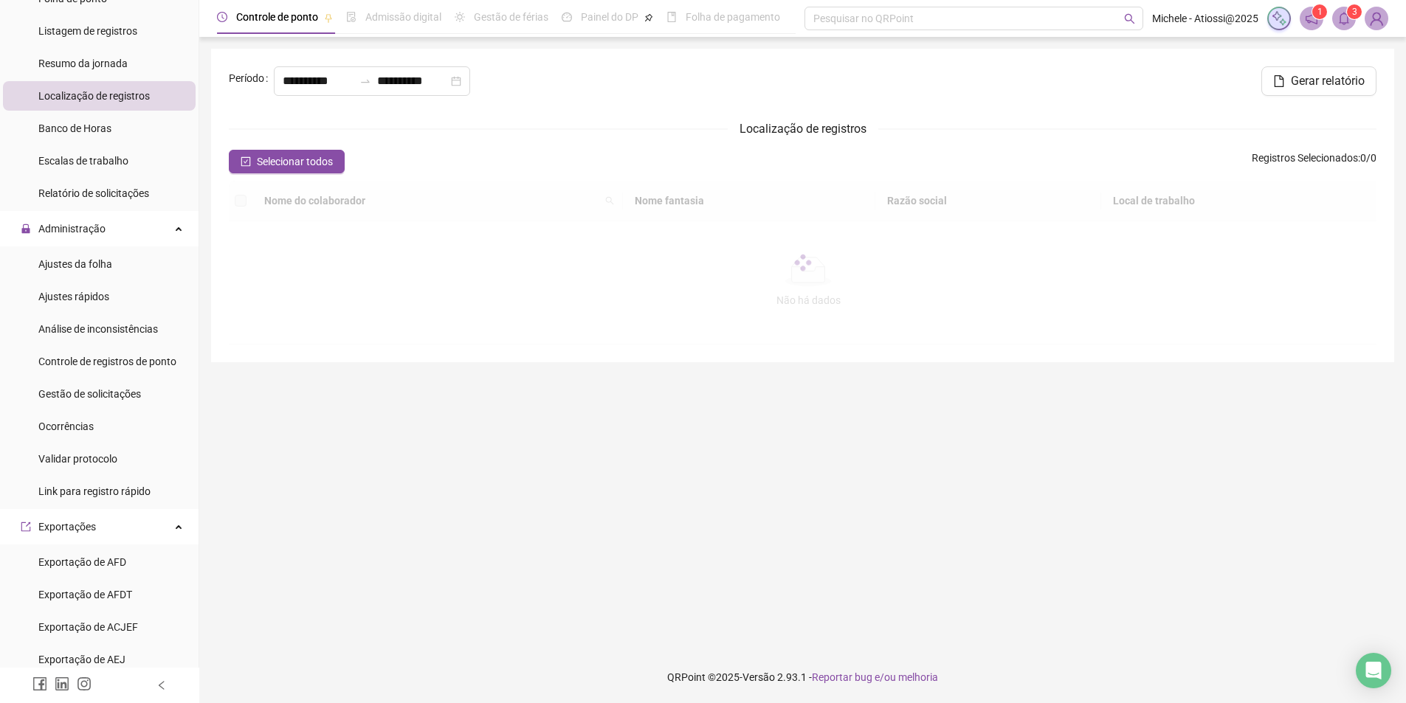
type input "**********"
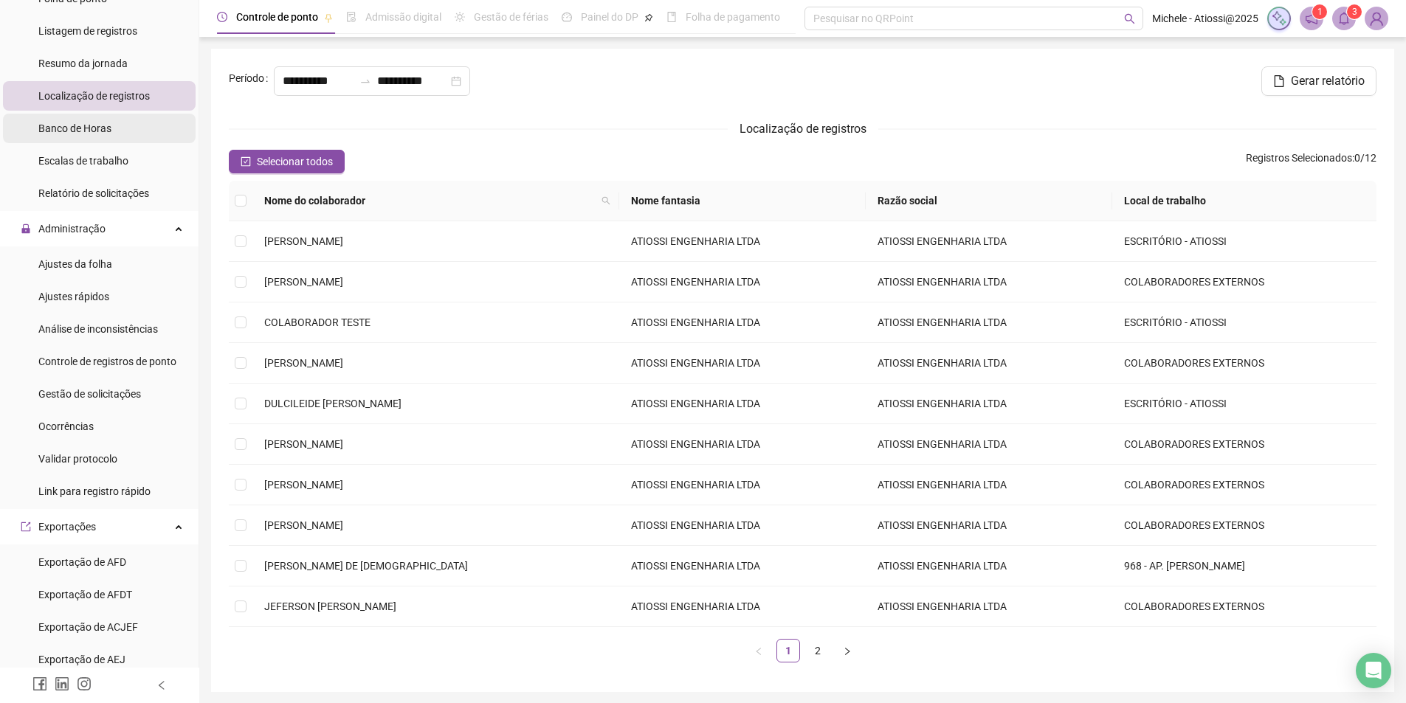
click at [83, 126] on span "Banco de Horas" at bounding box center [74, 129] width 73 height 12
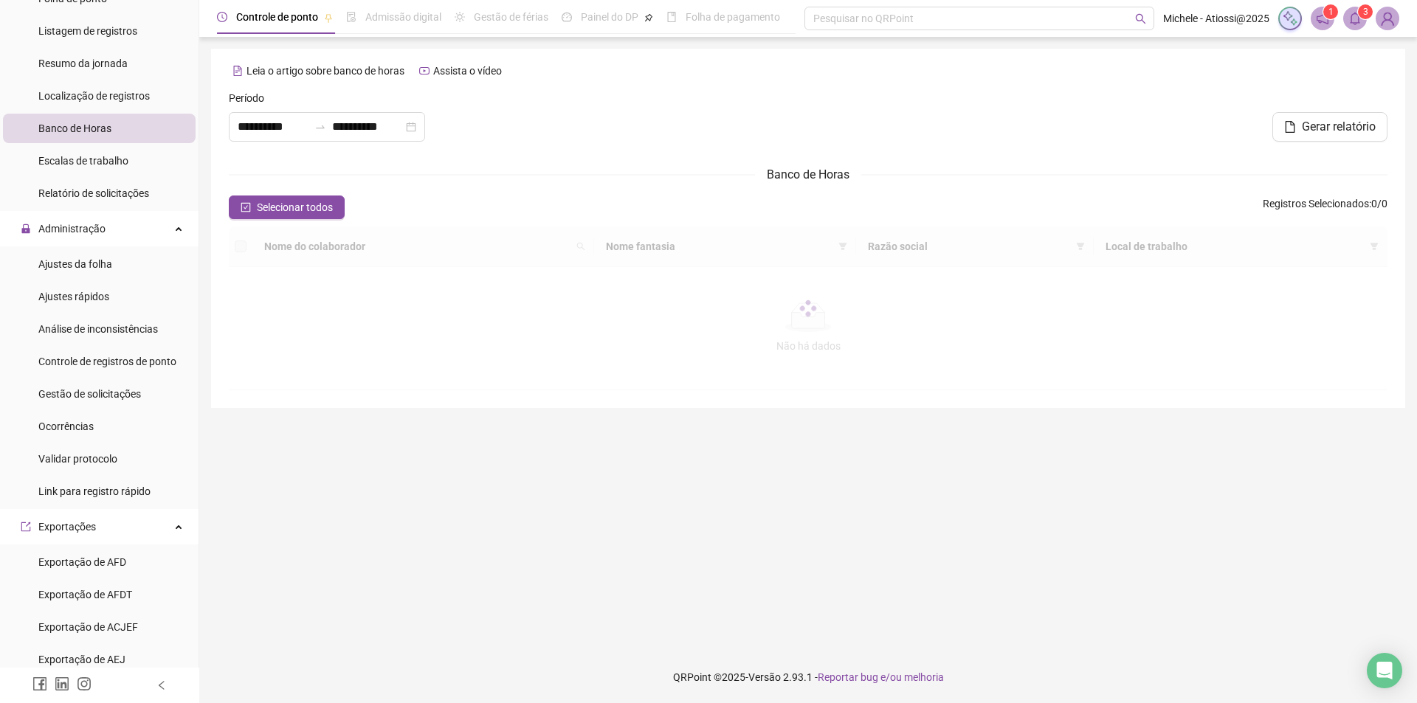
type input "**********"
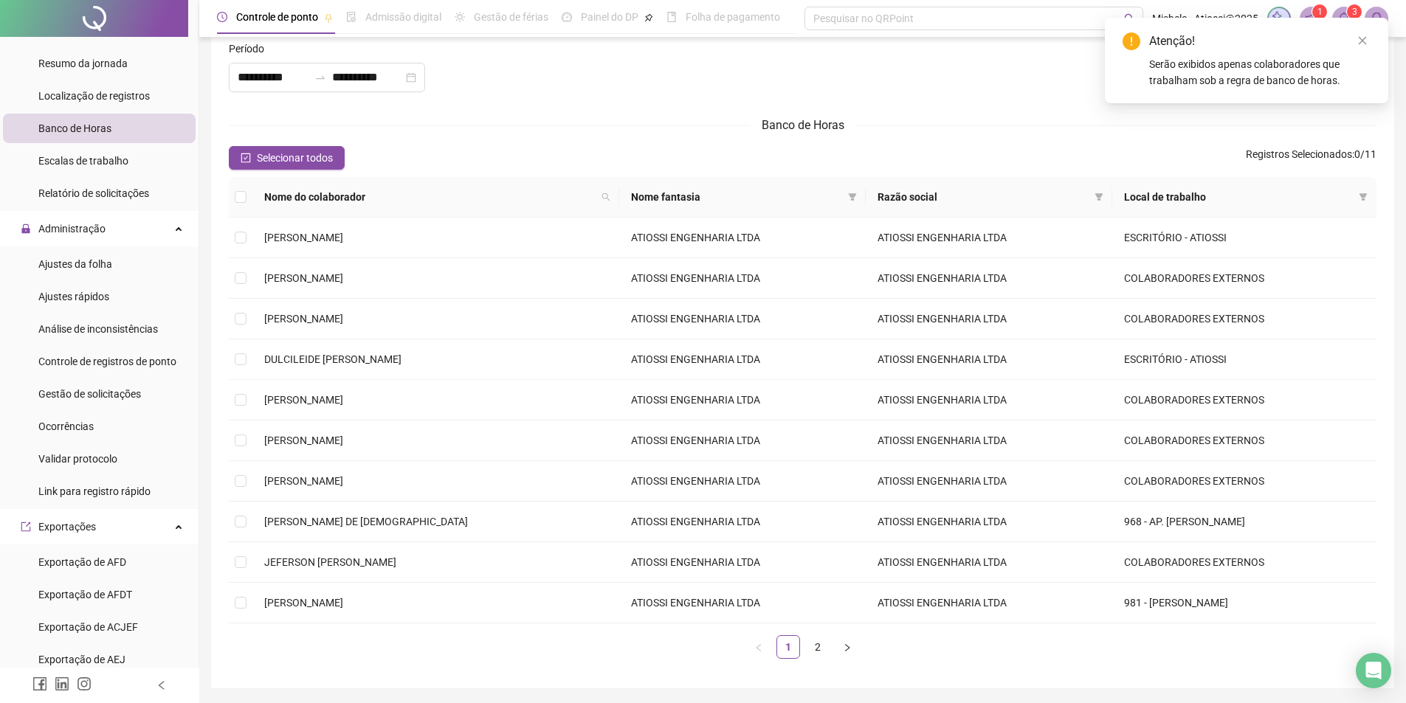
scroll to position [98, 0]
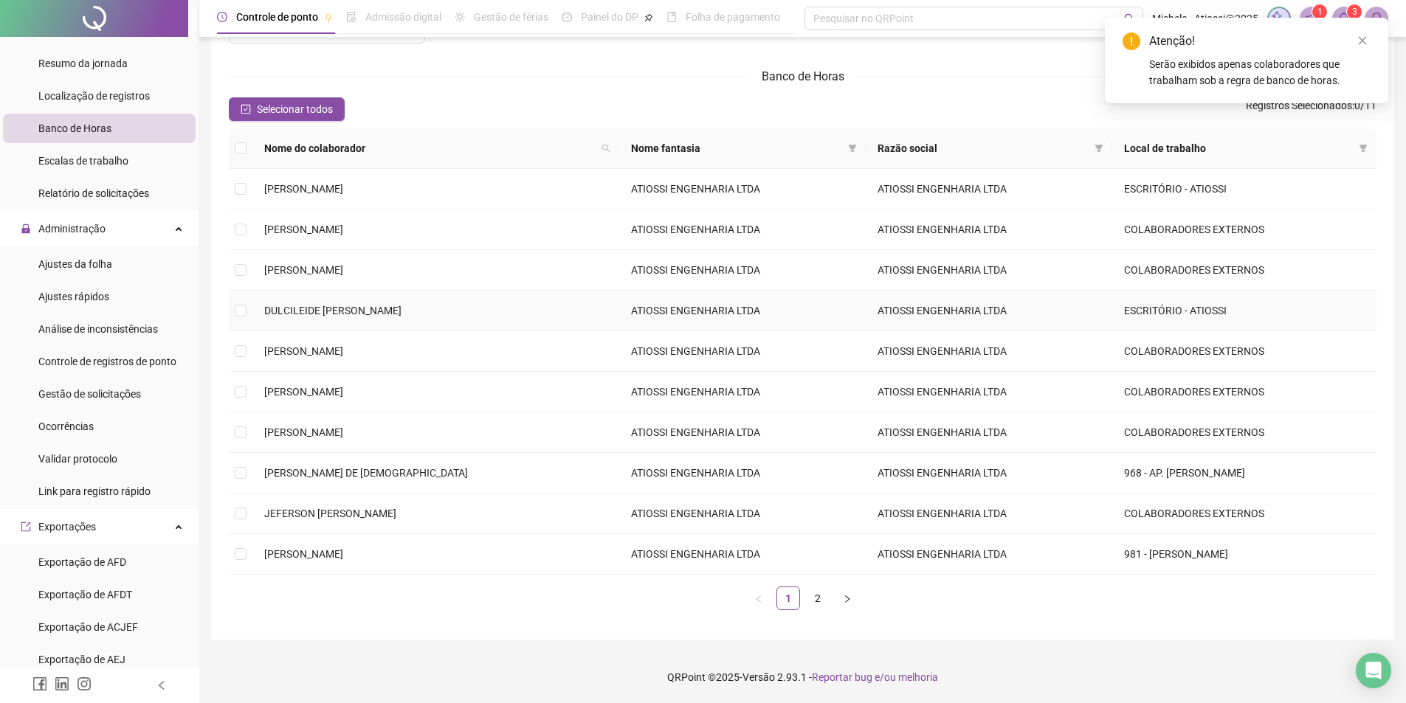
click at [259, 308] on td "DULCILEIDE [PERSON_NAME]" at bounding box center [435, 311] width 367 height 41
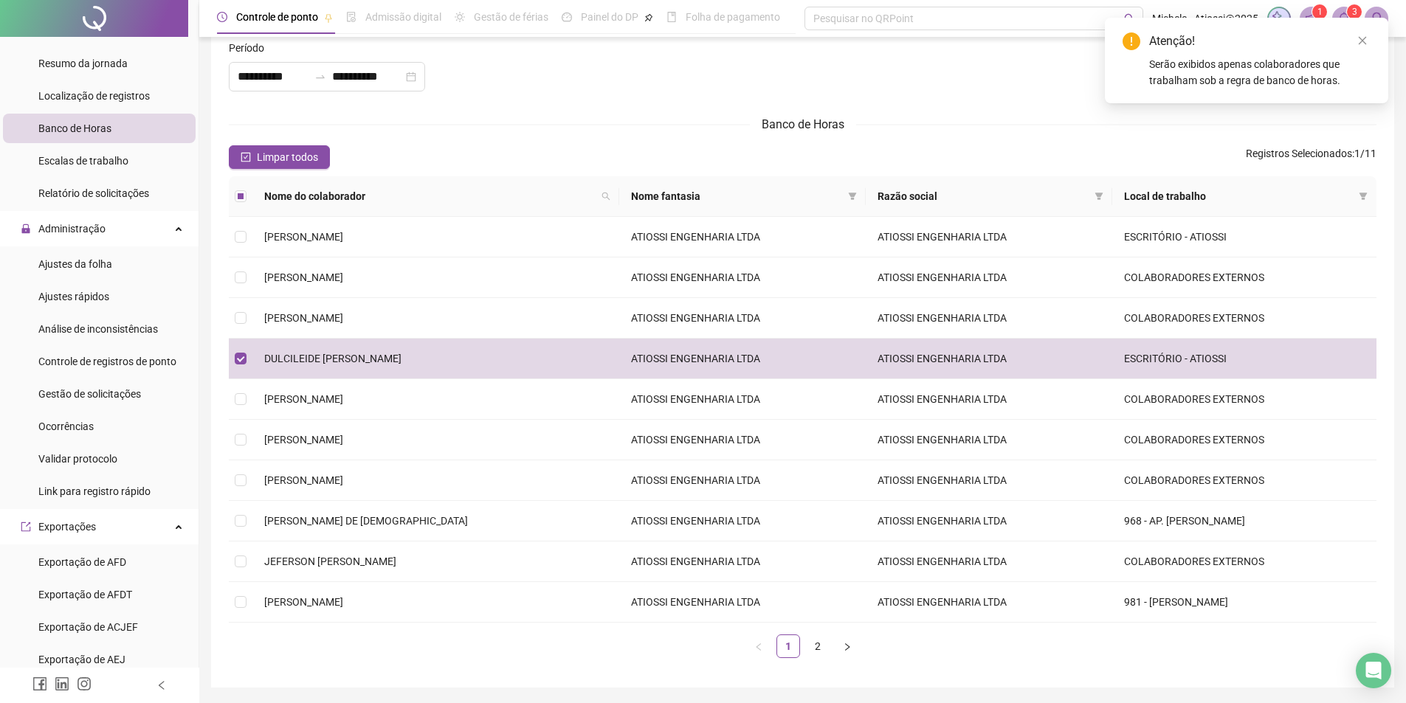
scroll to position [0, 0]
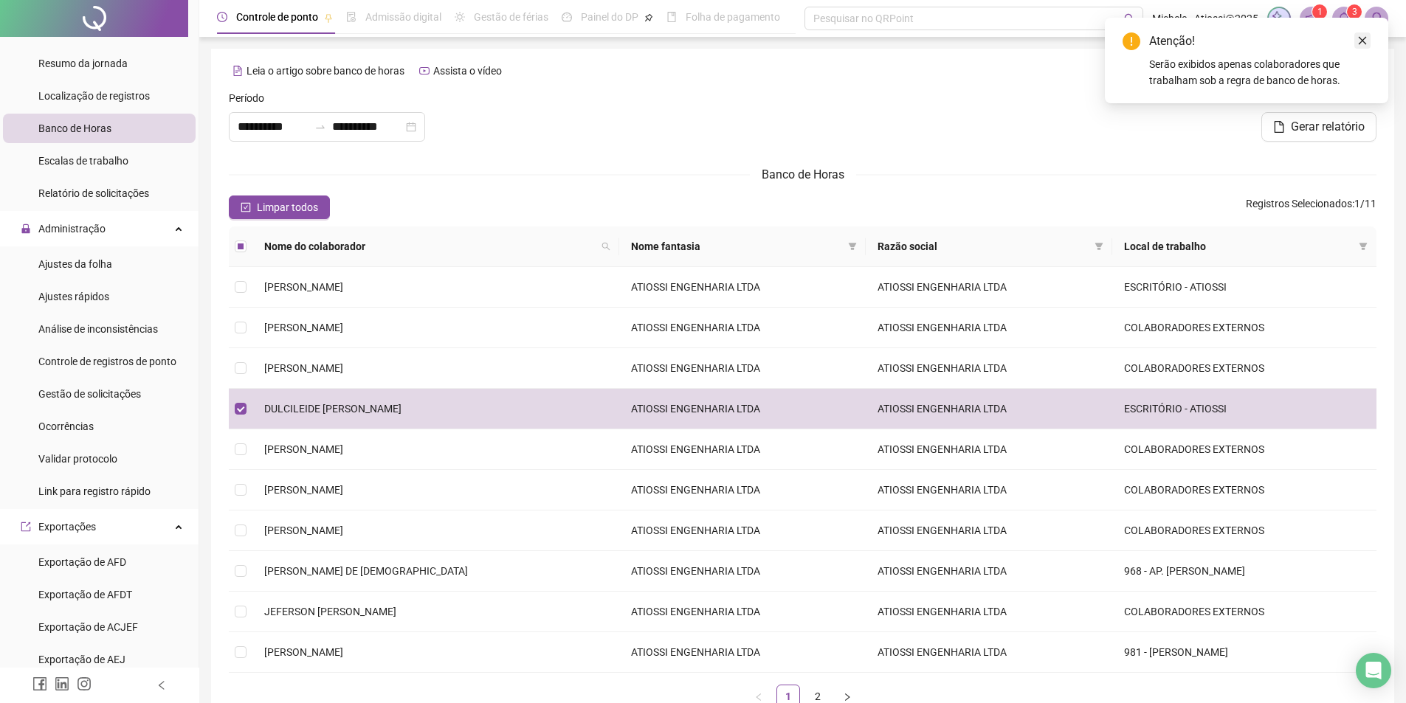
click at [1363, 41] on icon "close" at bounding box center [1362, 40] width 10 height 10
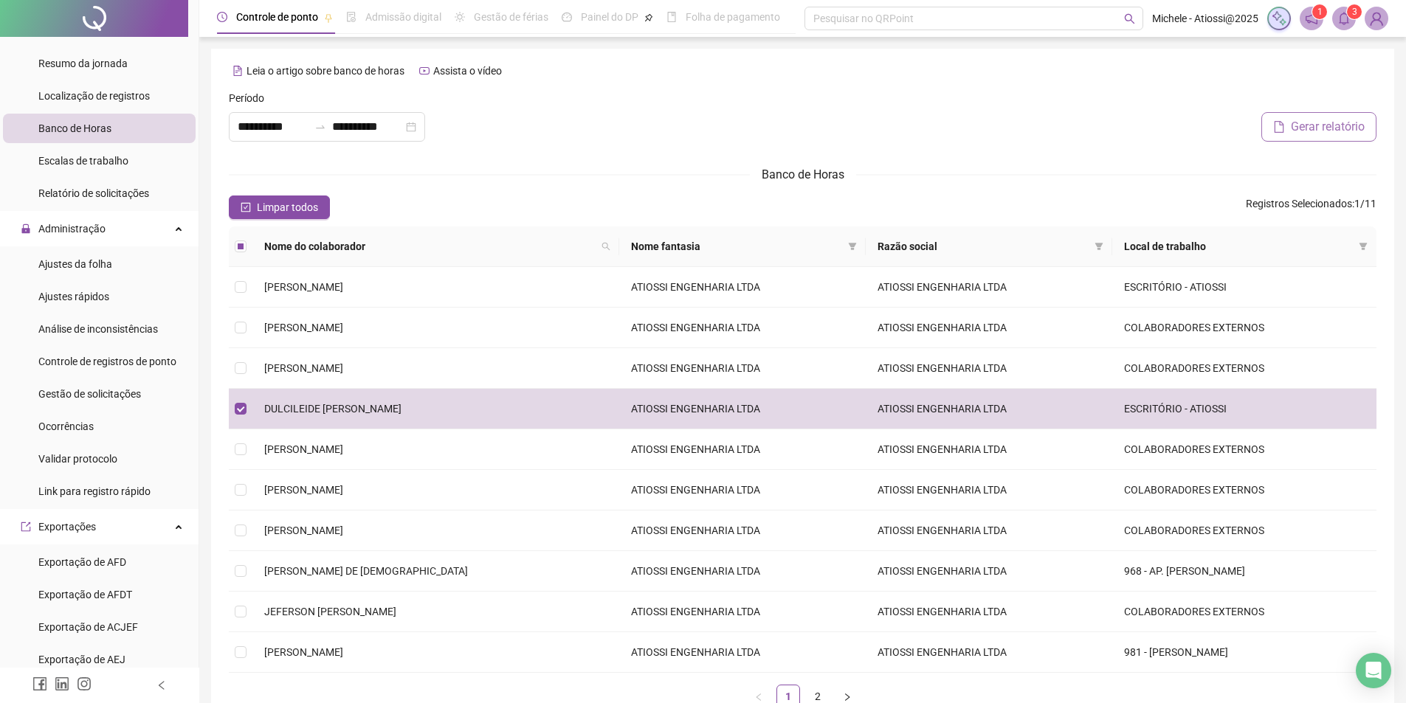
click at [1323, 128] on span "Gerar relatório" at bounding box center [1328, 127] width 74 height 18
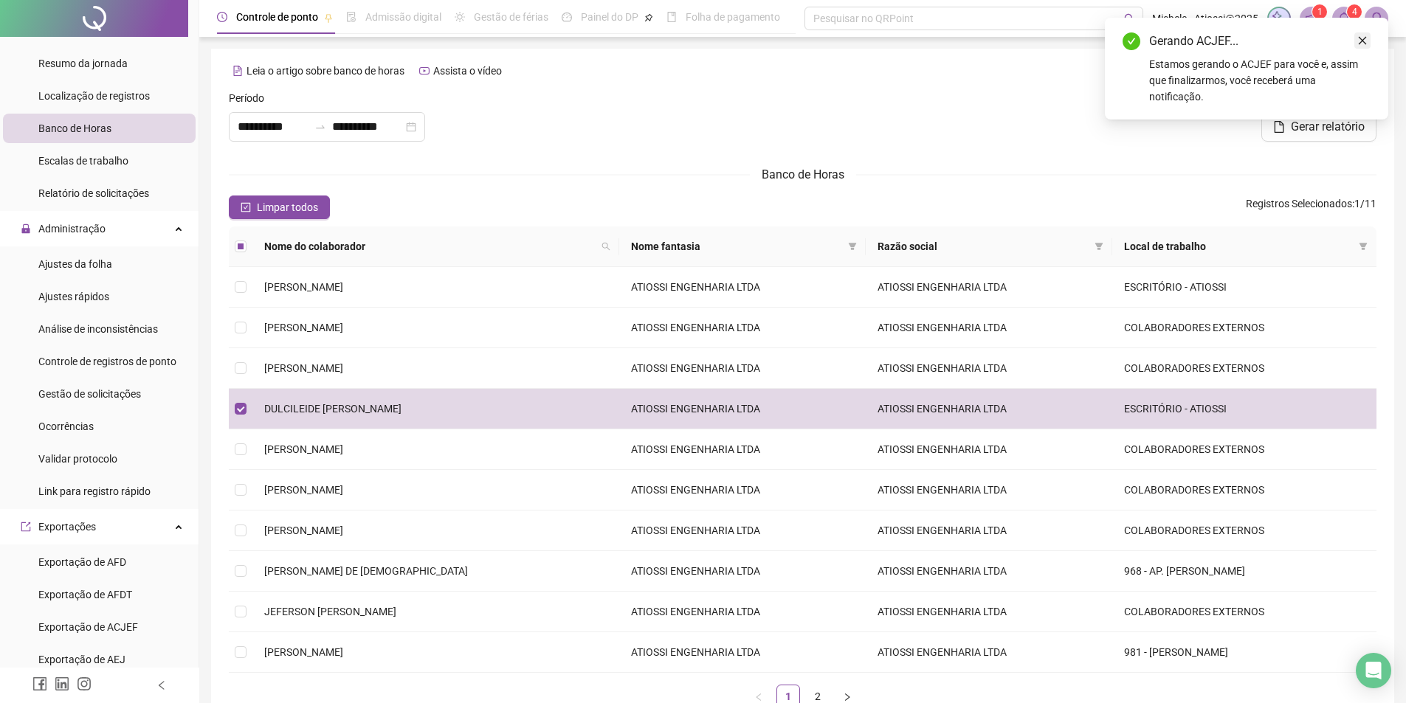
click at [1360, 41] on icon "close" at bounding box center [1362, 40] width 10 height 10
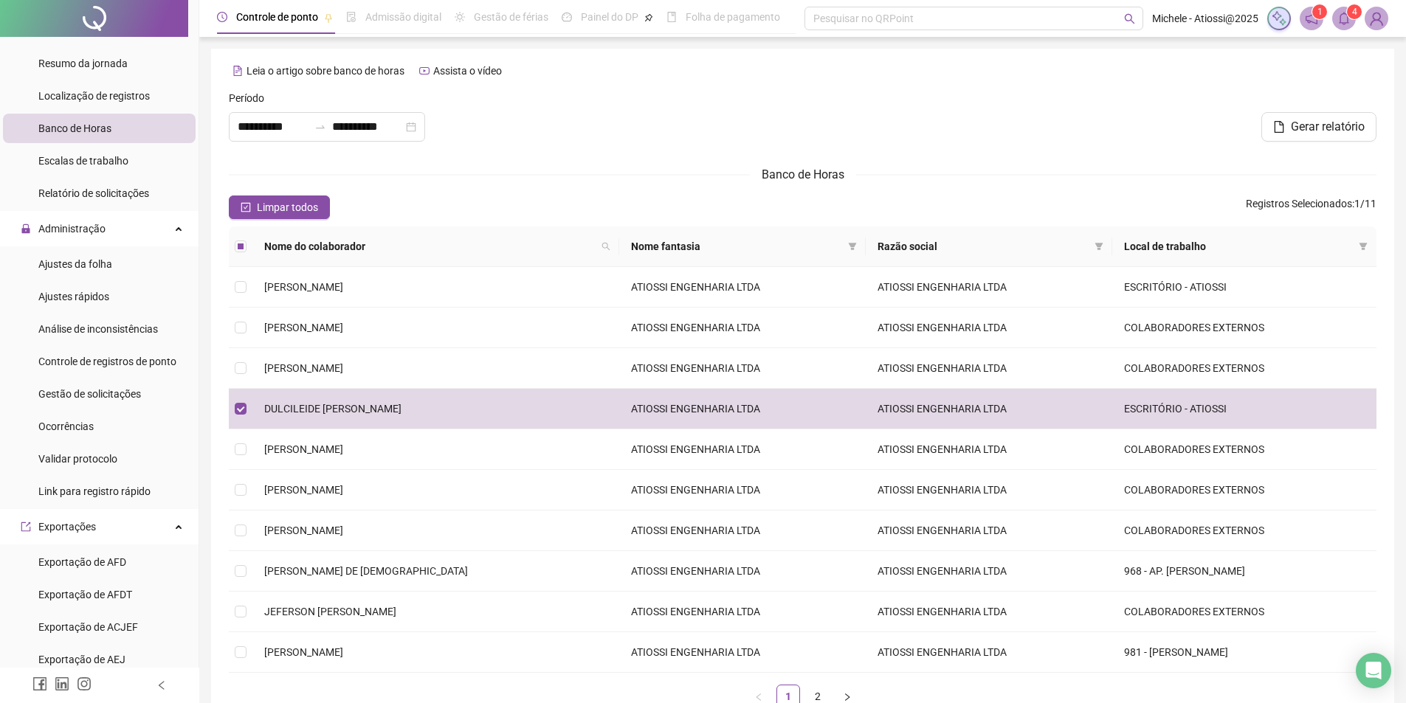
click at [1350, 19] on icon "bell" at bounding box center [1343, 18] width 13 height 13
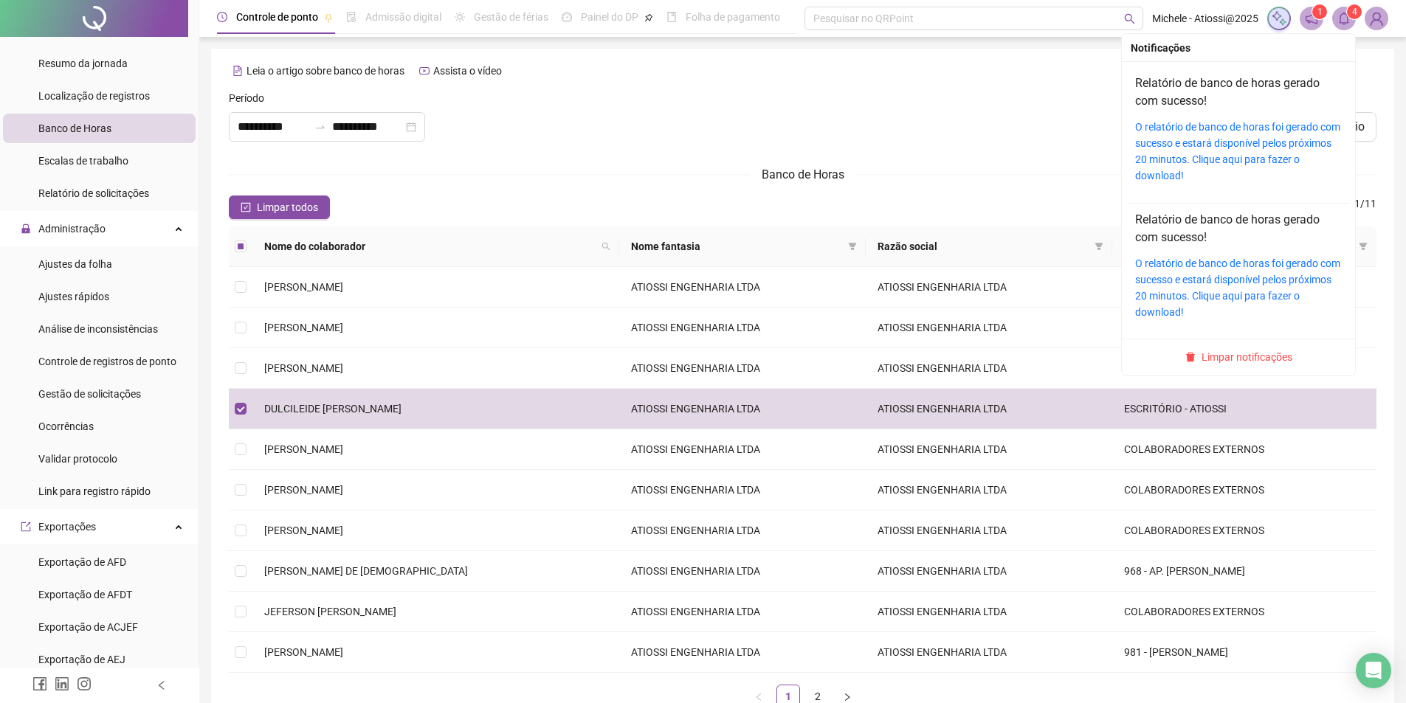
click at [1246, 134] on div "O relatório de banco de horas foi gerado com sucesso e estará disponível pelos …" at bounding box center [1238, 151] width 207 height 65
click at [1210, 136] on link "O relatório de banco de horas foi gerado com sucesso e estará disponível pelos …" at bounding box center [1237, 151] width 205 height 61
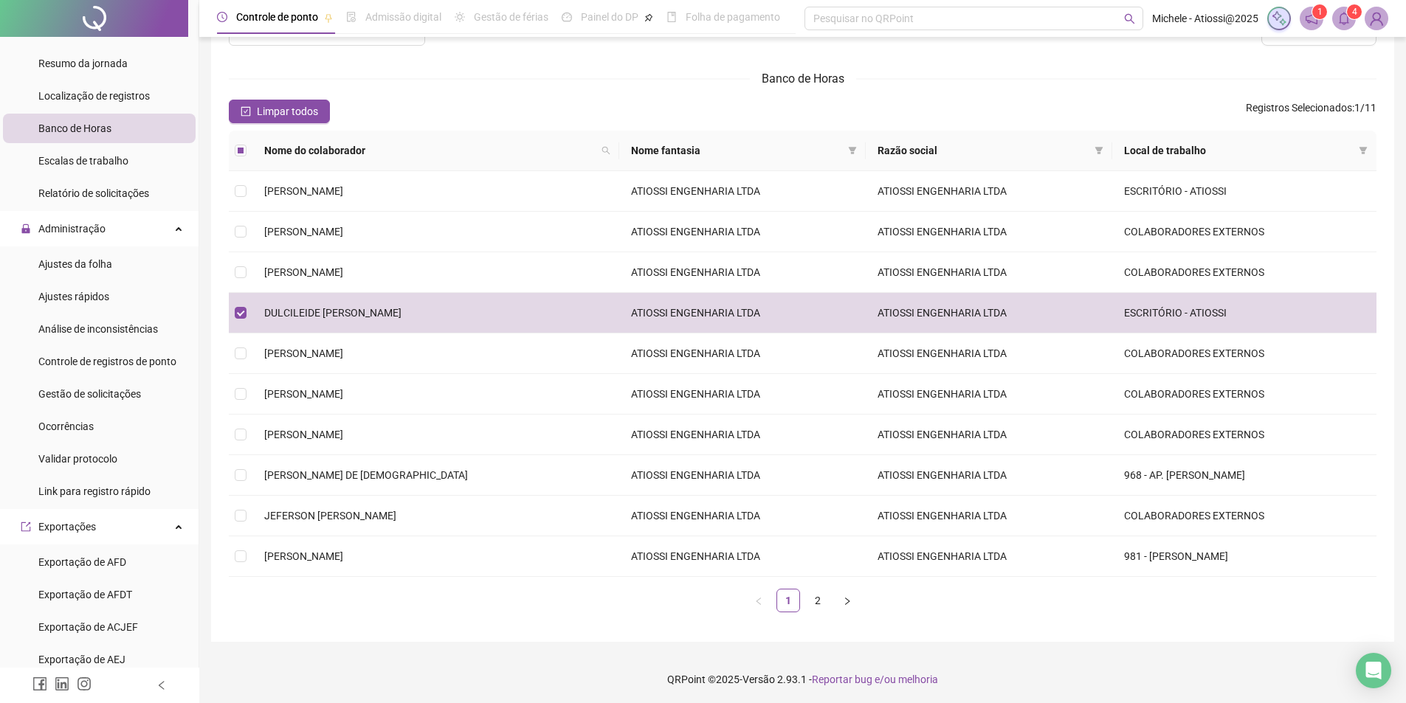
scroll to position [98, 0]
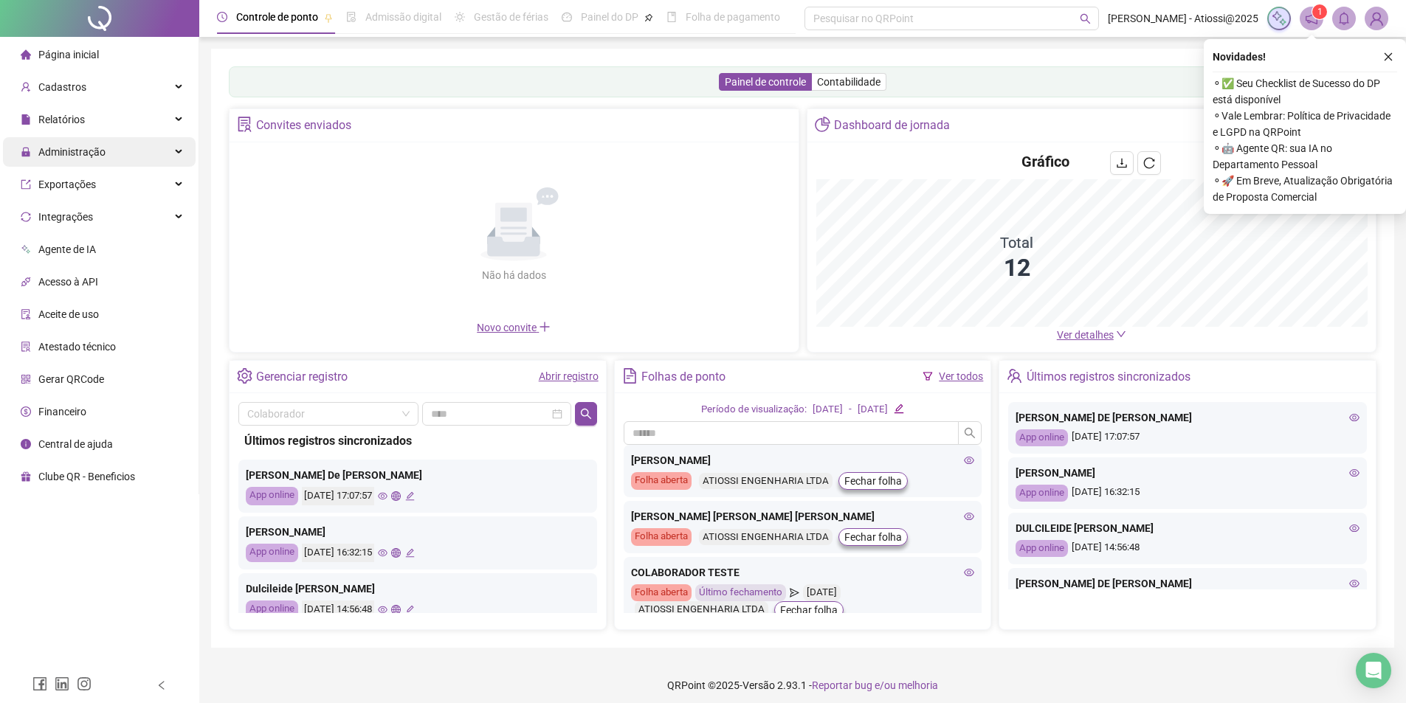
click at [178, 152] on icon at bounding box center [179, 152] width 7 height 0
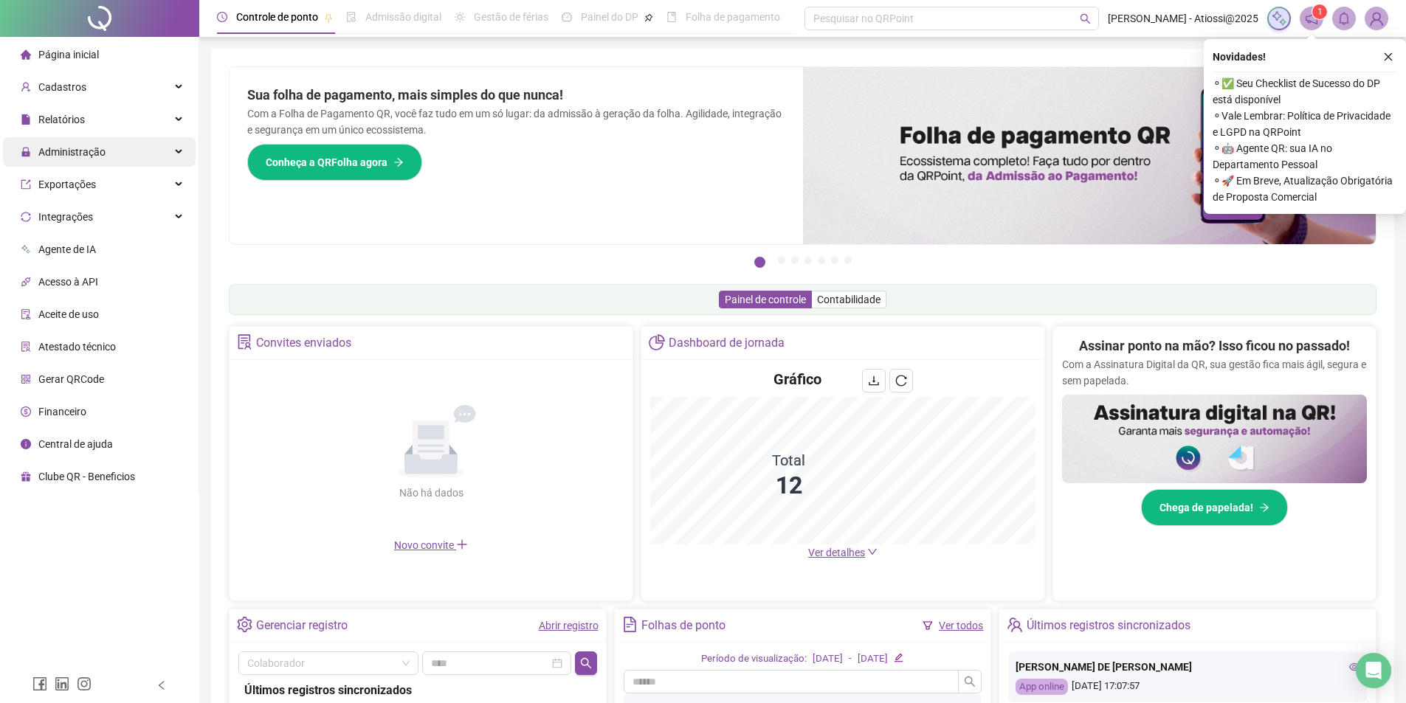
click at [114, 150] on div "Administração" at bounding box center [99, 152] width 193 height 30
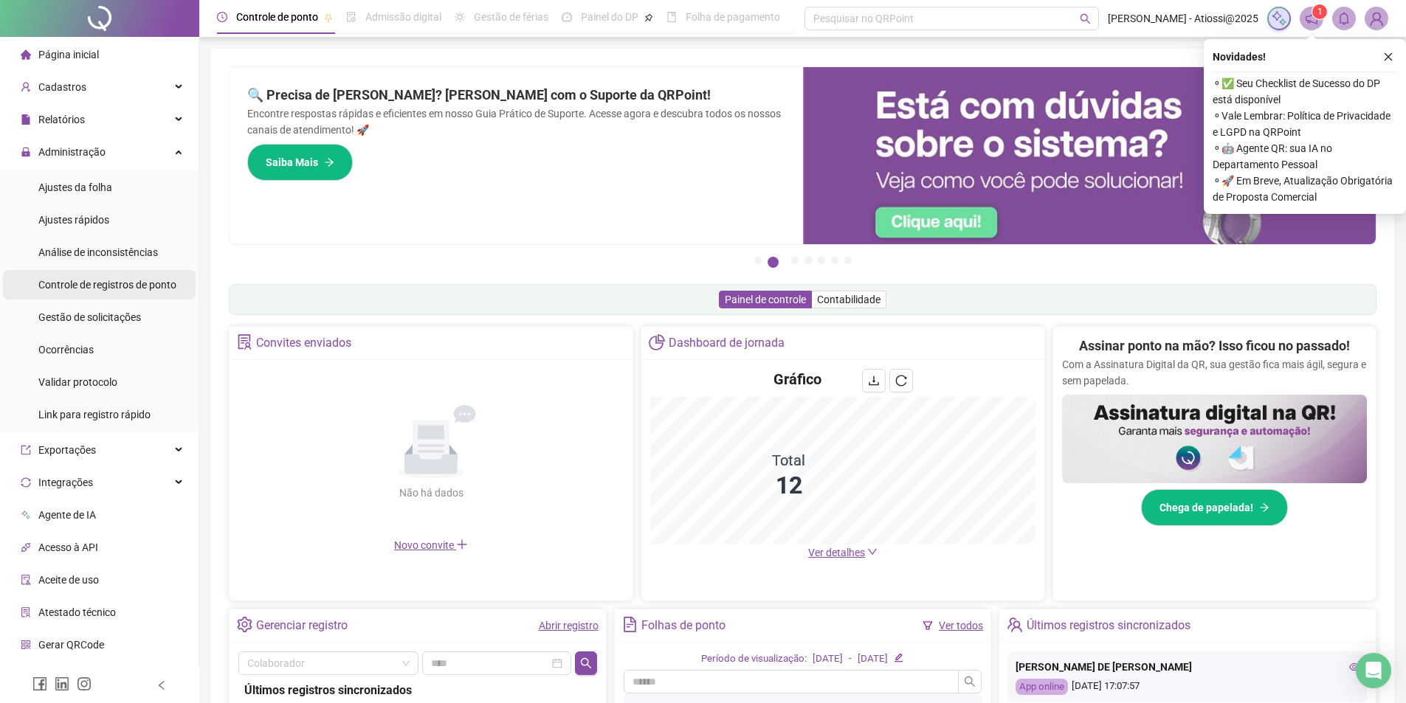
click at [114, 282] on span "Controle de registros de ponto" at bounding box center [107, 285] width 138 height 12
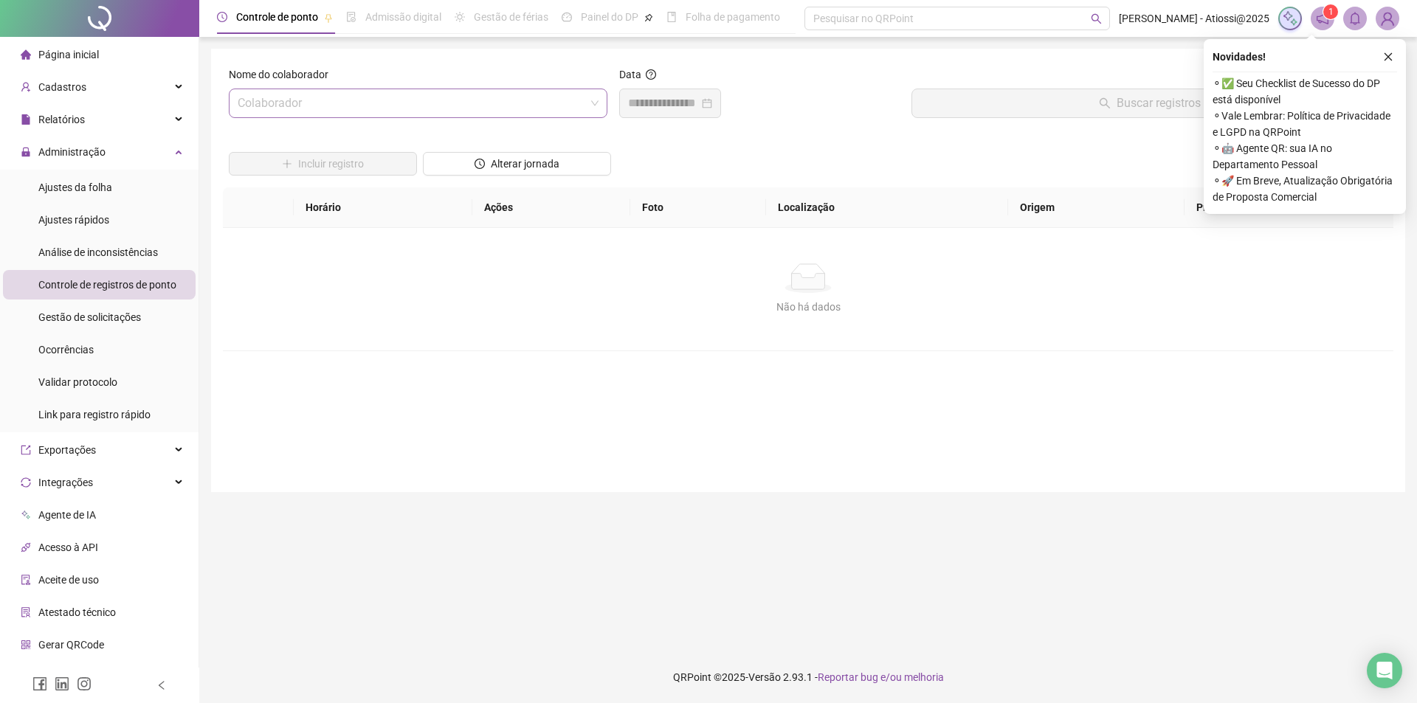
drag, startPoint x: 415, startPoint y: 118, endPoint x: 403, endPoint y: 114, distance: 12.6
click at [415, 117] on div "Nome do colaborador Colaborador" at bounding box center [418, 97] width 390 height 63
click at [397, 103] on input "search" at bounding box center [412, 103] width 348 height 28
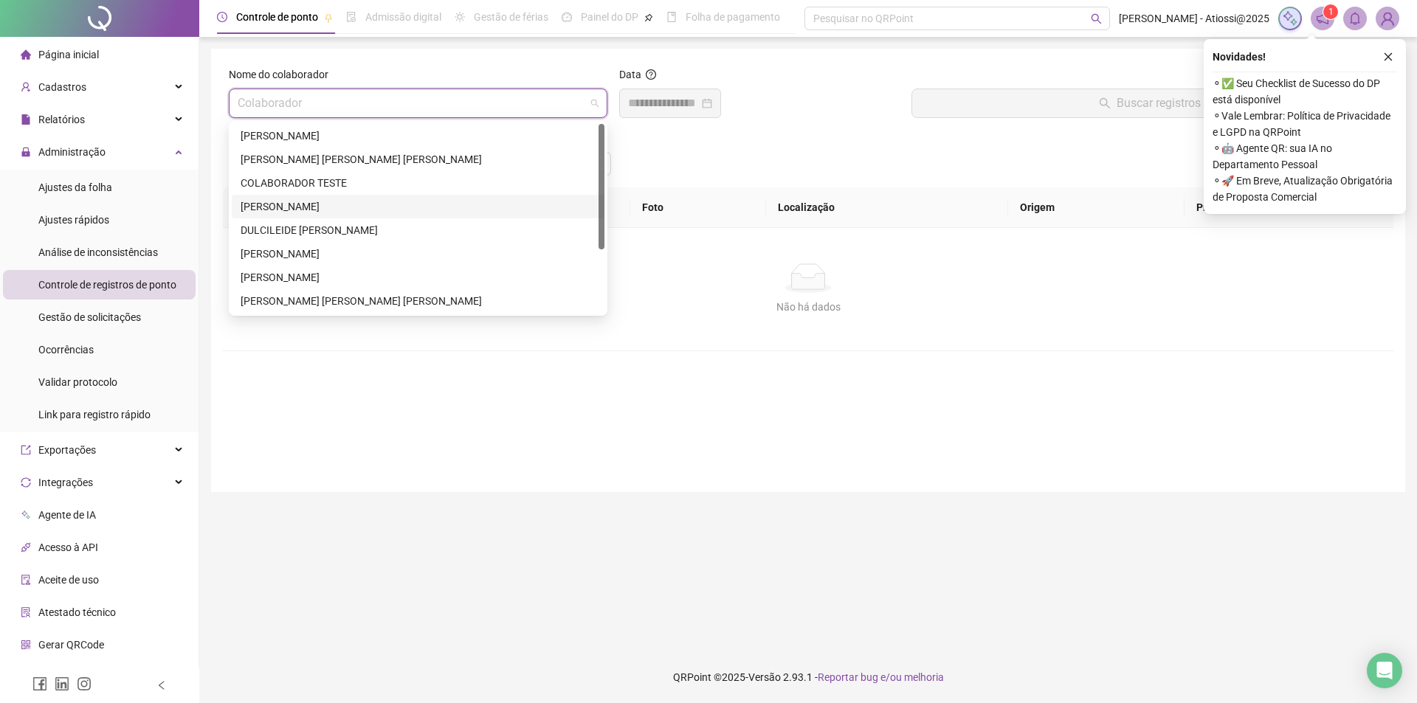
click at [288, 205] on div "[PERSON_NAME]" at bounding box center [418, 207] width 355 height 16
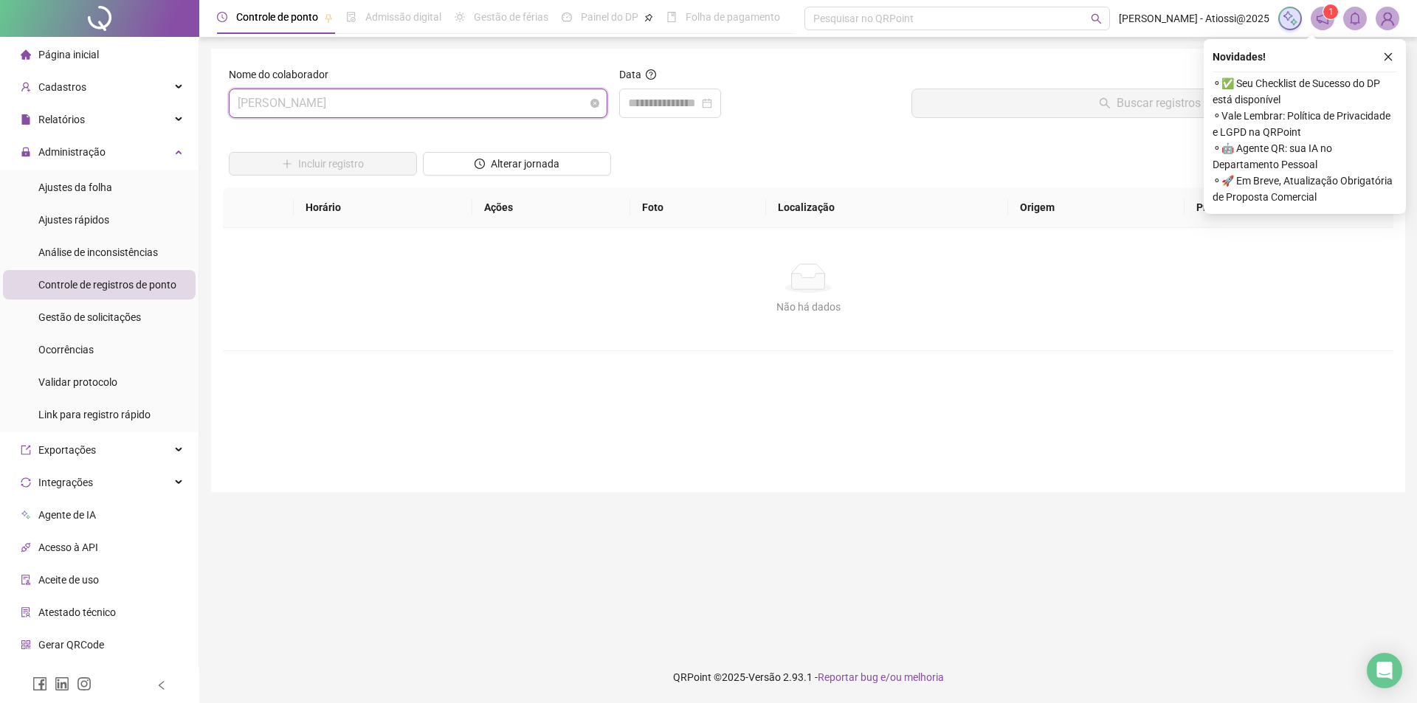
click at [300, 108] on span "[PERSON_NAME]" at bounding box center [418, 103] width 361 height 28
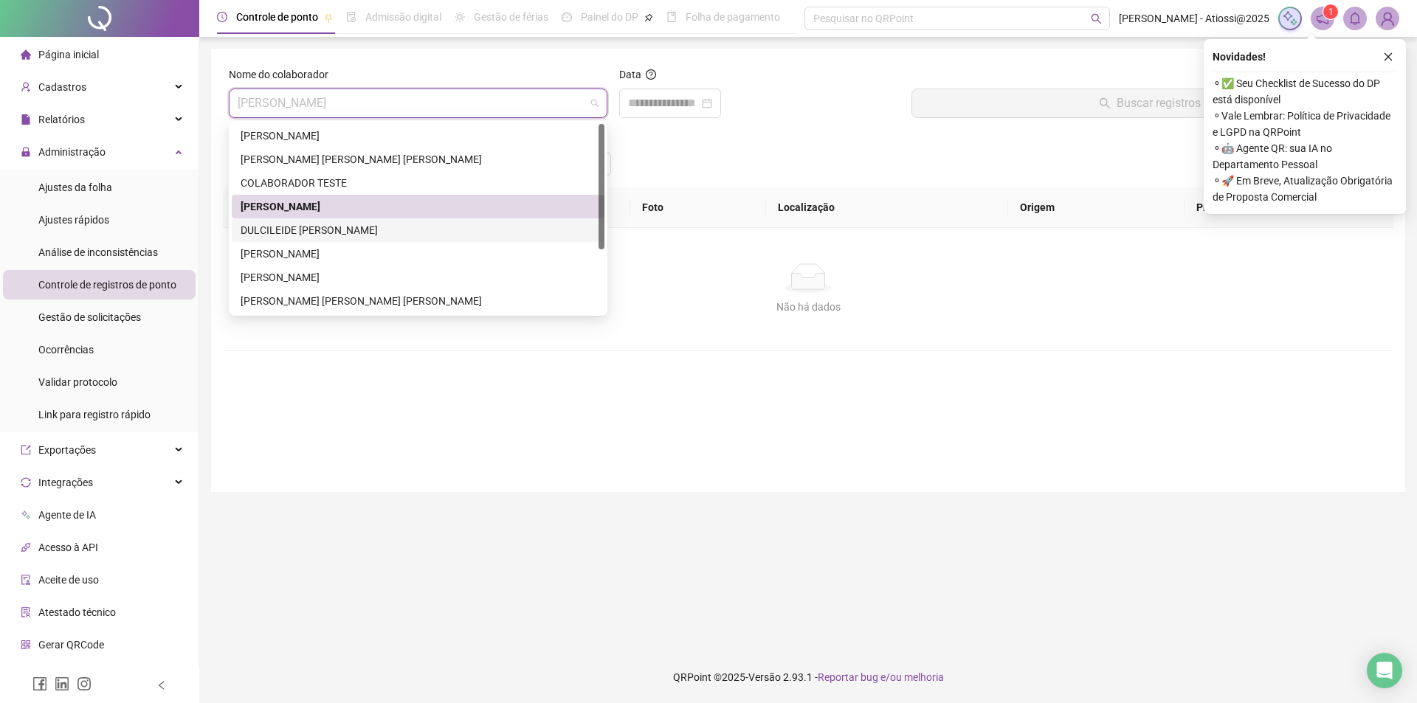
click at [316, 234] on div "DULCILEIDE [PERSON_NAME]" at bounding box center [418, 230] width 355 height 16
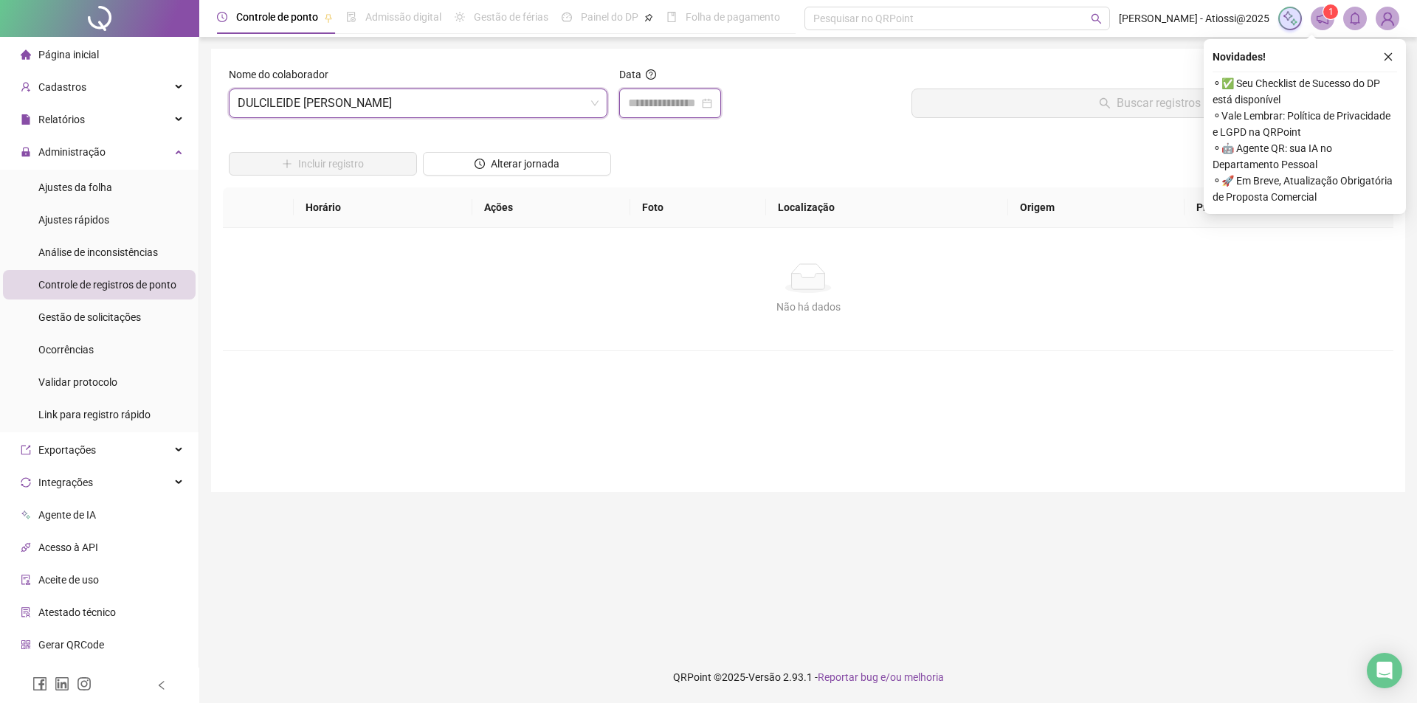
click at [643, 109] on input at bounding box center [663, 103] width 71 height 18
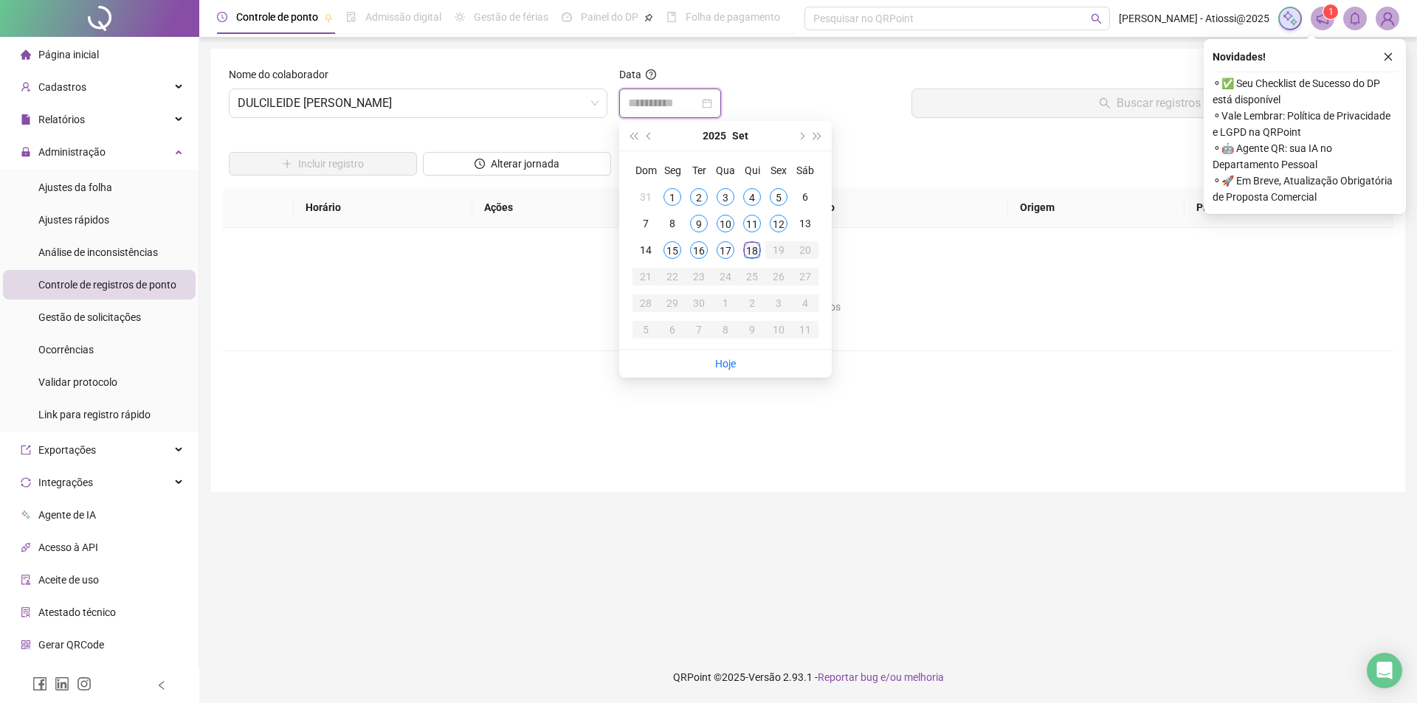
type input "**********"
click at [751, 249] on div "18" at bounding box center [752, 250] width 18 height 18
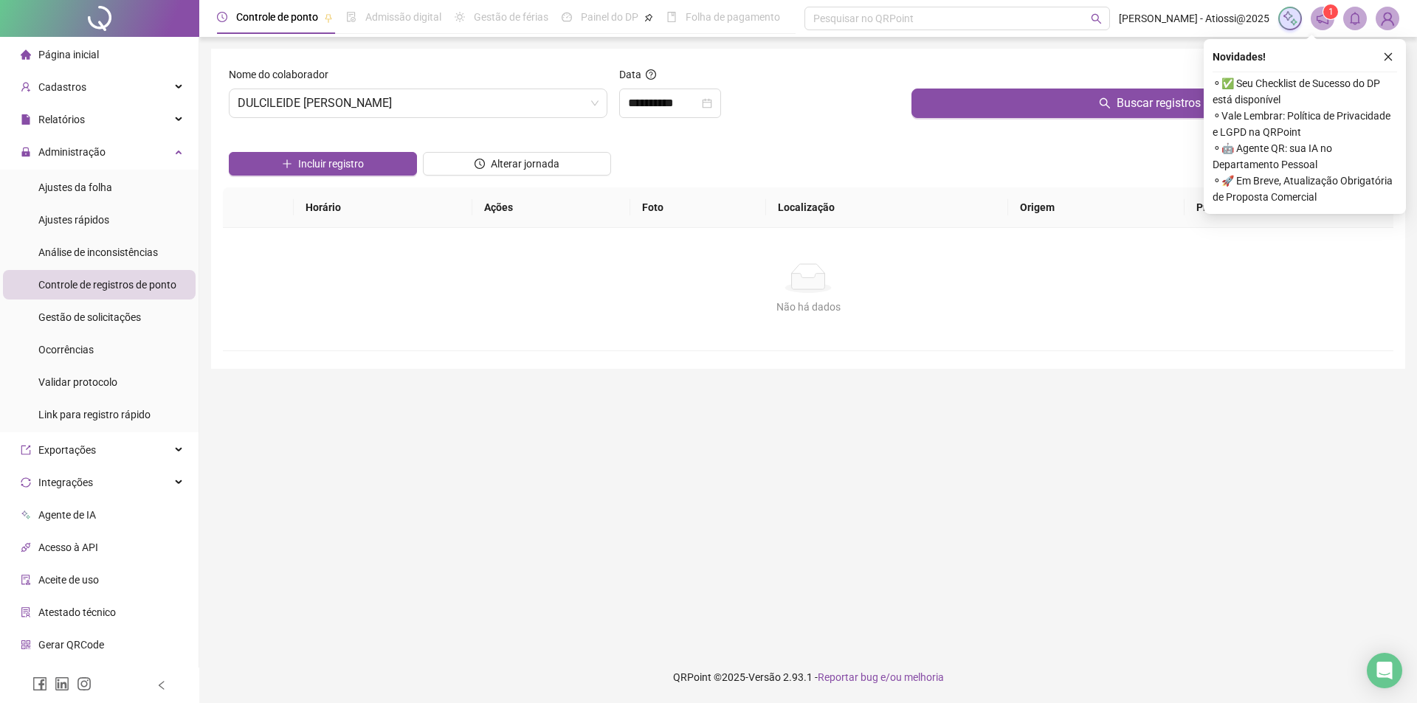
click at [988, 118] on div "Buscar registros" at bounding box center [1150, 97] width 488 height 63
click at [986, 108] on button "Buscar registros" at bounding box center [1150, 104] width 476 height 30
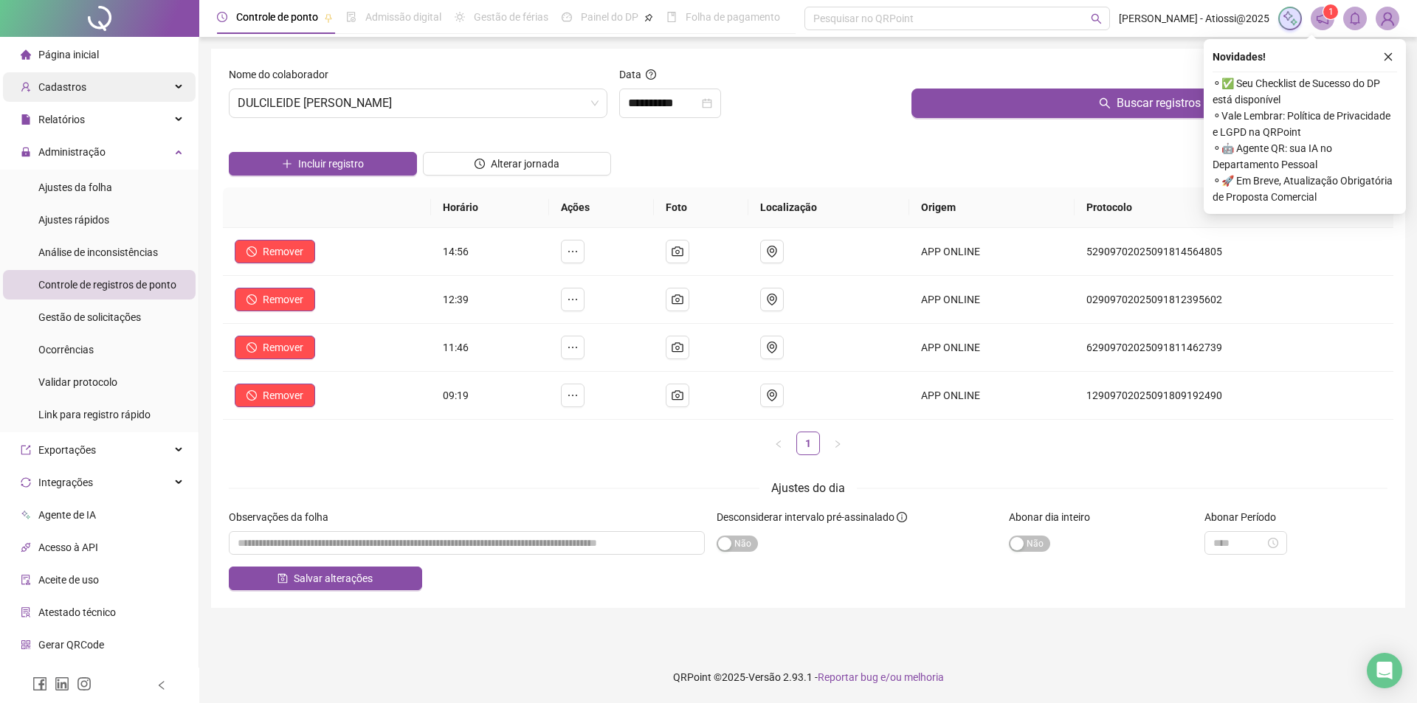
click at [88, 86] on div "Cadastros" at bounding box center [99, 87] width 193 height 30
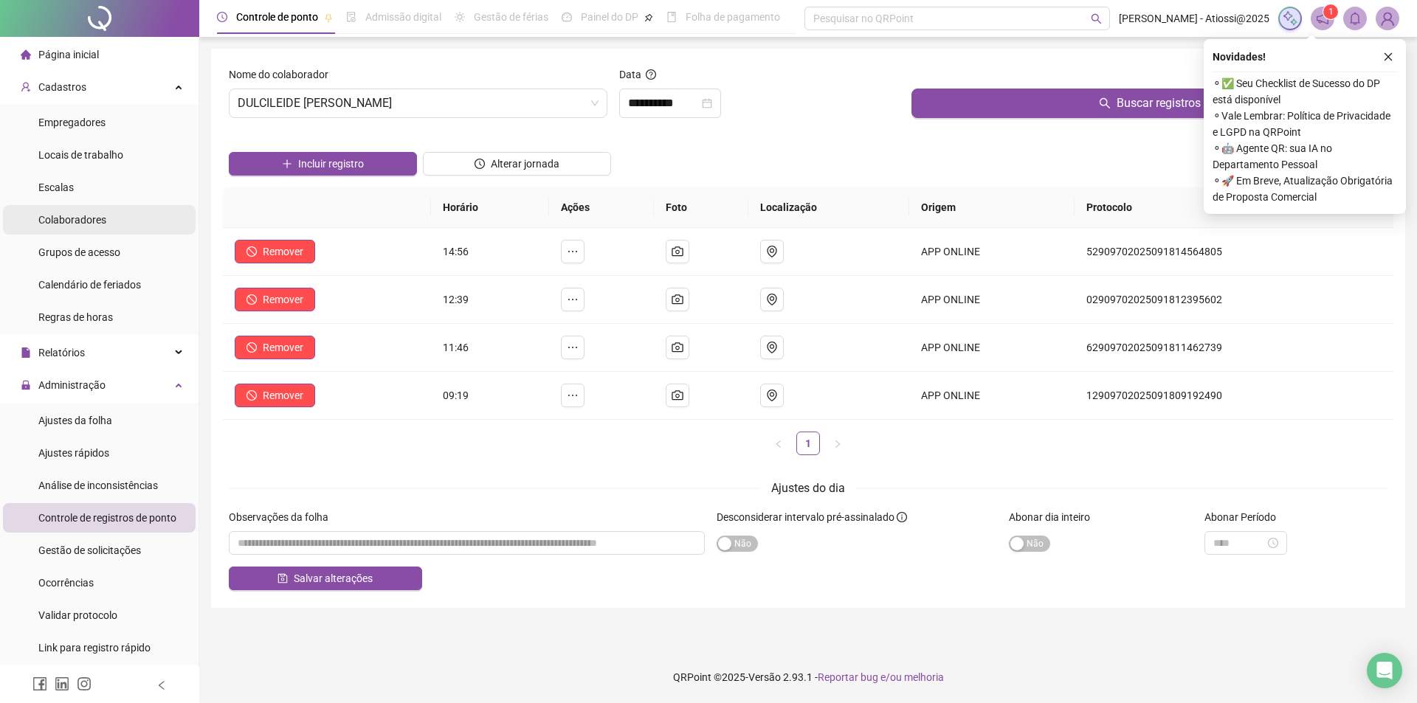
click at [78, 221] on span "Colaboradores" at bounding box center [72, 220] width 68 height 12
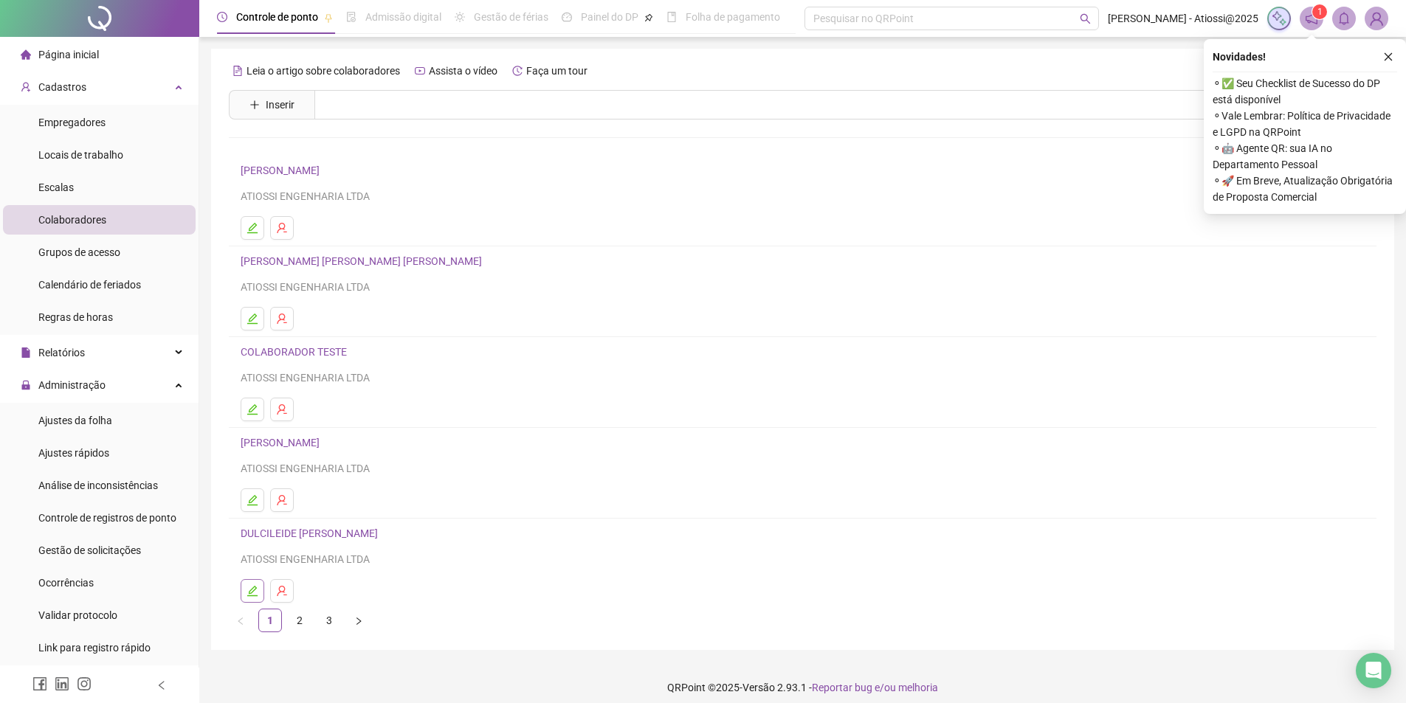
click at [249, 599] on button "button" at bounding box center [253, 591] width 24 height 24
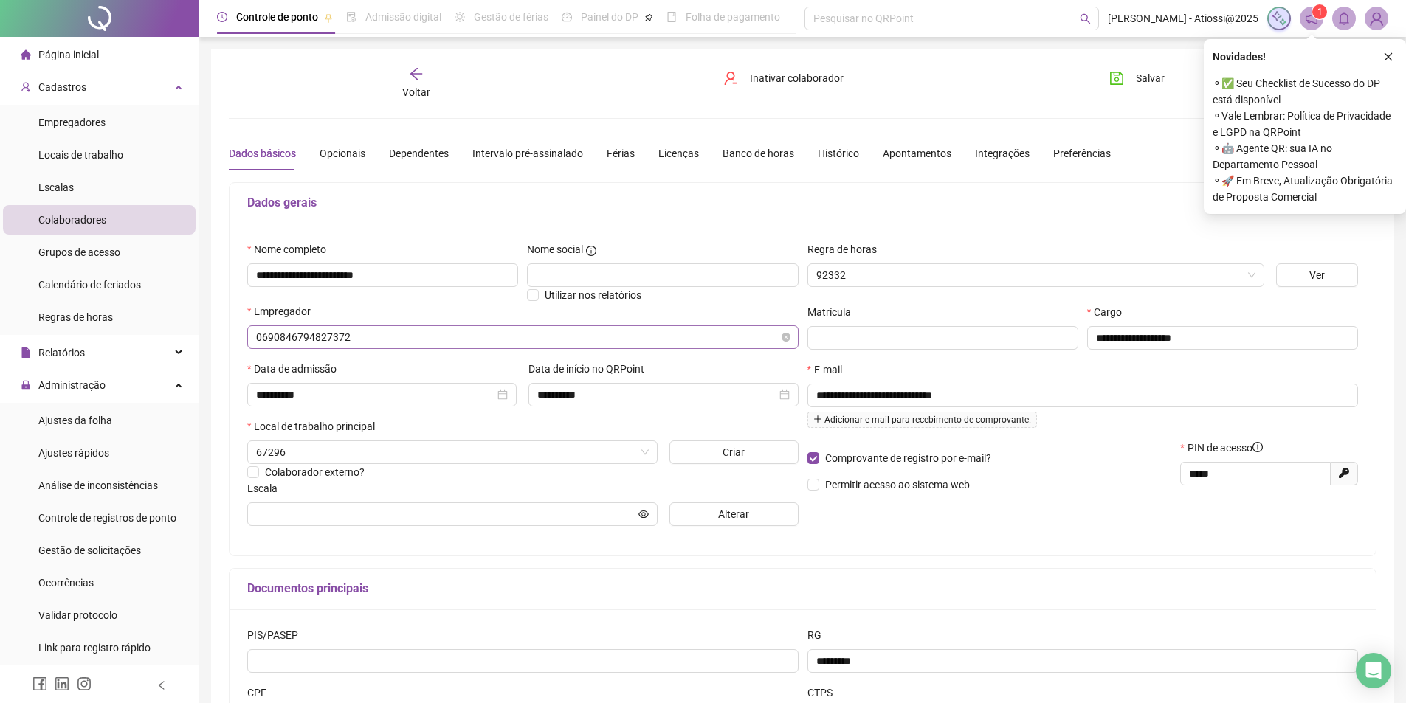
type input "**********"
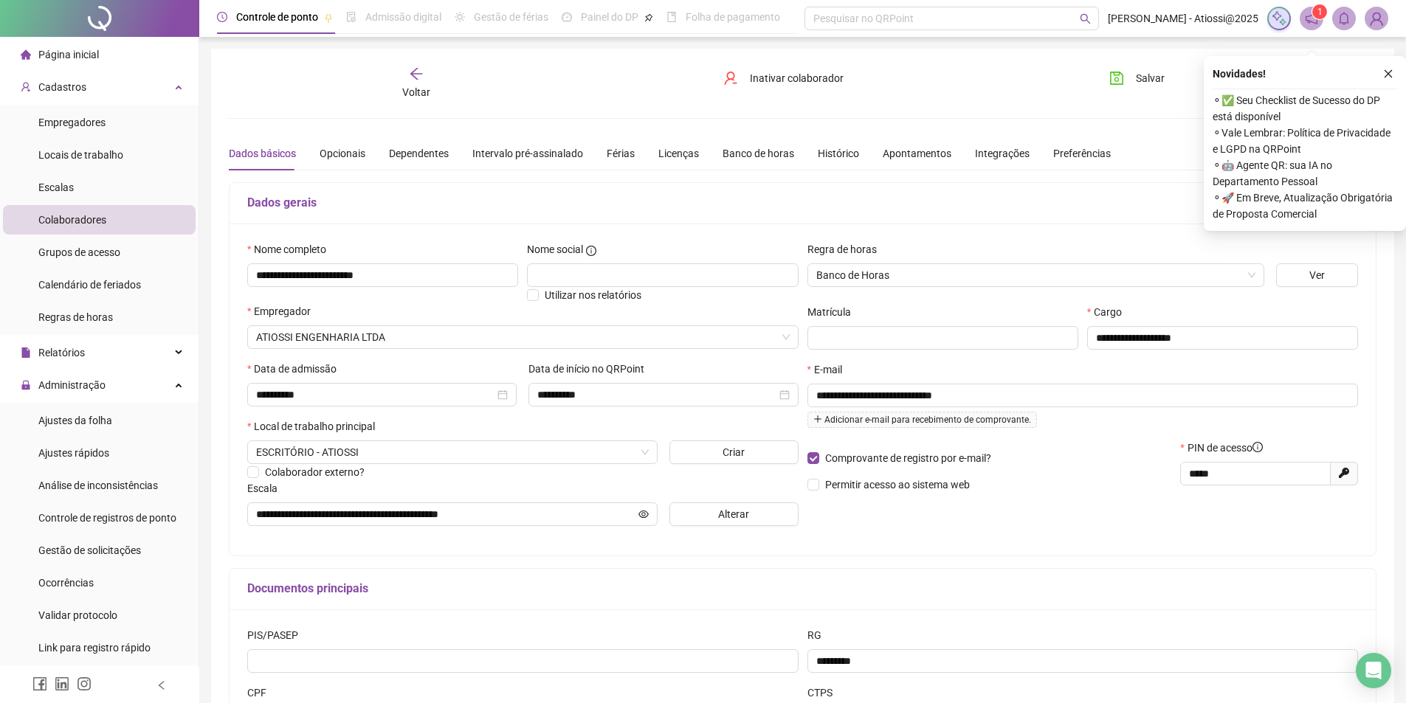
scroll to position [74, 0]
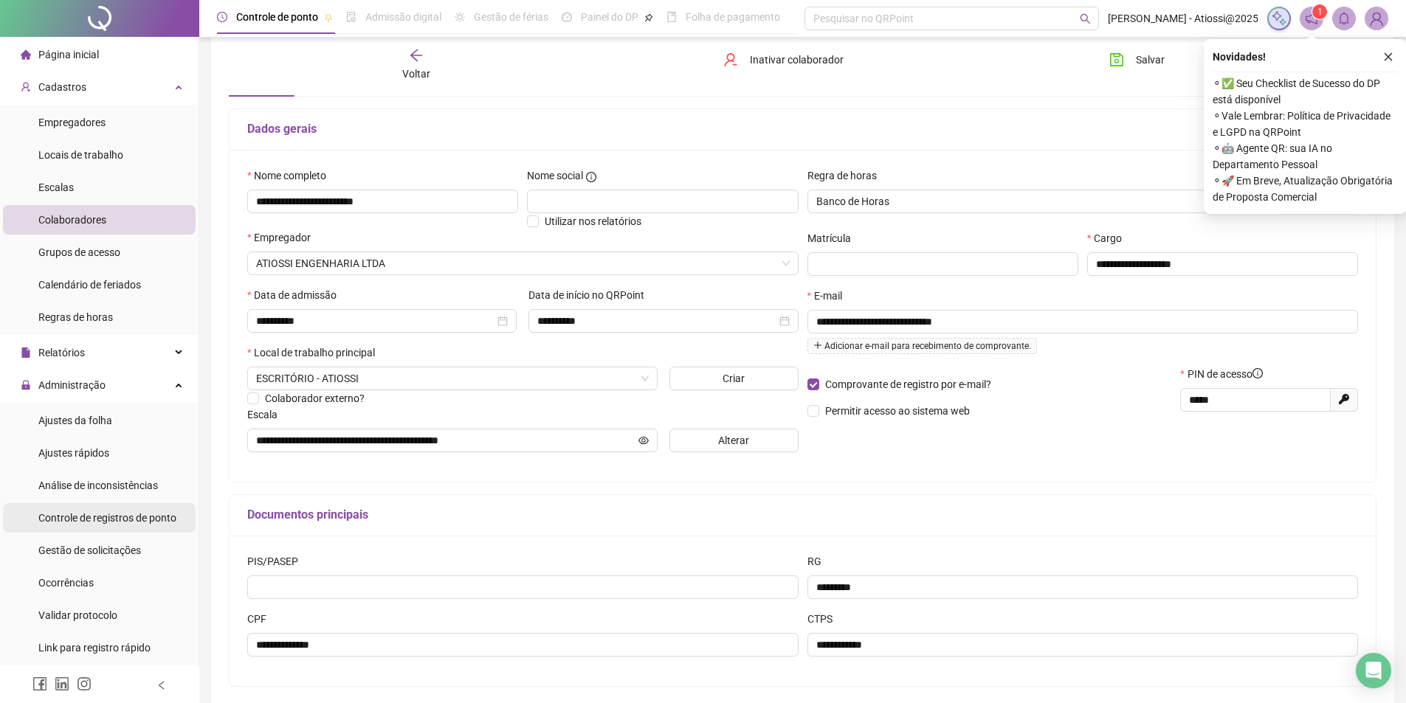
click at [89, 512] on span "Controle de registros de ponto" at bounding box center [107, 518] width 138 height 12
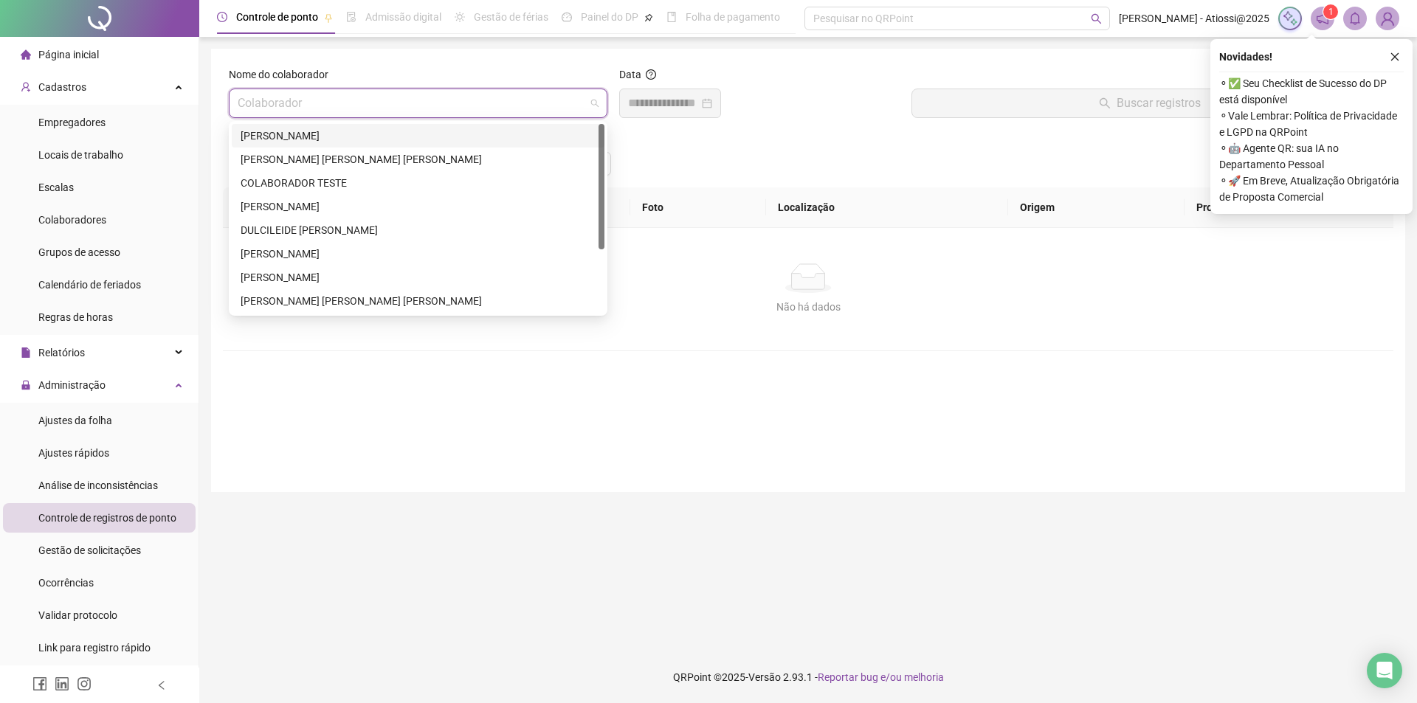
click at [390, 99] on input "search" at bounding box center [412, 103] width 348 height 28
click at [311, 224] on div "DULCILEIDE [PERSON_NAME]" at bounding box center [418, 230] width 355 height 16
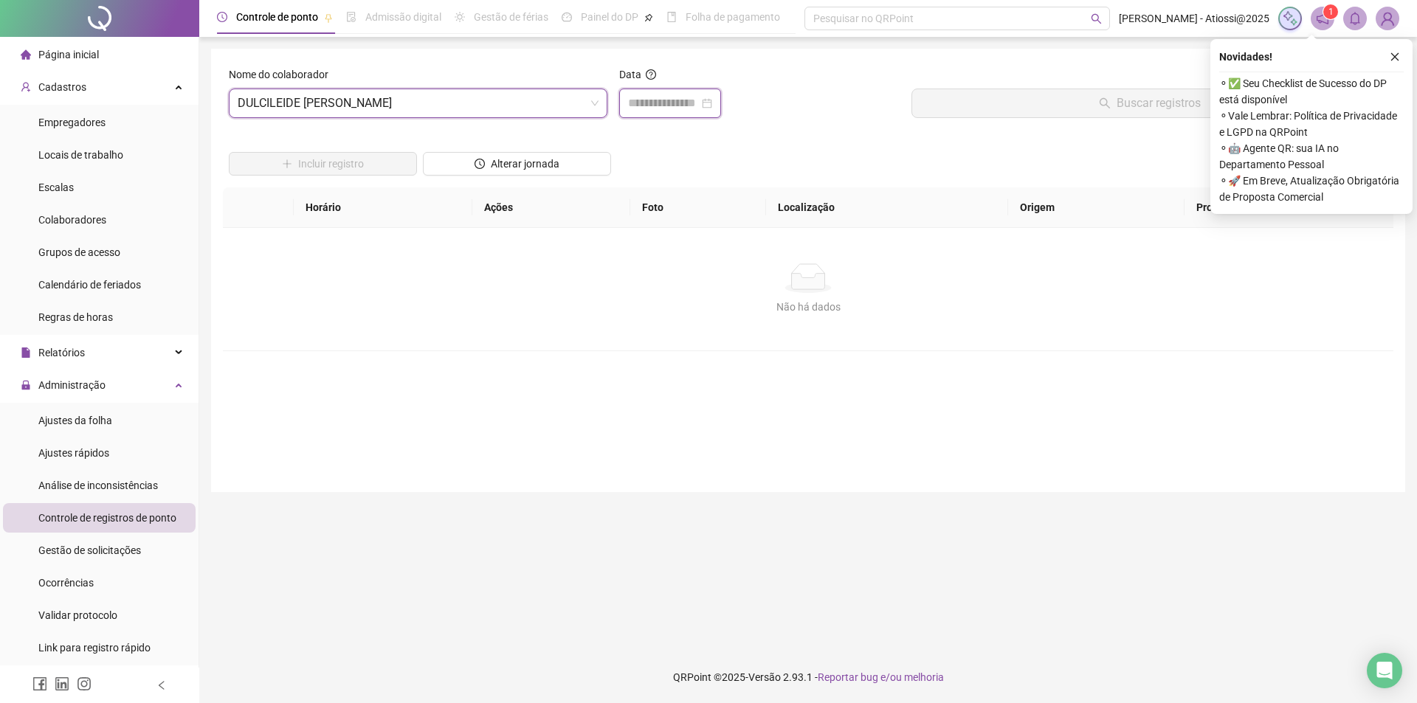
click at [655, 105] on input at bounding box center [663, 103] width 71 height 18
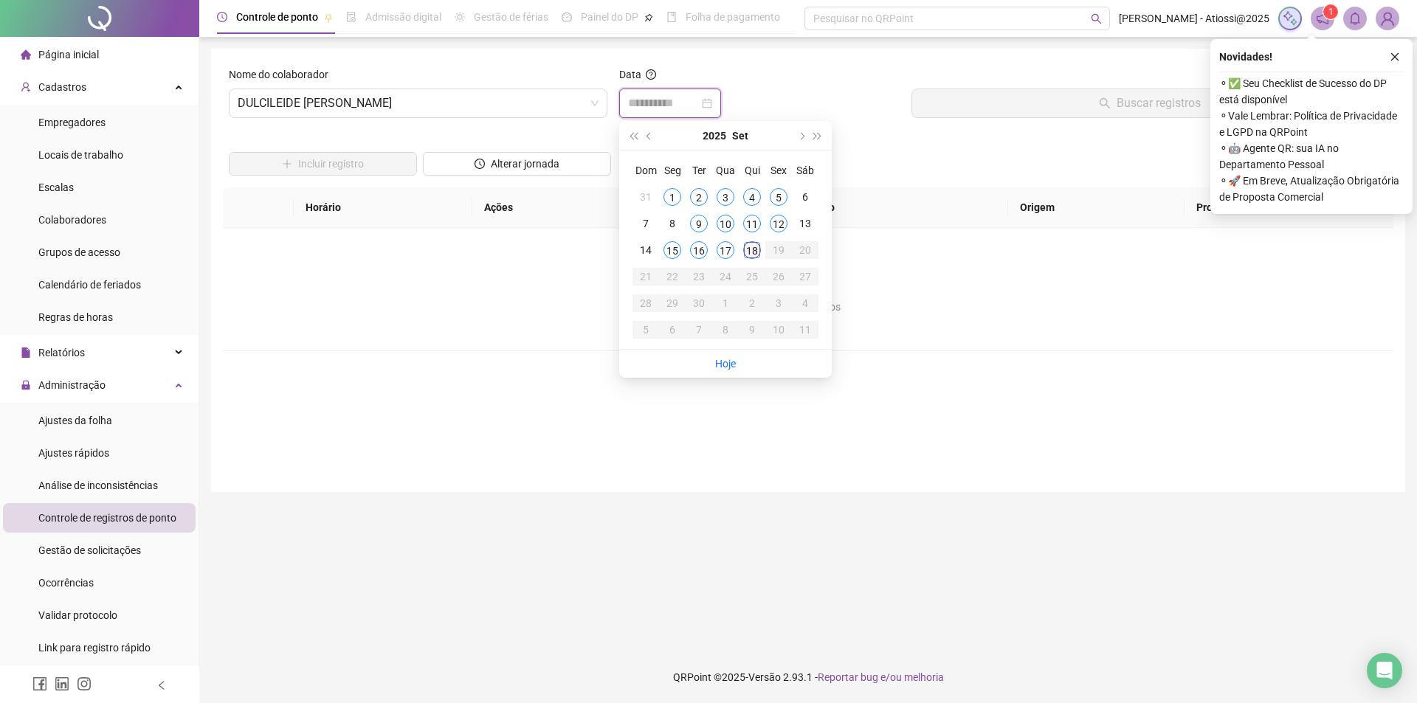
type input "**********"
click at [748, 247] on div "18" at bounding box center [752, 250] width 18 height 18
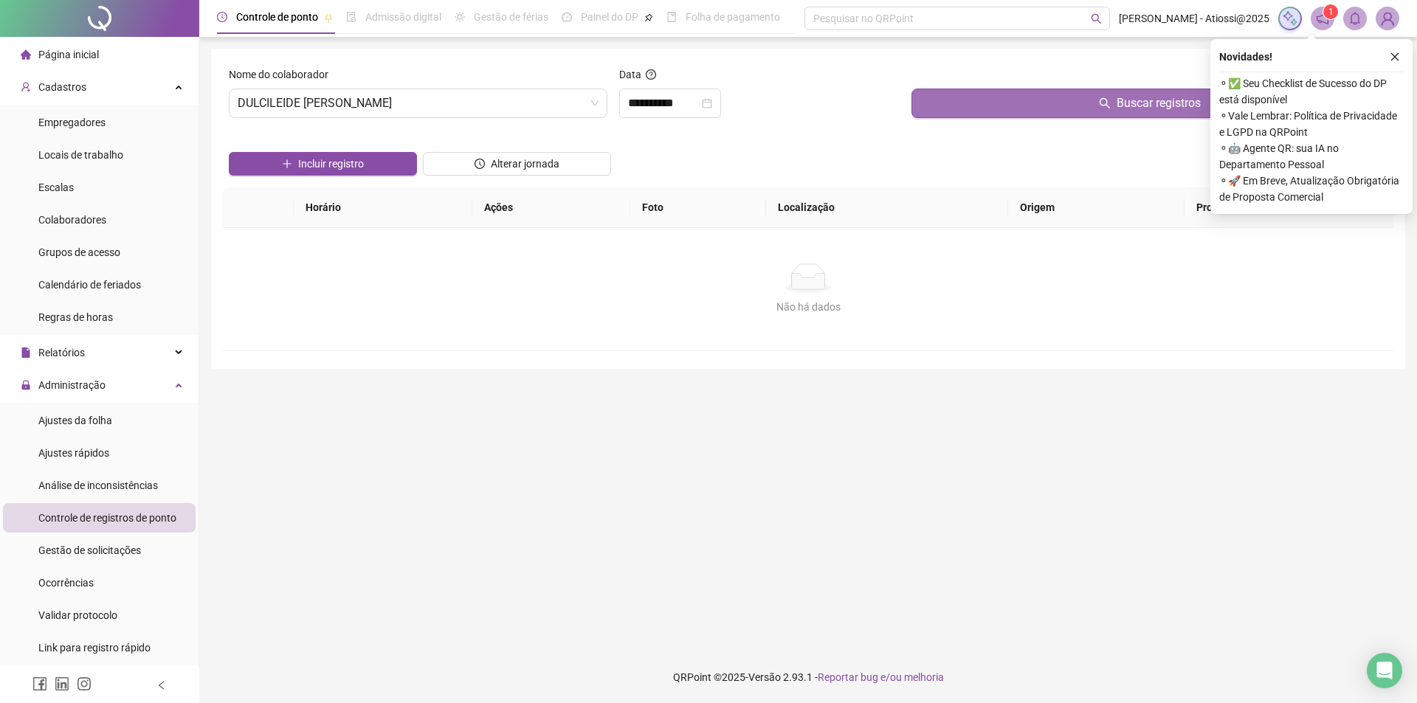
click at [935, 118] on div "Buscar registros" at bounding box center [1150, 97] width 488 height 63
click at [943, 108] on button "Buscar registros" at bounding box center [1150, 104] width 476 height 30
